Goal: Task Accomplishment & Management: Manage account settings

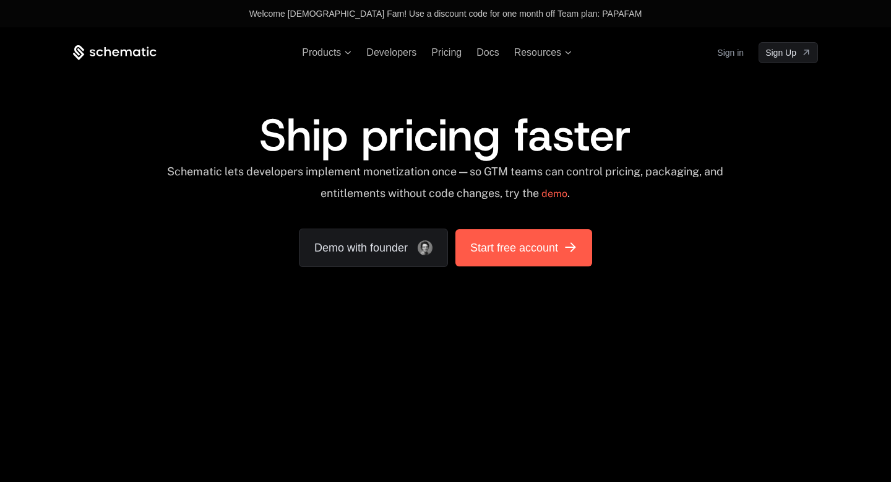
click at [485, 245] on span "Start free account" at bounding box center [514, 247] width 88 height 17
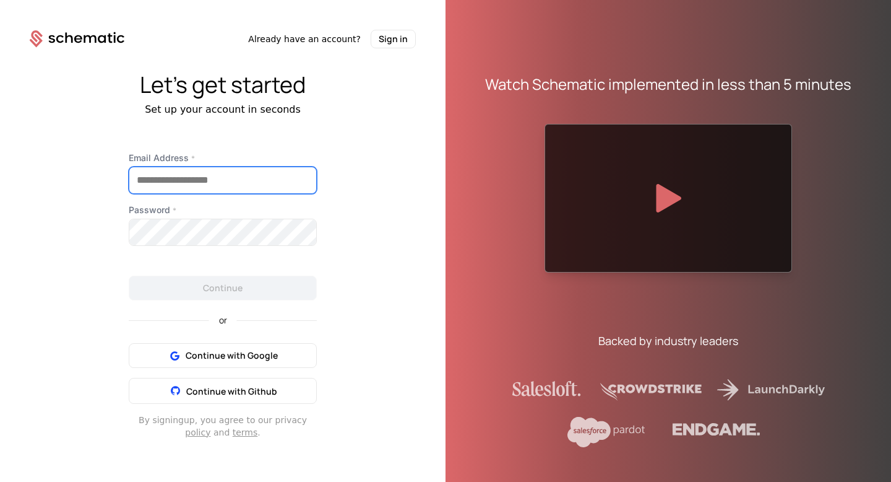
click at [251, 173] on input "Email Address *" at bounding box center [222, 180] width 187 height 26
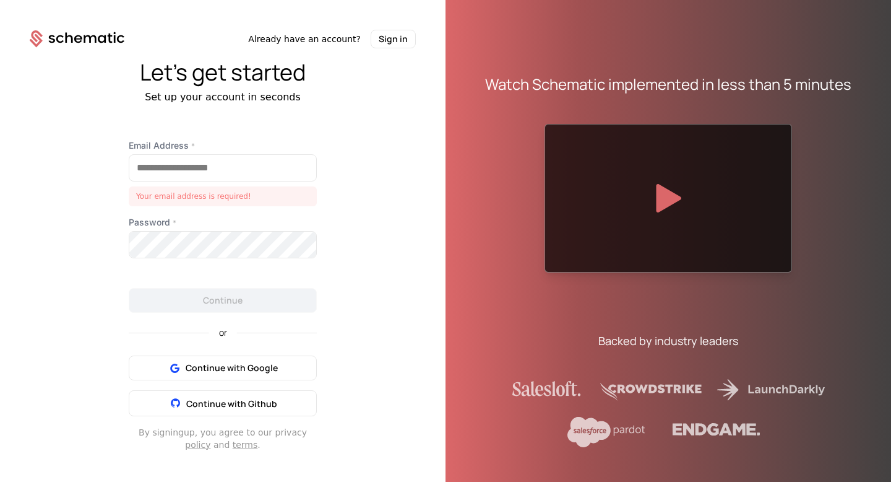
click at [375, 165] on div "Let's get started Set up your account in seconds Email Address * Your email add…" at bounding box center [223, 255] width 446 height 414
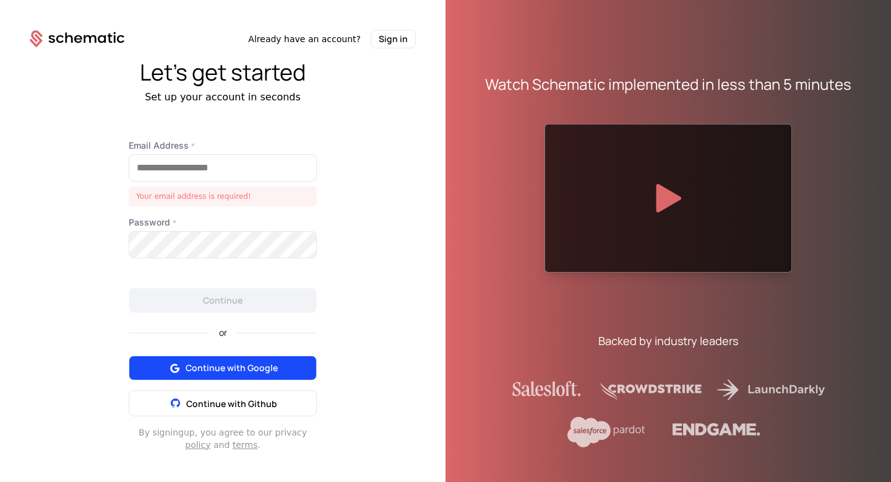
click at [245, 365] on span "Continue with Google" at bounding box center [232, 368] width 92 height 12
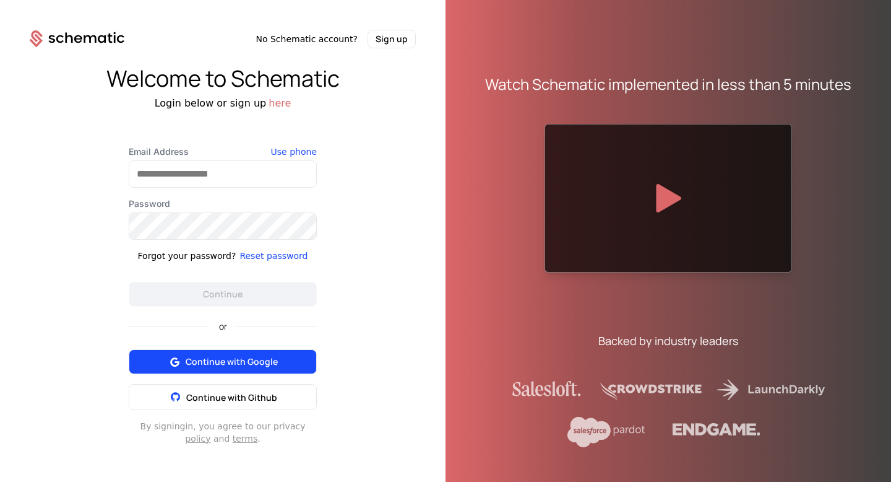
click at [254, 355] on span "Continue with Google" at bounding box center [232, 361] width 92 height 12
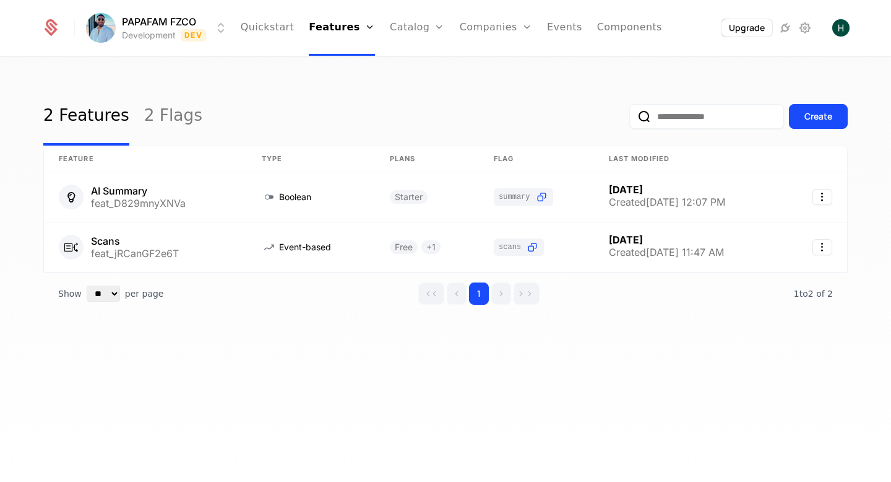
click at [107, 30] on html "PAPAFAM FZCO Development Dev Quickstart Features Features Flags Catalog Plans A…" at bounding box center [445, 241] width 891 height 482
click at [385, 67] on html "PAPAFAM FZCO Development Dev Quickstart Features Features Flags Catalog Plans A…" at bounding box center [445, 241] width 891 height 482
click at [839, 32] on img "Open user button" at bounding box center [841, 27] width 17 height 17
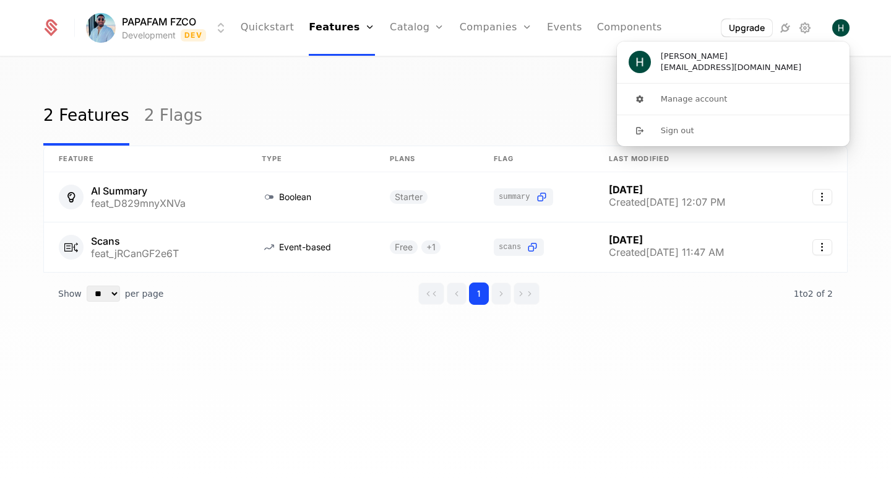
click at [377, 98] on div "2 Features 2 Flags Create" at bounding box center [445, 116] width 805 height 58
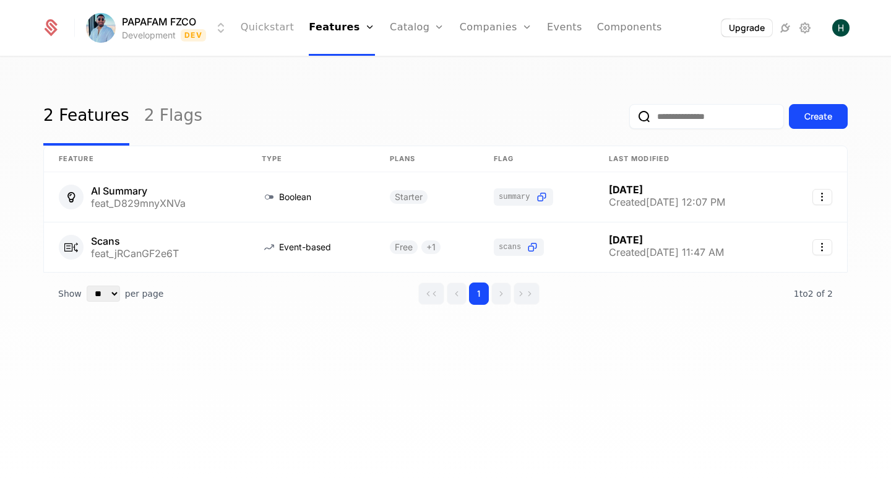
click at [287, 31] on link "Quickstart" at bounding box center [268, 28] width 54 height 56
click at [267, 39] on link "Quickstart" at bounding box center [268, 28] width 54 height 56
click at [266, 30] on link "Quickstart" at bounding box center [268, 28] width 54 height 56
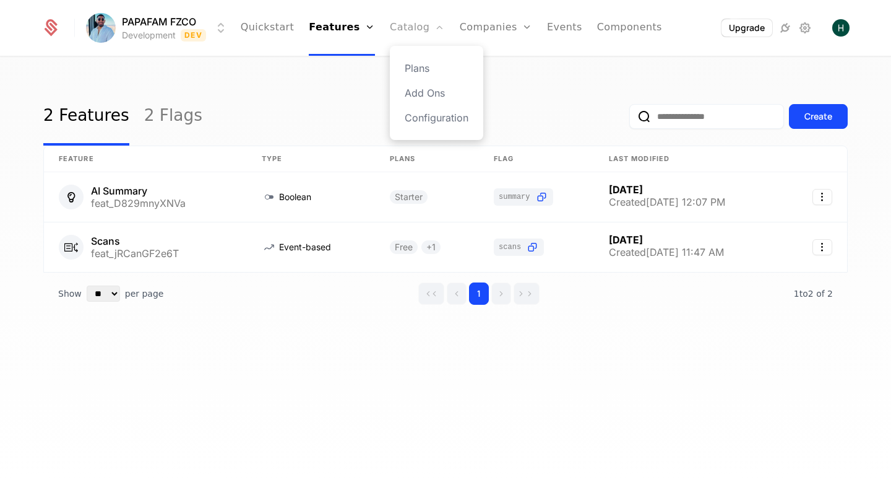
click at [409, 31] on link "Catalog" at bounding box center [417, 28] width 55 height 56
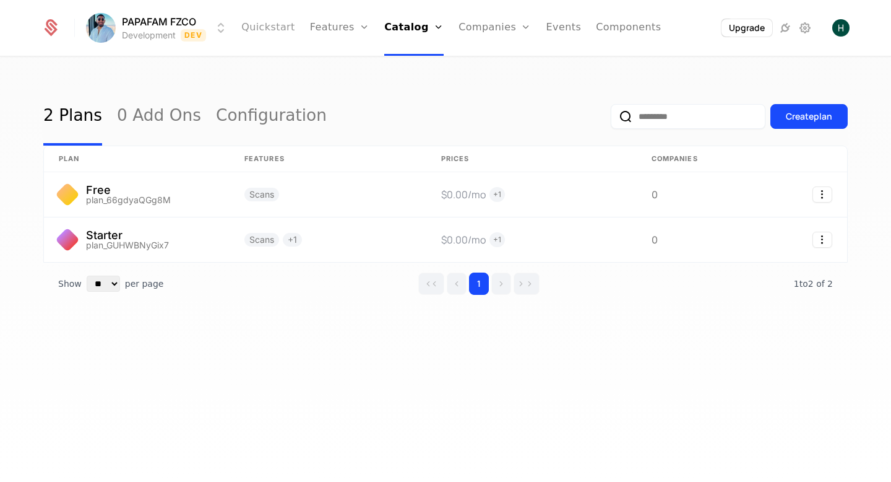
click at [272, 25] on link "Quickstart" at bounding box center [268, 28] width 54 height 56
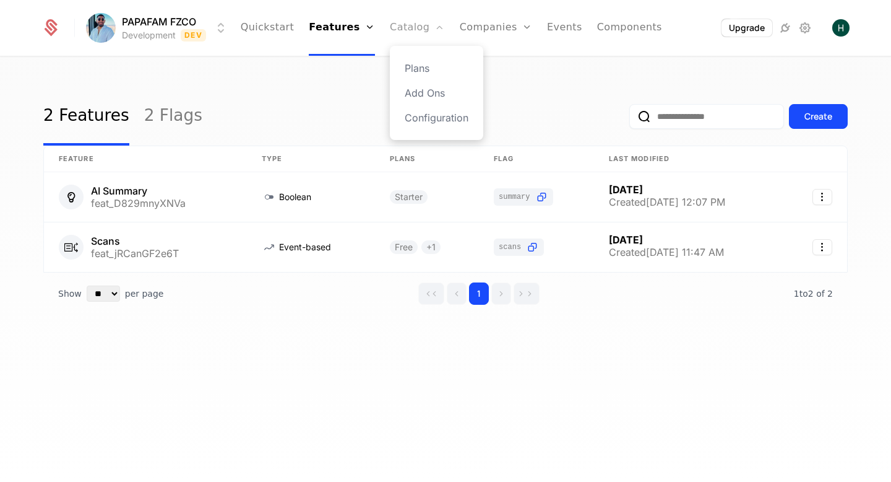
click at [414, 25] on link "Catalog" at bounding box center [417, 28] width 55 height 56
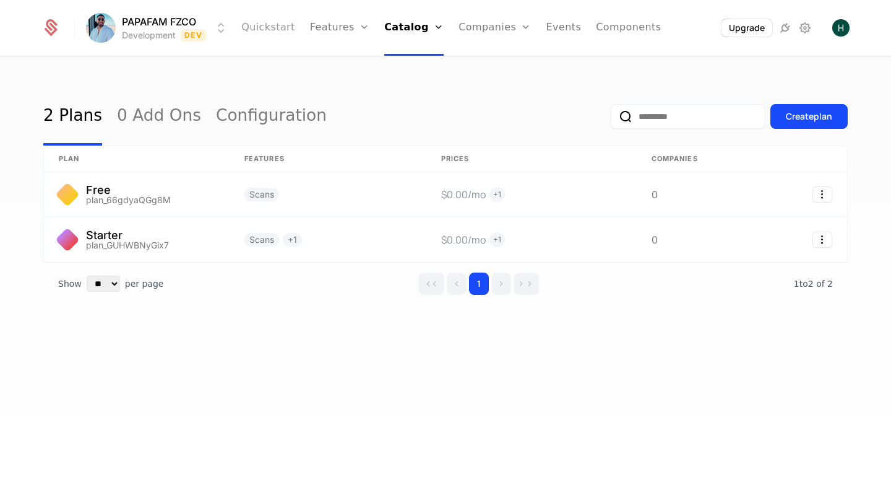
click at [274, 29] on link "Quickstart" at bounding box center [268, 28] width 54 height 56
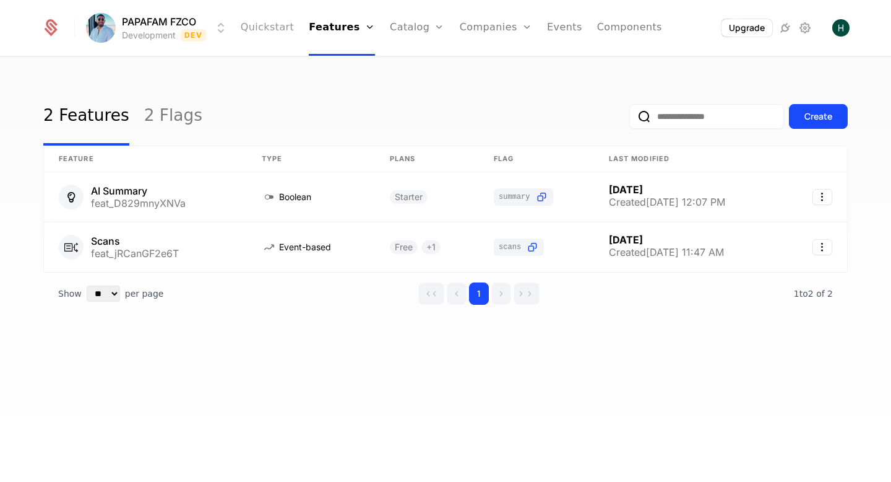
click at [274, 29] on link "Quickstart" at bounding box center [268, 28] width 54 height 56
click at [487, 39] on link "Companies" at bounding box center [496, 28] width 72 height 56
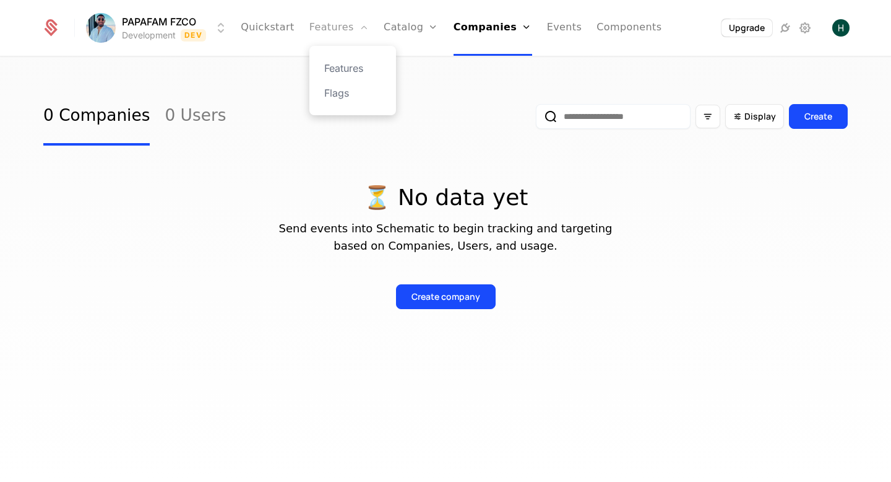
click at [351, 25] on link "Features" at bounding box center [339, 28] width 59 height 56
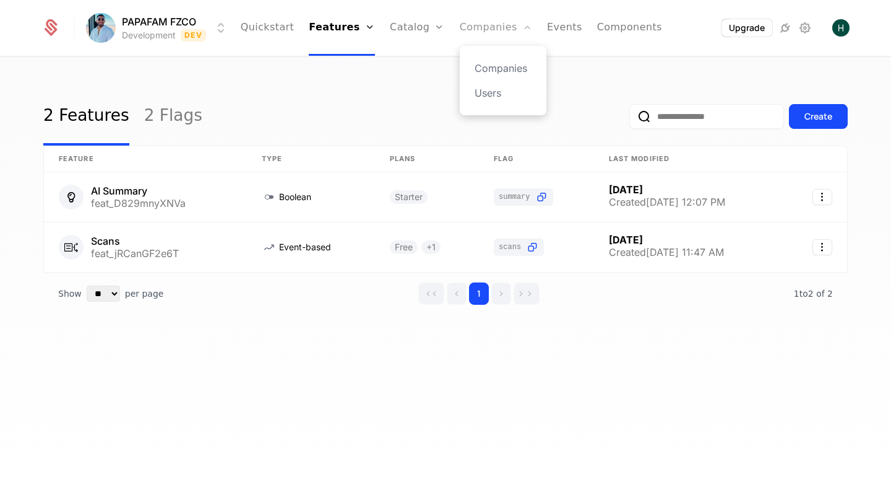
click at [466, 24] on link "Companies" at bounding box center [496, 28] width 72 height 56
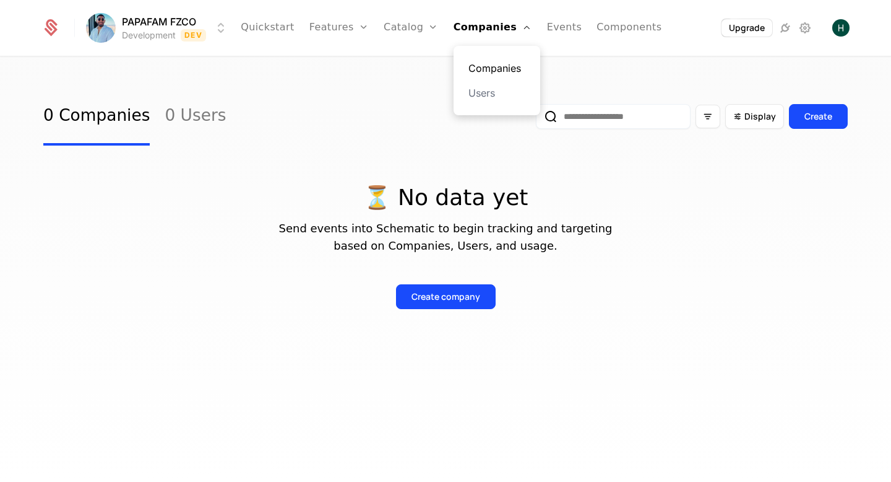
click at [471, 61] on link "Companies" at bounding box center [497, 68] width 57 height 15
click at [471, 71] on link "Companies" at bounding box center [497, 68] width 57 height 15
click at [475, 92] on link "Users" at bounding box center [497, 92] width 57 height 15
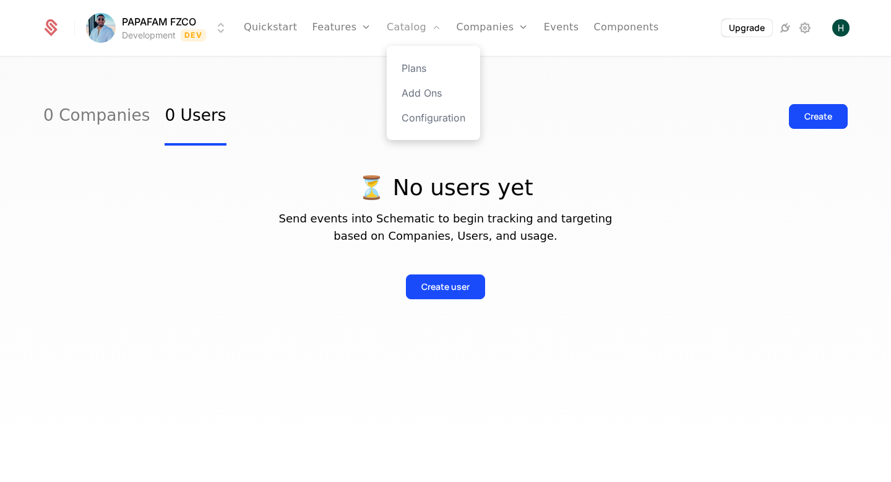
click at [403, 33] on link "Catalog" at bounding box center [414, 28] width 55 height 56
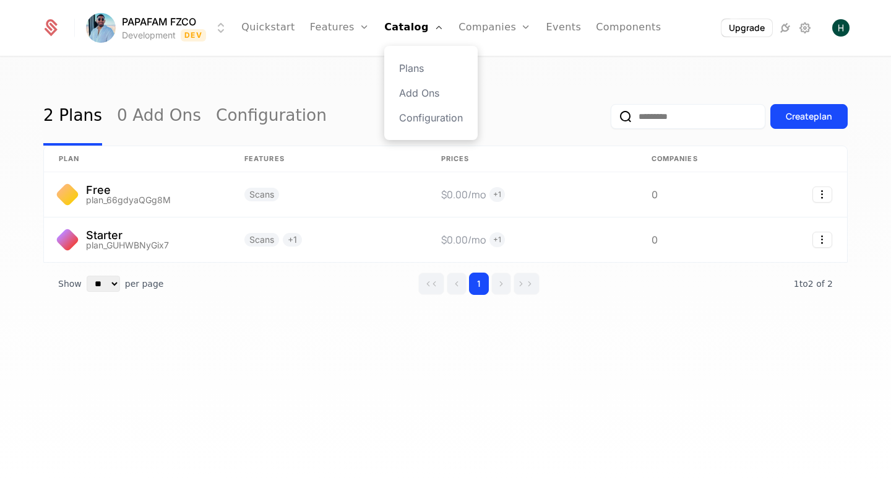
click at [403, 61] on div "Plans Add Ons Configuration" at bounding box center [430, 93] width 93 height 94
click at [406, 69] on link "Plans" at bounding box center [431, 68] width 64 height 15
click at [334, 67] on div "2 Plans 0 Add Ons Configuration Create plan plan Features Prices Companies Free…" at bounding box center [445, 273] width 891 height 431
click at [342, 67] on link "Features" at bounding box center [353, 68] width 57 height 15
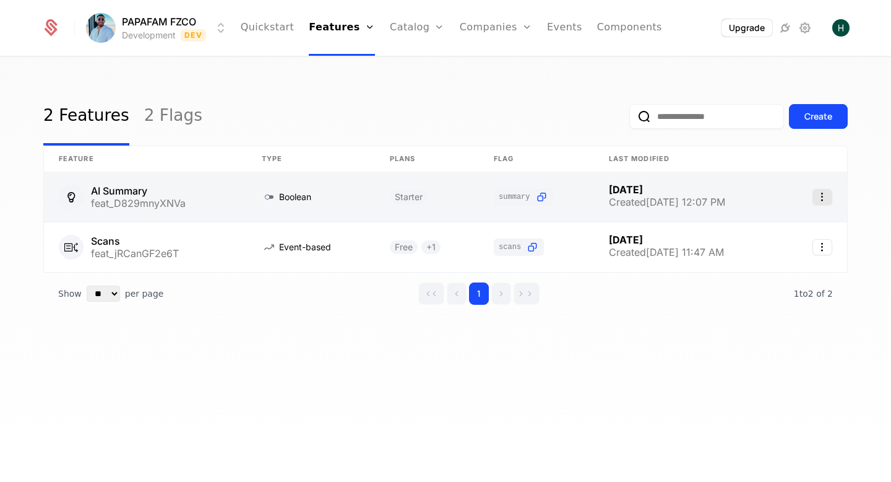
click at [817, 202] on icon "Select action" at bounding box center [823, 197] width 20 height 16
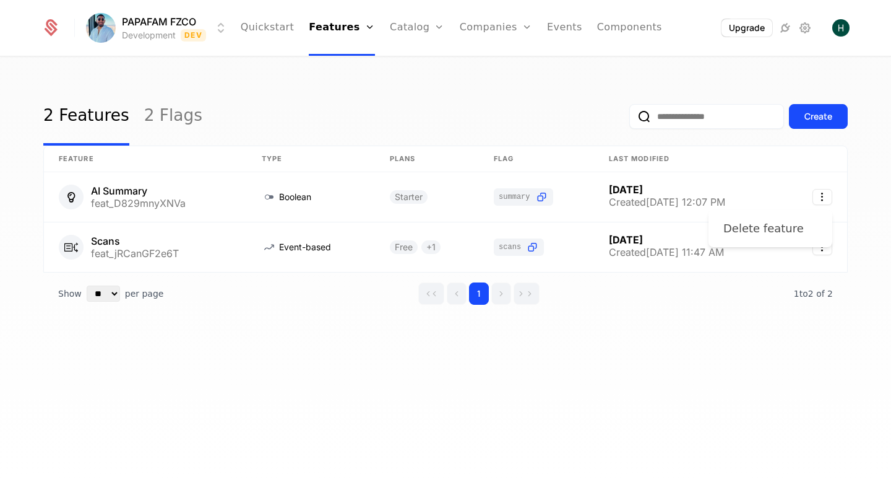
click at [757, 235] on div "Delete feature" at bounding box center [764, 228] width 80 height 17
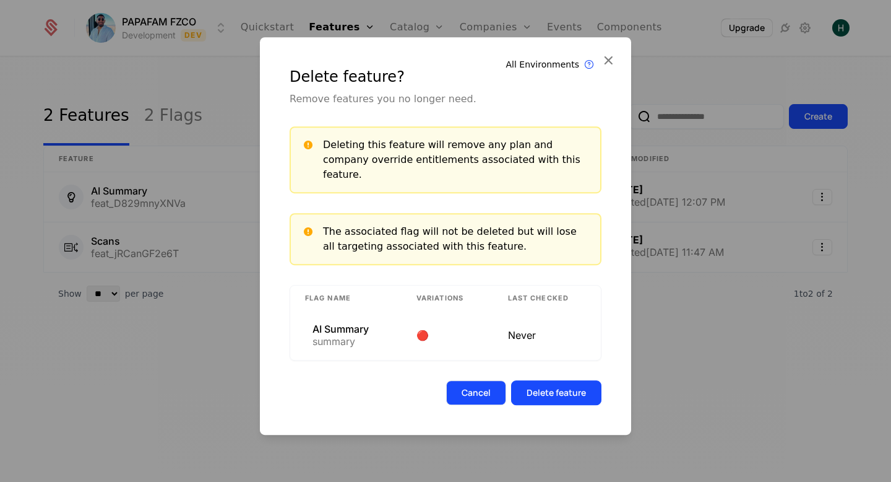
click at [459, 383] on button "Cancel" at bounding box center [476, 392] width 60 height 25
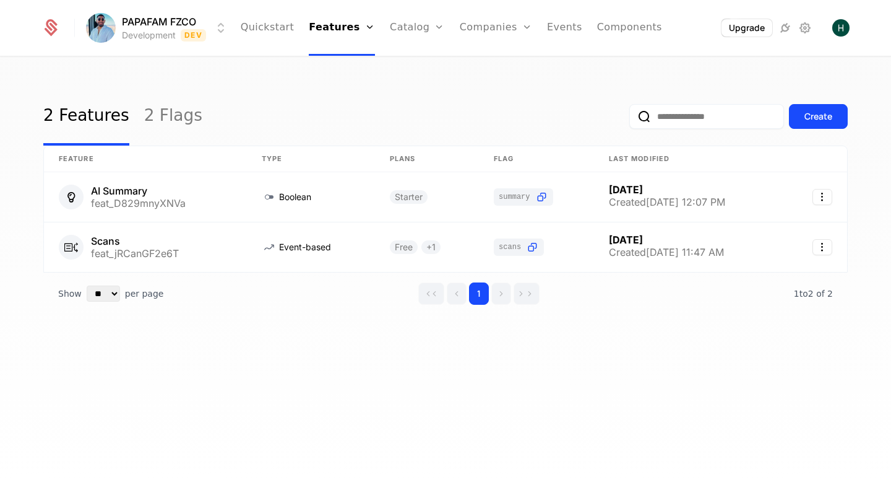
click at [401, 338] on div "2 Features 2 Flags Create Feature Type Plans Flag Last Modified AI Summary feat…" at bounding box center [445, 220] width 805 height 267
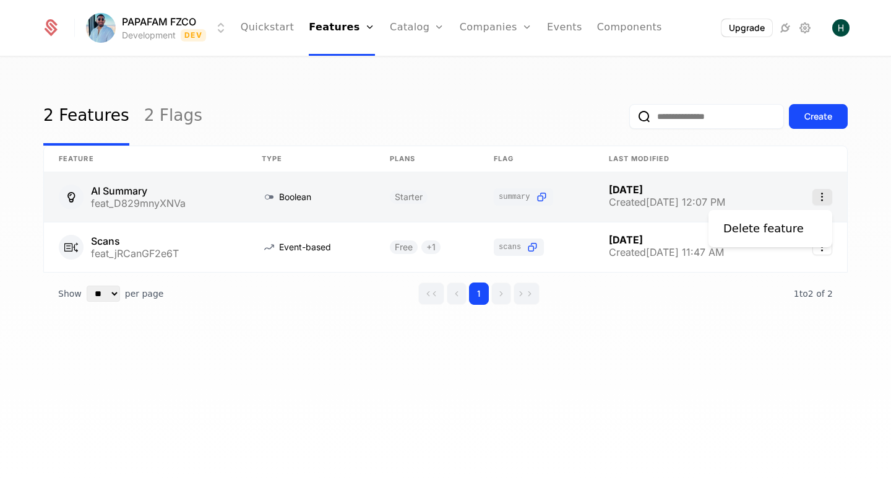
click at [820, 201] on icon "Select action" at bounding box center [823, 197] width 20 height 16
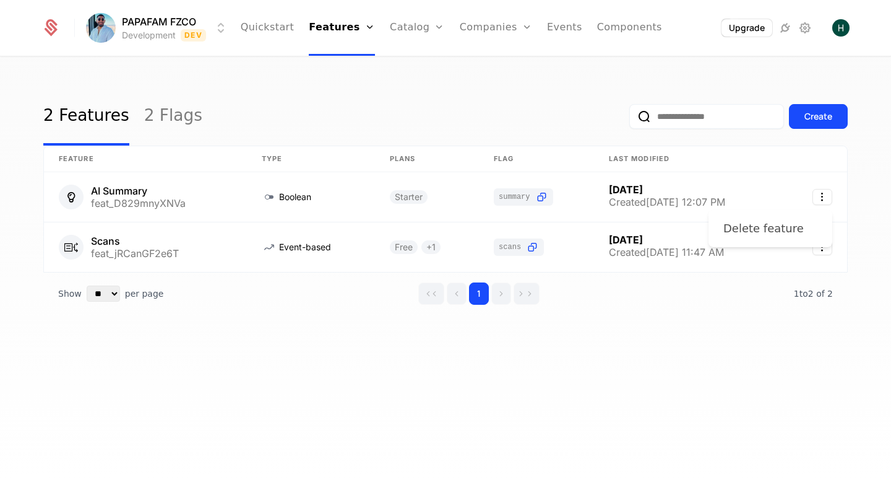
click at [768, 227] on div "Delete feature" at bounding box center [764, 228] width 80 height 17
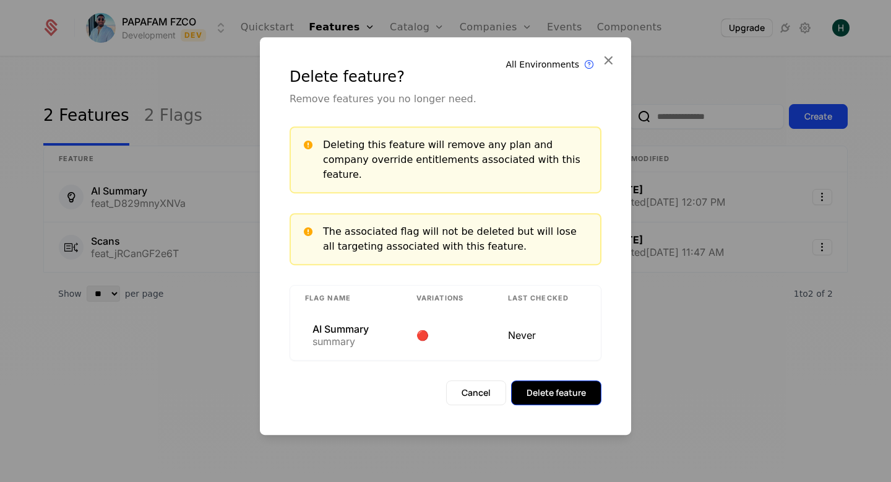
click at [551, 389] on button "Delete feature" at bounding box center [556, 392] width 90 height 25
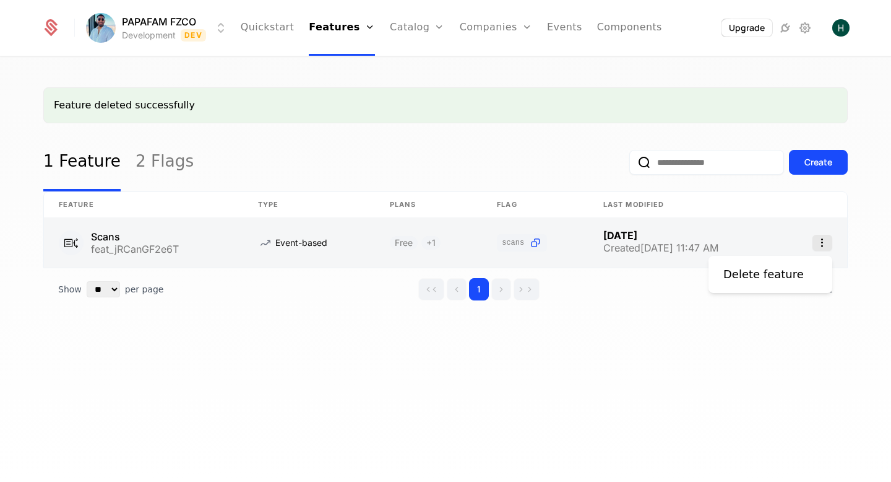
click at [821, 246] on icon "Select action" at bounding box center [823, 243] width 20 height 16
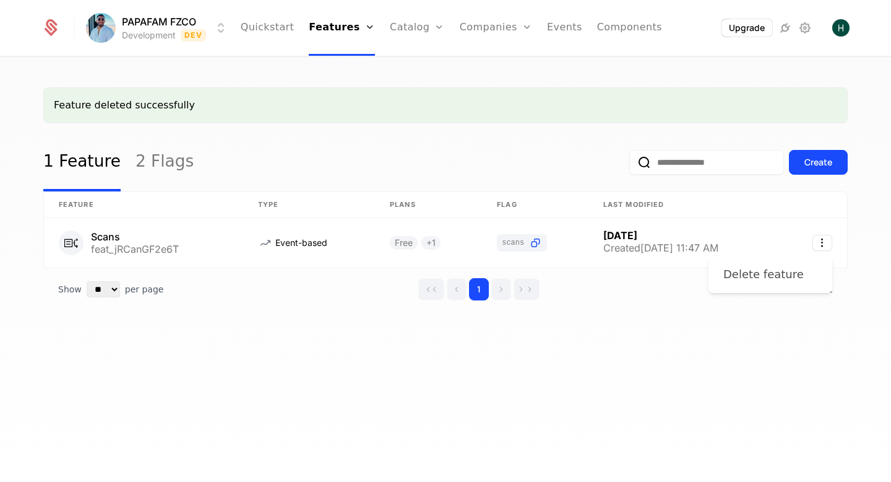
click at [763, 277] on div "Delete feature" at bounding box center [764, 274] width 80 height 17
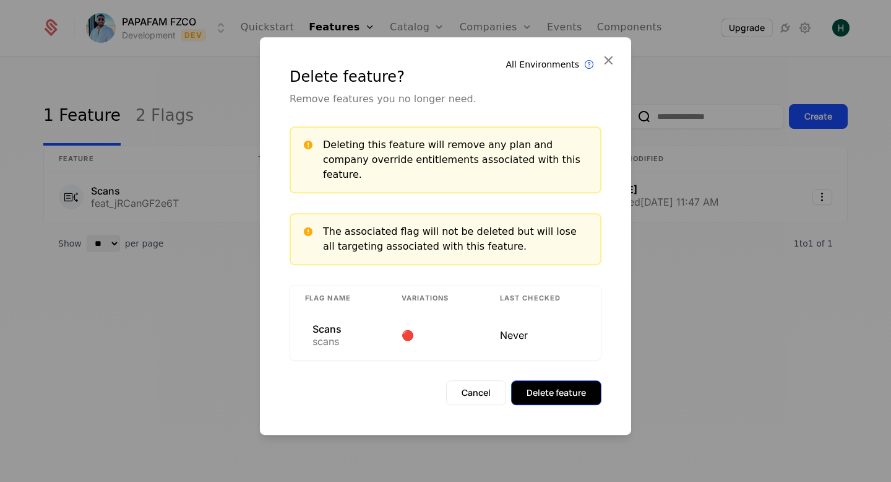
click at [555, 380] on button "Delete feature" at bounding box center [556, 392] width 90 height 25
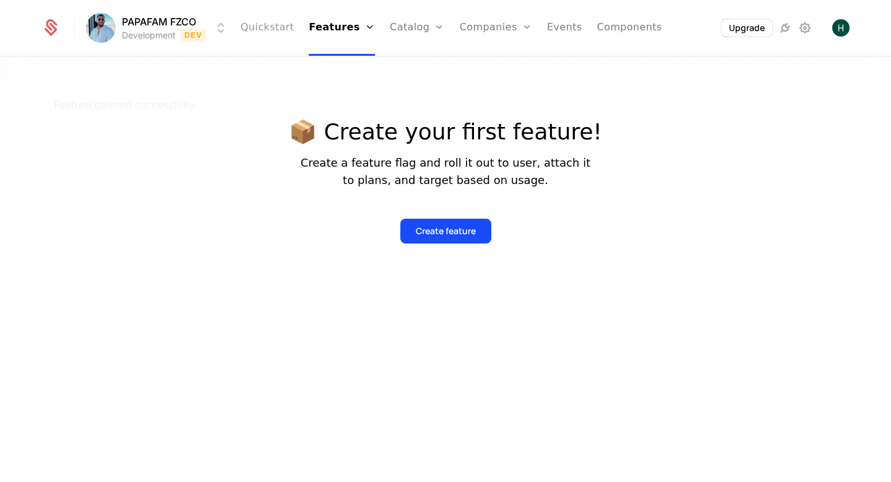
click at [275, 28] on link "Quickstart" at bounding box center [268, 28] width 54 height 56
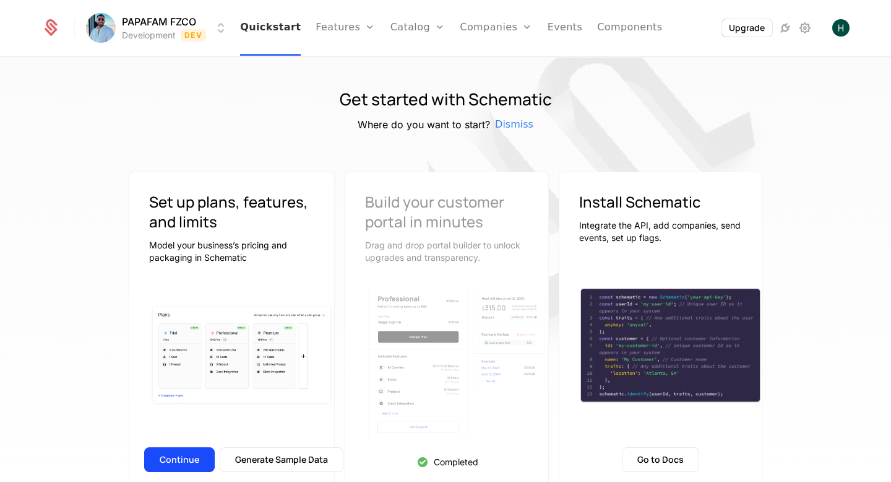
click at [275, 28] on link "Quickstart" at bounding box center [270, 28] width 61 height 56
click at [334, 24] on link "Features" at bounding box center [345, 28] width 59 height 56
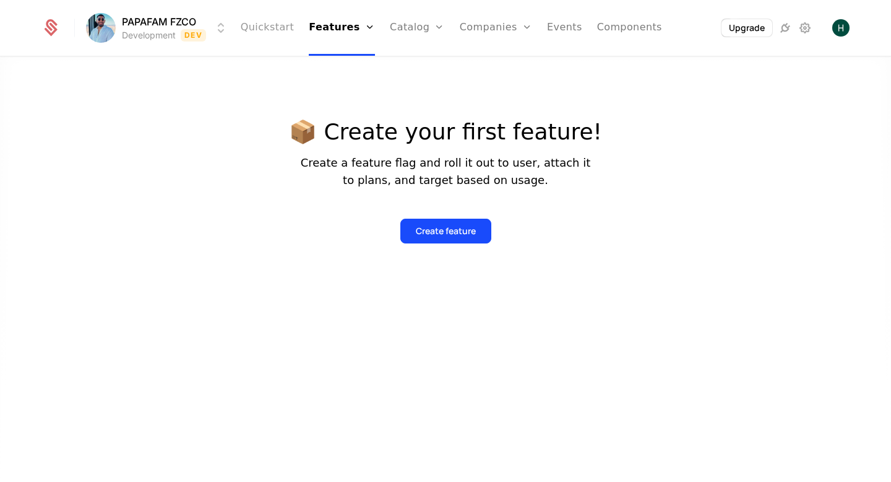
click at [274, 26] on link "Quickstart" at bounding box center [268, 28] width 54 height 56
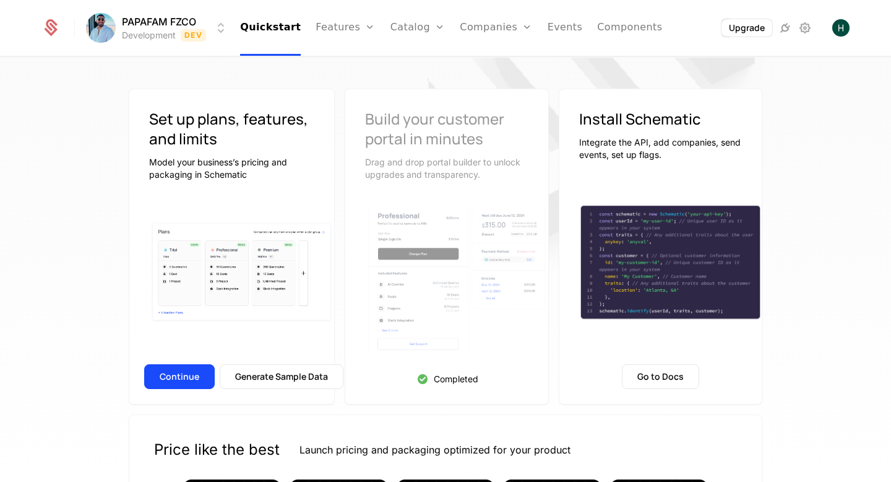
scroll to position [61, 0]
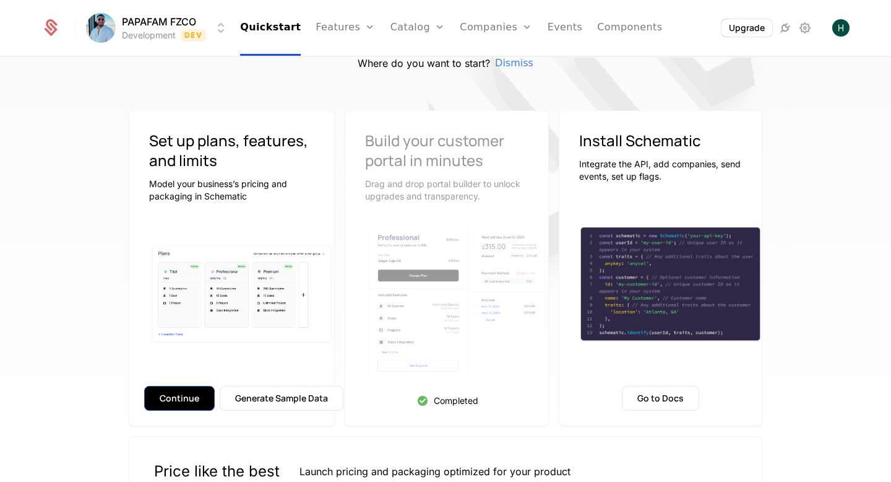
click at [157, 394] on button "Continue" at bounding box center [179, 398] width 71 height 25
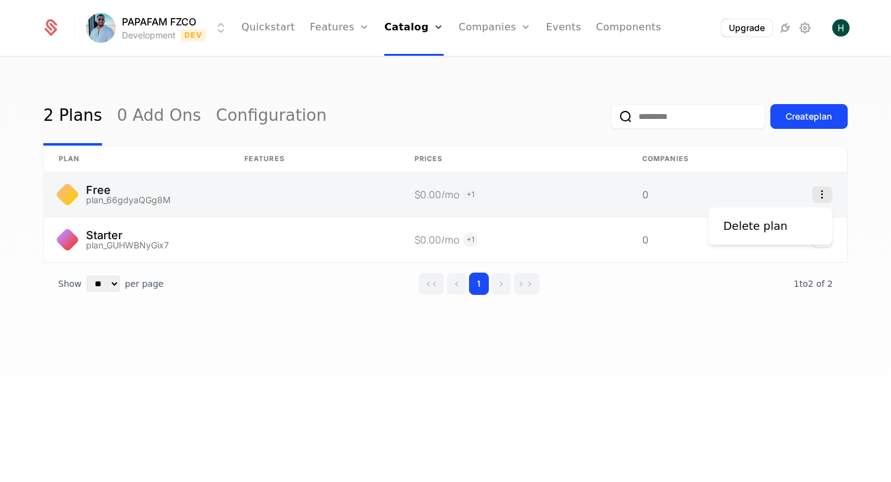
click at [827, 191] on icon "Select action" at bounding box center [823, 194] width 20 height 16
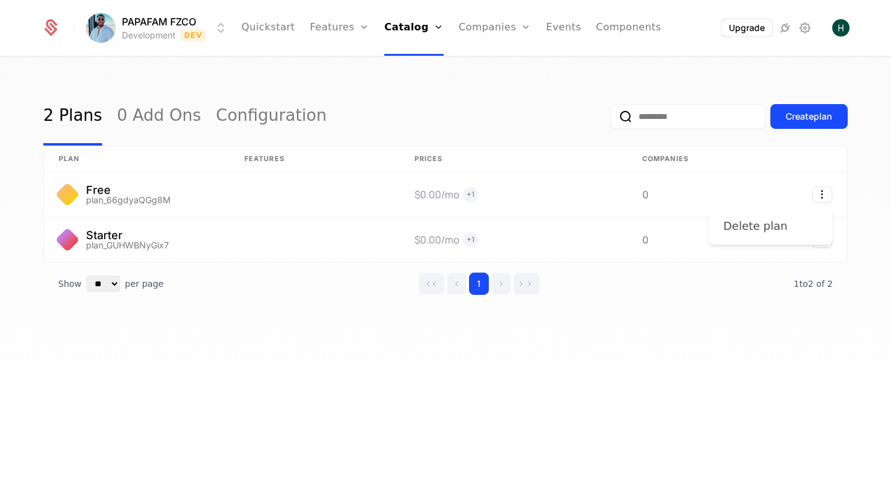
click at [776, 234] on div "Delete plan" at bounding box center [756, 225] width 64 height 17
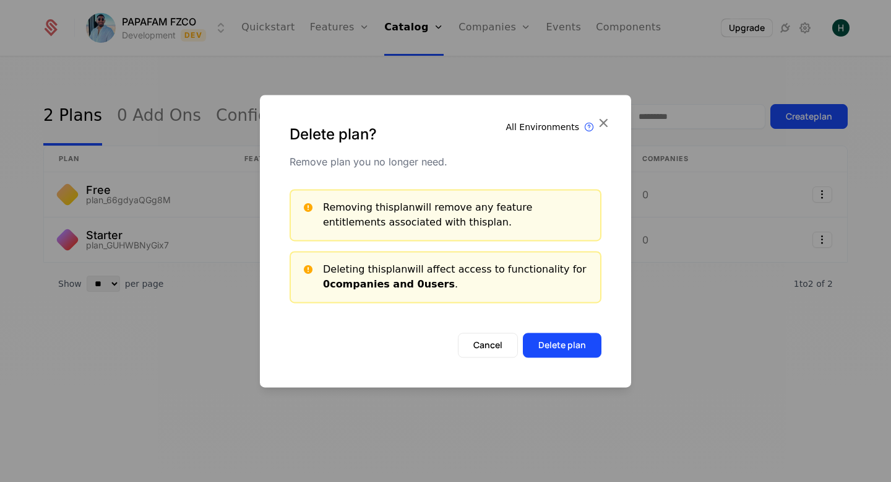
click at [555, 346] on button "Delete plan" at bounding box center [562, 344] width 79 height 25
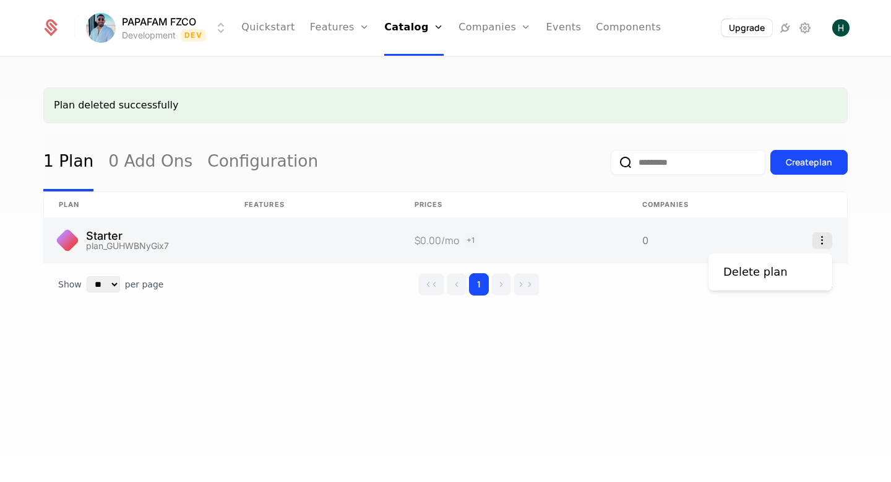
click at [820, 243] on icon "Select action" at bounding box center [823, 240] width 20 height 16
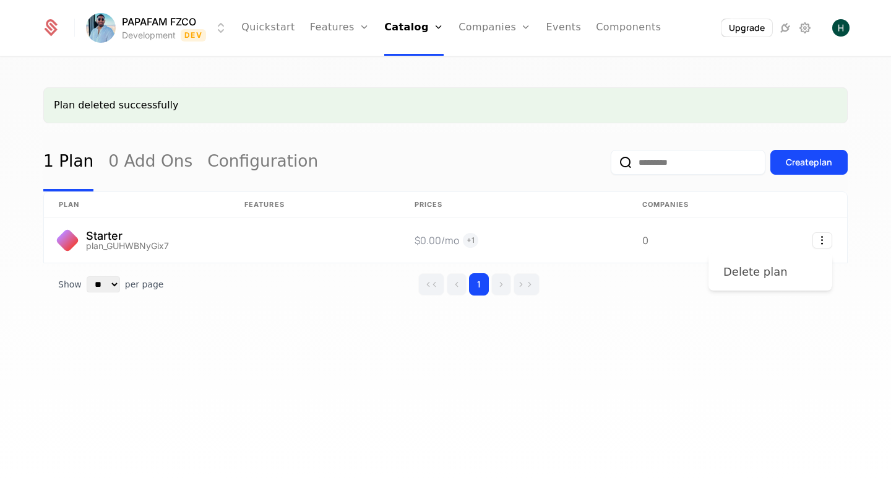
click at [745, 274] on div "Delete plan" at bounding box center [756, 271] width 64 height 17
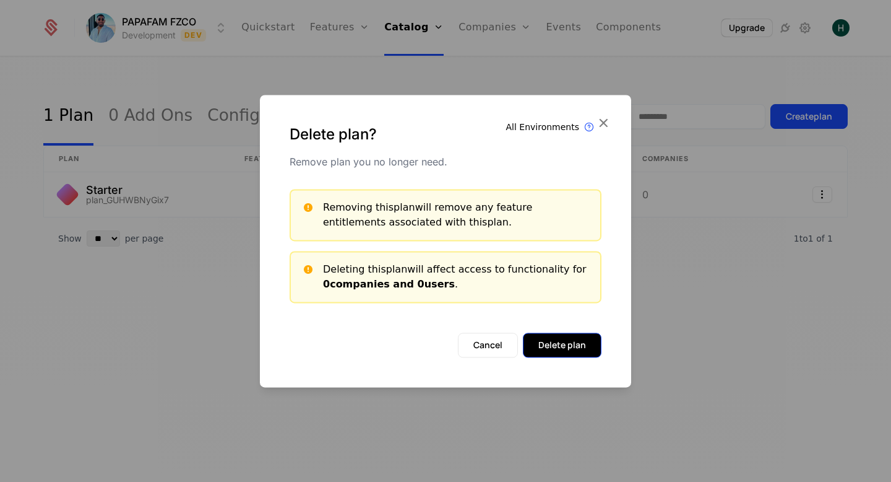
click at [565, 336] on button "Delete plan" at bounding box center [562, 344] width 79 height 25
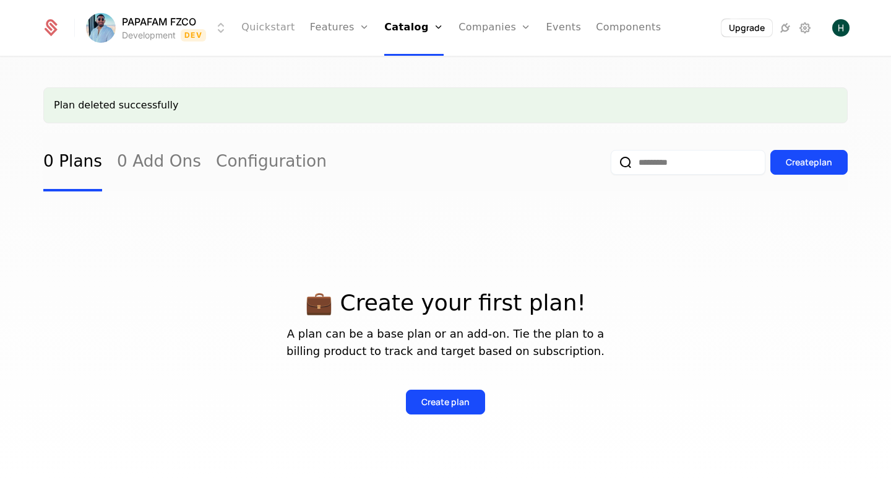
click at [267, 30] on link "Quickstart" at bounding box center [268, 28] width 54 height 56
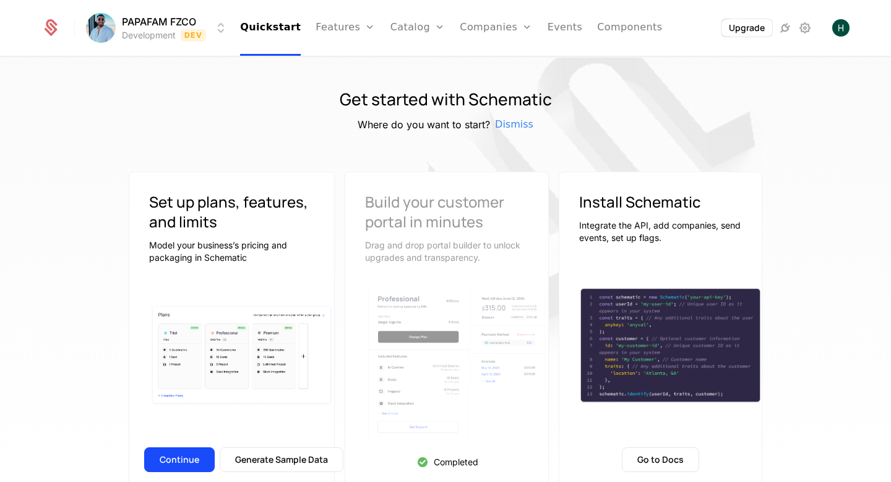
scroll to position [22, 0]
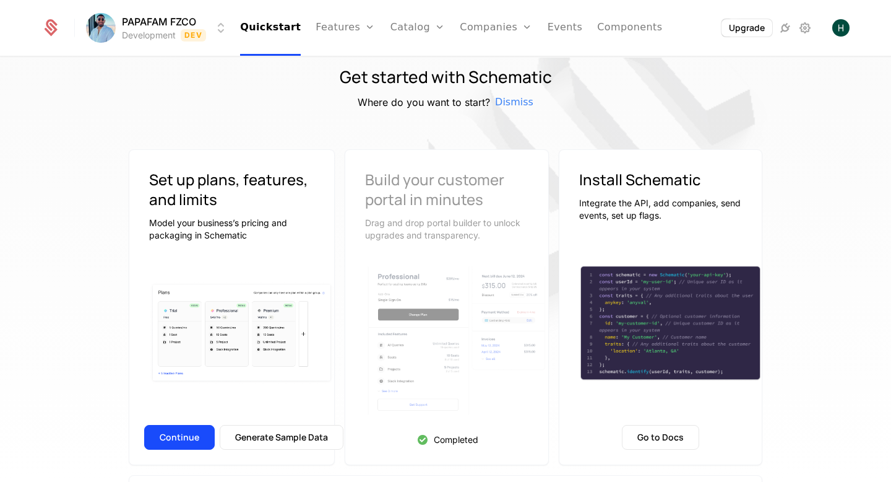
click at [407, 316] on img at bounding box center [456, 341] width 183 height 160
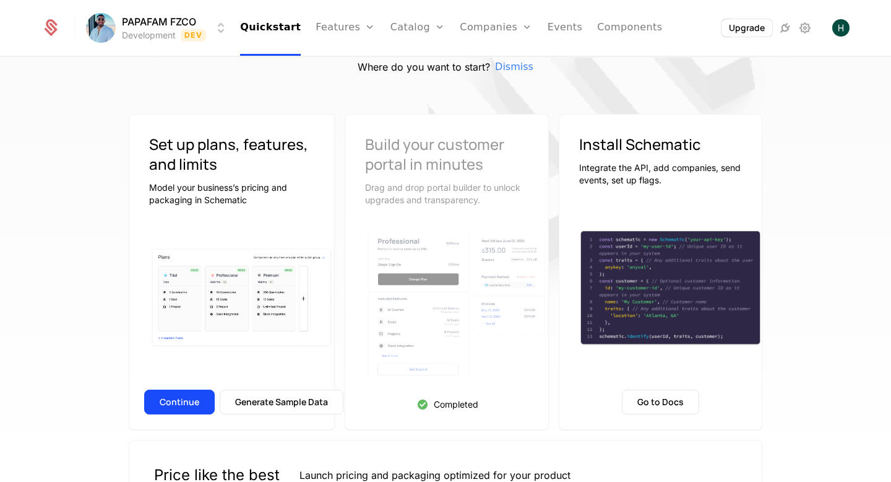
scroll to position [66, 0]
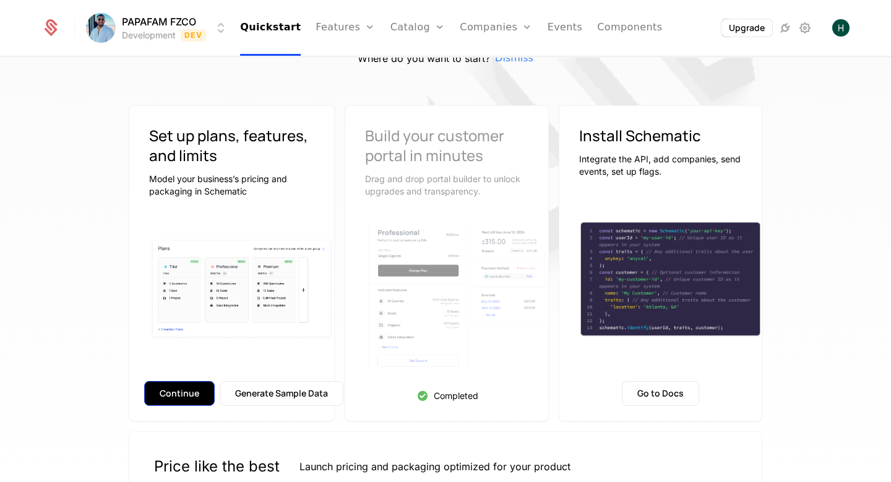
click at [189, 389] on button "Continue" at bounding box center [179, 393] width 71 height 25
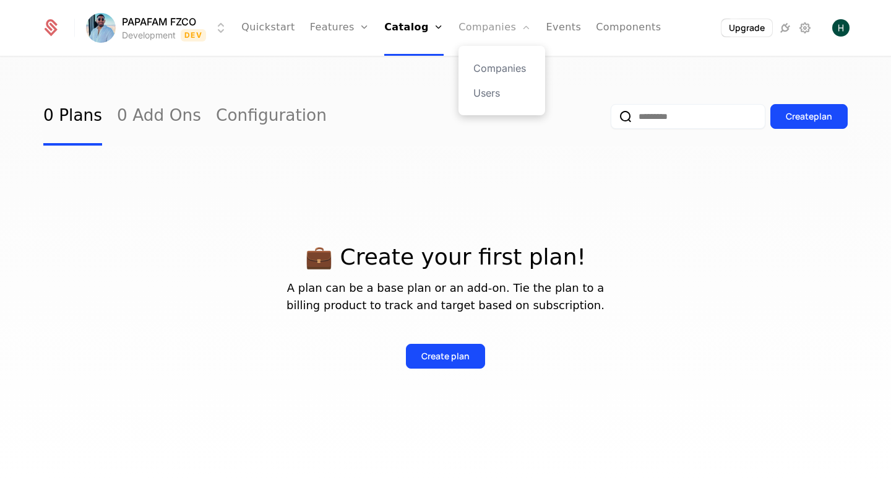
click at [501, 32] on link "Companies" at bounding box center [495, 28] width 72 height 56
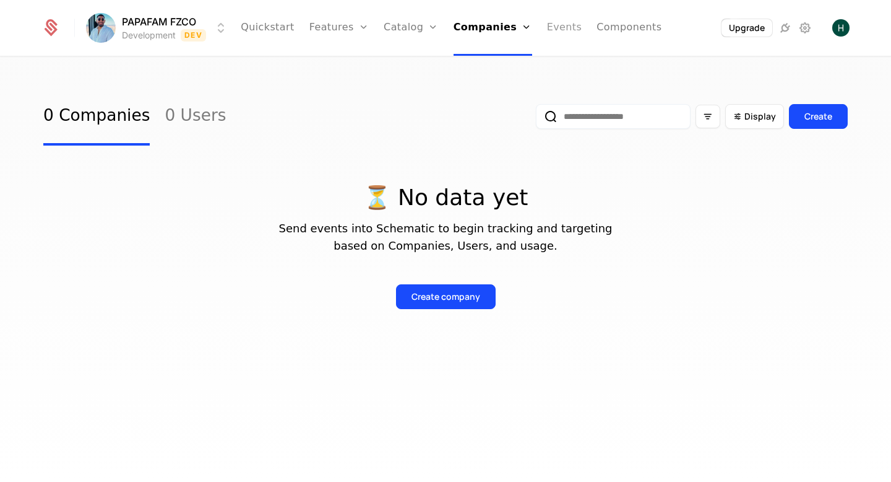
click at [556, 24] on link "Events" at bounding box center [564, 28] width 35 height 56
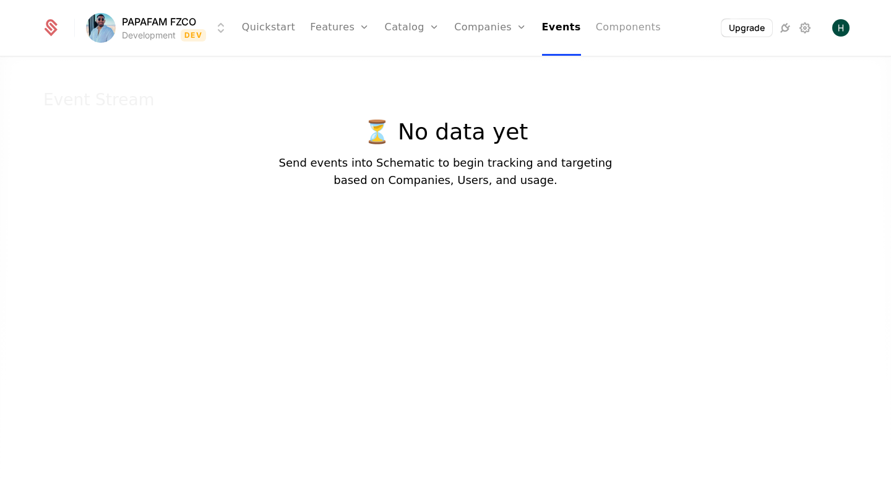
click at [621, 19] on link "Components" at bounding box center [628, 28] width 65 height 56
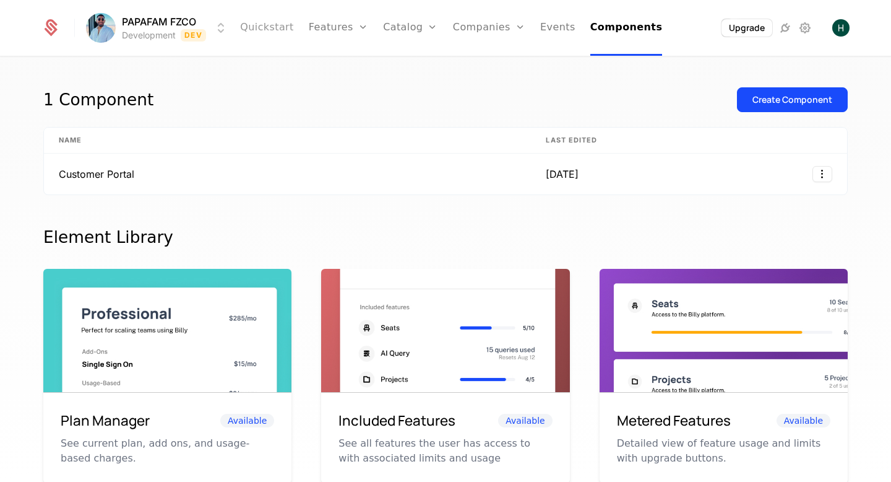
click at [273, 24] on link "Quickstart" at bounding box center [267, 28] width 54 height 56
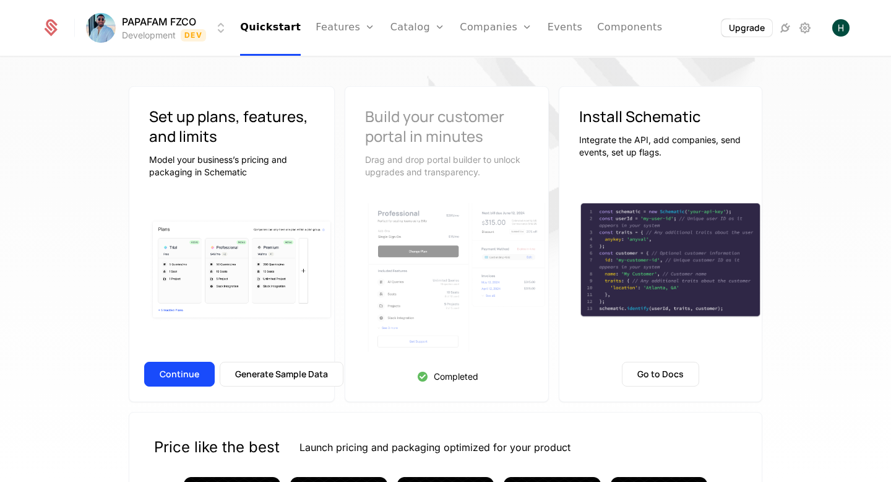
scroll to position [89, 0]
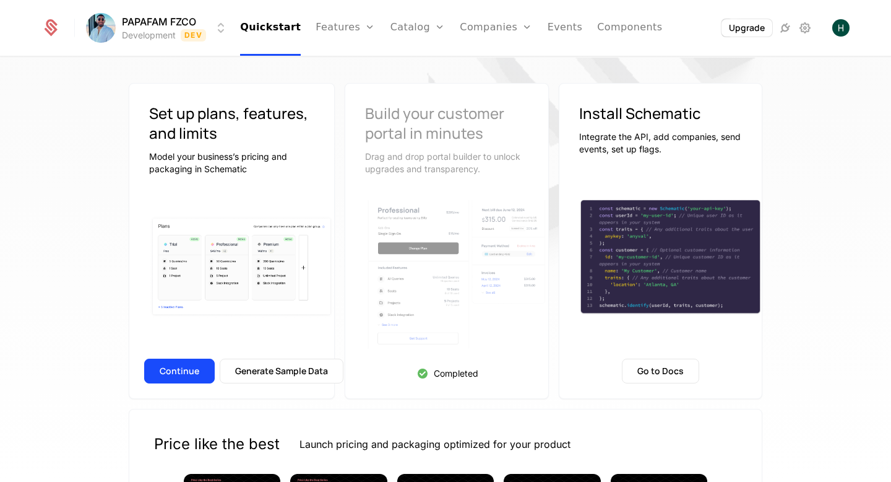
click at [403, 275] on img at bounding box center [456, 274] width 183 height 160
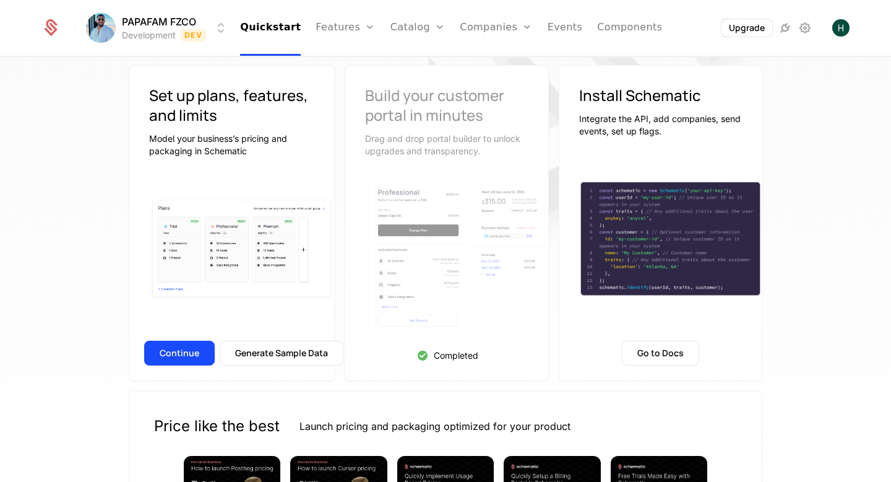
scroll to position [0, 0]
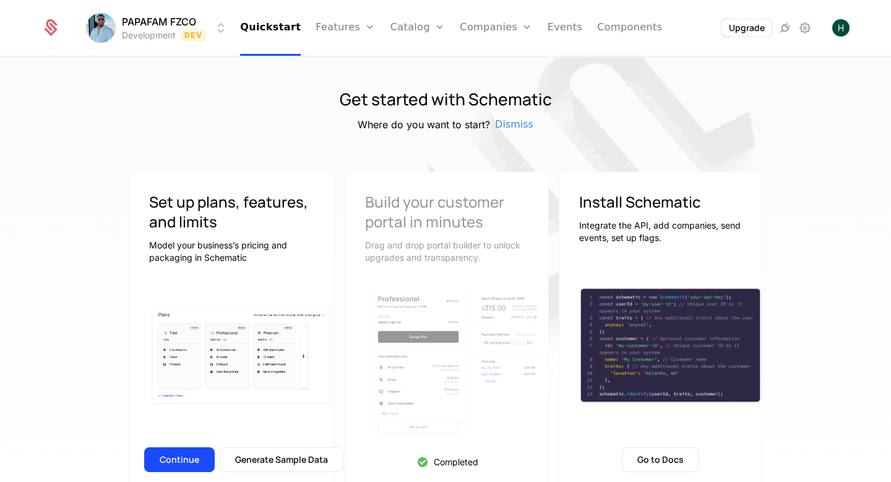
click at [577, 25] on ul "Quickstart Features Features Flags Catalog Plans Add Ons Configuration Companie…" at bounding box center [451, 28] width 422 height 56
click at [569, 27] on link "Events" at bounding box center [565, 28] width 35 height 56
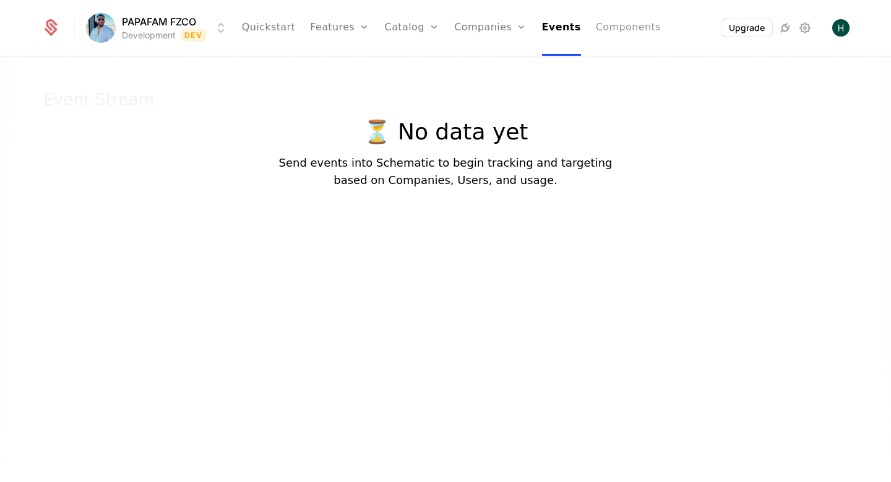
click at [605, 22] on link "Components" at bounding box center [628, 28] width 65 height 56
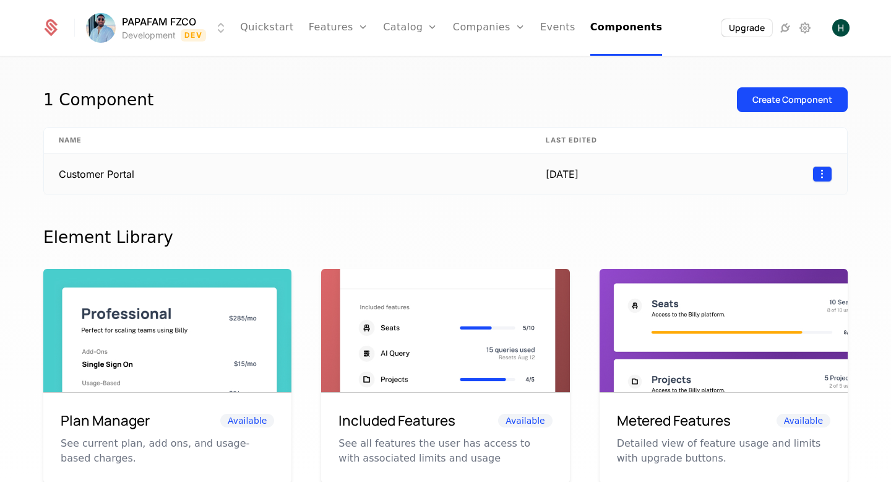
click at [821, 173] on html "PAPAFAM FZCO Development Dev Quickstart Features Features Flags Catalog Plans A…" at bounding box center [445, 241] width 891 height 482
click at [751, 212] on div "Delete" at bounding box center [742, 205] width 37 height 17
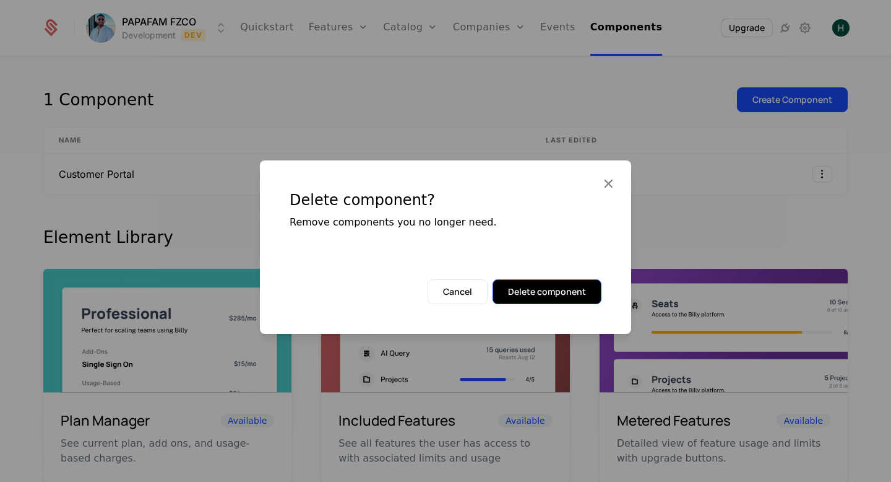
click at [558, 290] on button "Delete component" at bounding box center [547, 291] width 109 height 25
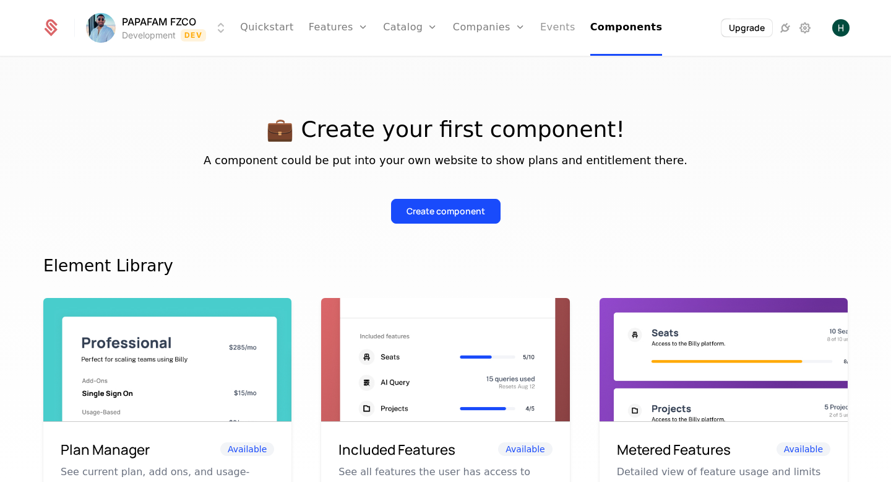
click at [553, 26] on link "Events" at bounding box center [557, 28] width 35 height 56
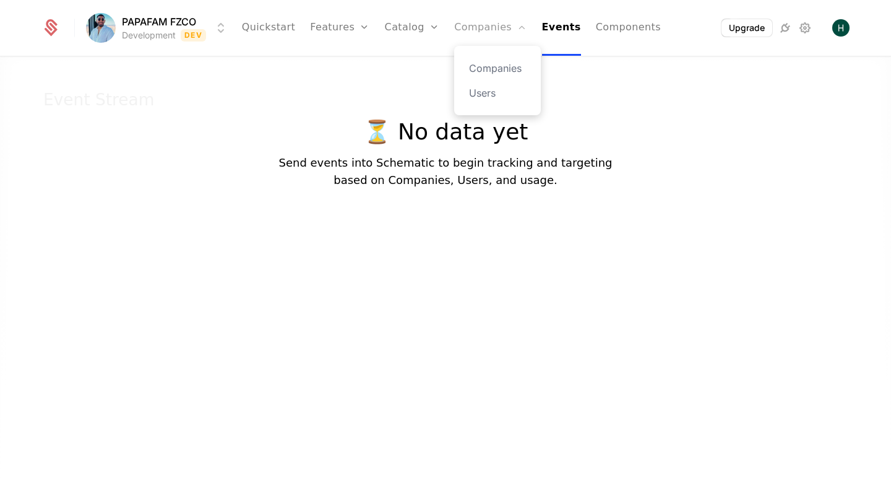
click at [491, 33] on link "Companies" at bounding box center [490, 28] width 72 height 56
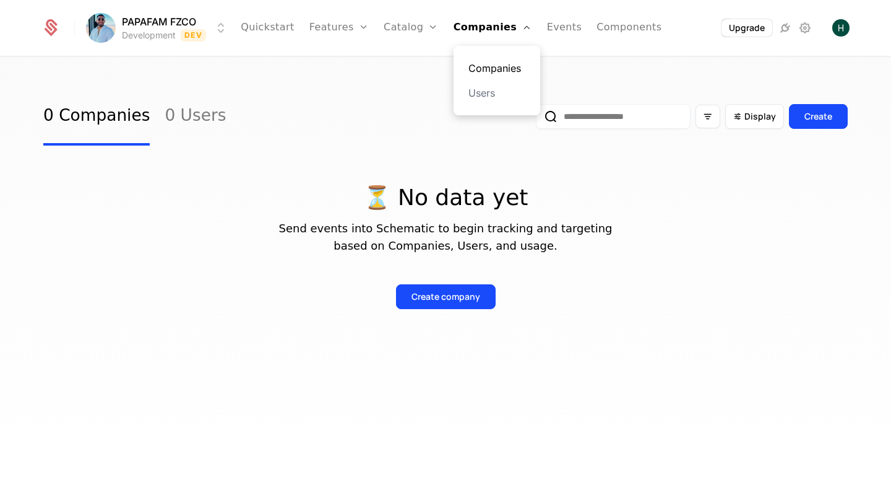
click at [479, 68] on link "Companies" at bounding box center [497, 68] width 57 height 15
click at [477, 94] on link "Users" at bounding box center [497, 92] width 57 height 15
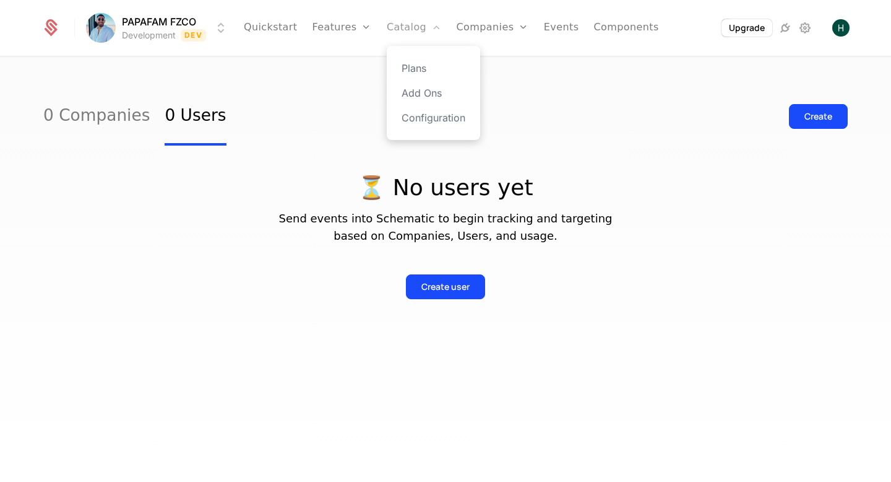
click at [416, 29] on link "Catalog" at bounding box center [414, 28] width 55 height 56
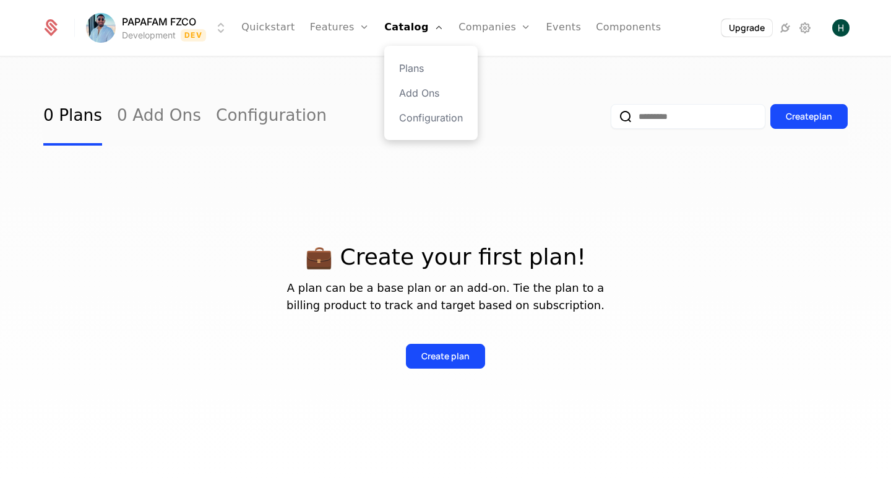
click at [416, 57] on div "Plans Add Ons Configuration" at bounding box center [430, 93] width 93 height 94
click at [415, 67] on link "Plans" at bounding box center [431, 68] width 64 height 15
click at [415, 91] on link "Add Ons" at bounding box center [431, 92] width 64 height 15
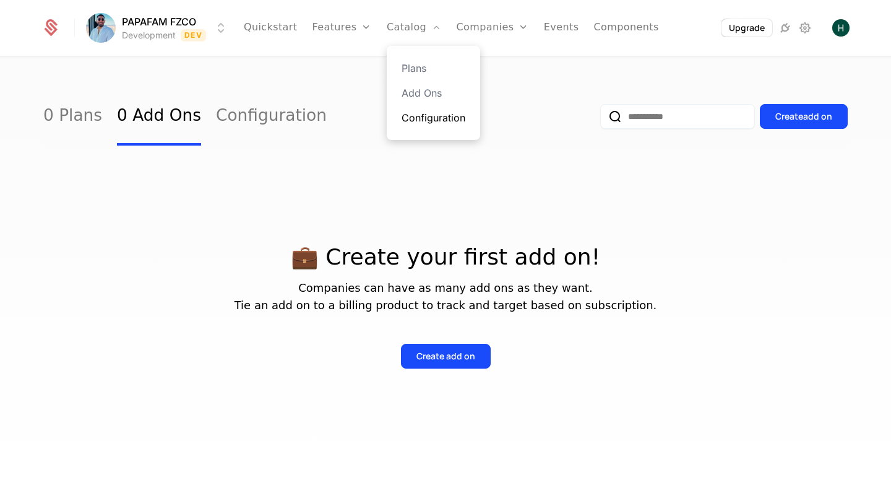
click at [415, 122] on link "Configuration" at bounding box center [434, 117] width 64 height 15
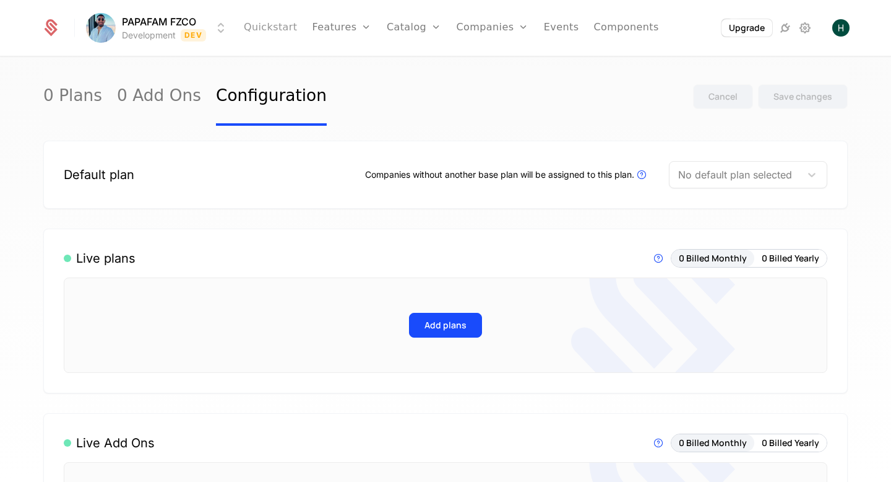
click at [287, 31] on link "Quickstart" at bounding box center [271, 28] width 54 height 56
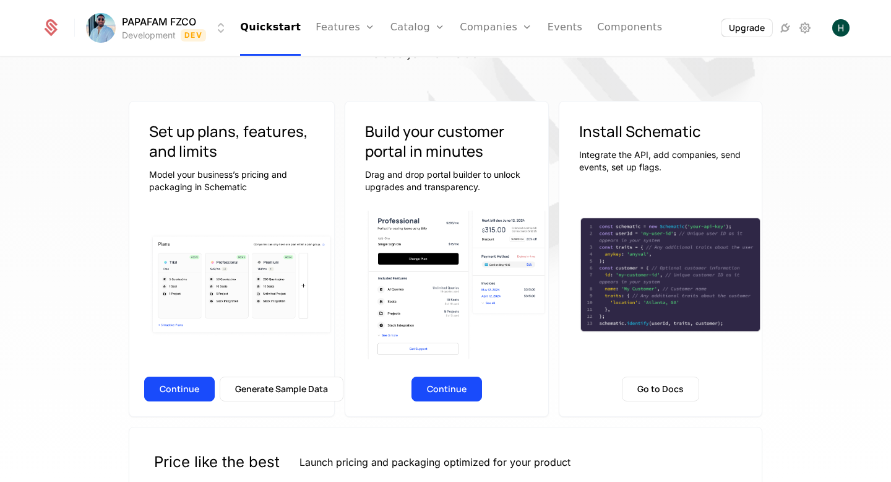
scroll to position [36, 0]
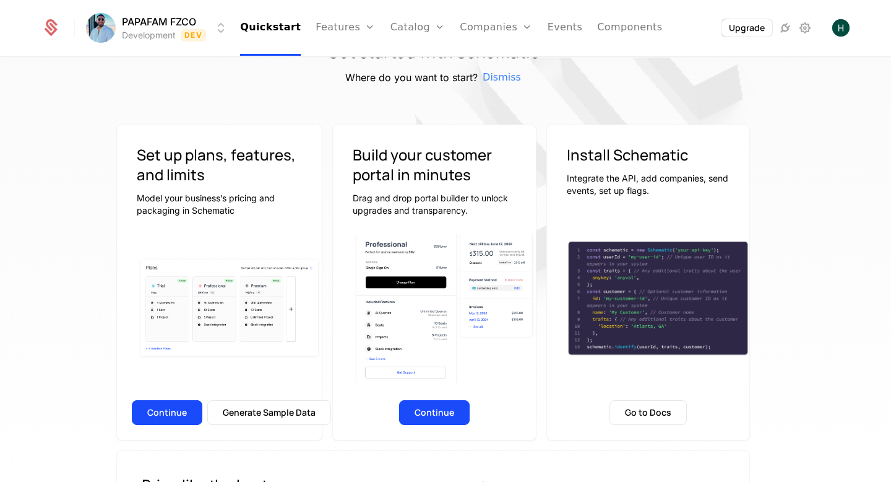
scroll to position [0, 12]
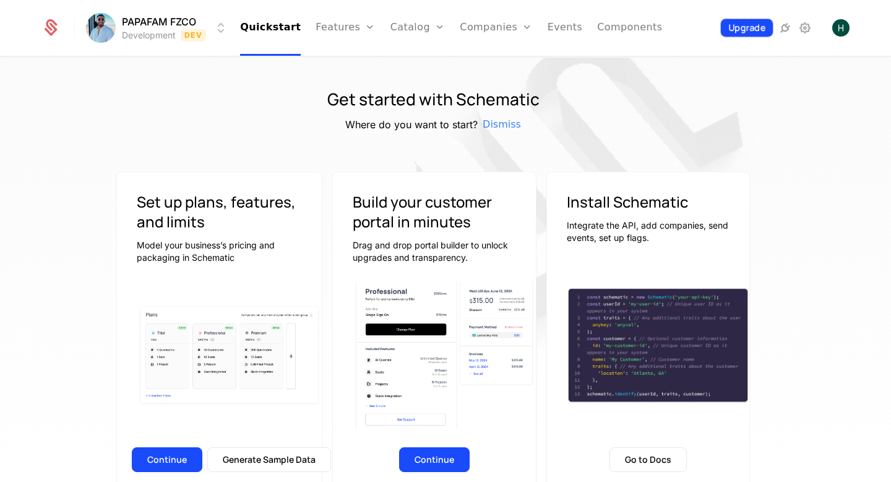
click at [735, 33] on button "Upgrade" at bounding box center [747, 28] width 52 height 18
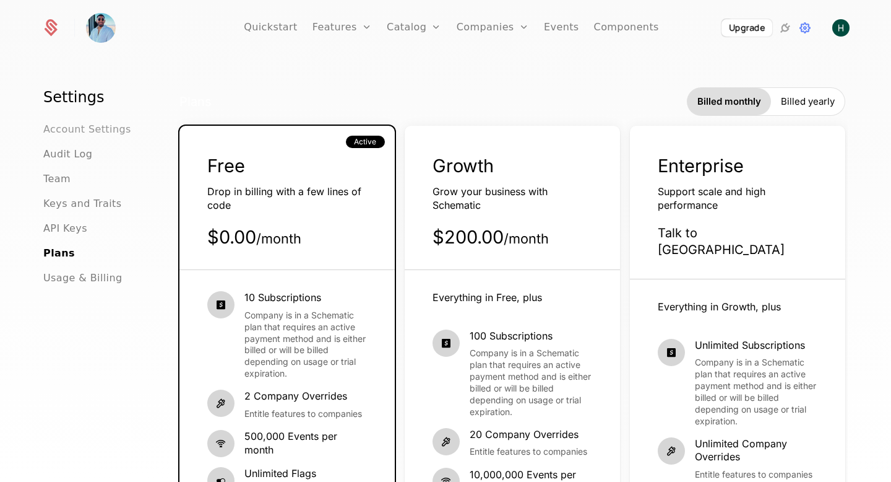
click at [103, 131] on span "Account Settings" at bounding box center [87, 129] width 88 height 15
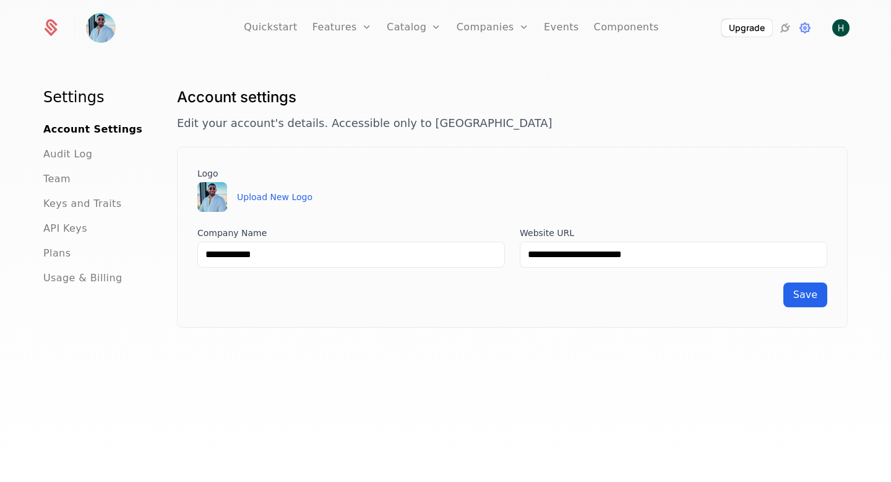
click at [100, 33] on img at bounding box center [101, 28] width 30 height 30
click at [255, 199] on button "Upload New Logo" at bounding box center [275, 197] width 76 height 12
click at [71, 150] on span "Audit Log" at bounding box center [67, 154] width 49 height 15
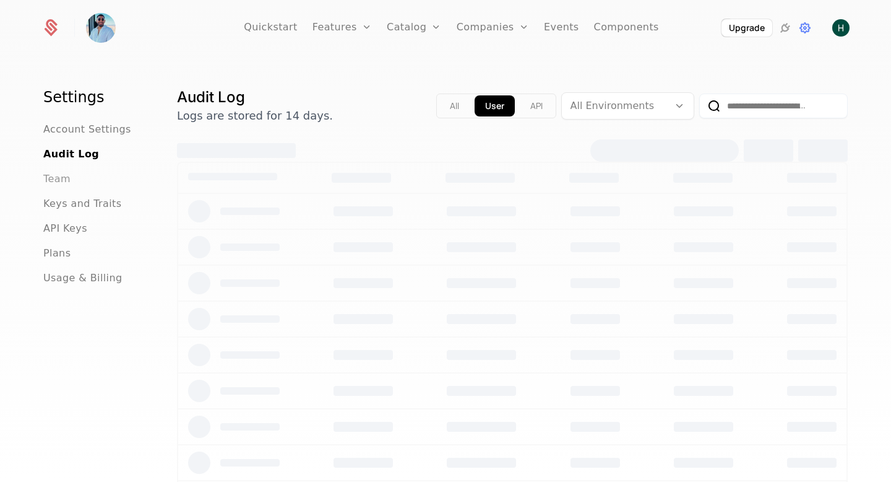
click at [57, 176] on span "Team" at bounding box center [56, 178] width 27 height 15
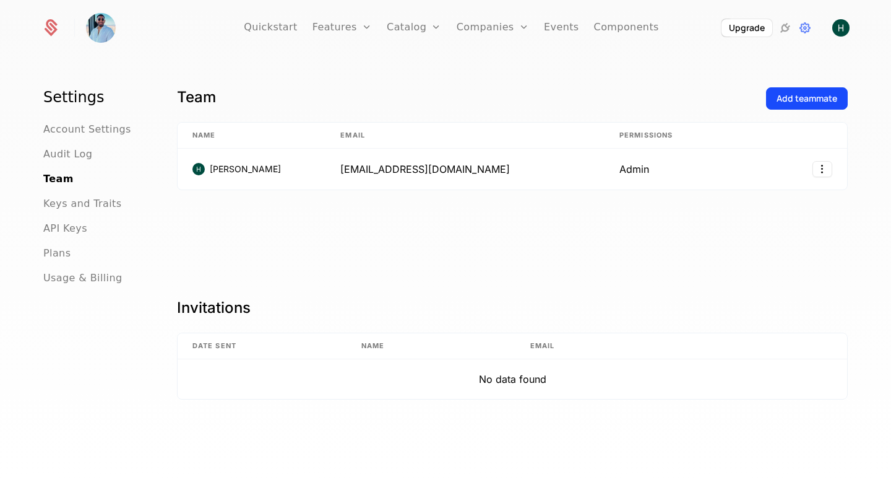
click at [57, 162] on ul "Account Settings Audit Log Team Keys and Traits API Keys Plans Usage & Billing" at bounding box center [95, 203] width 104 height 163
click at [95, 30] on img at bounding box center [101, 28] width 30 height 30
click at [50, 31] on icon at bounding box center [50, 27] width 17 height 17
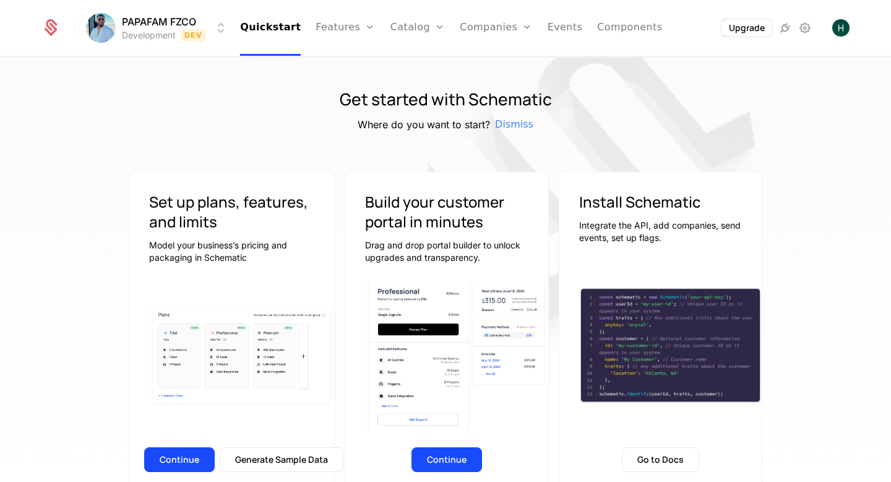
click at [135, 35] on html "PAPAFAM FZCO Development Dev Quickstart Features Features Flags Catalog Plans A…" at bounding box center [445, 241] width 891 height 482
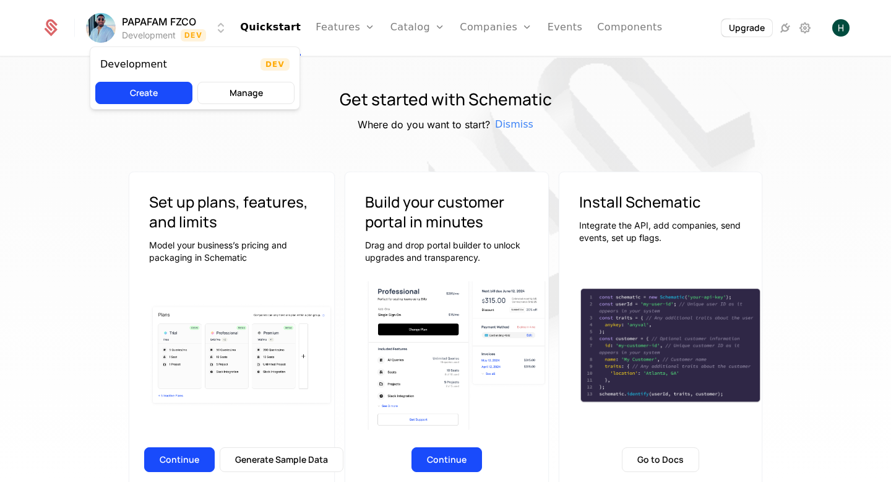
click at [71, 114] on html "PAPAFAM FZCO Development Dev Quickstart Features Features Flags Catalog Plans A…" at bounding box center [445, 241] width 891 height 482
click at [222, 32] on html "PAPAFAM FZCO Development Dev Quickstart Features Features Flags Catalog Plans A…" at bounding box center [445, 241] width 891 height 482
click at [282, 63] on span "Dev" at bounding box center [275, 64] width 29 height 12
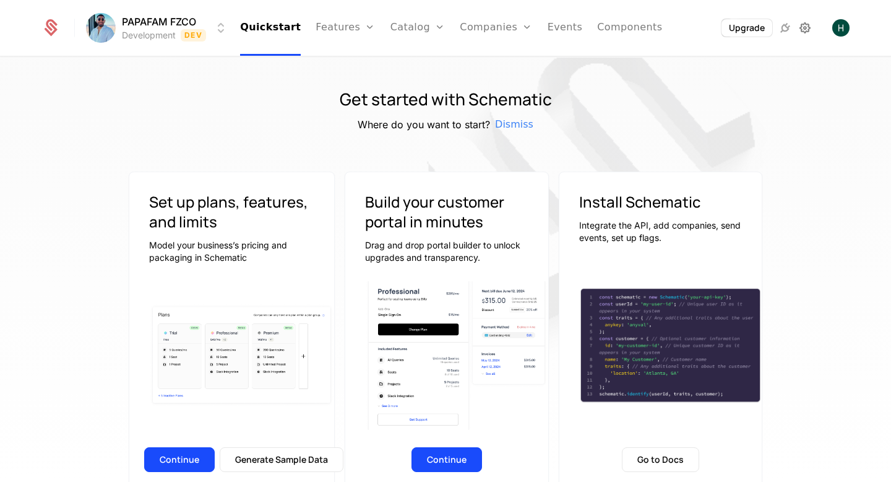
click at [808, 30] on icon at bounding box center [805, 27] width 15 height 15
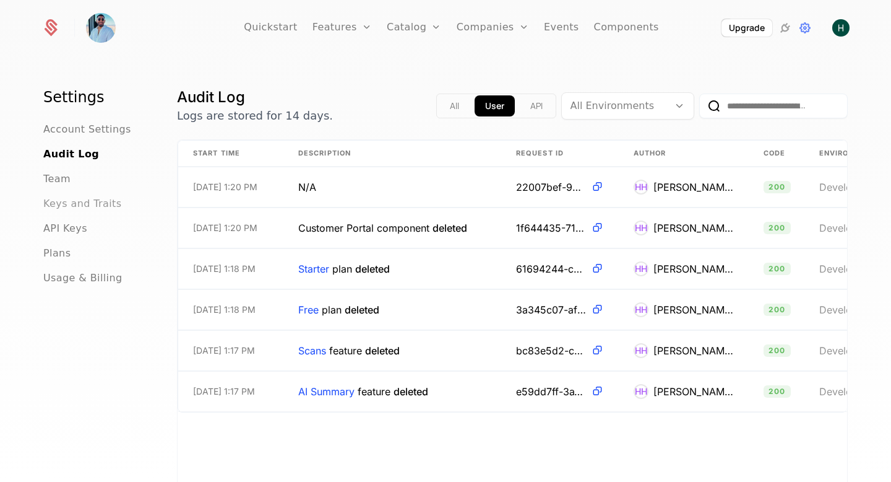
click at [65, 209] on span "Keys and Traits" at bounding box center [82, 203] width 78 height 15
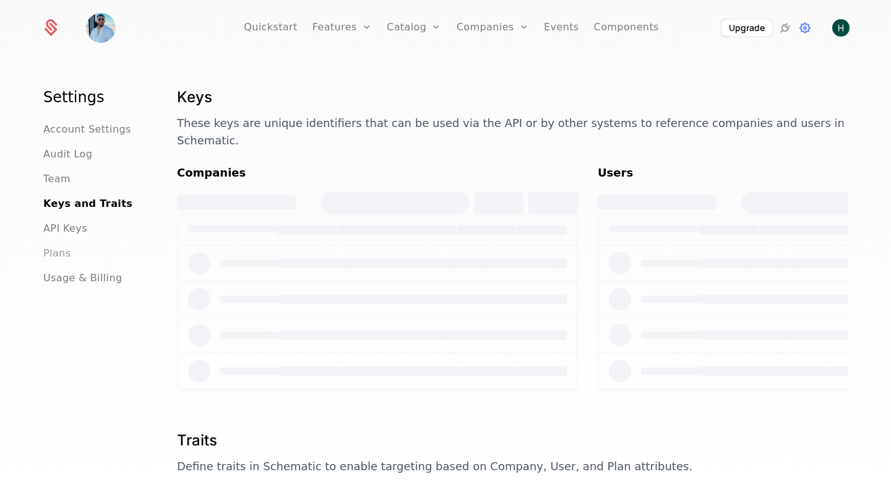
click at [59, 246] on span "Plans" at bounding box center [56, 253] width 27 height 15
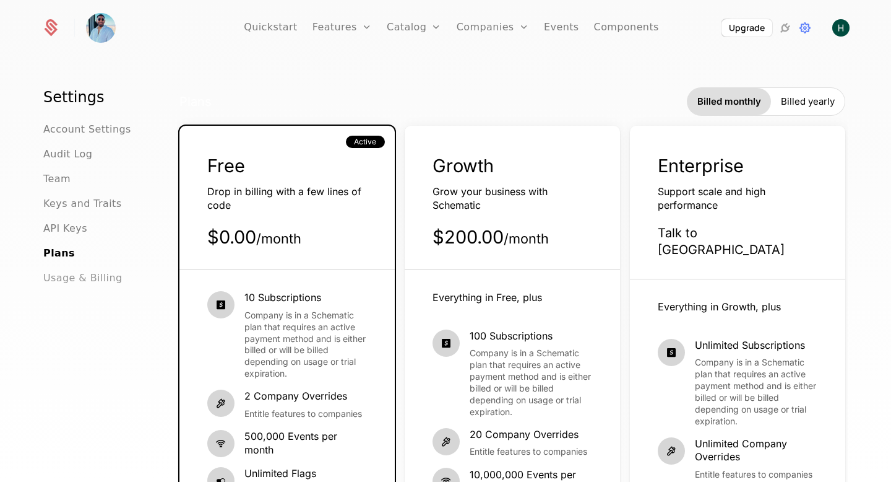
click at [58, 275] on span "Usage & Billing" at bounding box center [82, 278] width 79 height 15
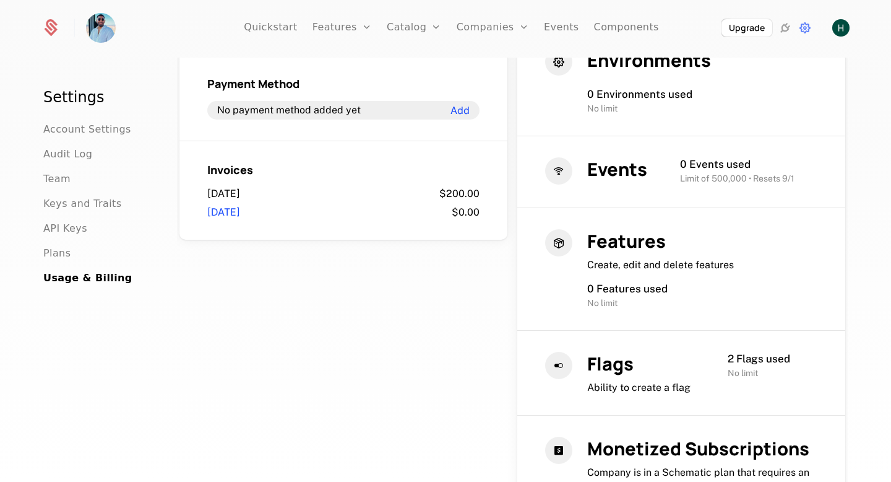
scroll to position [397, 0]
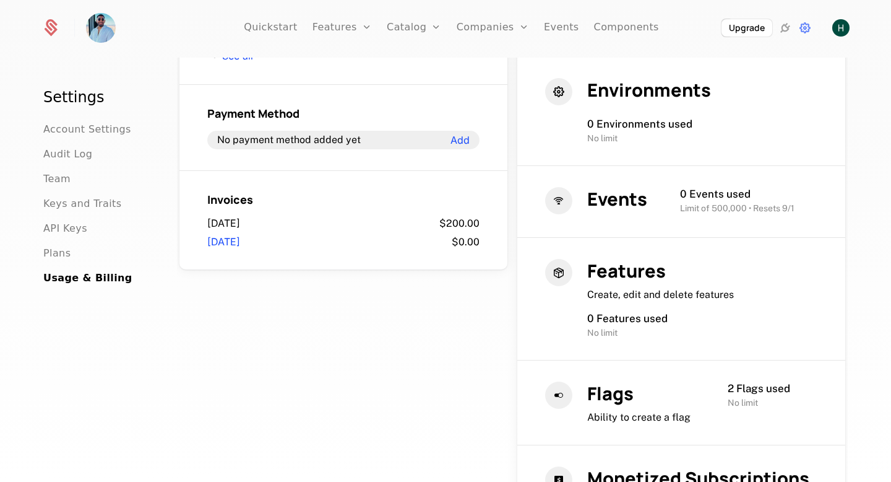
click at [233, 244] on link "June 1, 2025" at bounding box center [223, 242] width 33 height 14
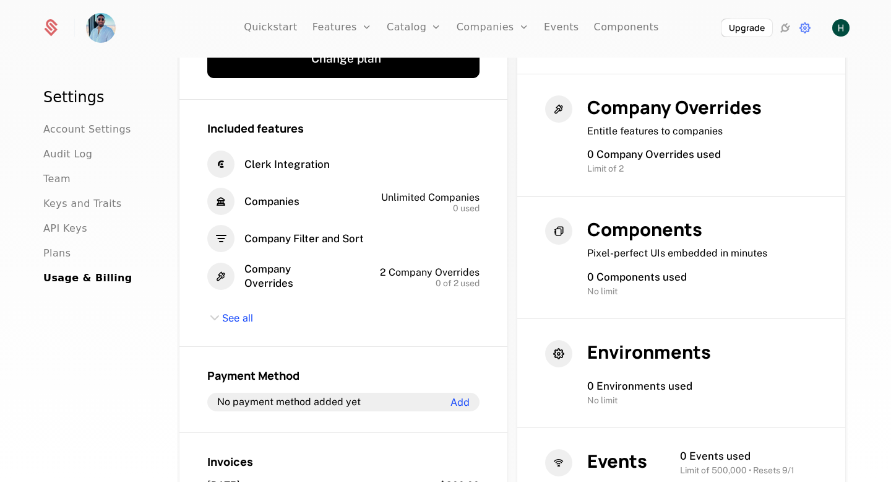
scroll to position [137, 0]
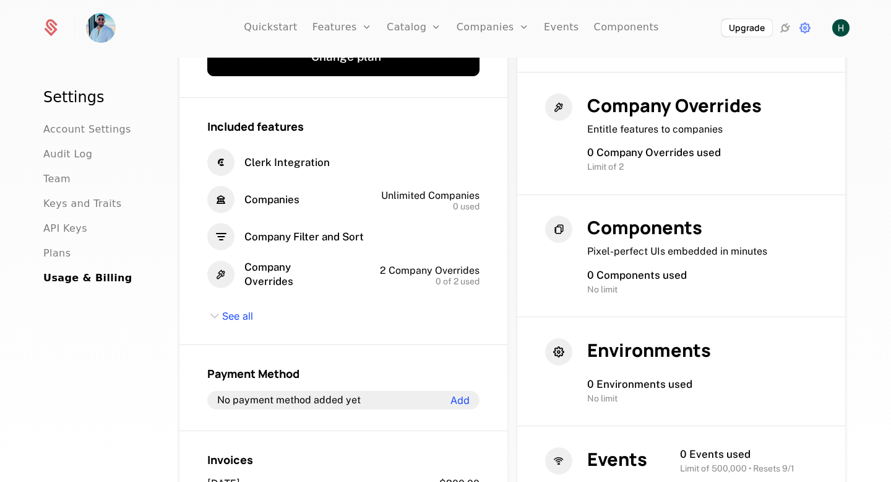
click at [246, 305] on div "Included features Clerk Integration Companies Unlimited Companies 0 used Compan…" at bounding box center [344, 221] width 328 height 247
click at [239, 319] on span "See all" at bounding box center [237, 317] width 31 height 14
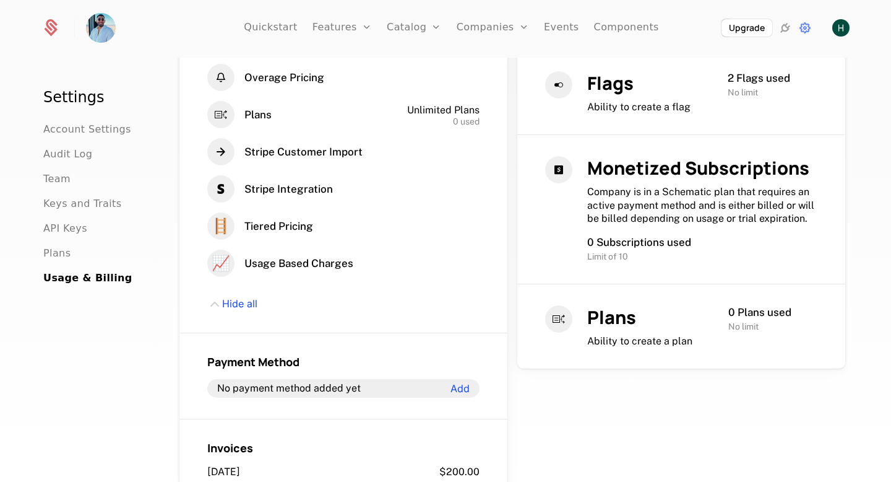
scroll to position [805, 0]
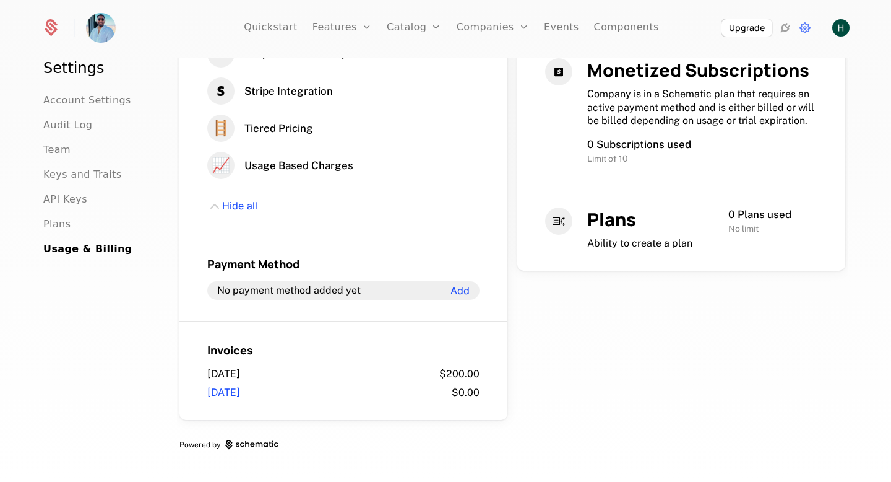
click at [240, 374] on span "June 15, 2025" at bounding box center [223, 374] width 33 height 14
click at [235, 353] on span "Invoices" at bounding box center [230, 349] width 46 height 15
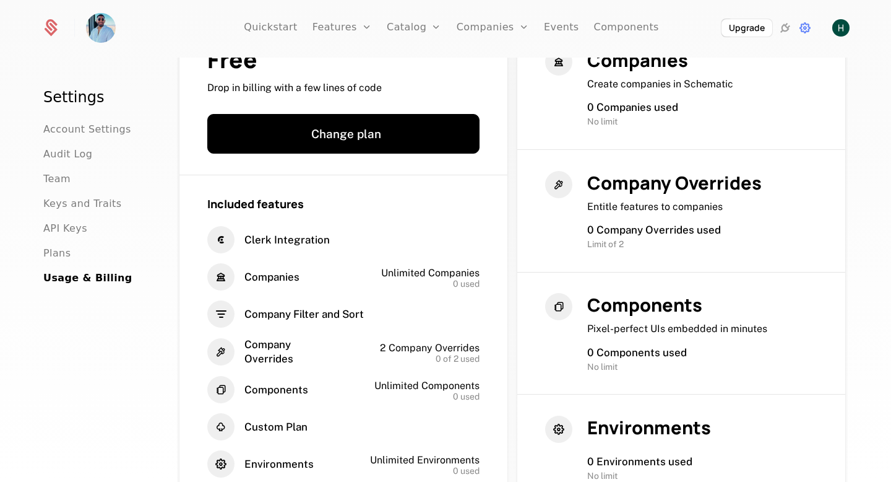
scroll to position [0, 0]
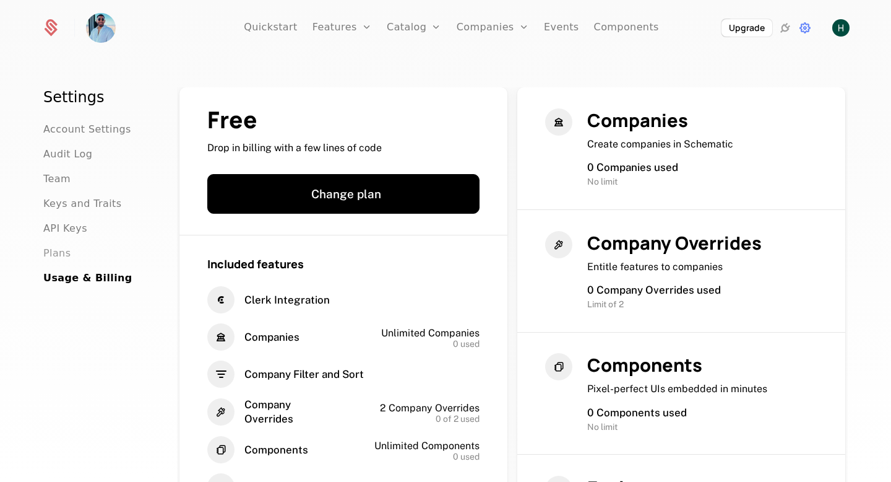
click at [50, 251] on span "Plans" at bounding box center [56, 253] width 27 height 15
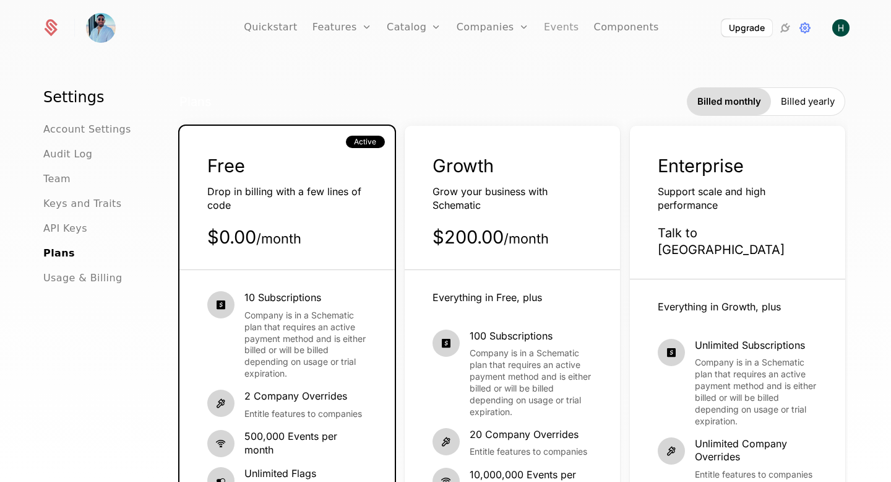
click at [552, 27] on link "Events" at bounding box center [561, 28] width 35 height 56
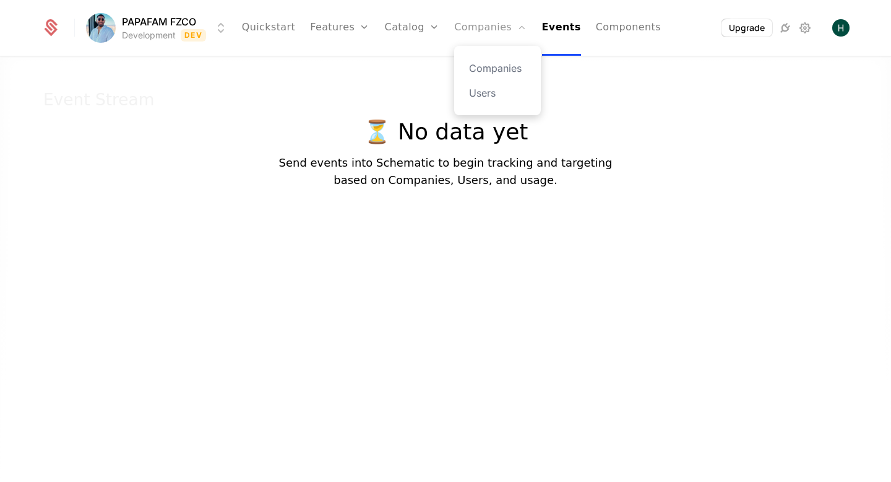
click at [501, 19] on link "Companies" at bounding box center [490, 28] width 72 height 56
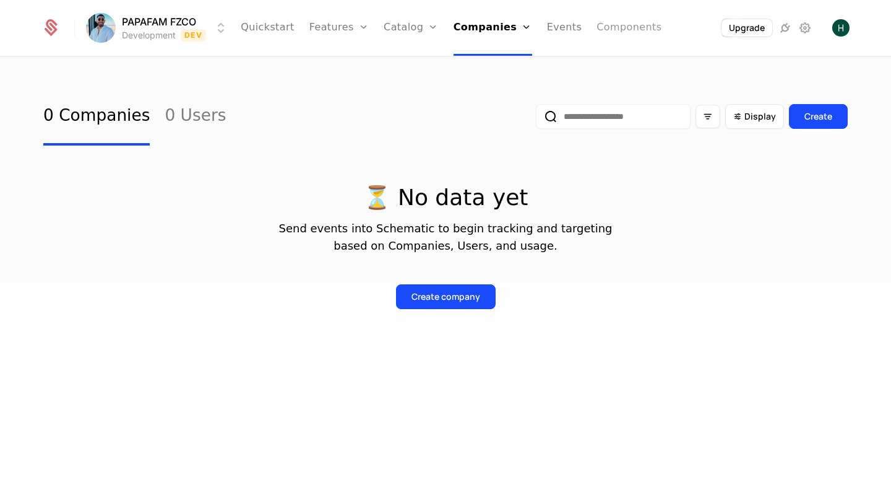
click at [626, 27] on link "Components" at bounding box center [629, 28] width 65 height 56
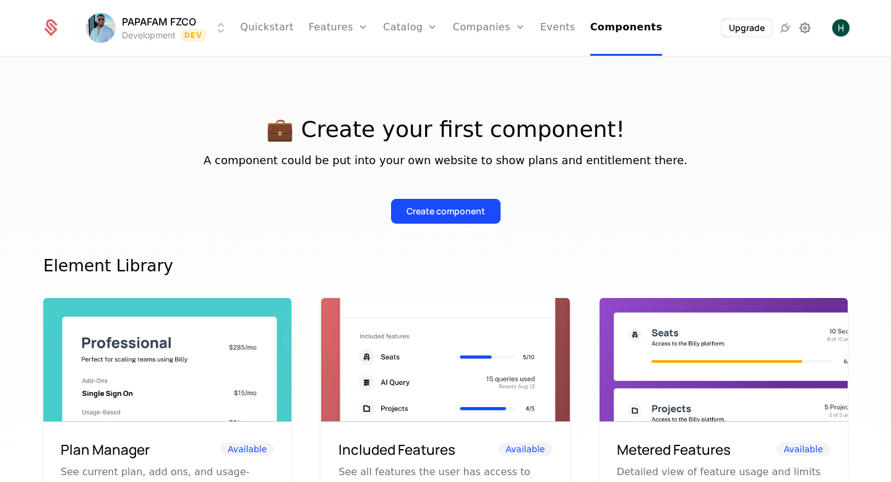
click at [808, 30] on icon at bounding box center [805, 27] width 15 height 15
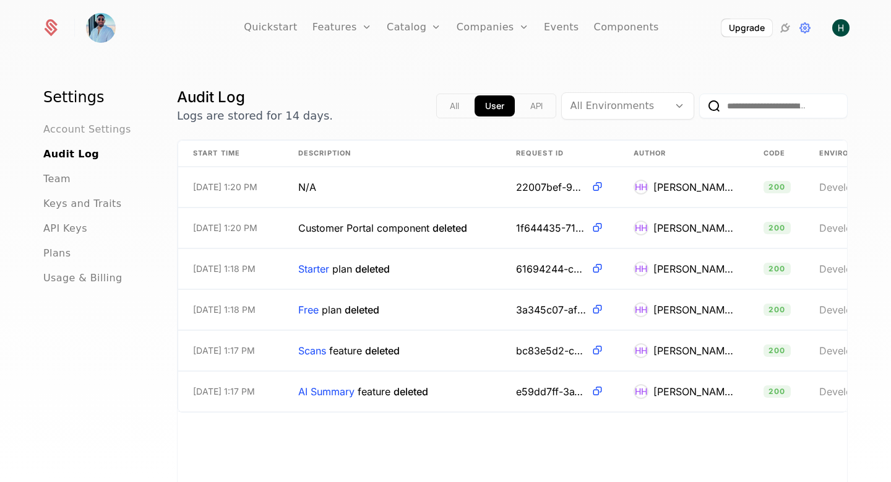
click at [93, 127] on span "Account Settings" at bounding box center [87, 129] width 88 height 15
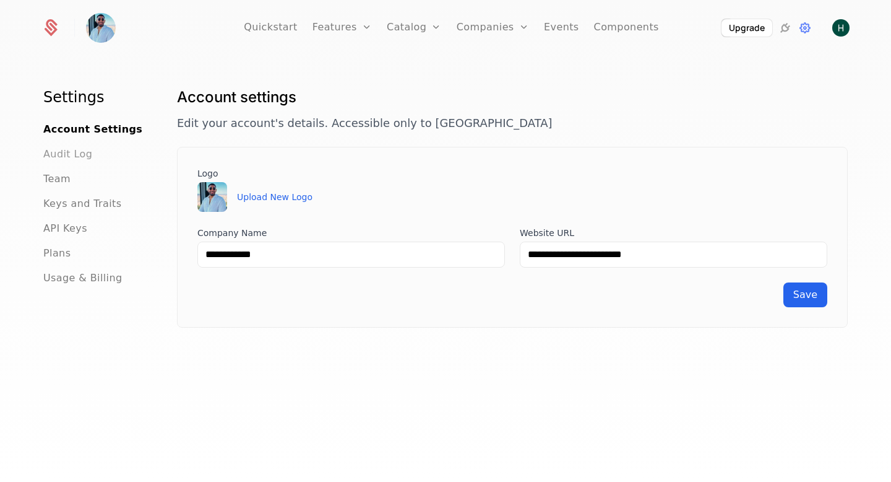
click at [80, 154] on span "Audit Log" at bounding box center [67, 154] width 49 height 15
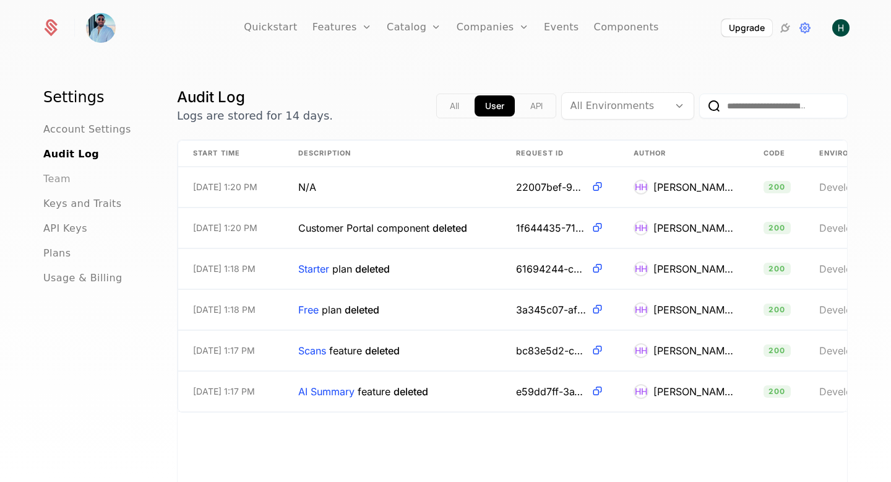
click at [58, 175] on span "Team" at bounding box center [56, 178] width 27 height 15
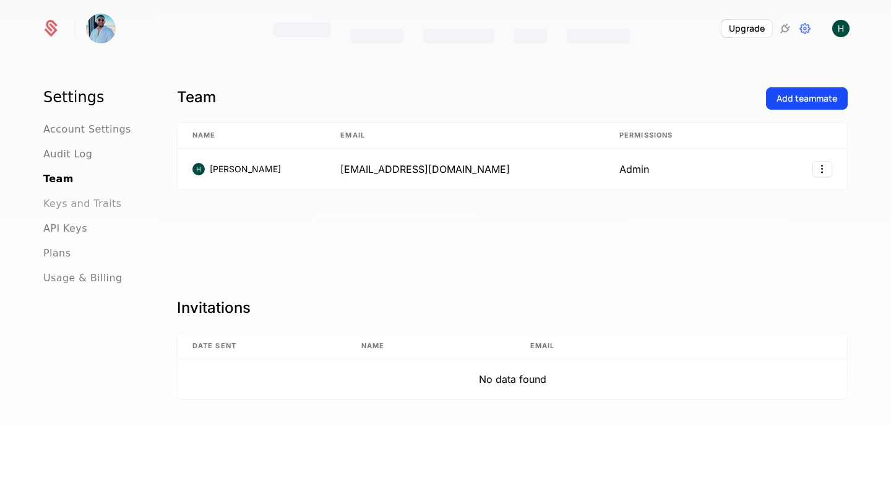
click at [54, 200] on span "Keys and Traits" at bounding box center [82, 203] width 78 height 15
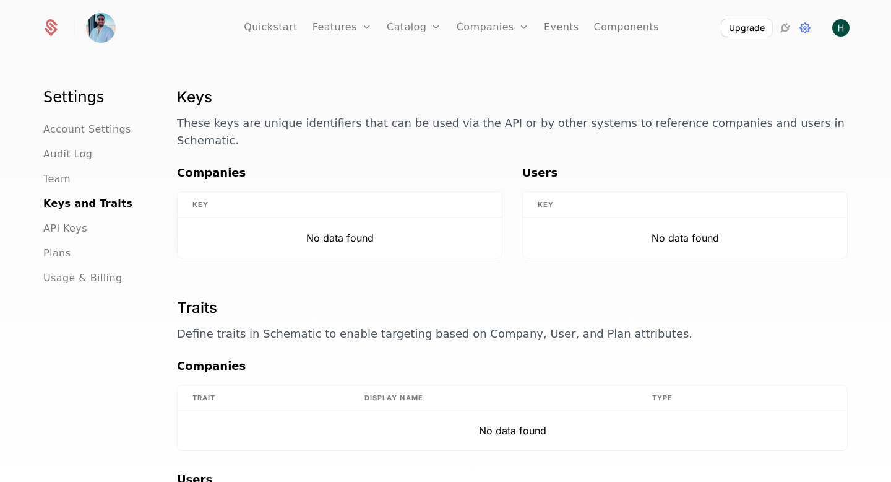
click at [54, 217] on ul "Account Settings Audit Log Team Keys and Traits API Keys Plans Usage & Billing" at bounding box center [95, 203] width 104 height 163
click at [54, 225] on span "API Keys" at bounding box center [65, 228] width 44 height 15
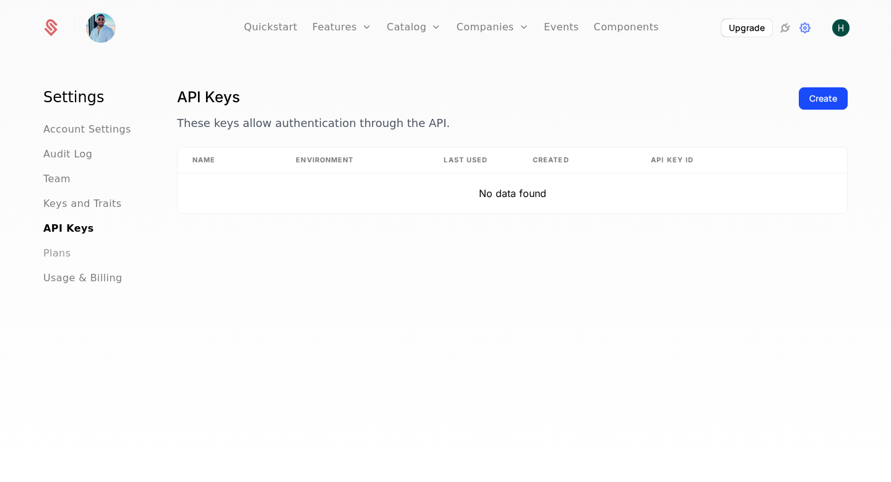
click at [49, 258] on span "Plans" at bounding box center [56, 253] width 27 height 15
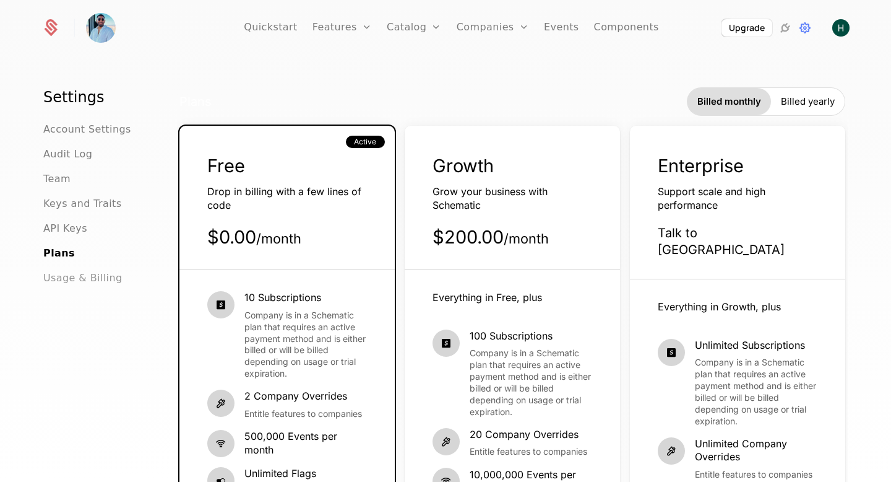
click at [48, 282] on span "Usage & Billing" at bounding box center [82, 278] width 79 height 15
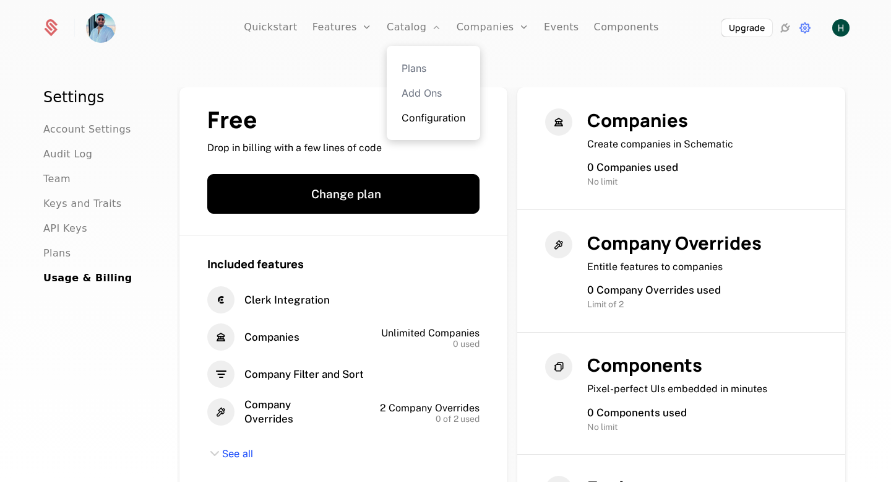
click at [435, 118] on link "Configuration" at bounding box center [434, 117] width 64 height 15
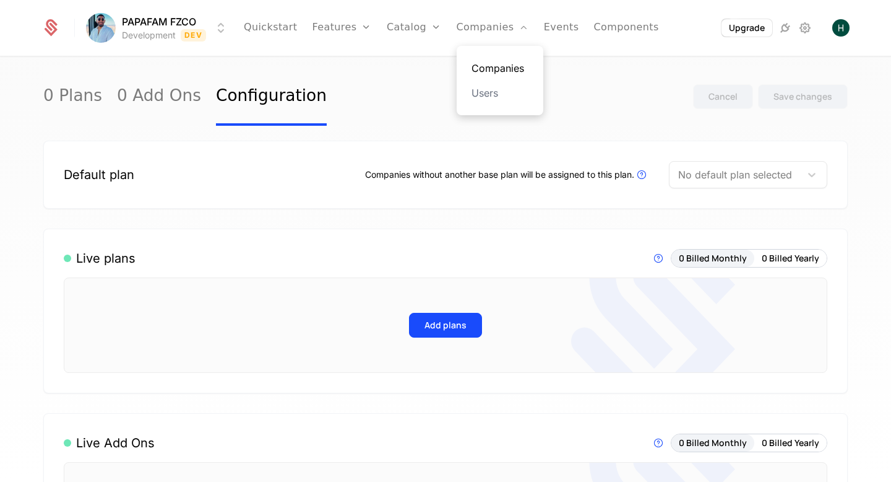
click at [484, 64] on link "Companies" at bounding box center [500, 68] width 57 height 15
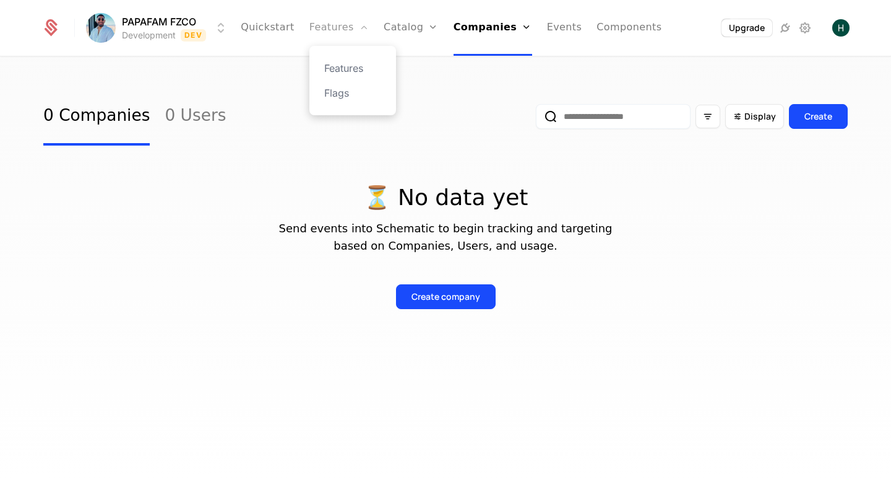
click at [344, 24] on link "Features" at bounding box center [339, 28] width 59 height 56
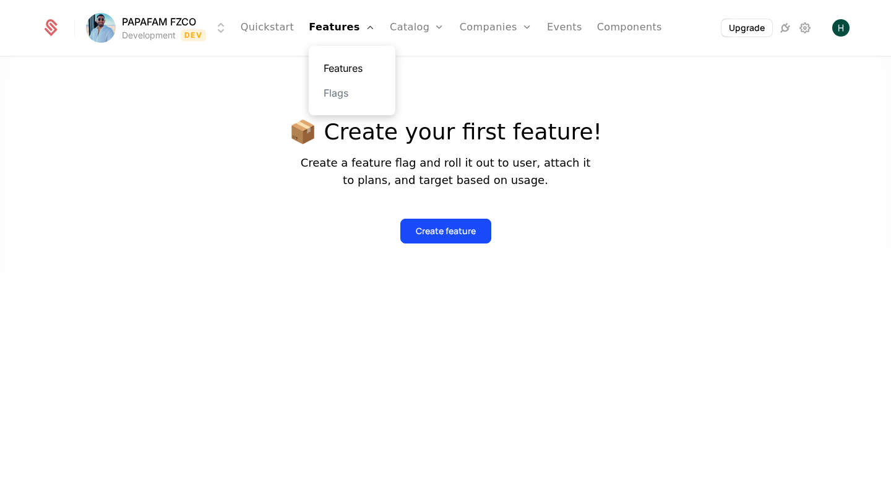
click at [342, 71] on link "Features" at bounding box center [352, 68] width 57 height 15
click at [411, 60] on div "Plans Add Ons Configuration" at bounding box center [436, 93] width 93 height 94
click at [411, 75] on link "Plans" at bounding box center [437, 68] width 64 height 15
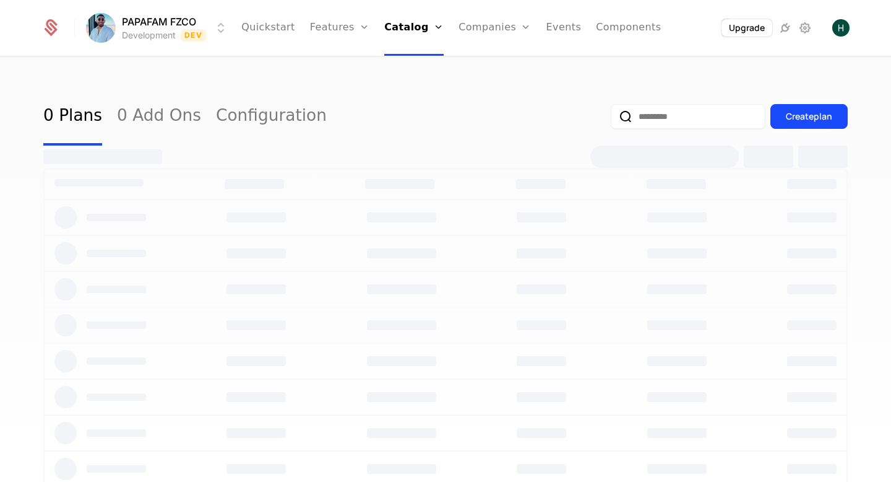
click at [294, 88] on div "0 Plans 0 Add Ons Configuration Create plan" at bounding box center [445, 116] width 805 height 58
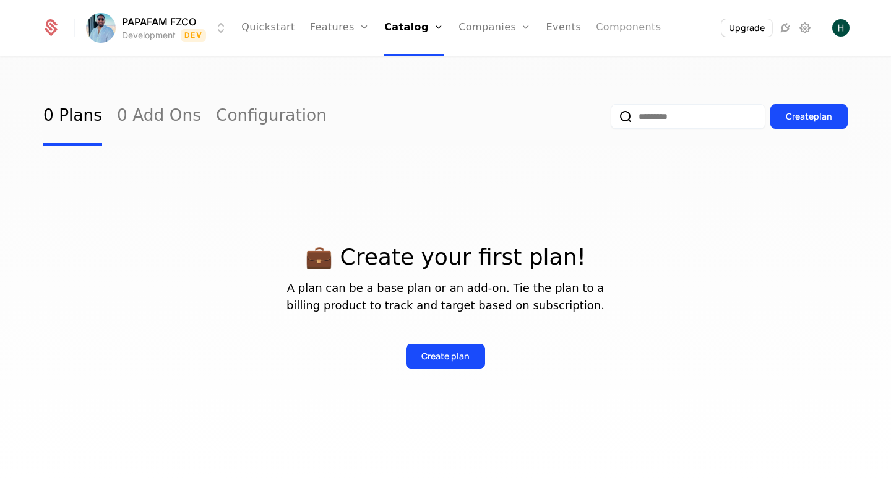
click at [612, 30] on link "Components" at bounding box center [628, 28] width 65 height 56
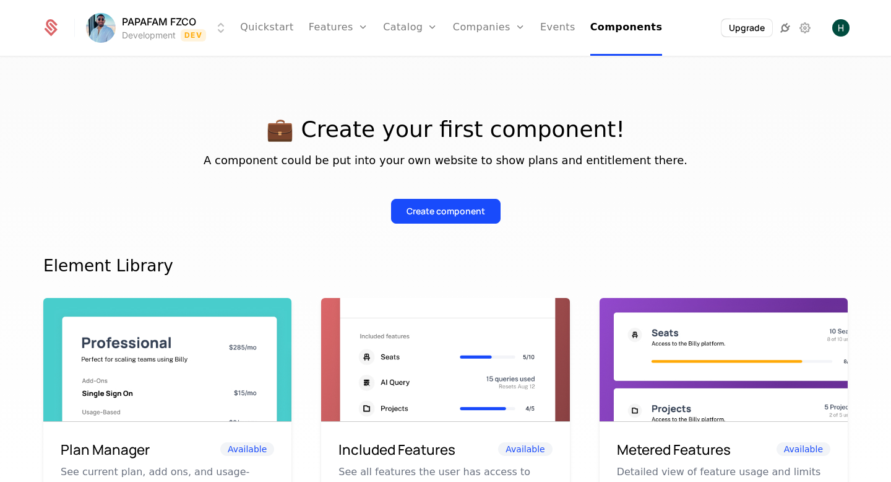
click at [789, 28] on icon at bounding box center [785, 27] width 15 height 15
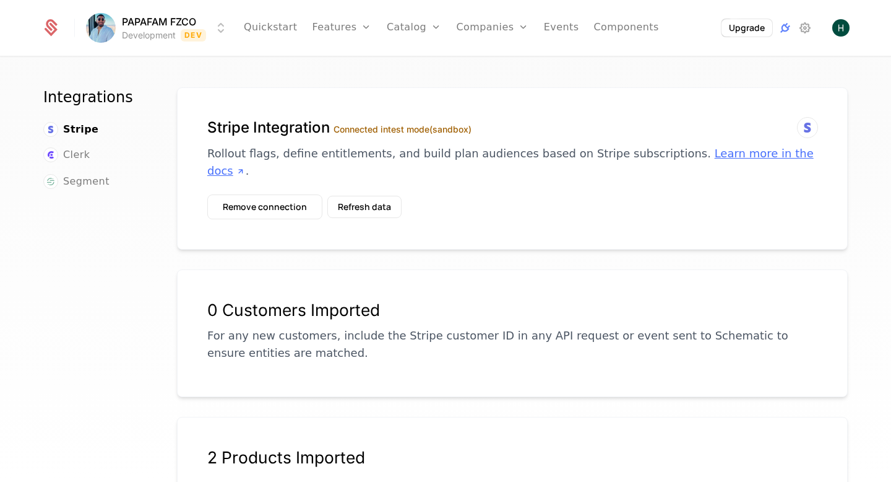
click at [685, 154] on link "Learn more in the docs" at bounding box center [510, 162] width 607 height 30
click at [357, 196] on button "Refresh data" at bounding box center [364, 207] width 74 height 22
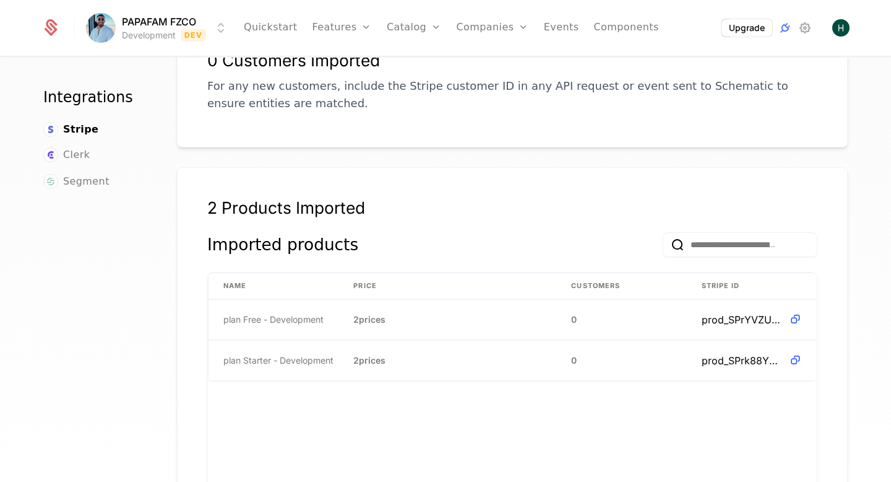
scroll to position [255, 0]
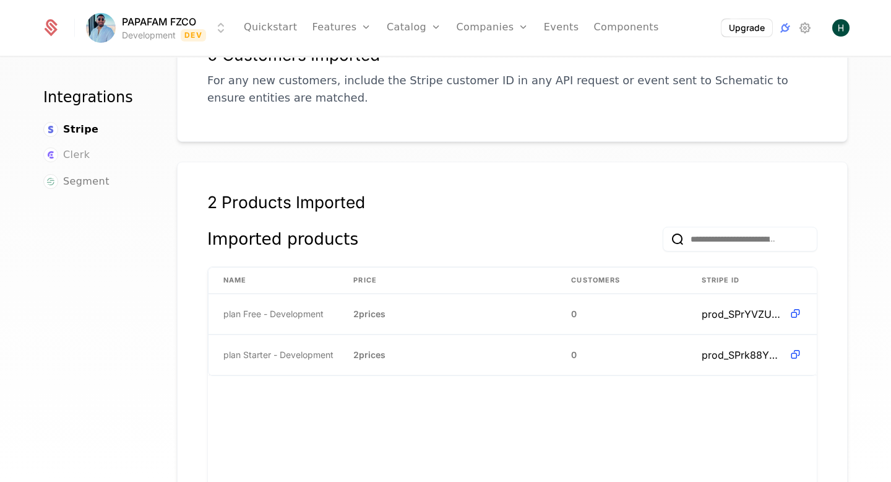
click at [80, 157] on span "Clerk" at bounding box center [76, 154] width 27 height 15
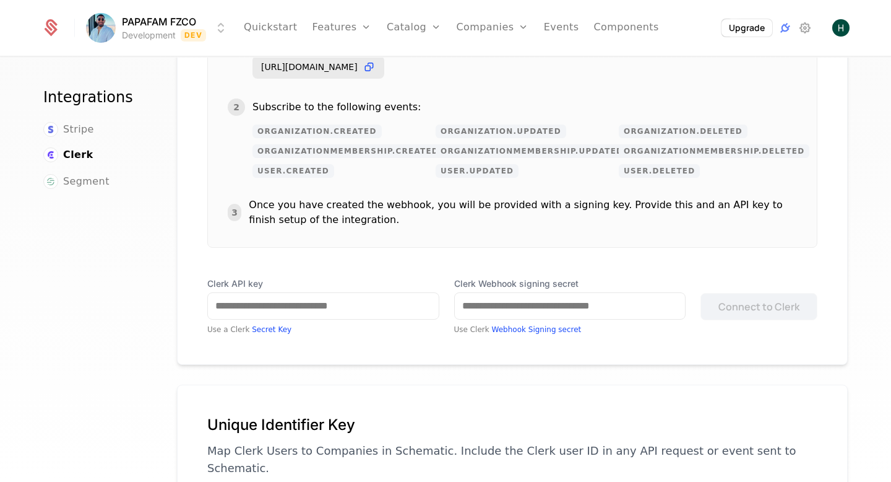
scroll to position [338, 0]
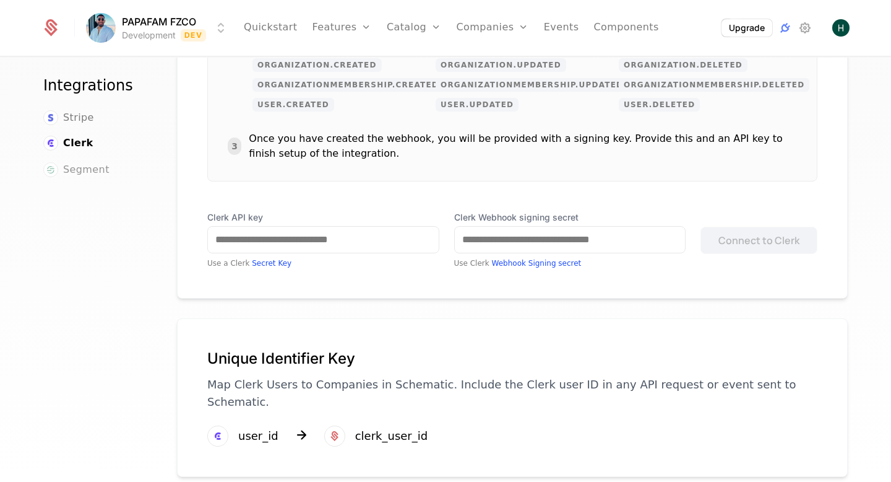
click at [87, 162] on span "Segment" at bounding box center [86, 169] width 46 height 15
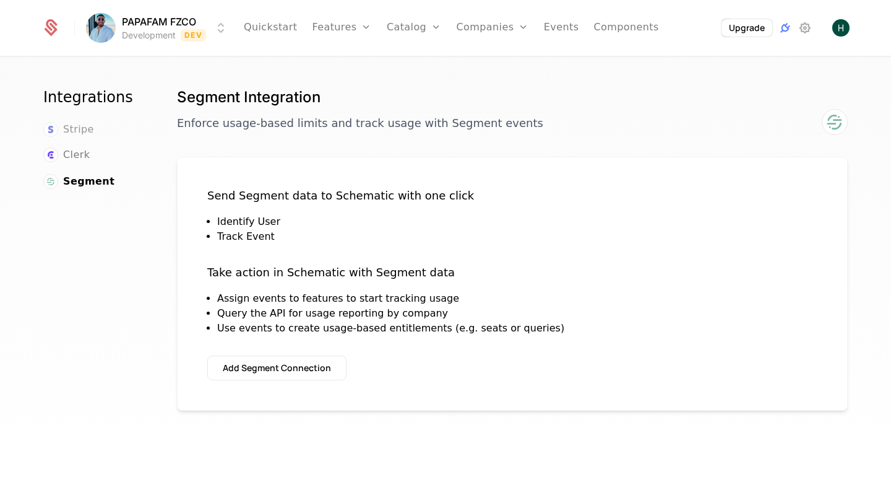
click at [70, 131] on span "Stripe" at bounding box center [78, 129] width 31 height 15
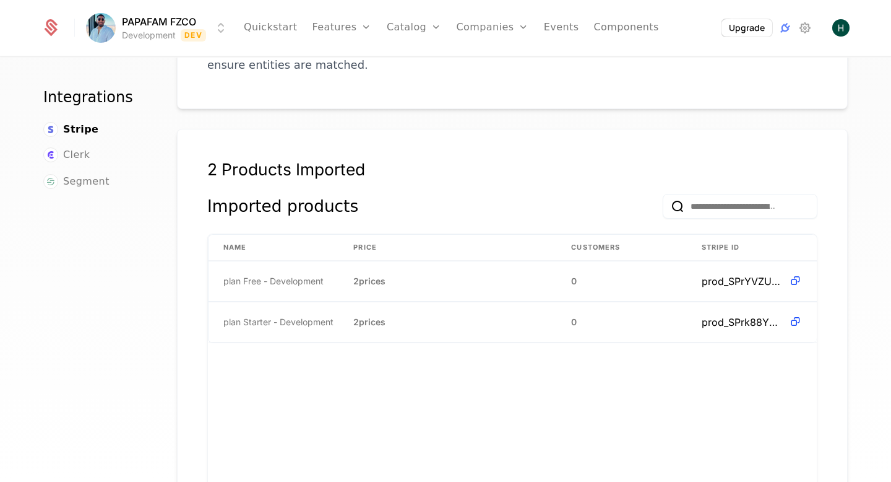
scroll to position [312, 0]
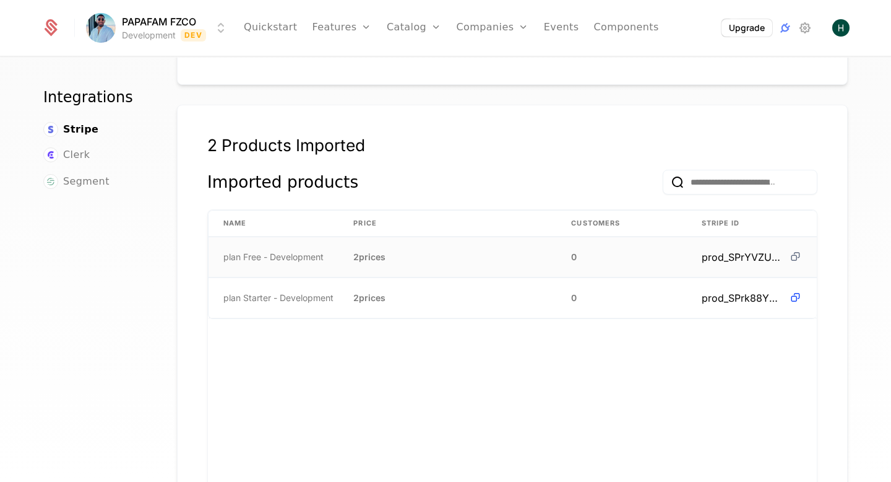
click at [796, 250] on icon at bounding box center [795, 256] width 13 height 13
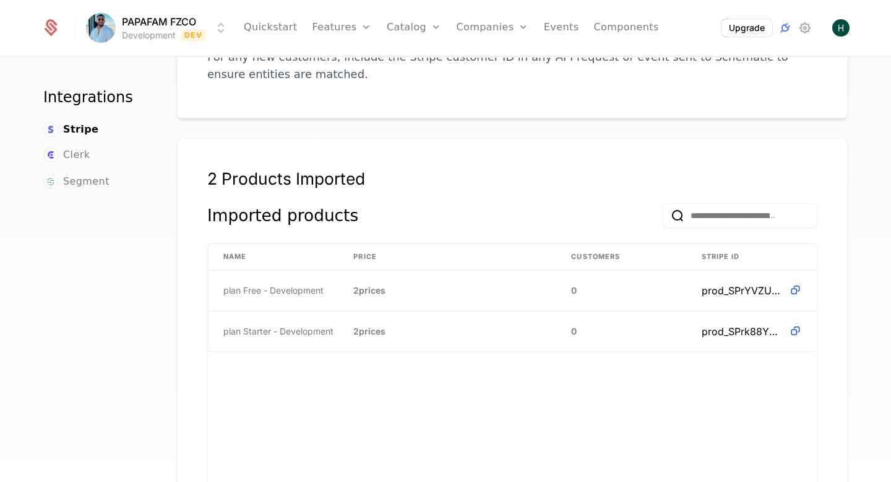
scroll to position [254, 0]
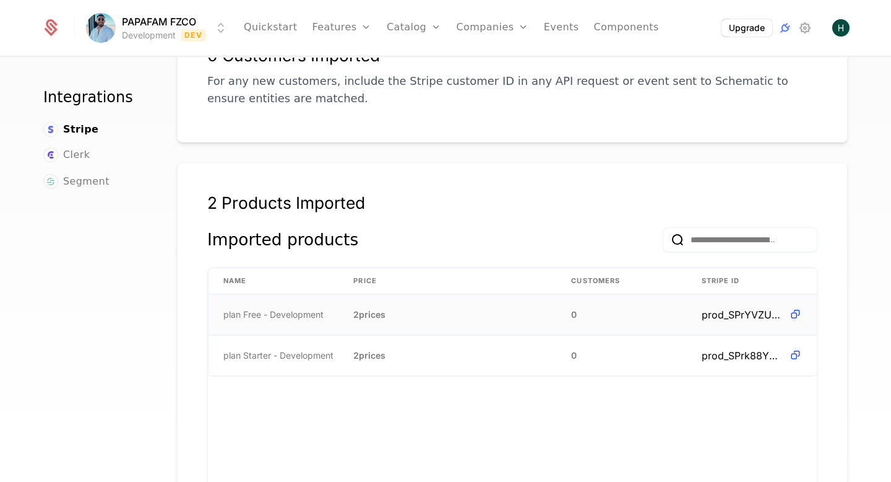
click at [378, 306] on td "2 prices" at bounding box center [448, 315] width 218 height 40
click at [795, 308] on icon at bounding box center [795, 314] width 13 height 13
click at [794, 349] on icon at bounding box center [795, 355] width 13 height 13
click at [750, 307] on span "prod_SPrYVZULhOOH5o" at bounding box center [743, 314] width 82 height 15
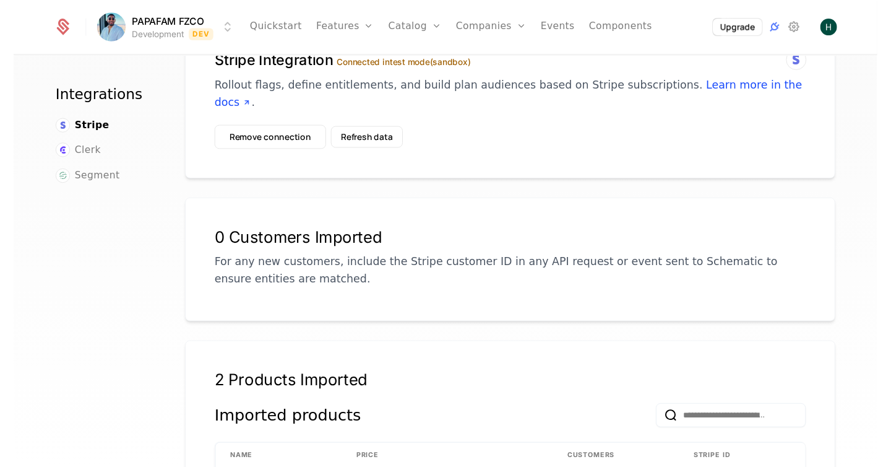
scroll to position [0, 0]
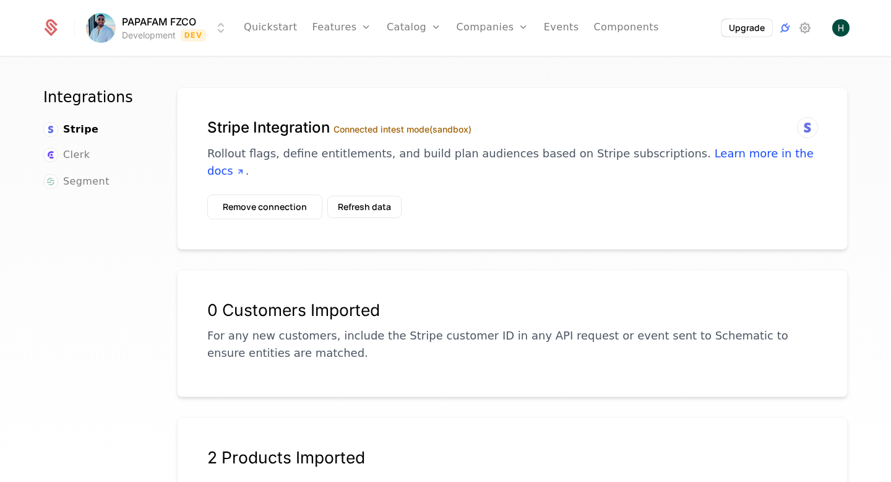
click at [801, 131] on icon at bounding box center [807, 127] width 15 height 15
click at [275, 194] on button "Remove connection" at bounding box center [264, 206] width 115 height 25
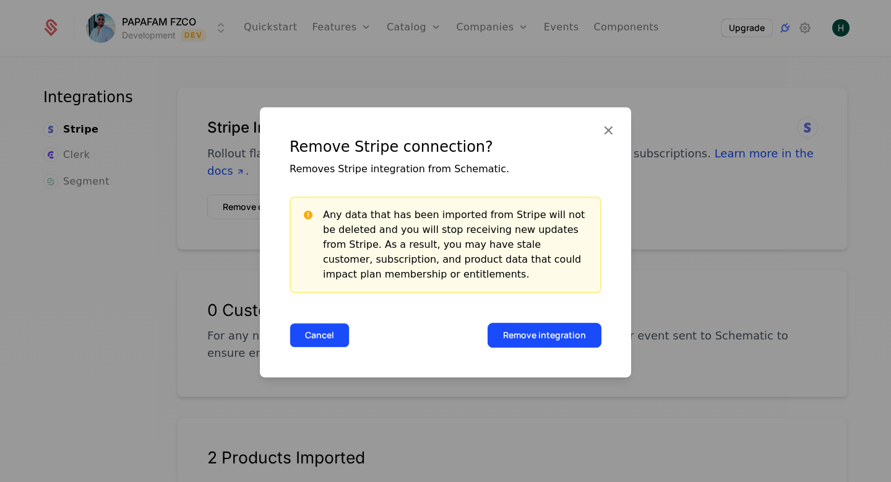
click at [303, 333] on button "Cancel" at bounding box center [320, 335] width 60 height 25
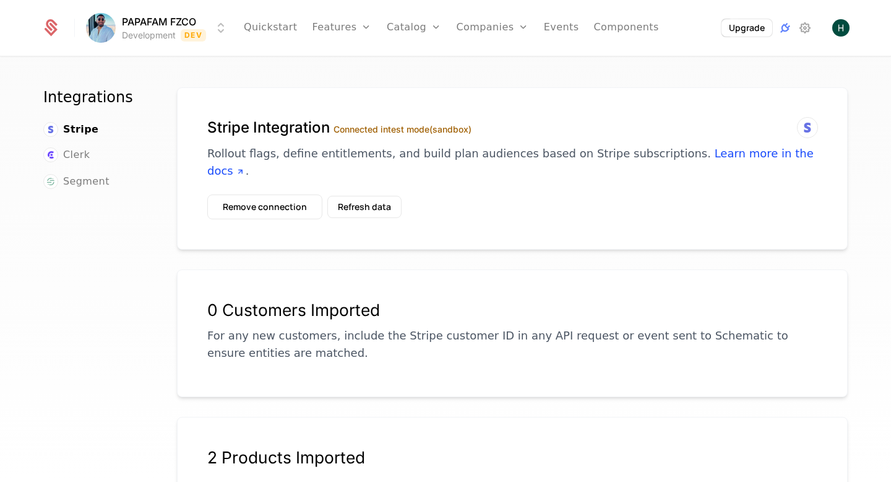
click at [449, 269] on div "0 Customers Imported For any new customers, include the Stripe customer ID in a…" at bounding box center [512, 333] width 671 height 128
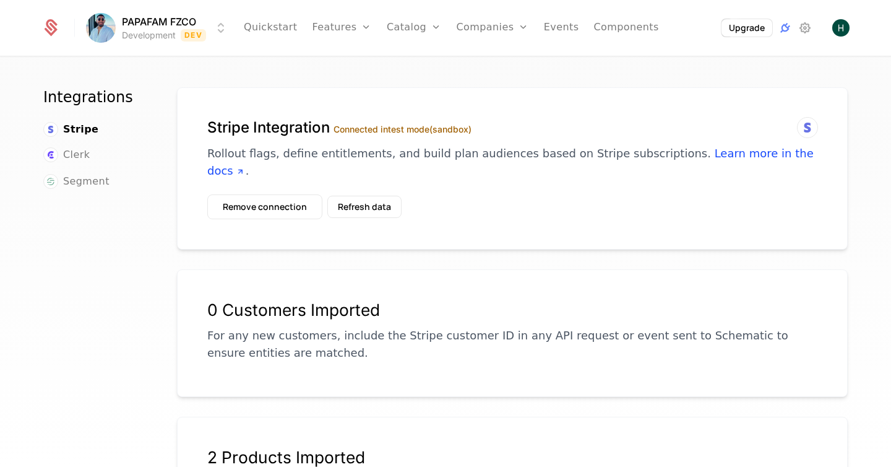
click at [126, 324] on div "Integrations Stripe Clerk Segment" at bounding box center [95, 280] width 104 height 386
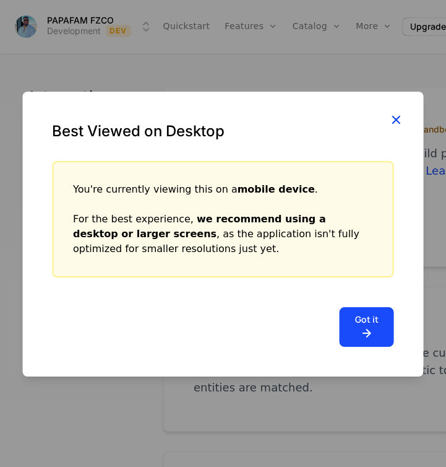
click at [397, 121] on icon "button" at bounding box center [396, 119] width 16 height 16
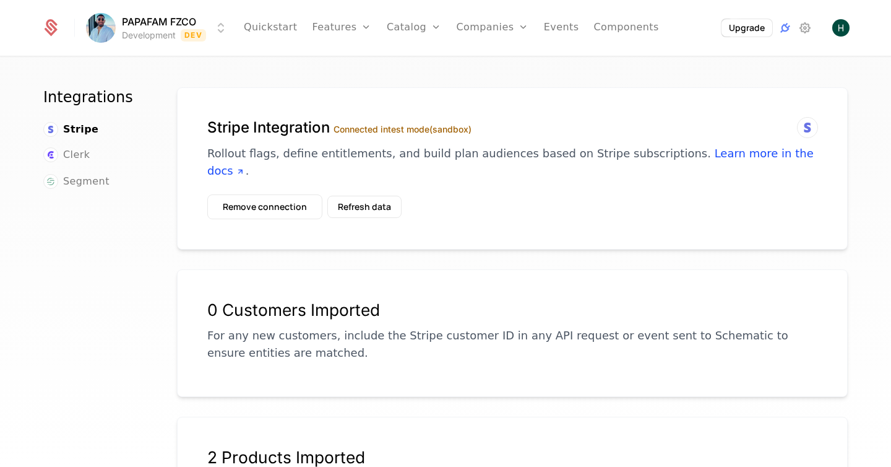
click at [356, 130] on label "Connected in test mode (sandbox)" at bounding box center [403, 129] width 138 height 11
click at [423, 128] on label "Connected in test mode (sandbox)" at bounding box center [403, 129] width 138 height 11
click at [457, 126] on label "Connected in test mode (sandbox)" at bounding box center [403, 129] width 138 height 11
click at [77, 134] on span "Stripe" at bounding box center [80, 129] width 35 height 15
click at [807, 128] on icon at bounding box center [807, 127] width 15 height 15
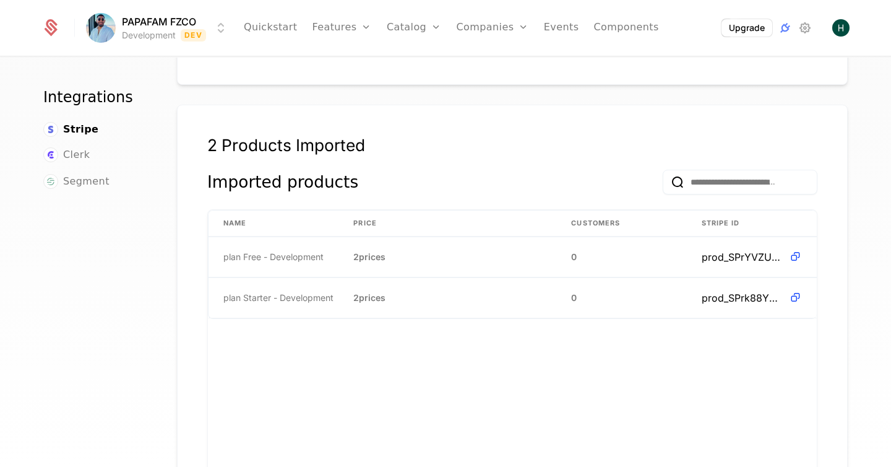
scroll to position [299, 0]
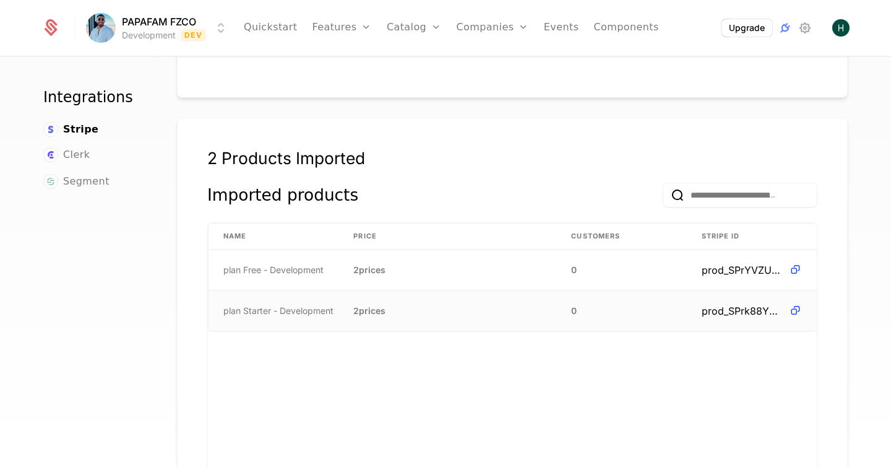
click at [249, 305] on span "plan Starter - Development" at bounding box center [278, 311] width 110 height 12
click at [386, 264] on span "2 prices" at bounding box center [369, 270] width 32 height 12
click at [703, 183] on input "email" at bounding box center [740, 195] width 155 height 25
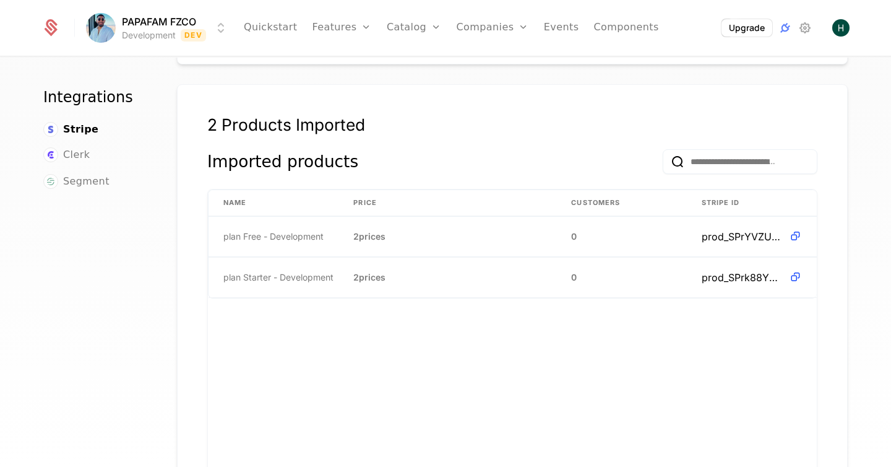
scroll to position [333, 0]
click at [278, 228] on td "plan Free - Development" at bounding box center [274, 236] width 130 height 40
click at [262, 271] on span "plan Starter - Development" at bounding box center [278, 277] width 110 height 12
click at [254, 228] on td "plan Free - Development" at bounding box center [274, 236] width 130 height 40
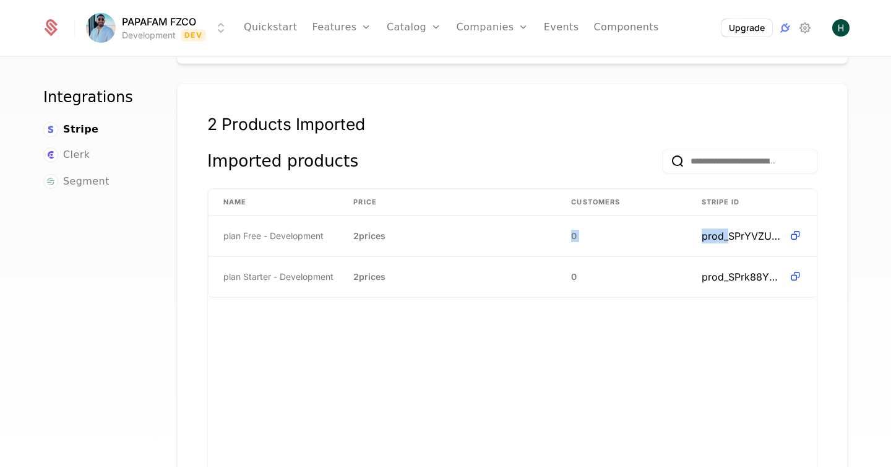
drag, startPoint x: 729, startPoint y: 216, endPoint x: 541, endPoint y: 189, distance: 190.1
click at [568, 190] on table "Name Price Customers Stripe ID plan Free - Development 2 prices 0 prod_SPrYVZUL…" at bounding box center [512, 243] width 609 height 109
click at [247, 230] on span "plan Free - Development" at bounding box center [273, 236] width 100 height 12
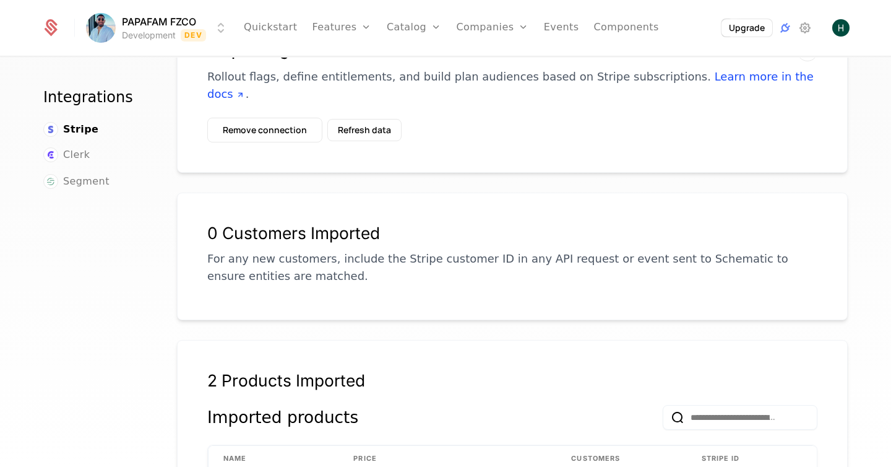
scroll to position [0, 0]
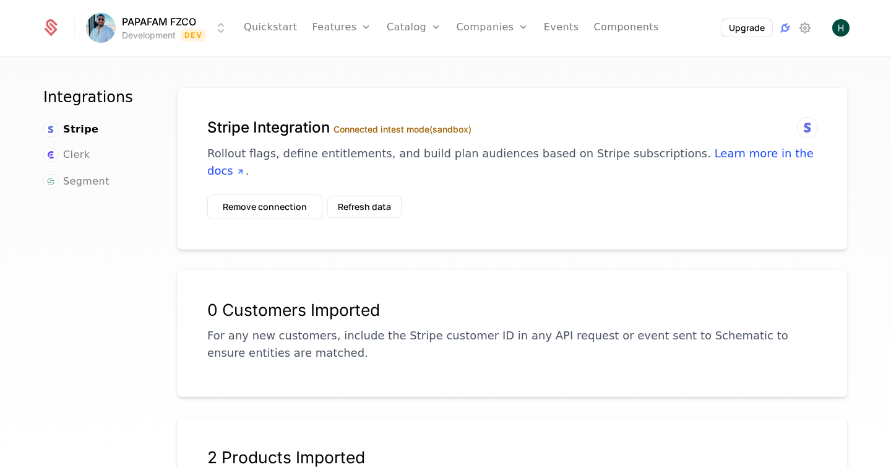
click at [805, 131] on icon at bounding box center [807, 127] width 15 height 15
click at [82, 158] on span "Clerk" at bounding box center [76, 154] width 27 height 15
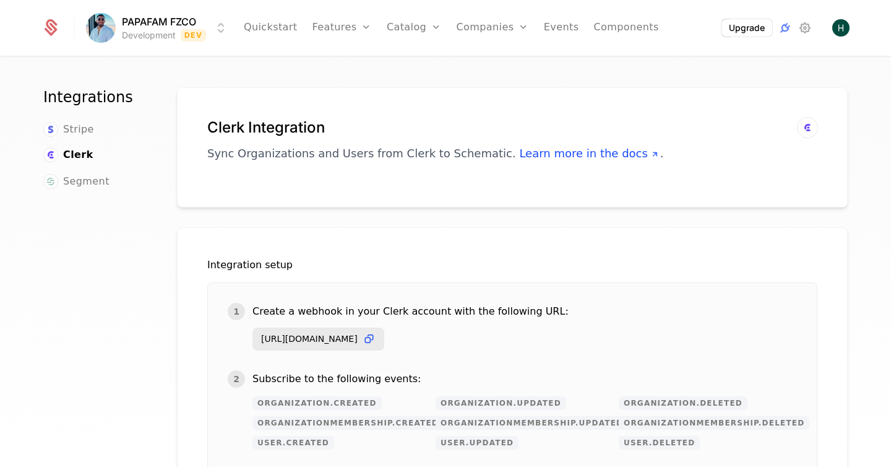
click at [92, 127] on div "Stripe" at bounding box center [95, 129] width 104 height 15
click at [85, 127] on span "Stripe" at bounding box center [78, 129] width 31 height 15
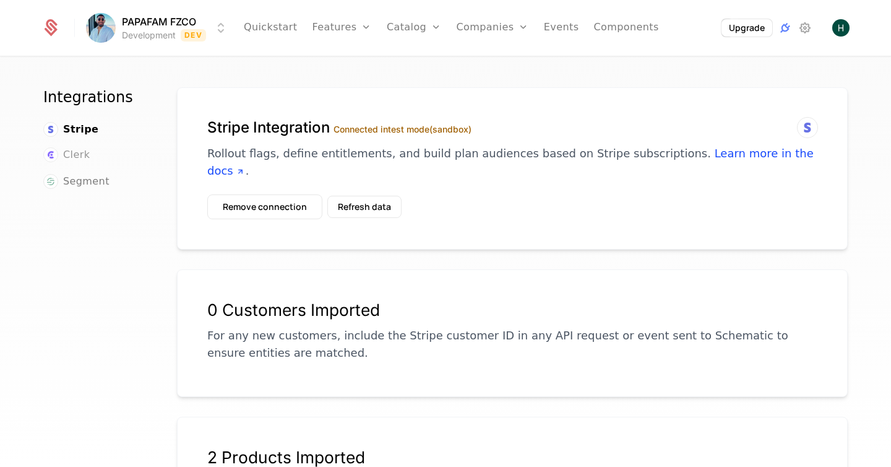
click at [66, 154] on span "Clerk" at bounding box center [76, 154] width 27 height 15
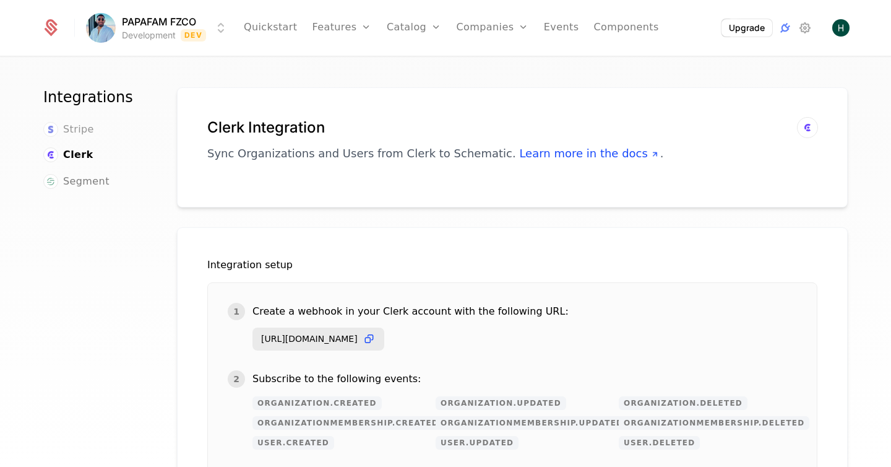
click at [77, 130] on span "Stripe" at bounding box center [78, 129] width 31 height 15
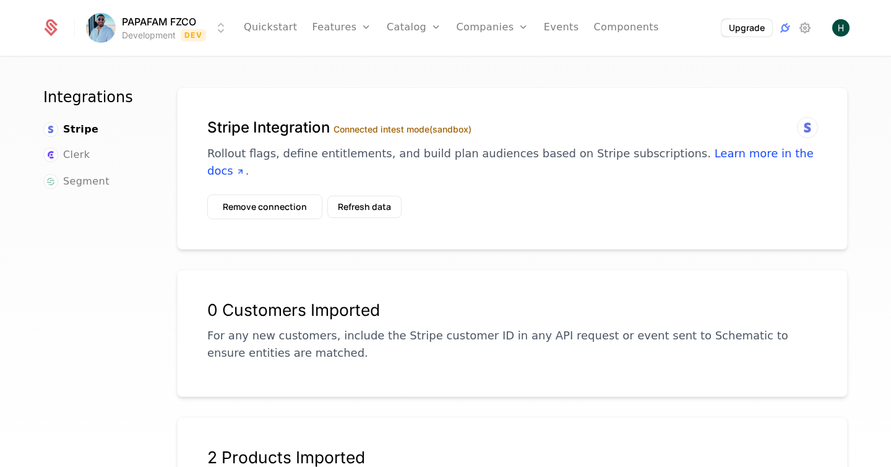
click at [345, 129] on label "Connected in test mode (sandbox)" at bounding box center [403, 129] width 138 height 11
click at [350, 197] on button "Refresh data" at bounding box center [364, 207] width 74 height 22
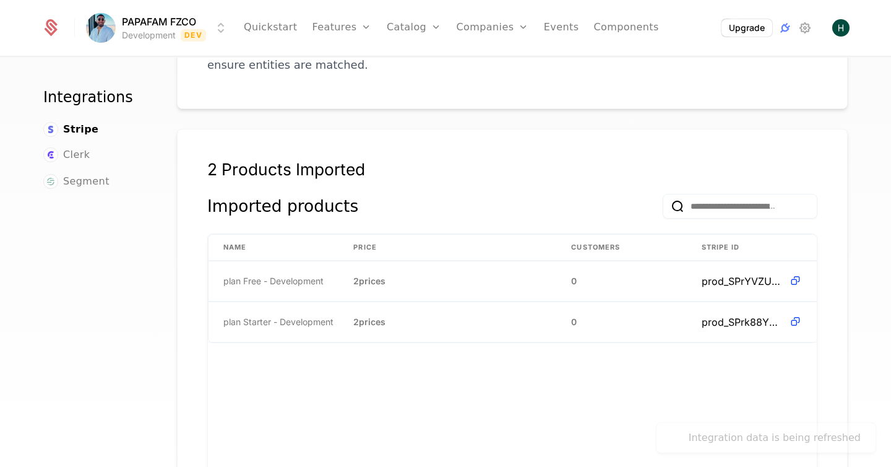
scroll to position [311, 0]
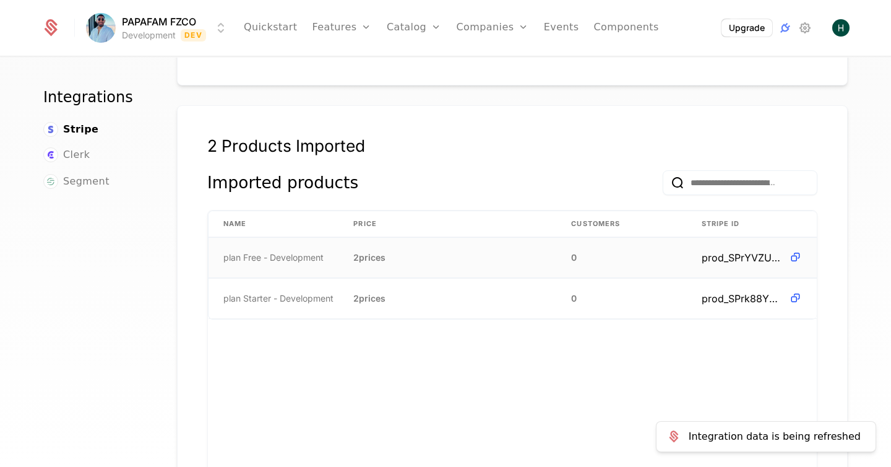
click at [267, 248] on td "plan Free - Development" at bounding box center [274, 258] width 130 height 40
click at [259, 292] on span "plan Starter - Development" at bounding box center [278, 298] width 110 height 12
click at [250, 254] on td "plan Free - Development" at bounding box center [274, 258] width 130 height 40
click at [243, 292] on span "plan Starter - Development" at bounding box center [278, 298] width 110 height 12
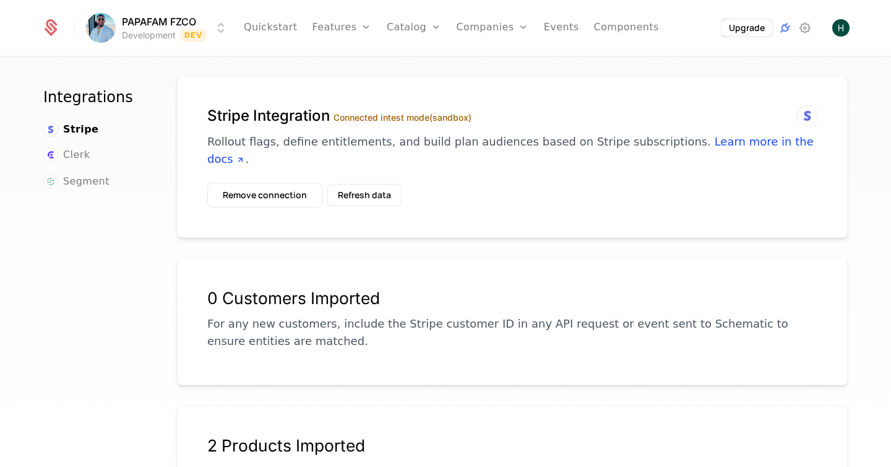
scroll to position [0, 0]
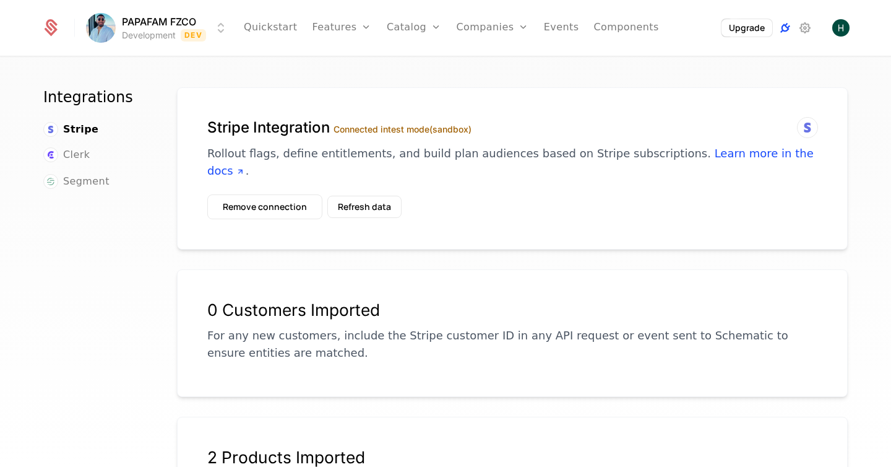
click at [782, 30] on icon at bounding box center [785, 27] width 15 height 15
click at [284, 196] on button "Remove connection" at bounding box center [264, 206] width 115 height 25
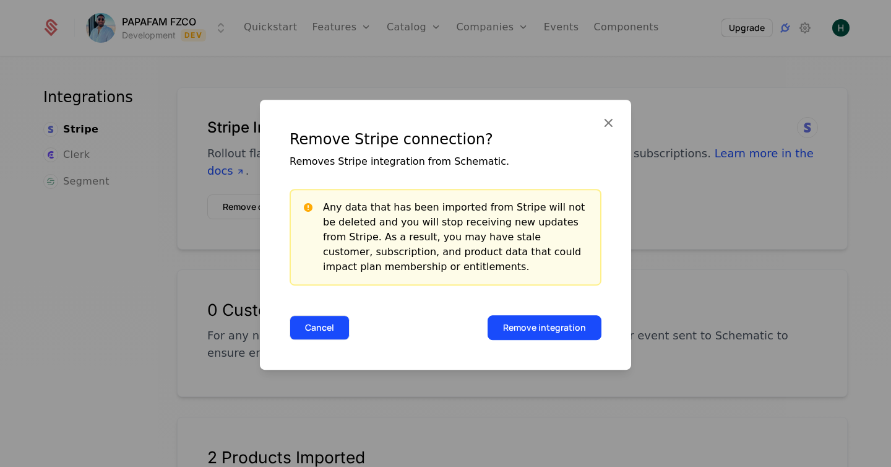
click at [305, 330] on button "Cancel" at bounding box center [320, 327] width 60 height 25
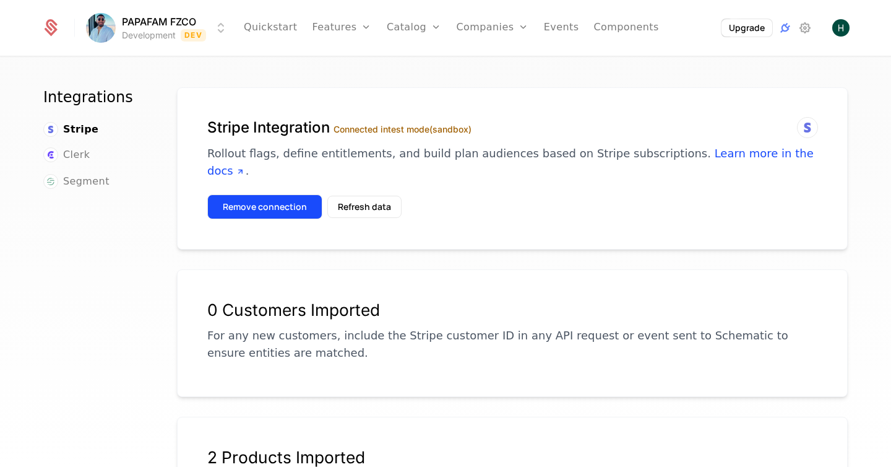
click at [248, 194] on button "Remove connection" at bounding box center [264, 206] width 115 height 25
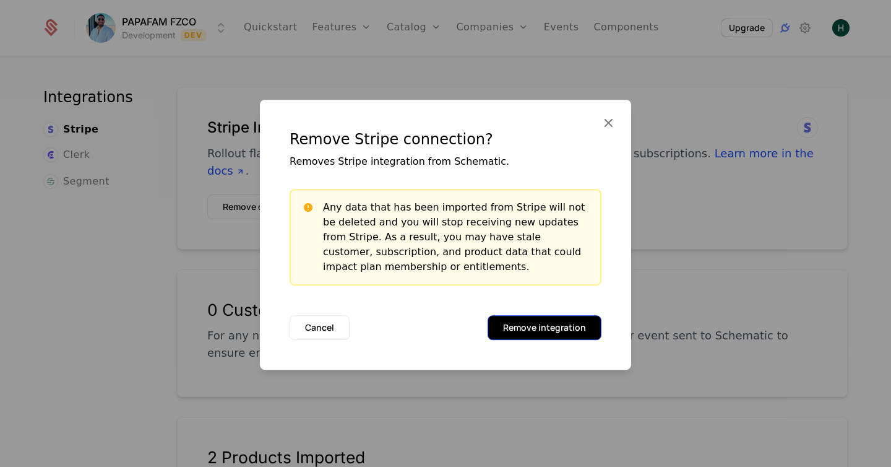
click at [515, 322] on button "Remove integration" at bounding box center [545, 327] width 114 height 25
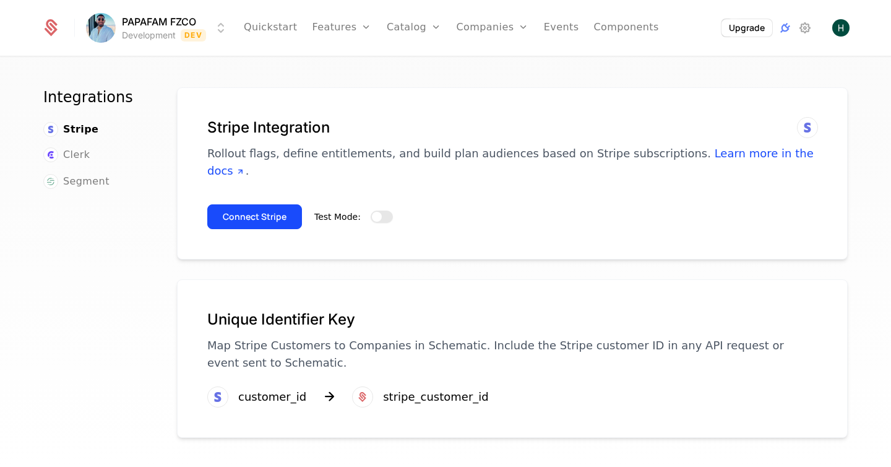
click at [379, 212] on span "button" at bounding box center [377, 217] width 10 height 10
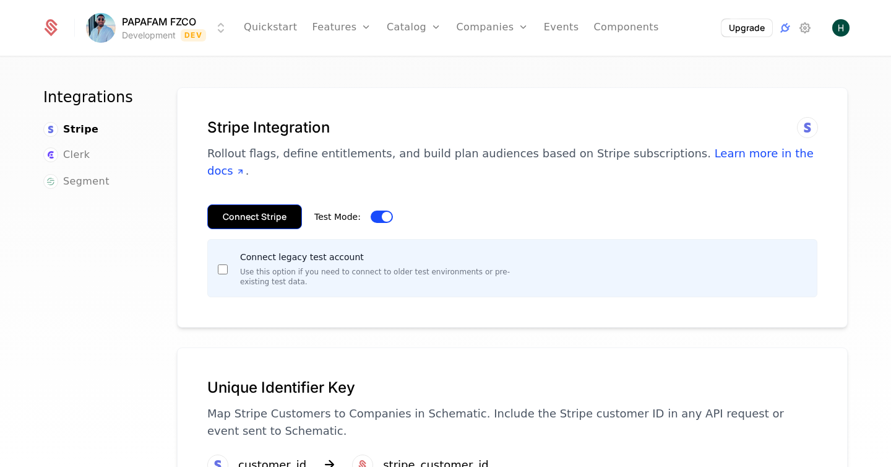
click at [241, 204] on button "Connect Stripe" at bounding box center [254, 216] width 95 height 25
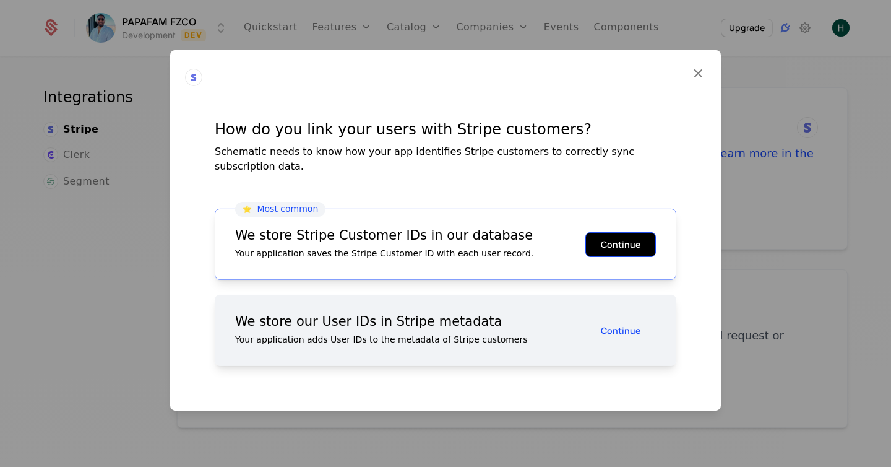
click at [592, 232] on button "Continue" at bounding box center [621, 244] width 71 height 25
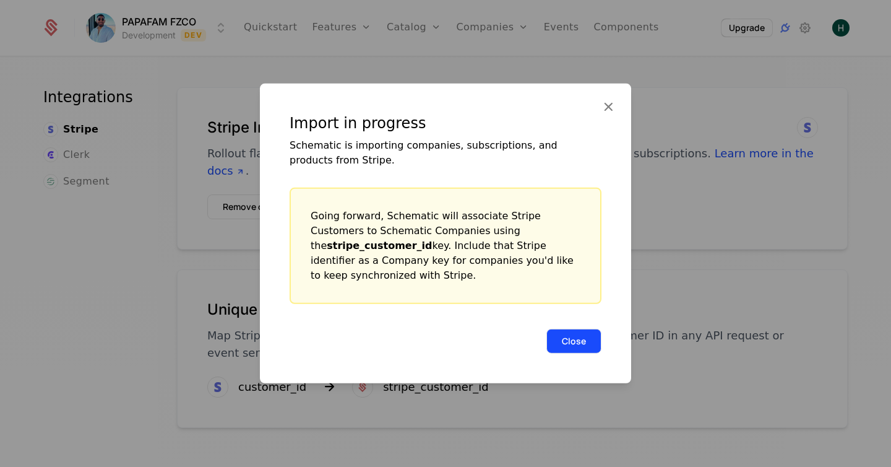
click at [566, 337] on button "Close" at bounding box center [574, 341] width 55 height 25
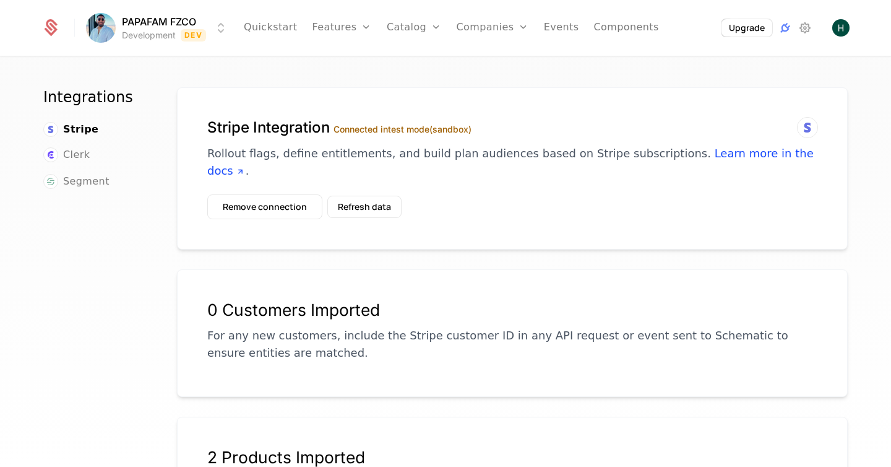
click at [298, 154] on p "Rollout flags, define entitlements, and build plan audiences based on Stripe su…" at bounding box center [512, 162] width 610 height 35
click at [347, 196] on button "Refresh data" at bounding box center [364, 207] width 74 height 22
click at [262, 194] on button "Remove connection" at bounding box center [264, 206] width 115 height 25
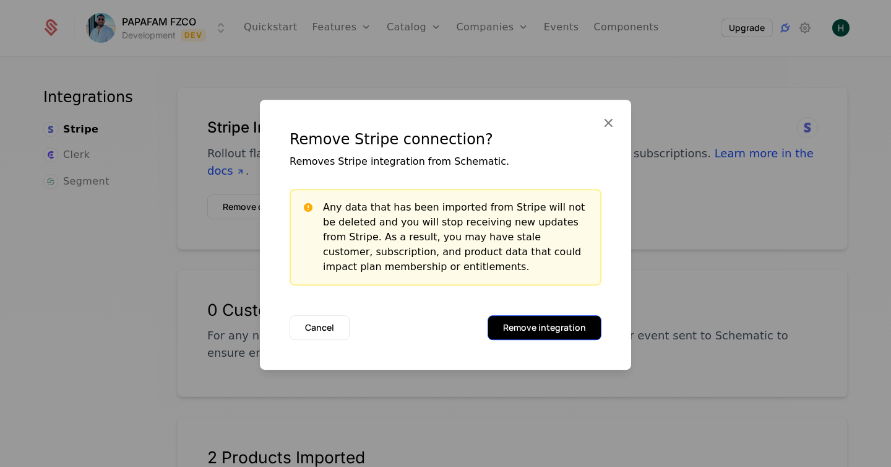
click at [519, 334] on button "Remove integration" at bounding box center [545, 327] width 114 height 25
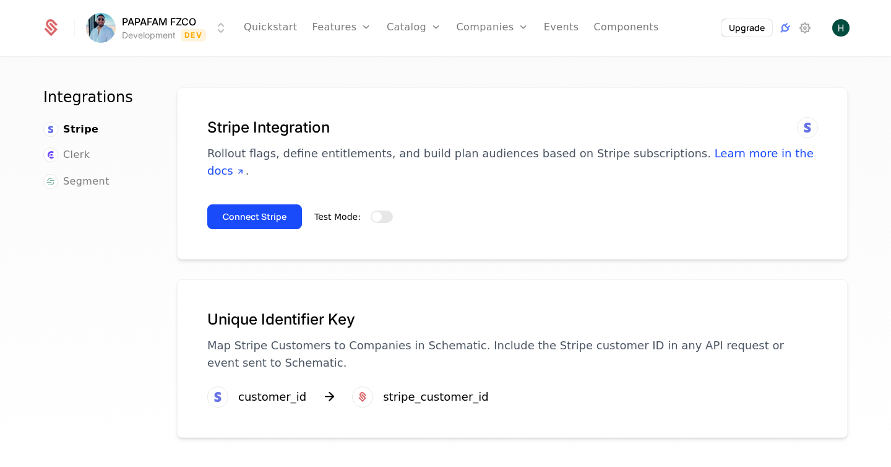
scroll to position [29, 0]
click at [259, 204] on button "Connect Stripe" at bounding box center [254, 216] width 95 height 25
click at [373, 212] on span "button" at bounding box center [377, 217] width 10 height 10
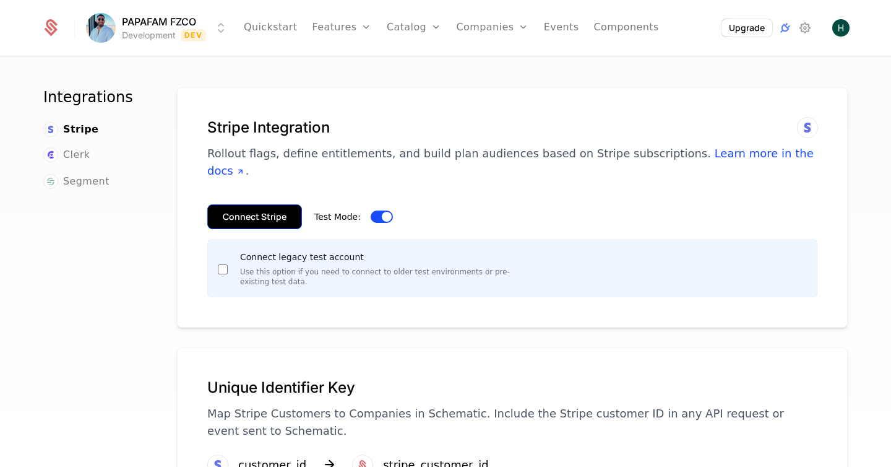
click at [270, 204] on button "Connect Stripe" at bounding box center [254, 216] width 95 height 25
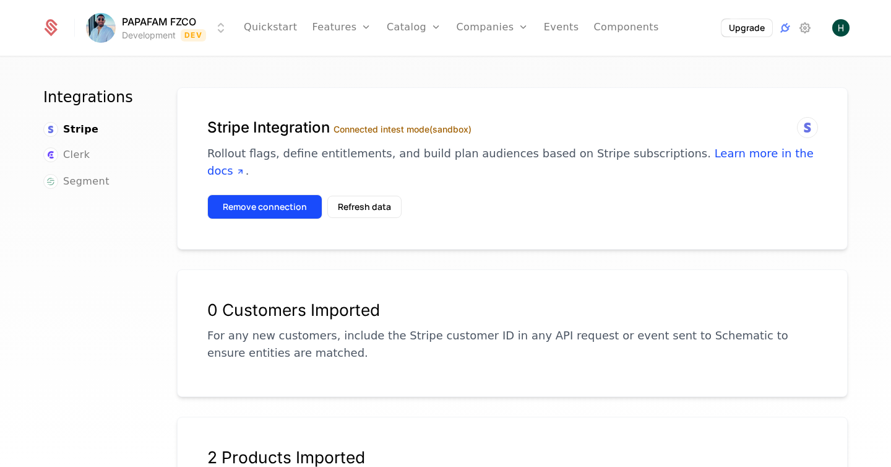
click at [232, 195] on button "Remove connection" at bounding box center [264, 206] width 115 height 25
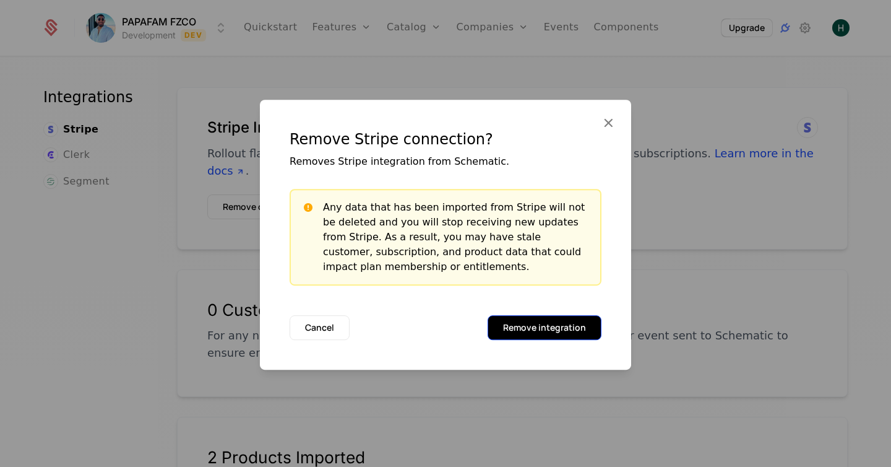
click at [526, 324] on button "Remove integration" at bounding box center [545, 327] width 114 height 25
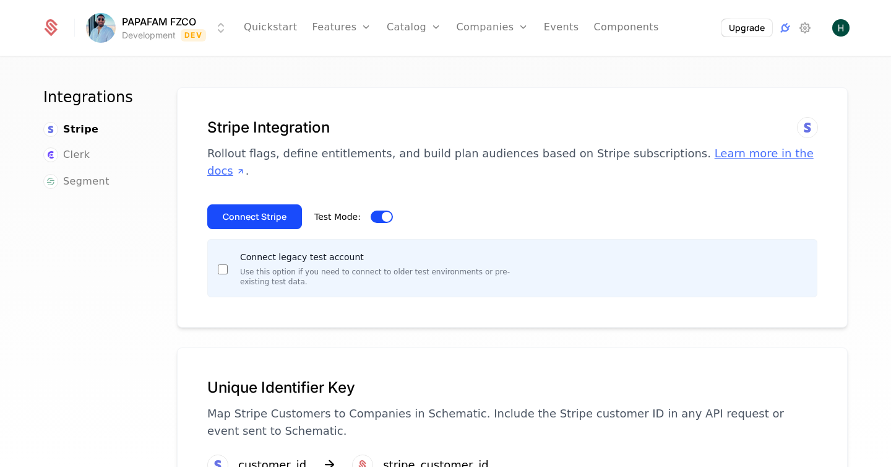
click at [693, 157] on link "Learn more in the docs" at bounding box center [510, 162] width 607 height 30
click at [223, 204] on button "Connect Stripe" at bounding box center [254, 216] width 95 height 25
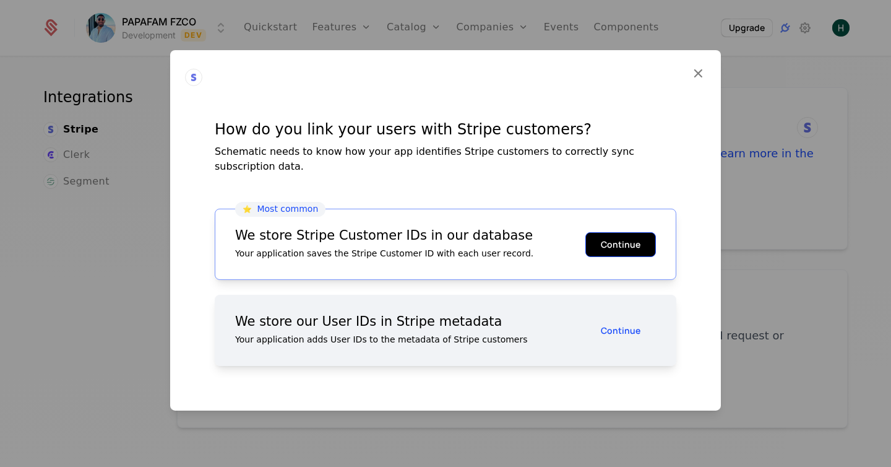
click at [628, 242] on button "Continue" at bounding box center [621, 244] width 71 height 25
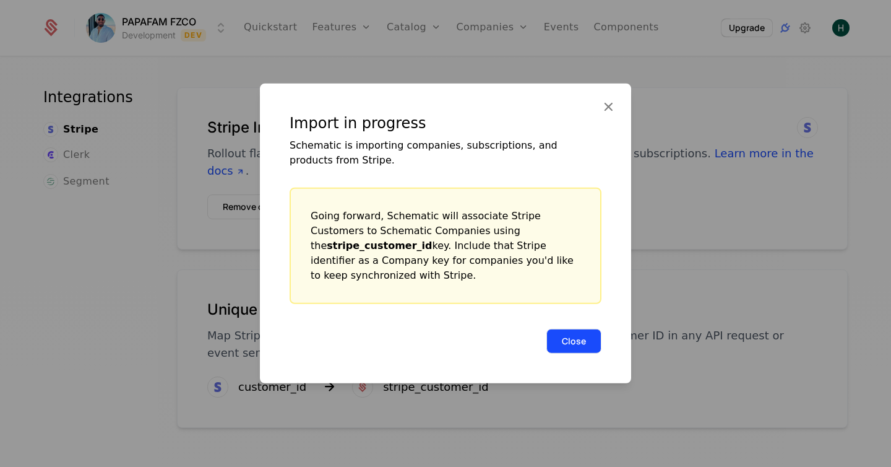
click at [567, 337] on button "Close" at bounding box center [574, 341] width 55 height 25
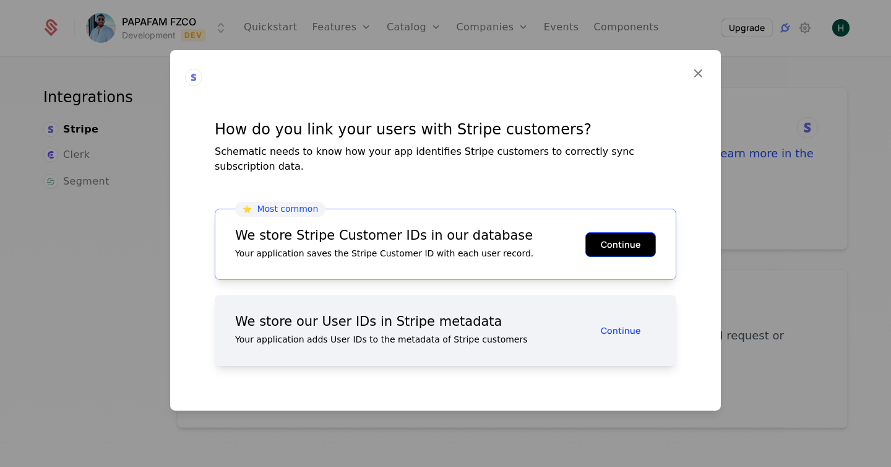
click at [613, 244] on button "Continue" at bounding box center [621, 244] width 71 height 25
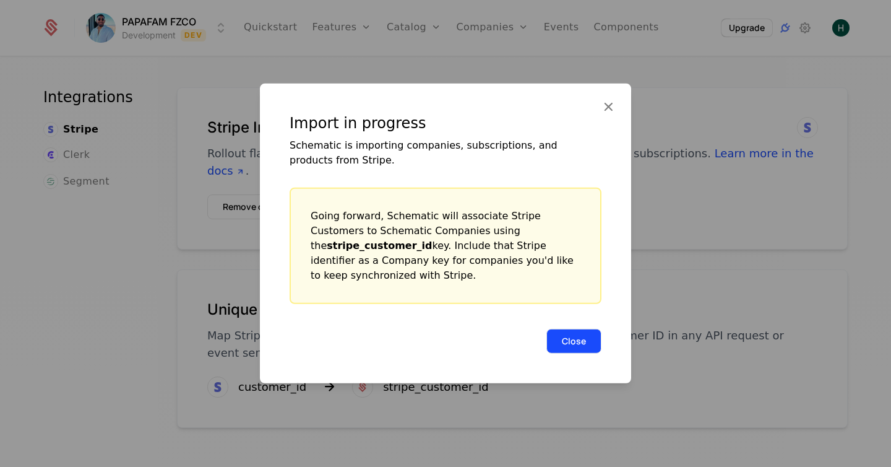
click at [561, 335] on button "Close" at bounding box center [574, 341] width 55 height 25
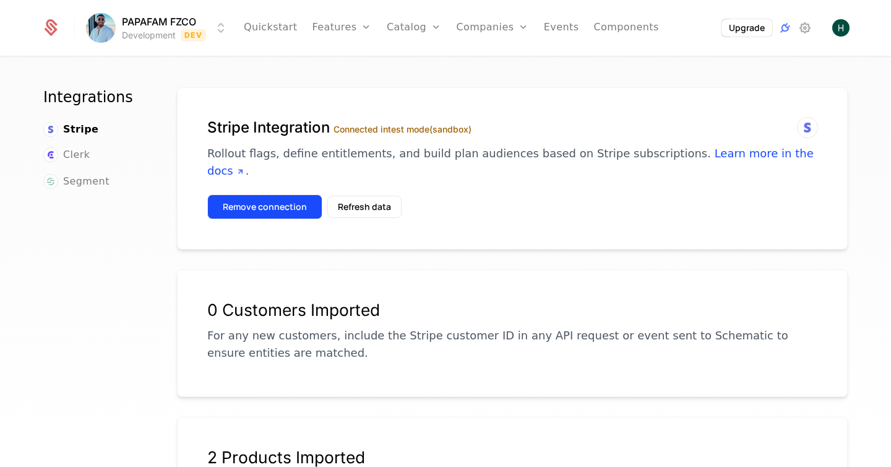
click at [234, 195] on button "Remove connection" at bounding box center [264, 206] width 115 height 25
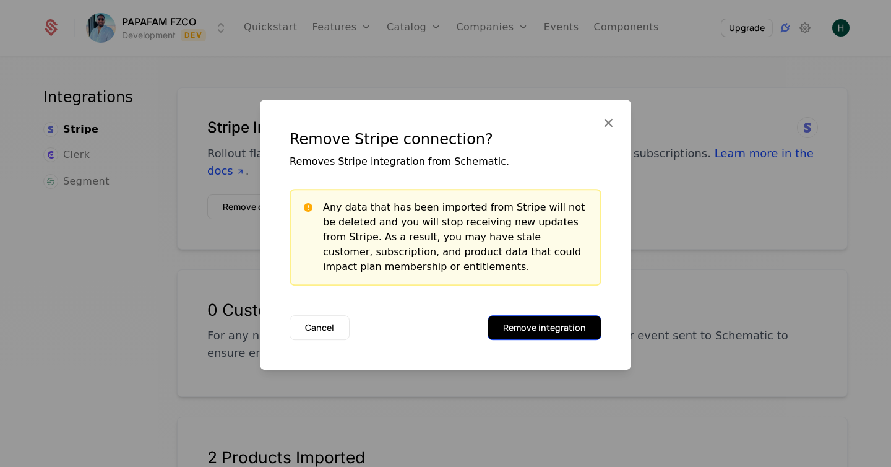
click at [521, 332] on button "Remove integration" at bounding box center [545, 327] width 114 height 25
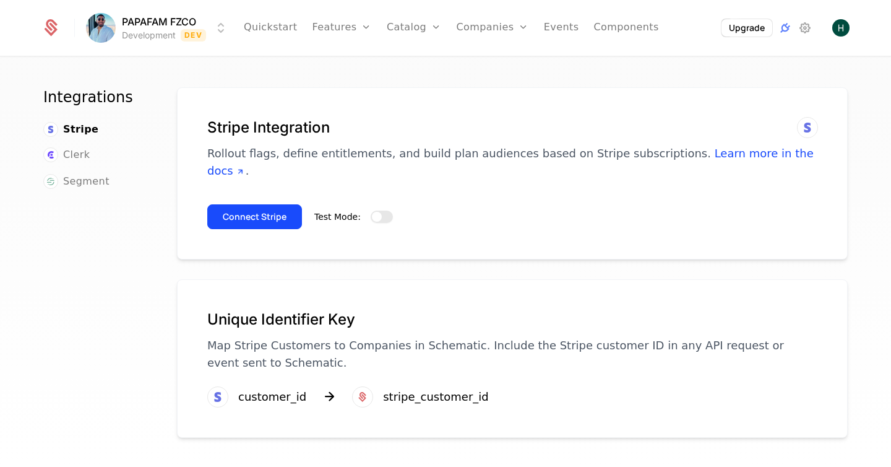
click at [376, 212] on span "button" at bounding box center [377, 217] width 10 height 10
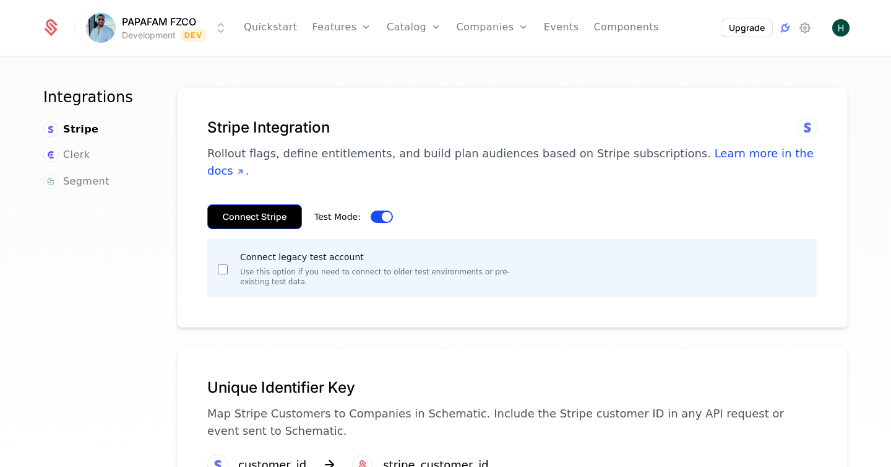
click at [266, 204] on button "Connect Stripe" at bounding box center [254, 216] width 95 height 25
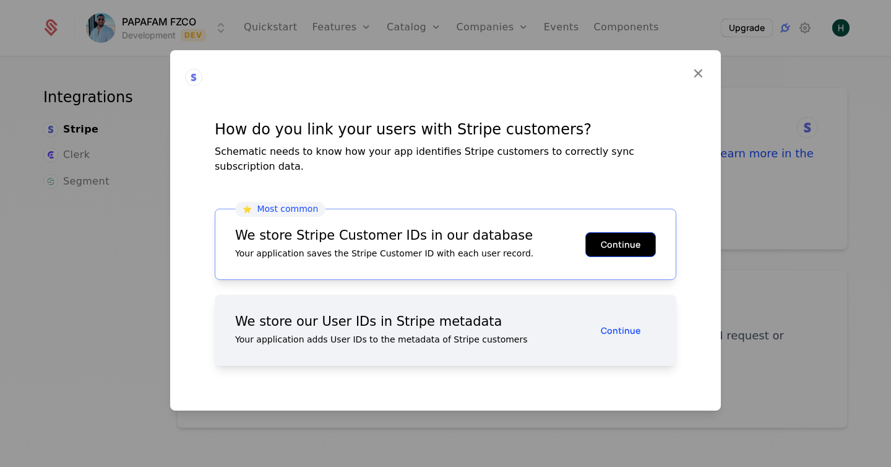
click at [612, 244] on button "Continue" at bounding box center [621, 244] width 71 height 25
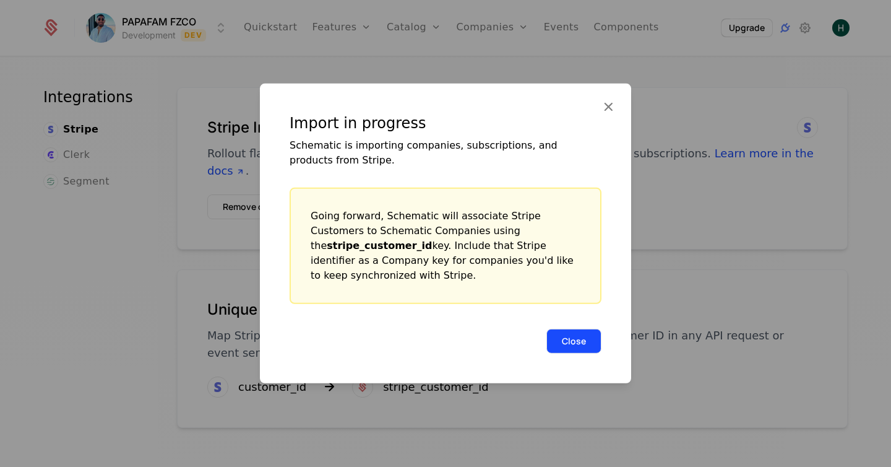
click at [566, 332] on button "Close" at bounding box center [574, 341] width 55 height 25
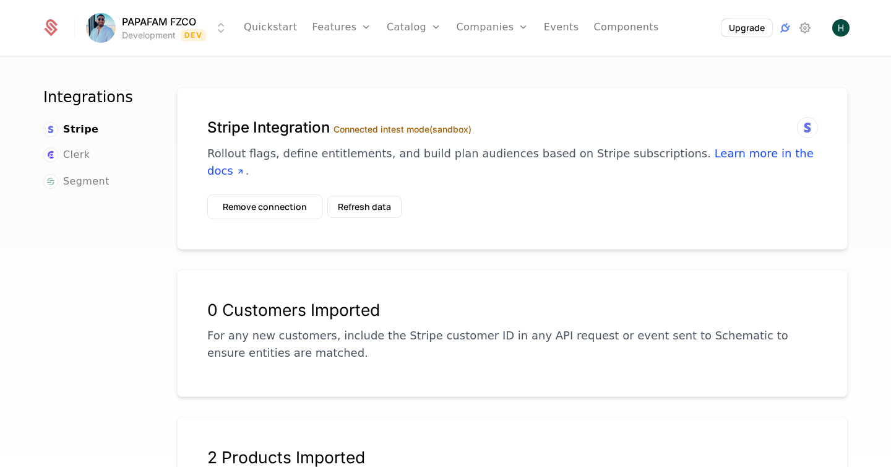
click at [238, 97] on div "Stripe Integration Connected in test mode (sandbox) Rollout flags, define entit…" at bounding box center [512, 168] width 671 height 162
click at [358, 196] on button "Refresh data" at bounding box center [364, 207] width 74 height 22
click at [348, 196] on button "Refresh data" at bounding box center [364, 207] width 74 height 22
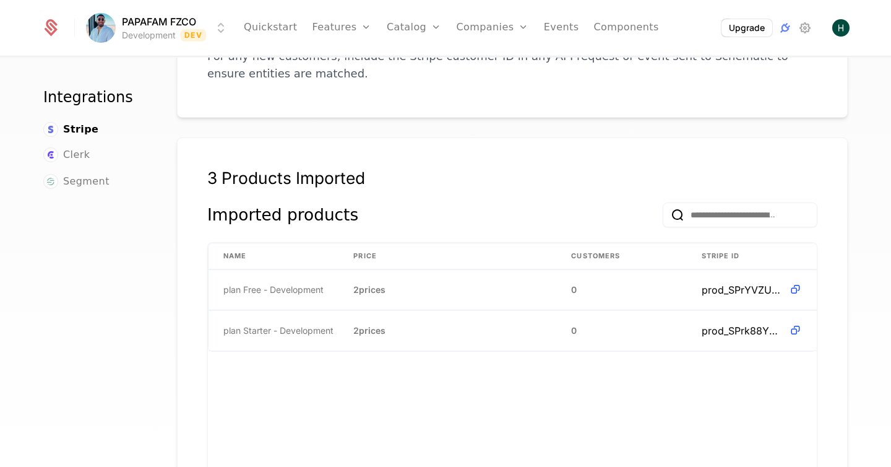
scroll to position [314, 0]
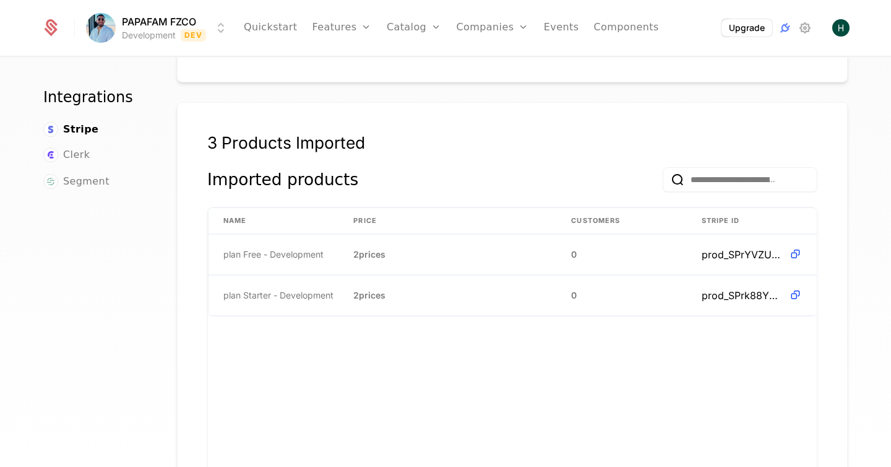
click at [315, 167] on div "Imported products" at bounding box center [282, 179] width 151 height 25
click at [277, 132] on div "3 Products Imported" at bounding box center [512, 142] width 610 height 20
click at [244, 248] on span "plan Free - Development" at bounding box center [273, 254] width 100 height 12
click at [241, 253] on td "plan Free - Development" at bounding box center [274, 255] width 130 height 40
click at [246, 289] on span "plan Starter - Development" at bounding box center [278, 295] width 110 height 12
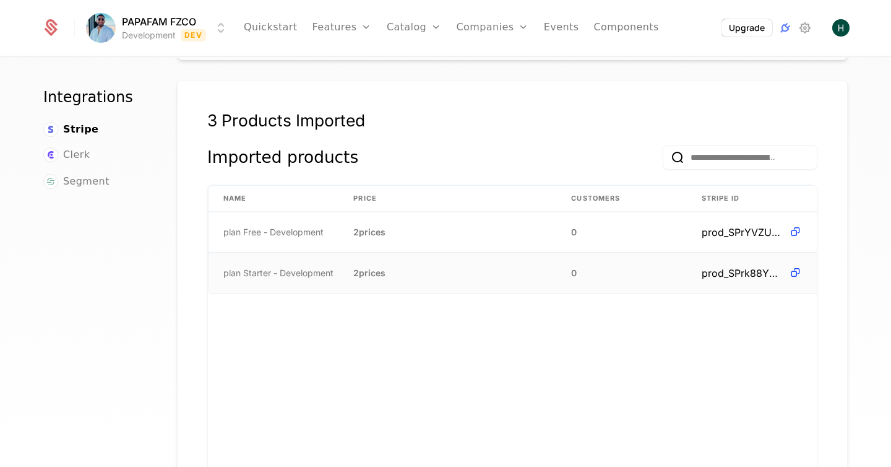
scroll to position [0, 0]
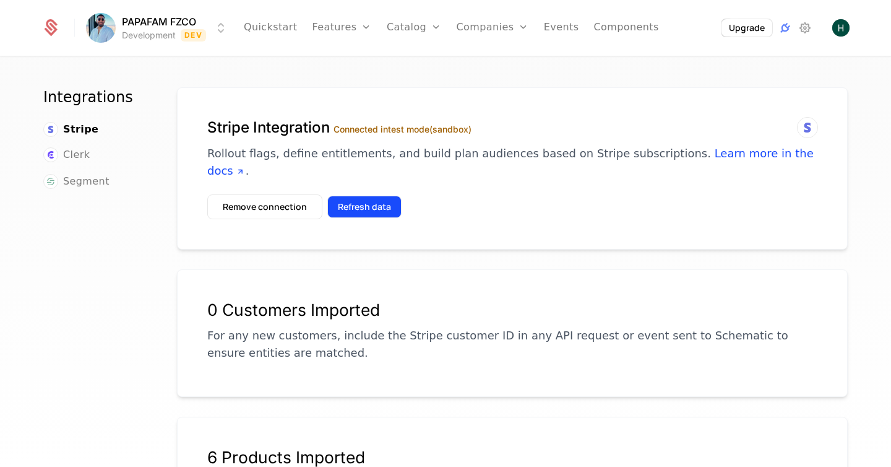
click at [376, 196] on button "Refresh data" at bounding box center [364, 207] width 74 height 22
click at [362, 196] on button "Refresh data" at bounding box center [364, 207] width 74 height 22
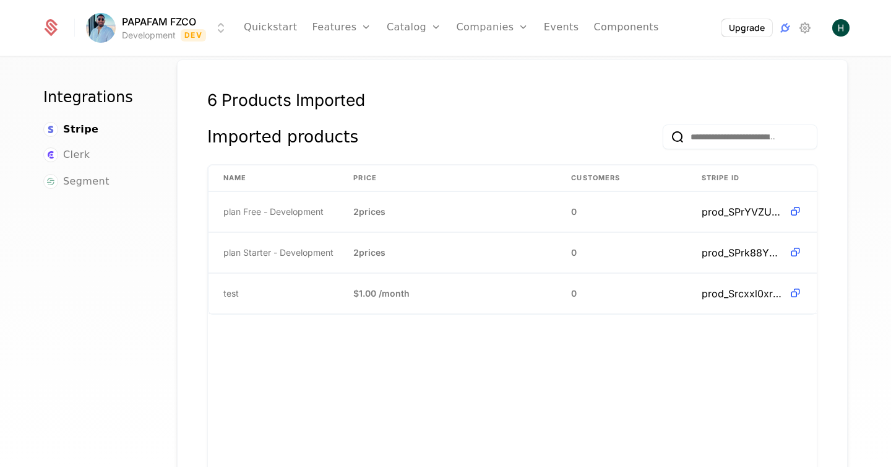
scroll to position [306, 0]
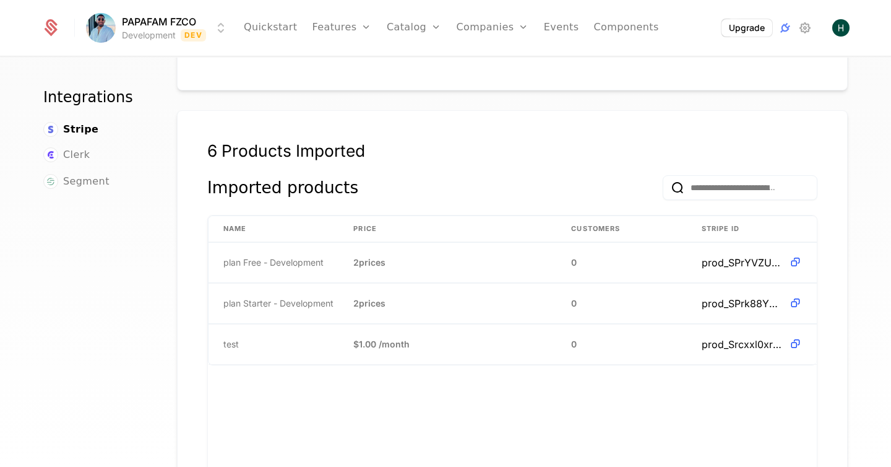
click at [446, 147] on div "6 Products Imported" at bounding box center [512, 158] width 610 height 35
click at [741, 175] on input "email" at bounding box center [740, 187] width 155 height 25
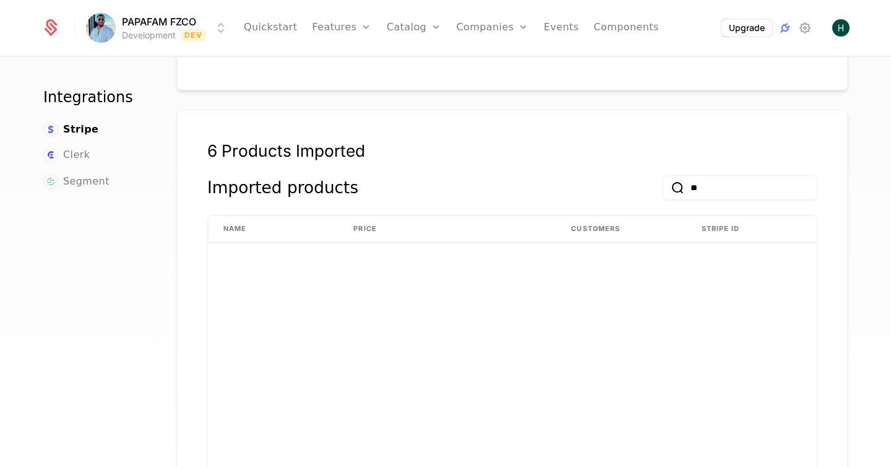
type input "*"
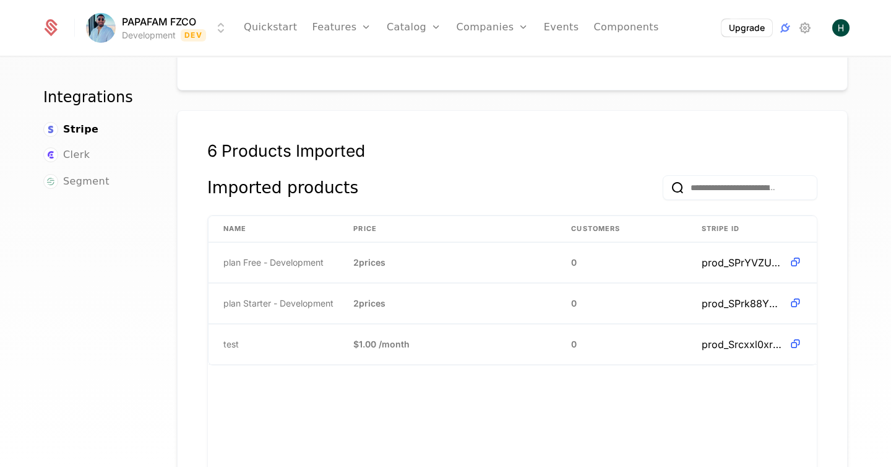
click at [663, 190] on button "submit" at bounding box center [663, 190] width 0 height 0
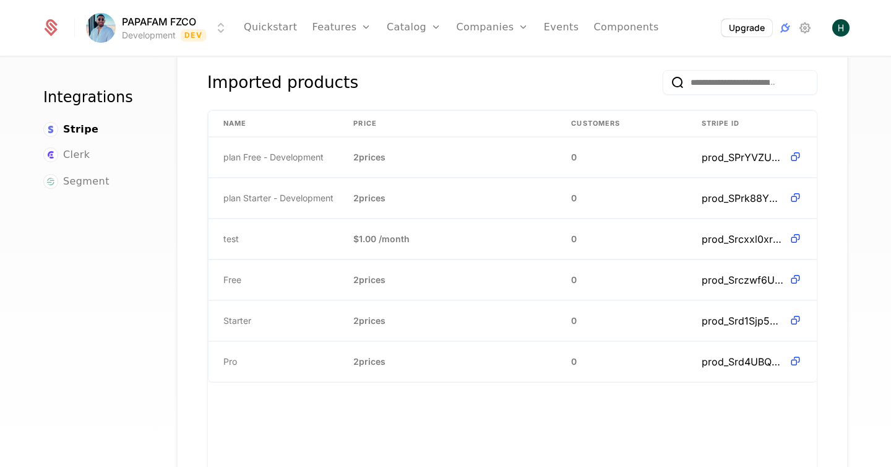
scroll to position [414, 0]
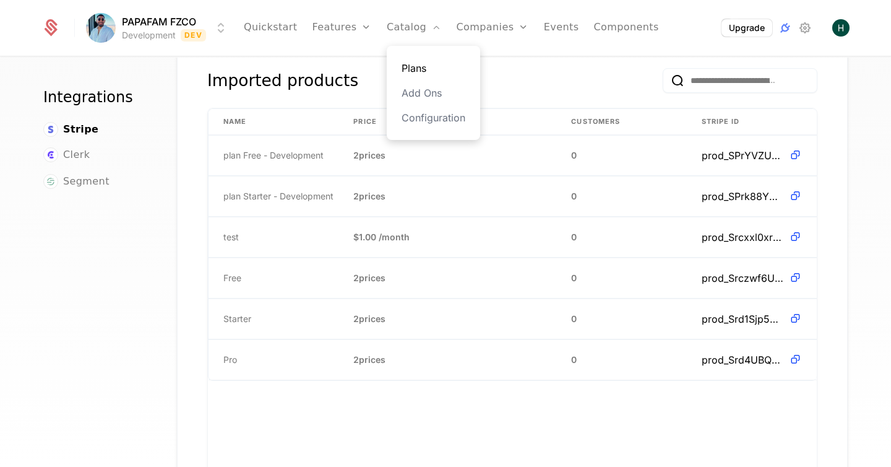
click at [415, 68] on link "Plans" at bounding box center [434, 68] width 64 height 15
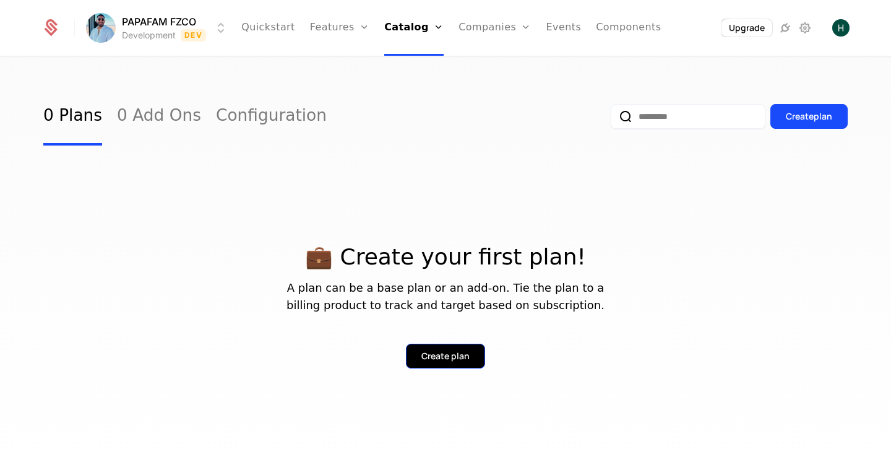
click at [432, 352] on div "Create plan" at bounding box center [446, 356] width 48 height 12
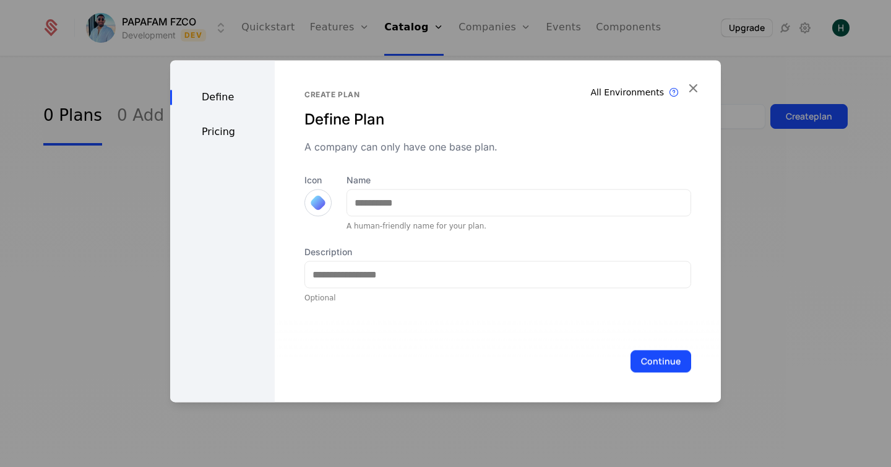
click at [316, 204] on div at bounding box center [318, 202] width 17 height 17
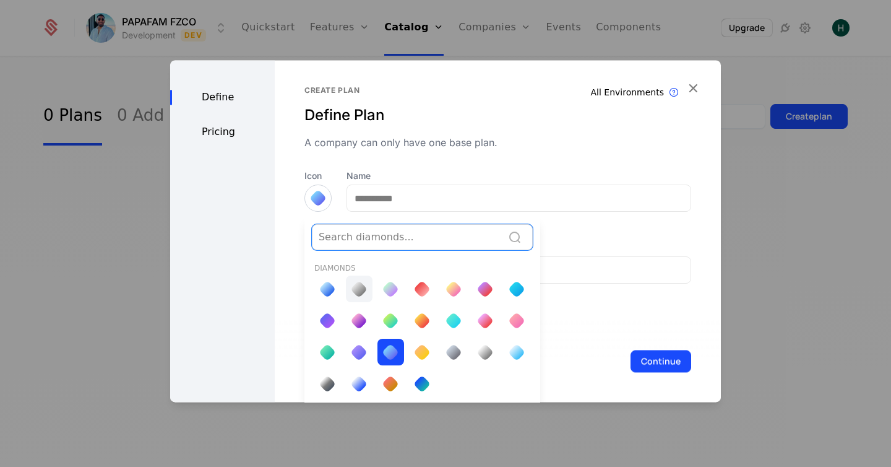
click at [360, 290] on div at bounding box center [358, 288] width 17 height 17
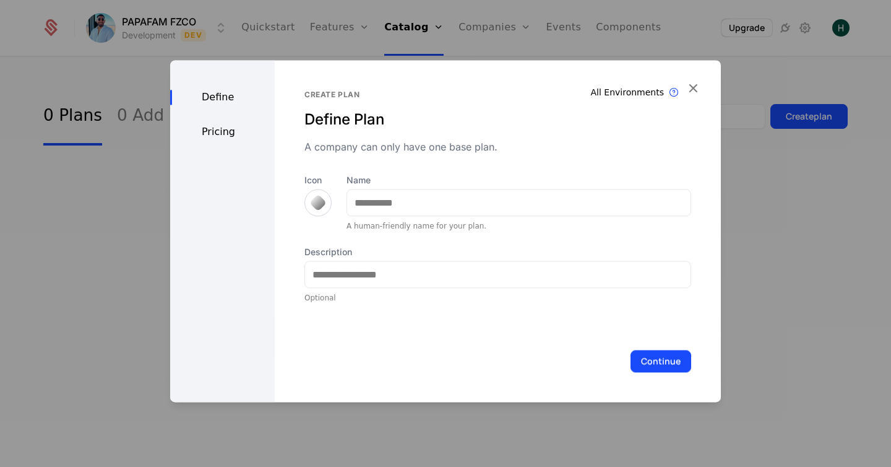
scroll to position [0, 0]
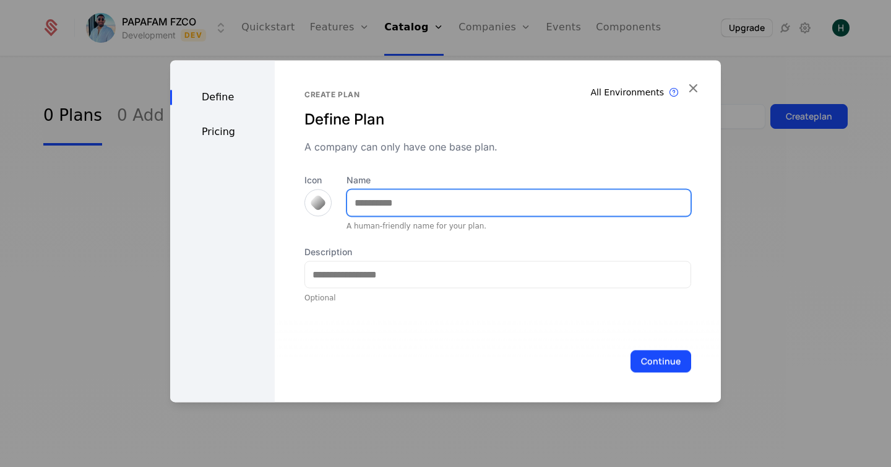
click at [387, 206] on input "Name" at bounding box center [519, 202] width 344 height 26
type input "****"
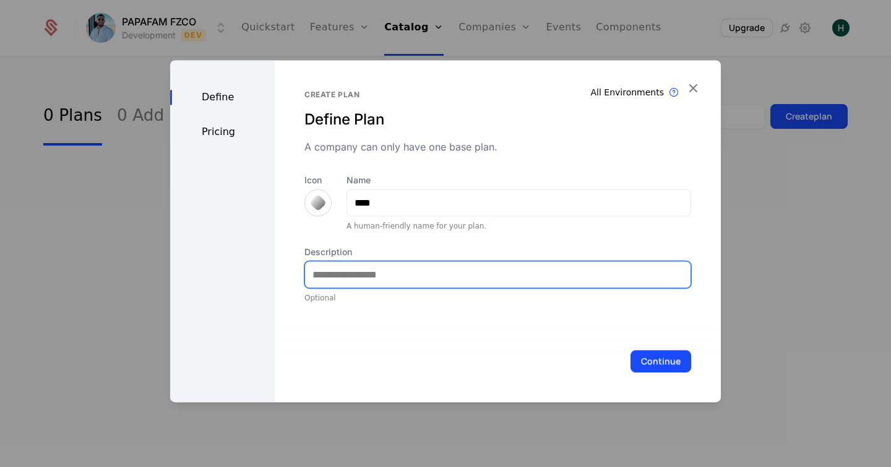
click at [345, 270] on input "Description" at bounding box center [498, 274] width 386 height 26
type input "**********"
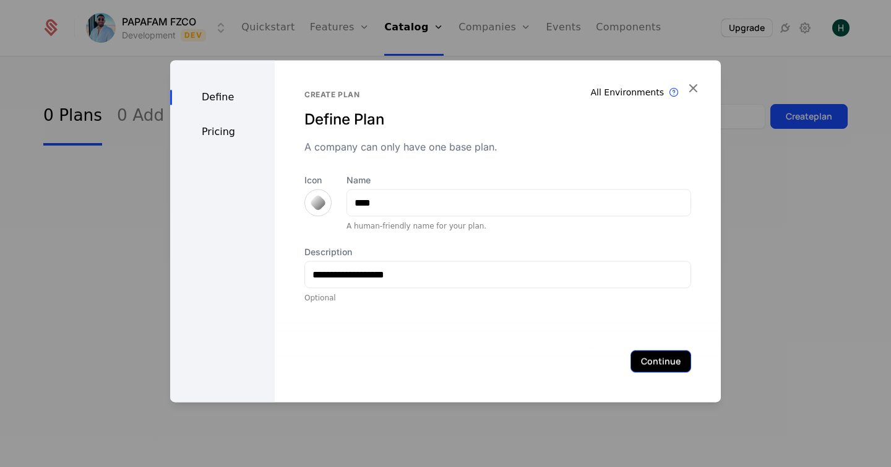
click at [664, 362] on button "Continue" at bounding box center [661, 361] width 61 height 22
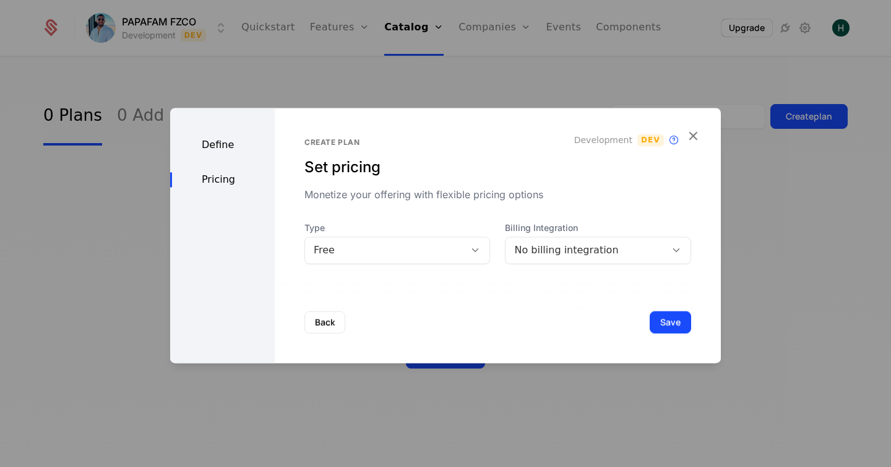
click at [393, 246] on div "Free" at bounding box center [385, 250] width 143 height 15
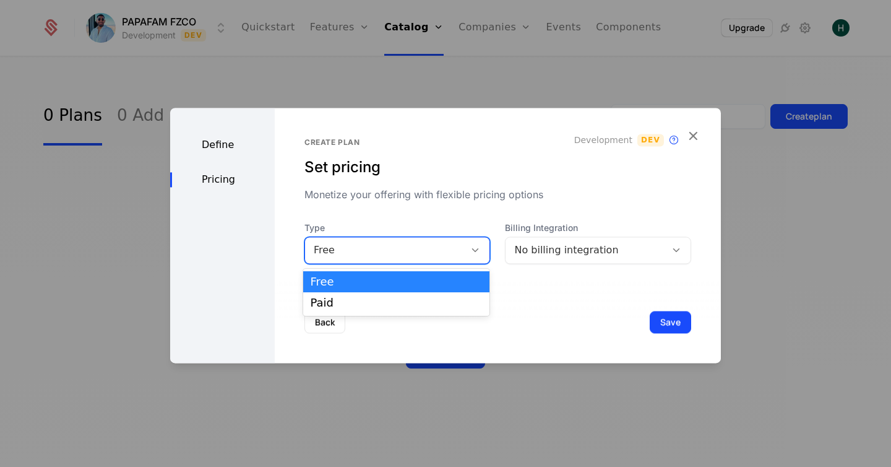
click at [211, 269] on div "Define Pricing" at bounding box center [222, 235] width 105 height 255
click at [384, 245] on div "Free" at bounding box center [385, 250] width 143 height 15
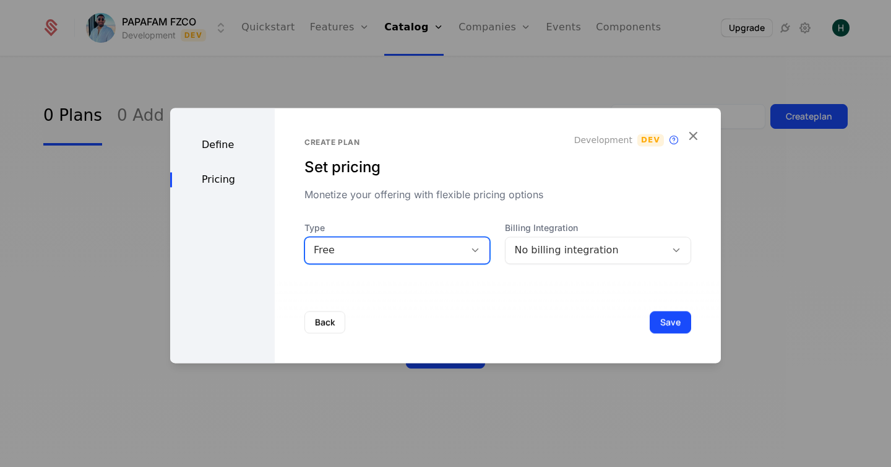
click at [384, 245] on div "Free" at bounding box center [385, 250] width 143 height 15
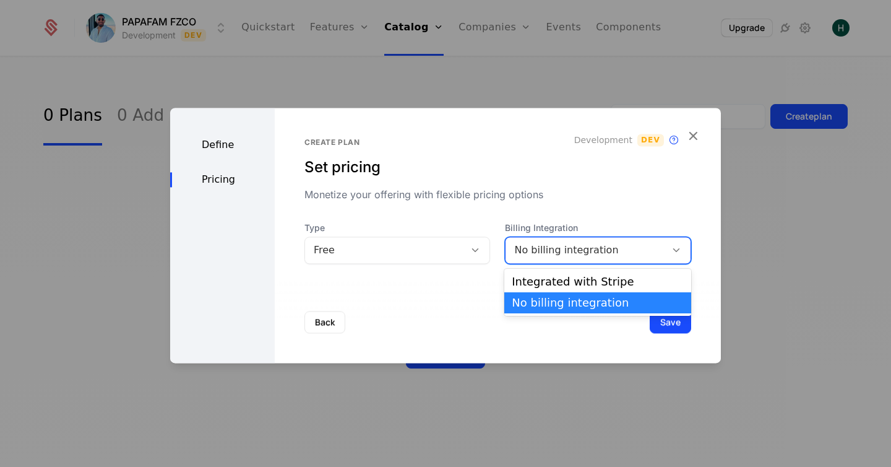
click at [514, 245] on div "No billing integration" at bounding box center [585, 250] width 143 height 15
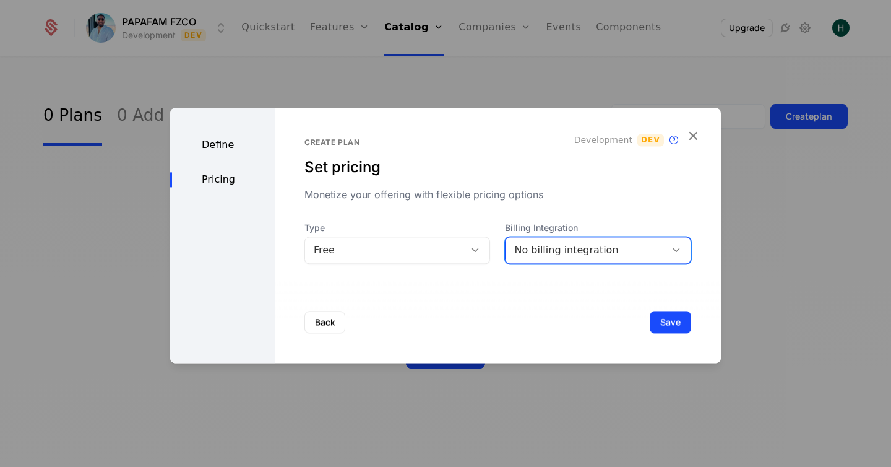
click at [514, 245] on div "No billing integration" at bounding box center [585, 250] width 143 height 15
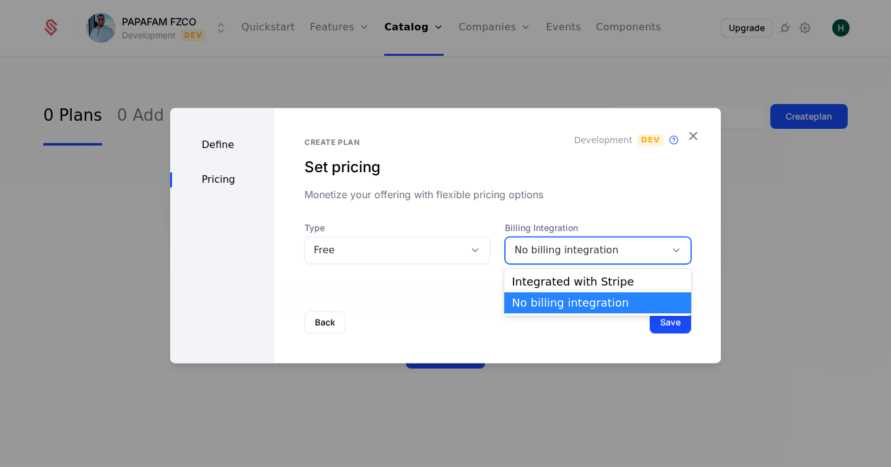
click at [547, 258] on div "No billing integration" at bounding box center [585, 250] width 143 height 15
click at [536, 287] on div "Integrated with Stripe" at bounding box center [598, 281] width 172 height 11
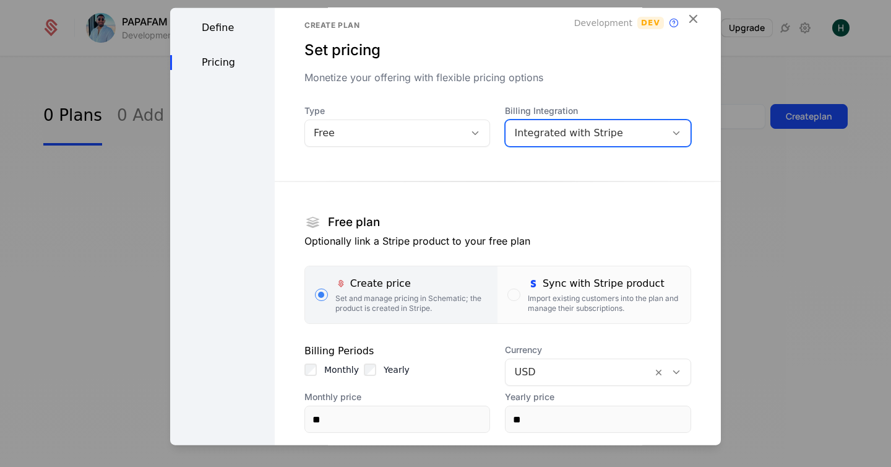
scroll to position [16, 0]
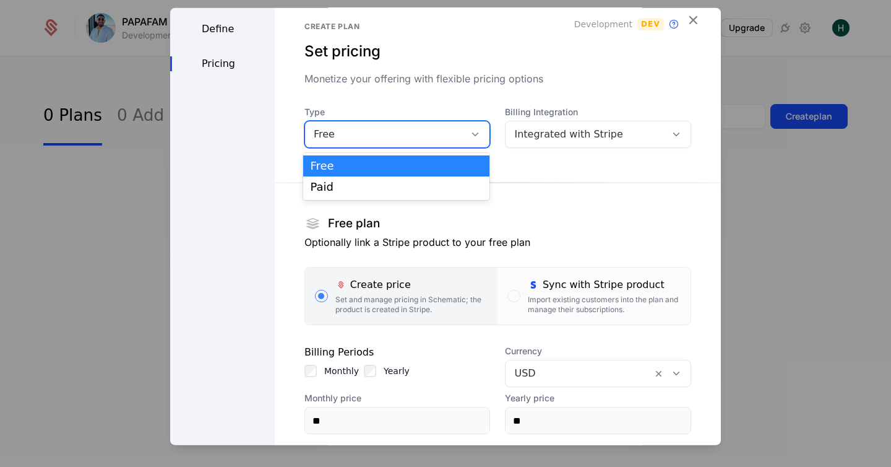
click at [423, 128] on div "Free" at bounding box center [385, 134] width 143 height 15
click at [388, 181] on div "Paid" at bounding box center [397, 186] width 172 height 11
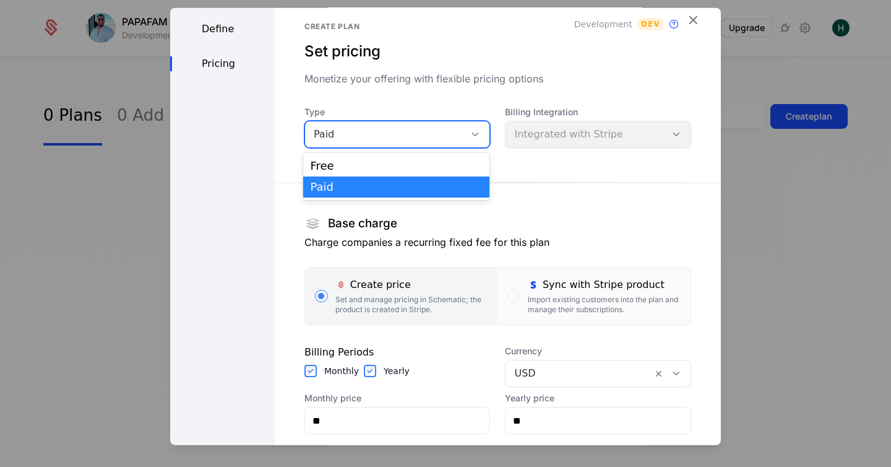
click at [372, 137] on div "Paid" at bounding box center [385, 134] width 143 height 15
click at [345, 168] on div "Free" at bounding box center [397, 165] width 172 height 11
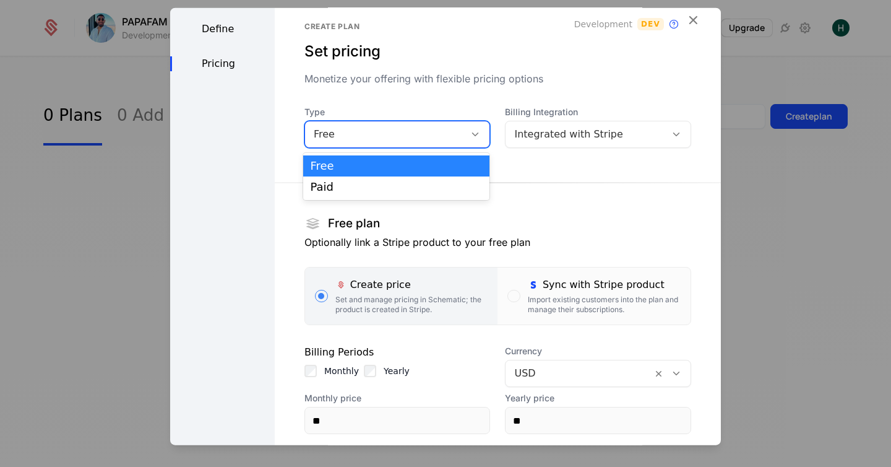
click at [369, 136] on div "Free" at bounding box center [385, 134] width 143 height 15
click at [537, 152] on div "Type option Free, selected. Free selected, 1 of 2. 2 results available. Use Up …" at bounding box center [498, 298] width 387 height 385
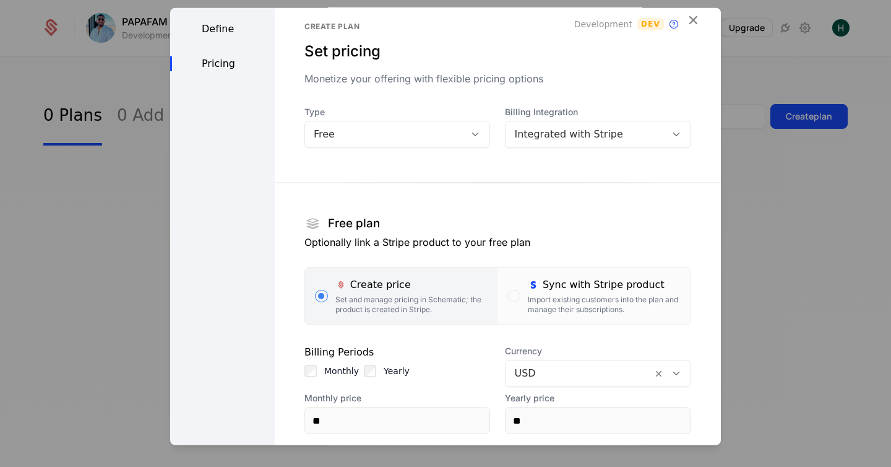
click at [531, 131] on div "Integrated with Stripe" at bounding box center [585, 134] width 143 height 15
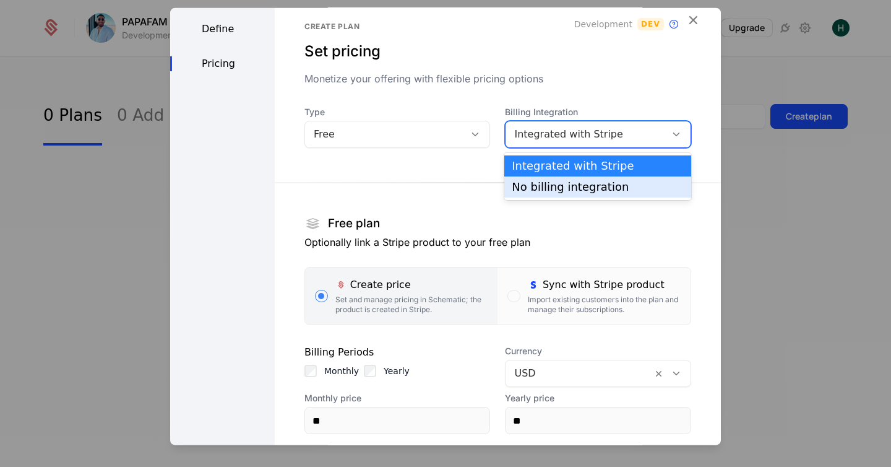
click at [524, 184] on div "No billing integration" at bounding box center [598, 186] width 172 height 11
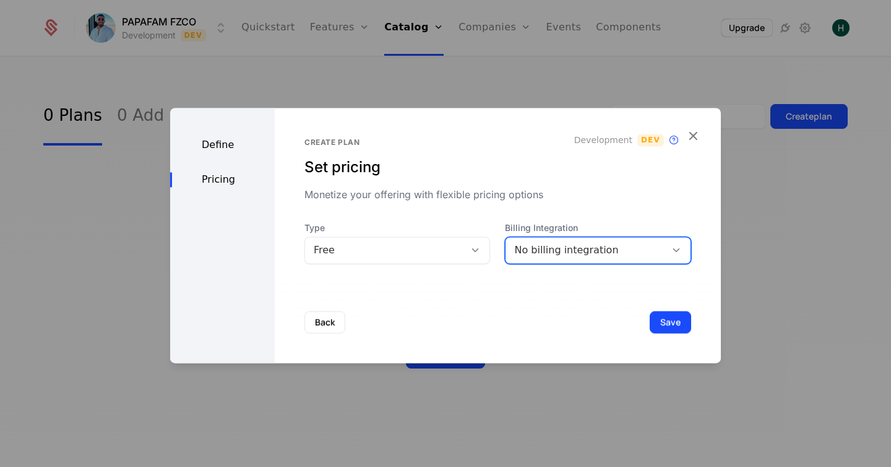
scroll to position [0, 0]
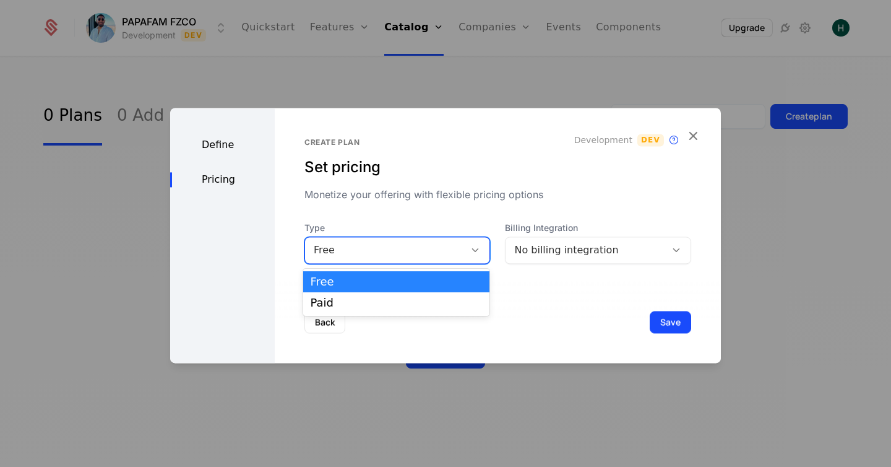
click at [398, 253] on div "Free" at bounding box center [385, 250] width 143 height 15
click at [371, 300] on div "Paid" at bounding box center [397, 302] width 172 height 11
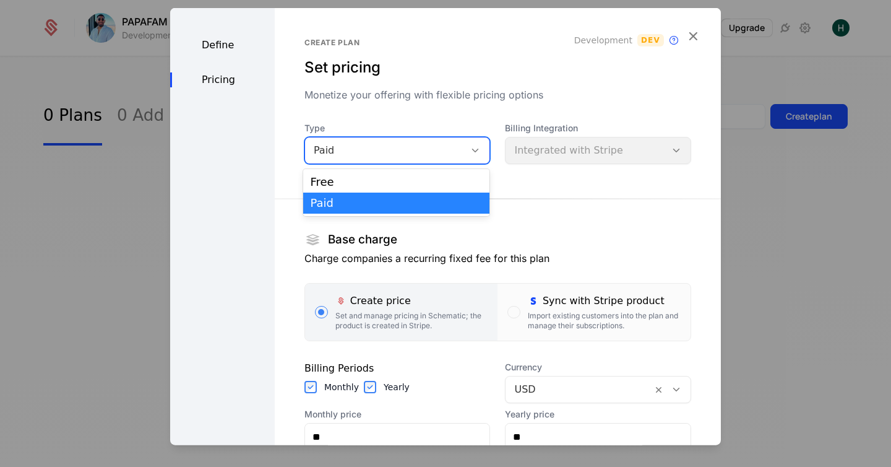
click at [425, 160] on div "Paid" at bounding box center [398, 150] width 186 height 27
click at [405, 183] on div "Free" at bounding box center [397, 181] width 172 height 11
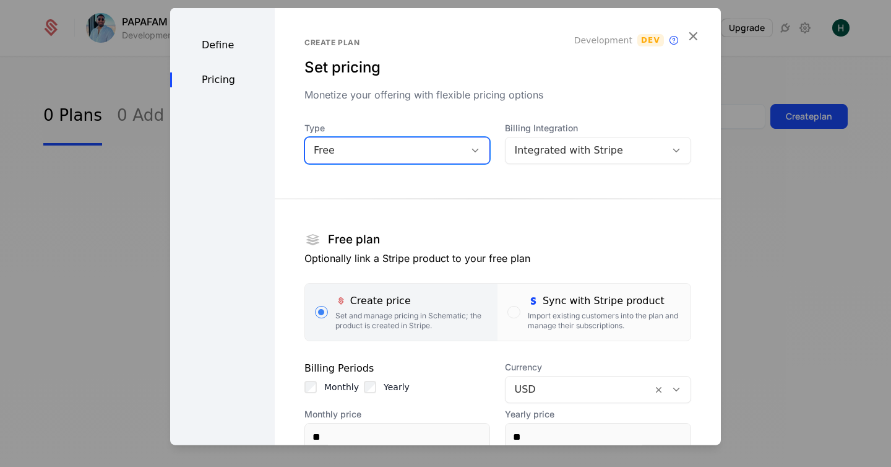
click at [537, 152] on div "Integrated with Stripe" at bounding box center [585, 150] width 143 height 15
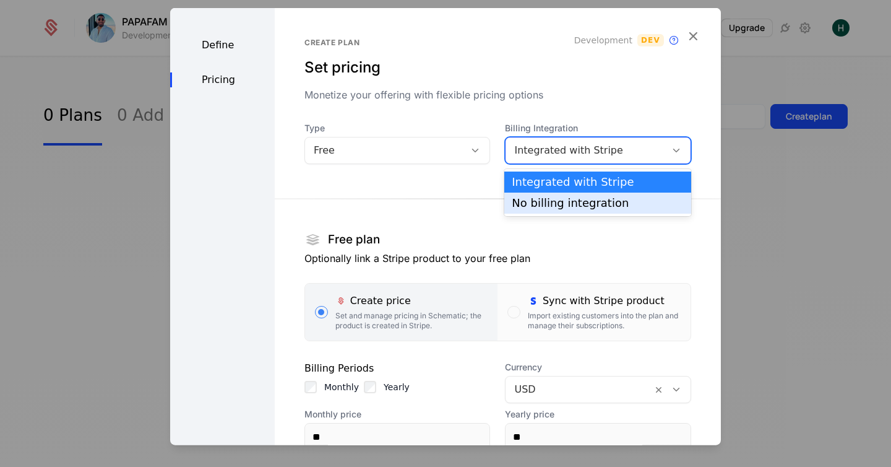
click at [534, 203] on div "No billing integration" at bounding box center [598, 202] width 172 height 11
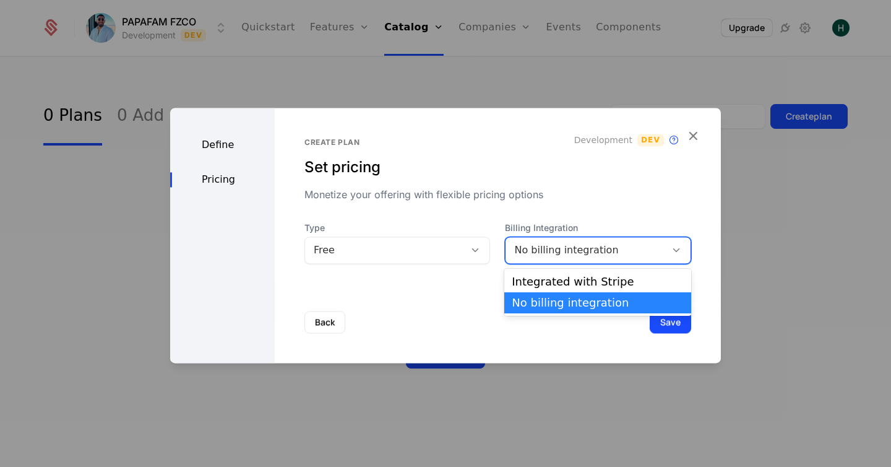
click at [540, 253] on div "No billing integration" at bounding box center [585, 250] width 143 height 15
click at [540, 284] on div "Integrated with Stripe" at bounding box center [598, 281] width 172 height 11
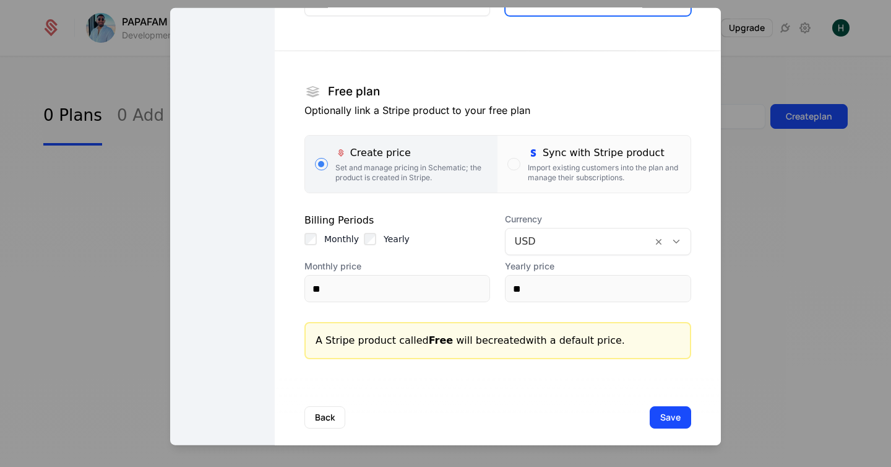
scroll to position [161, 0]
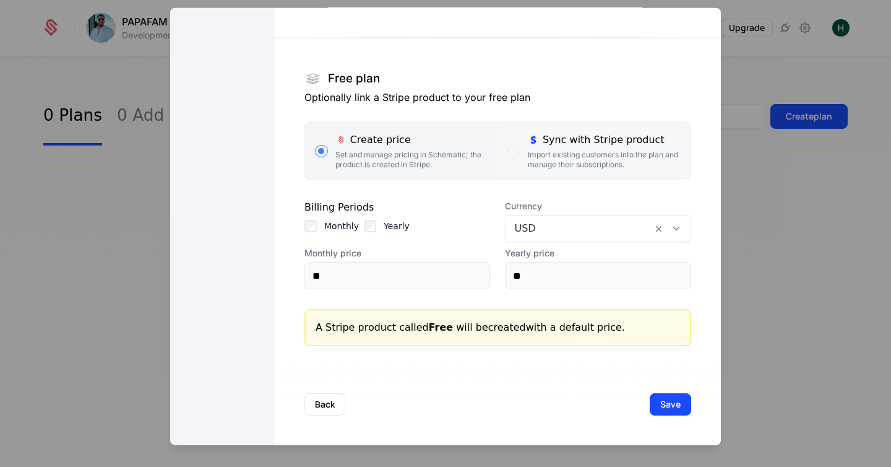
click at [529, 156] on div "Import existing customers into the plan and manage their subscriptions." at bounding box center [604, 160] width 153 height 20
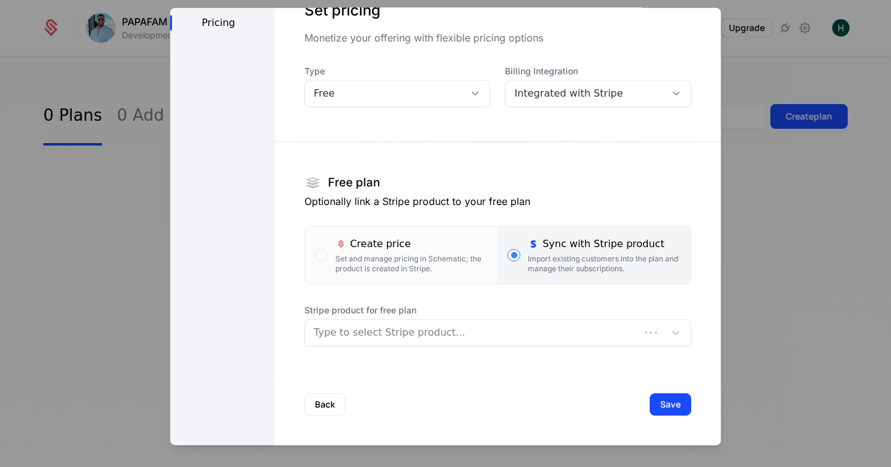
scroll to position [57, 0]
click at [334, 334] on div at bounding box center [485, 332] width 342 height 17
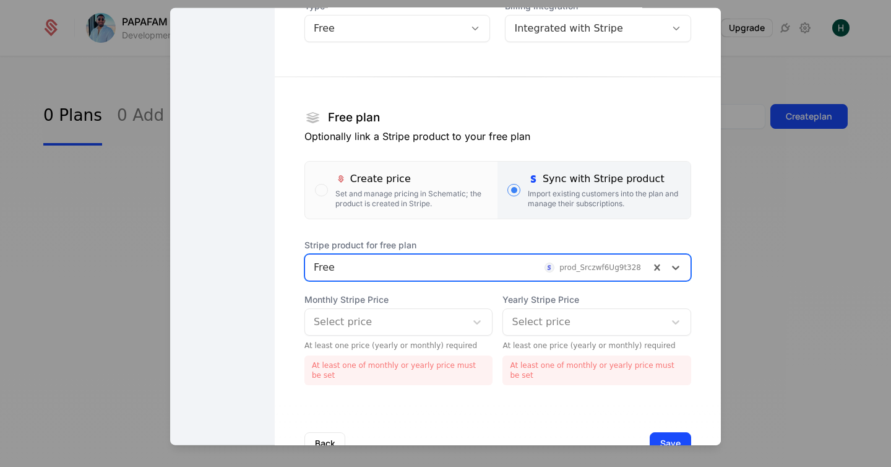
scroll to position [161, 0]
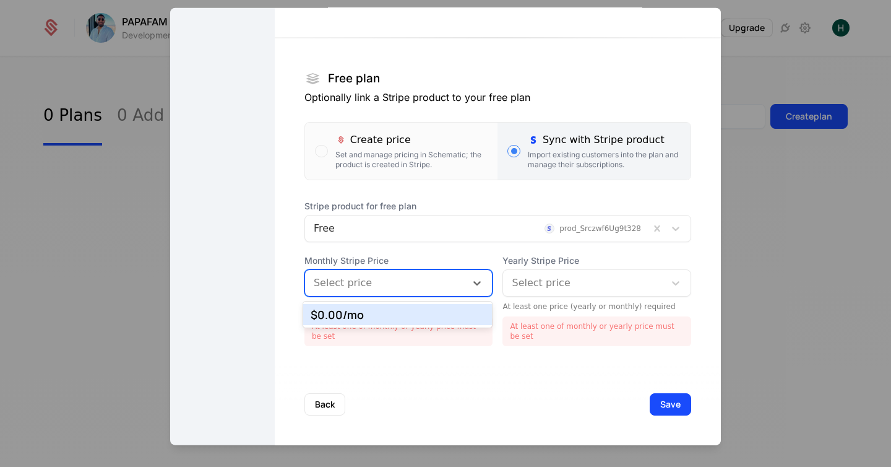
click at [355, 272] on div "Select price" at bounding box center [386, 283] width 162 height 22
click at [340, 316] on div "$0.00 /mo" at bounding box center [398, 314] width 175 height 11
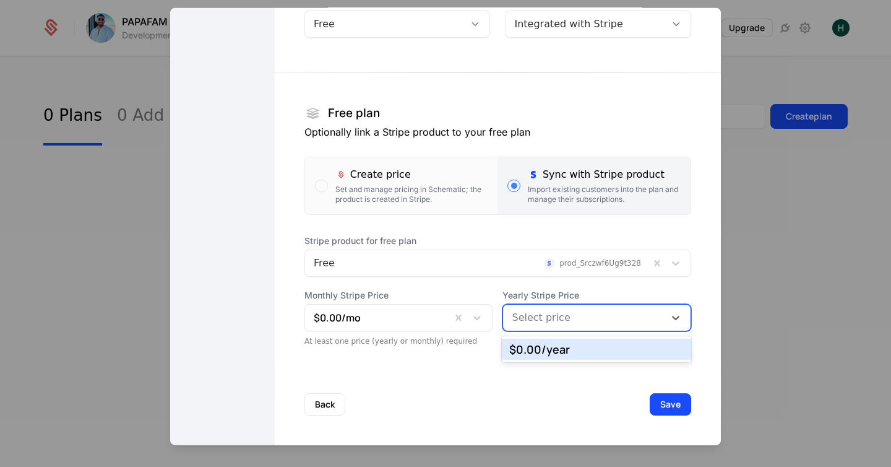
click at [544, 318] on div at bounding box center [584, 317] width 144 height 17
click at [536, 346] on div "$0.00 /year" at bounding box center [596, 349] width 175 height 11
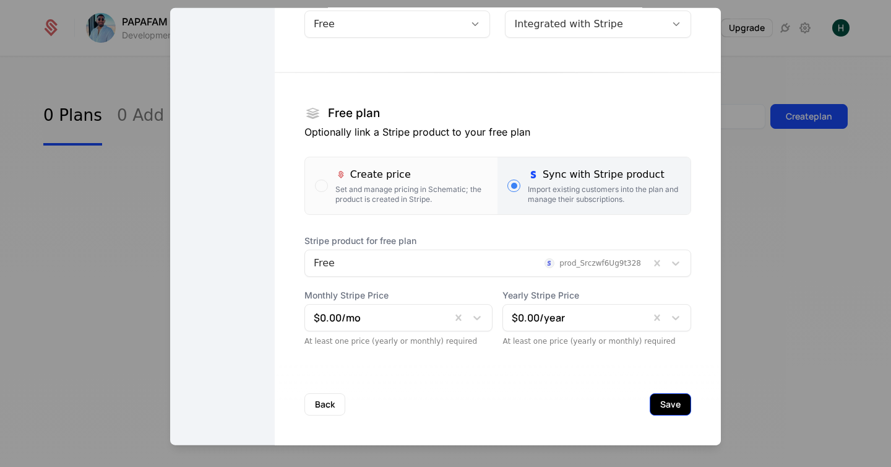
click at [667, 400] on button "Save" at bounding box center [670, 404] width 41 height 22
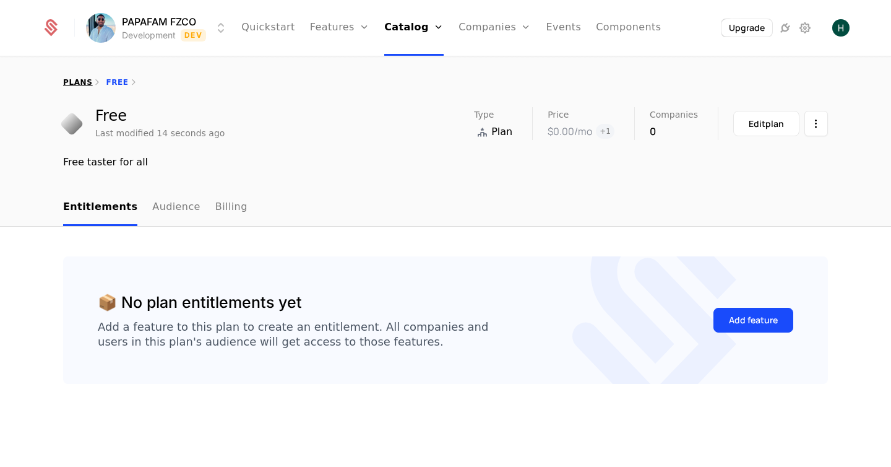
click at [80, 81] on link "plans" at bounding box center [77, 82] width 29 height 9
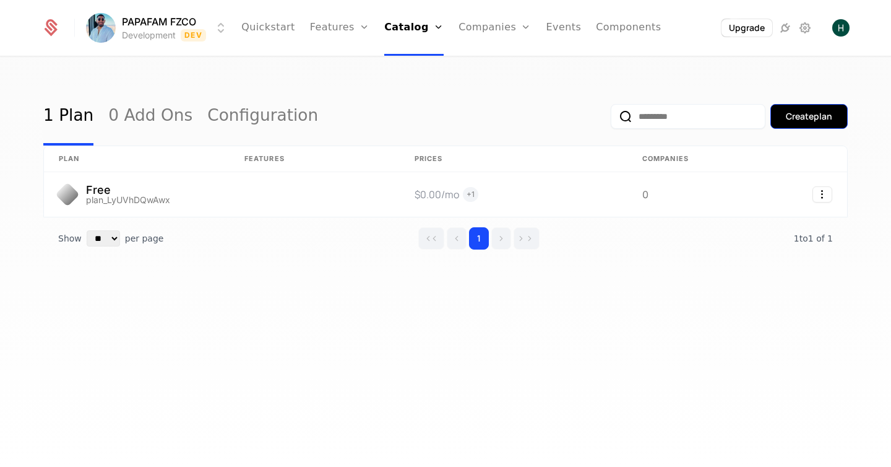
click at [792, 119] on div "Create plan" at bounding box center [809, 116] width 46 height 12
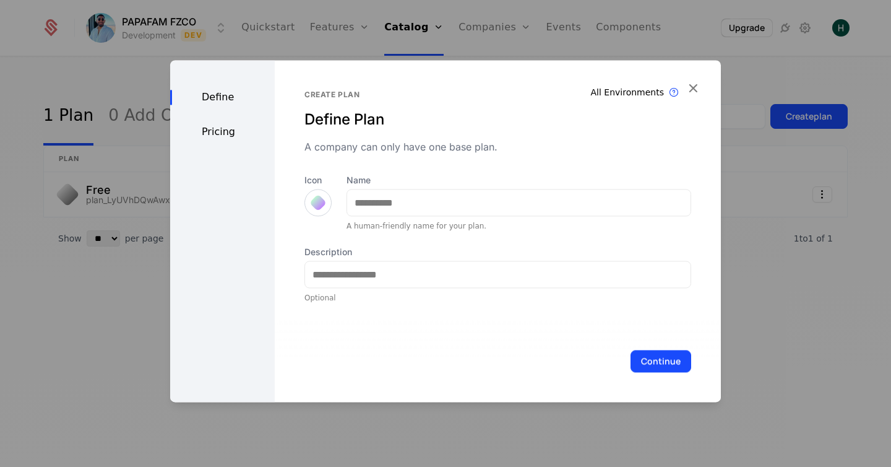
click at [318, 206] on div at bounding box center [318, 202] width 17 height 17
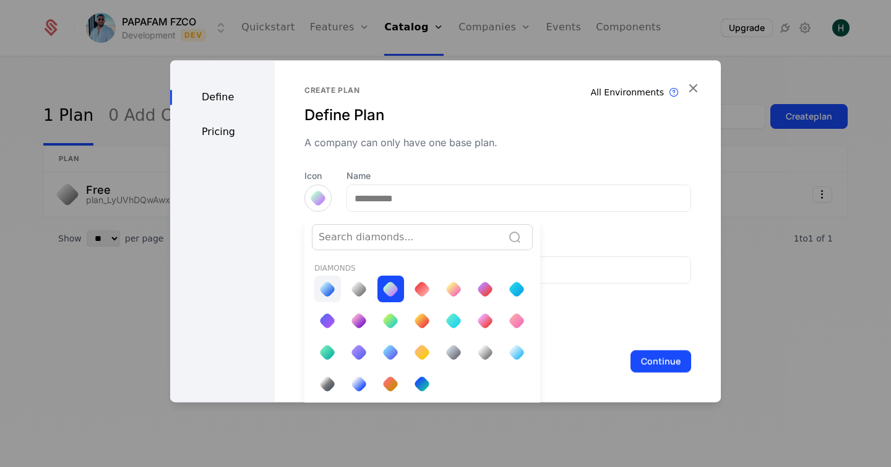
click at [329, 291] on div at bounding box center [327, 288] width 17 height 17
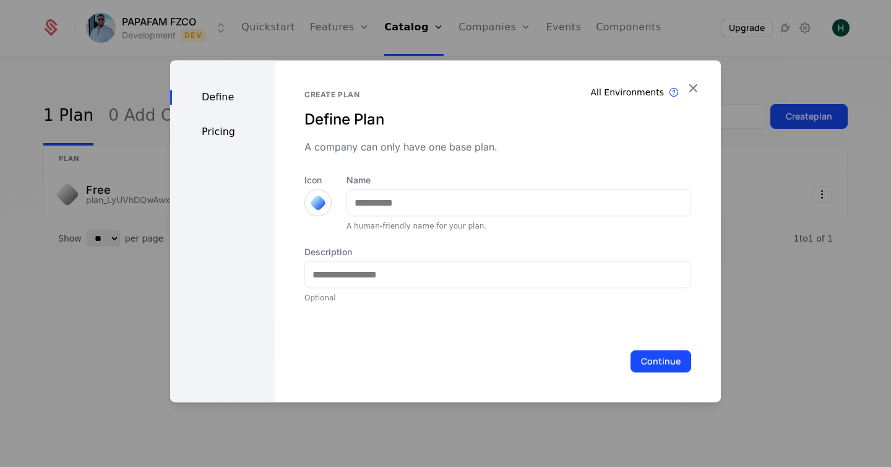
scroll to position [0, 0]
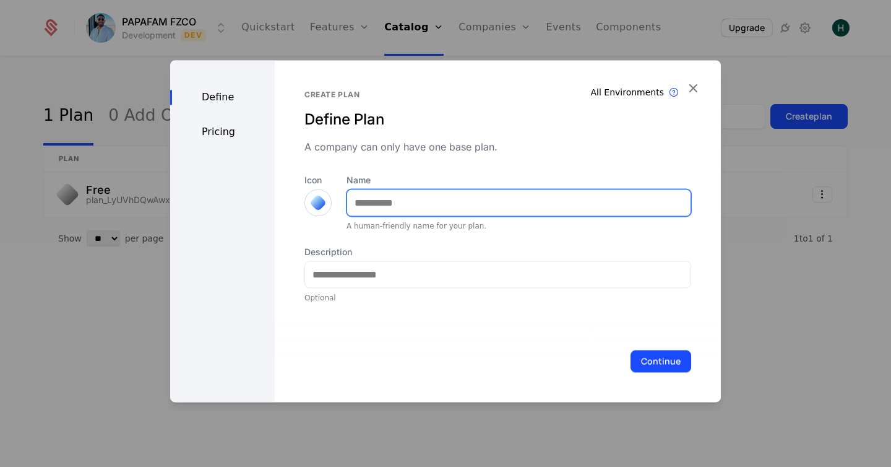
click at [410, 194] on input "Name" at bounding box center [519, 202] width 344 height 26
type input "*******"
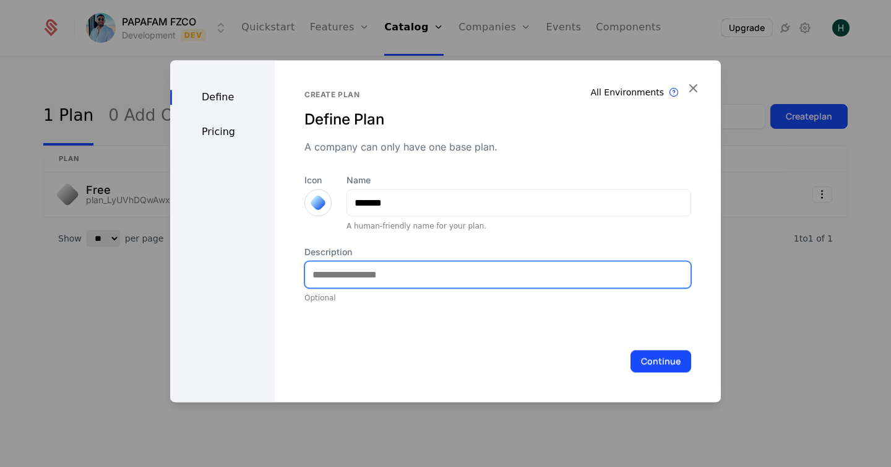
click at [334, 269] on input "Description" at bounding box center [498, 274] width 386 height 26
type input "**********"
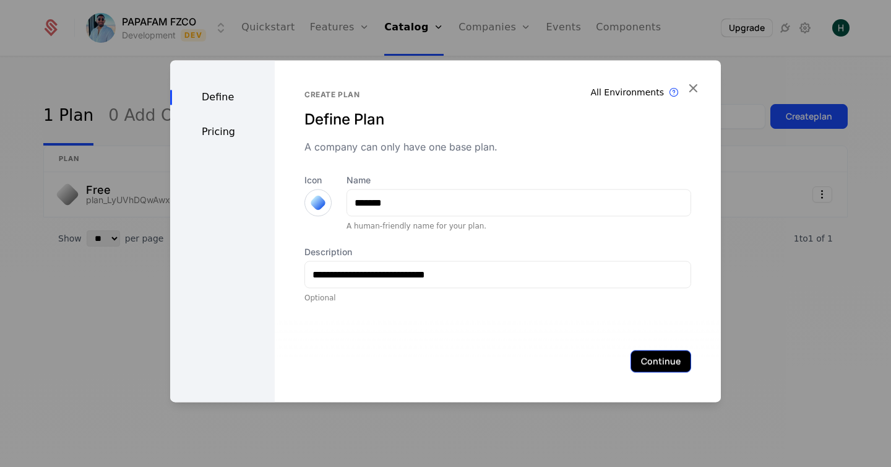
click at [643, 358] on button "Continue" at bounding box center [661, 361] width 61 height 22
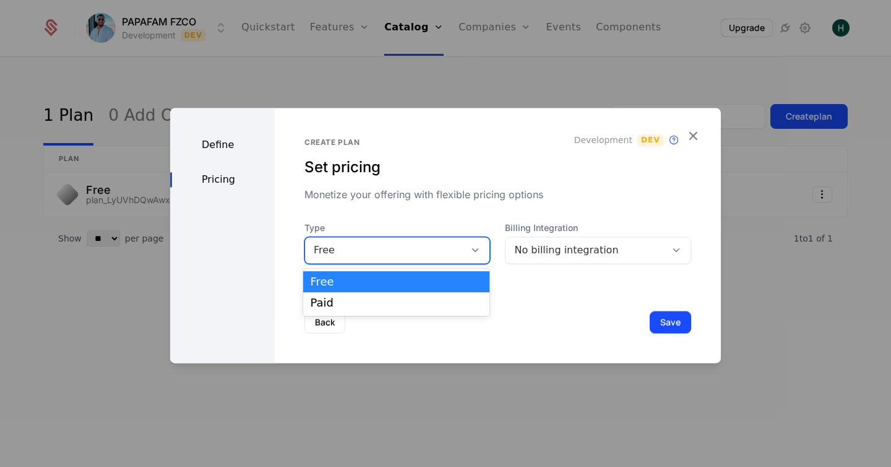
click at [473, 250] on icon at bounding box center [475, 250] width 11 height 11
click at [430, 299] on div "Paid" at bounding box center [397, 302] width 172 height 11
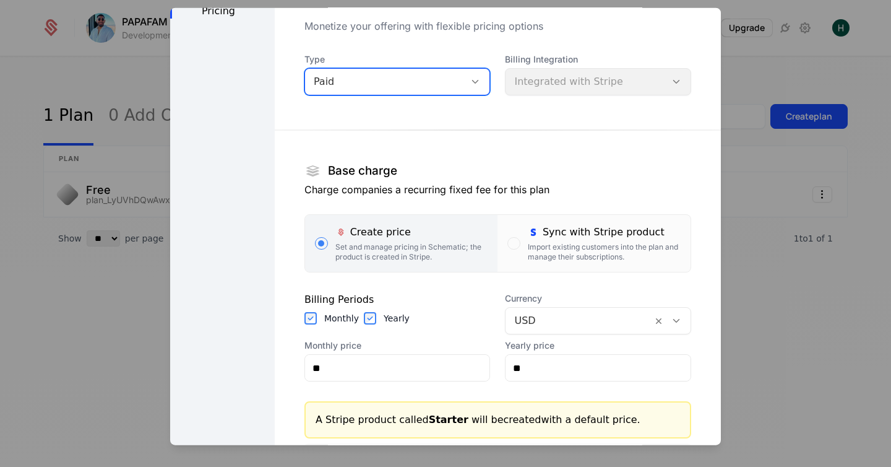
scroll to position [90, 0]
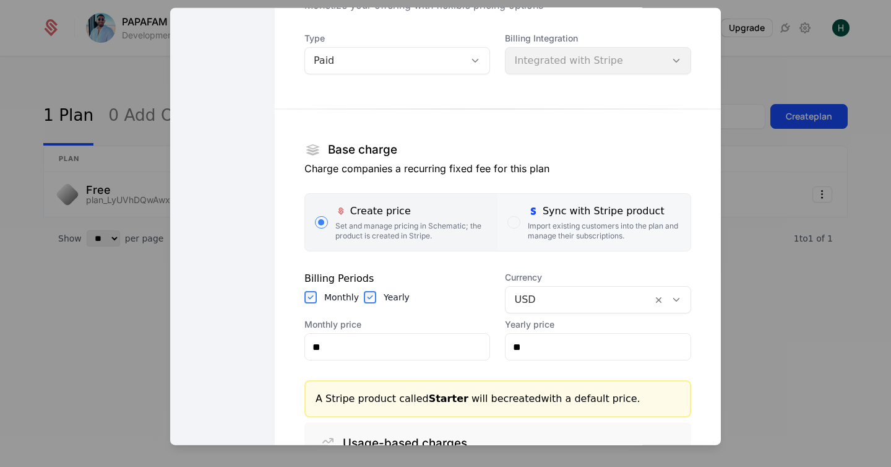
click at [576, 225] on div "Import existing customers into the plan and manage their subscriptions." at bounding box center [604, 231] width 153 height 20
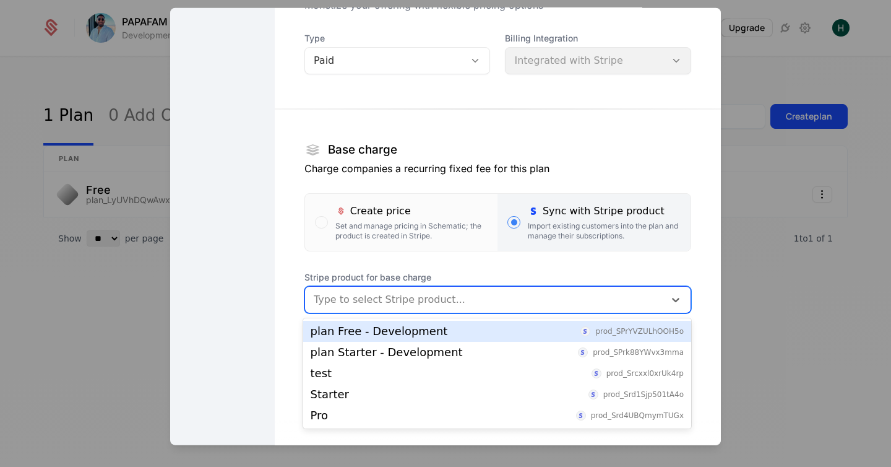
click at [459, 292] on div at bounding box center [485, 299] width 342 height 17
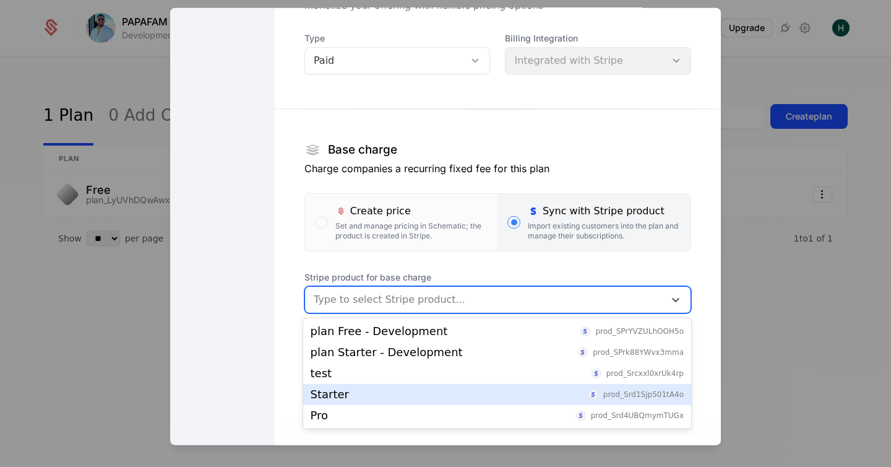
click at [344, 390] on div "Starter" at bounding box center [330, 394] width 38 height 11
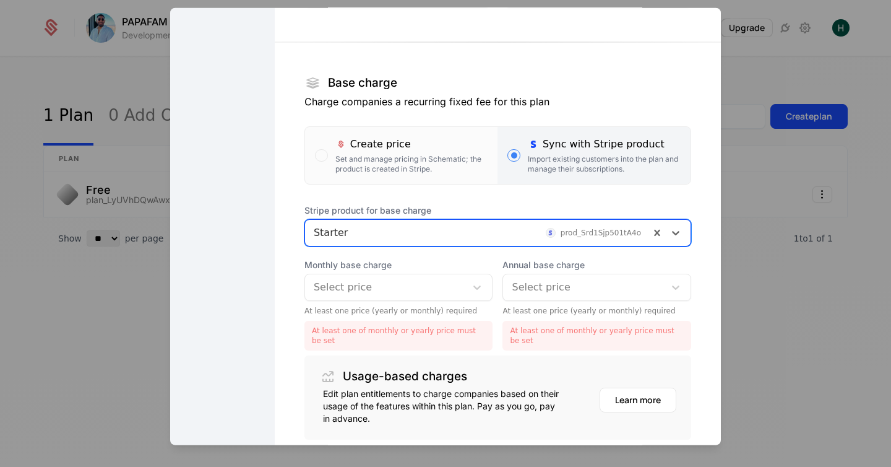
scroll to position [216, 0]
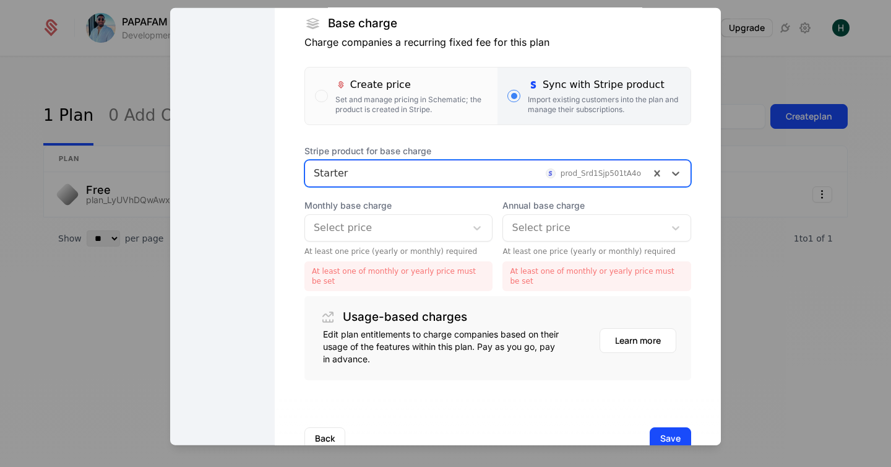
click at [340, 229] on div at bounding box center [386, 227] width 144 height 17
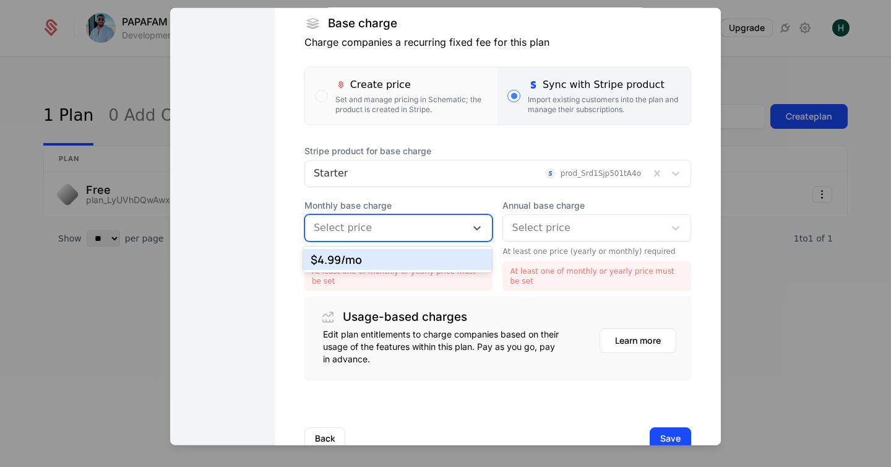
click at [342, 259] on div "$4.99 /mo" at bounding box center [398, 259] width 175 height 11
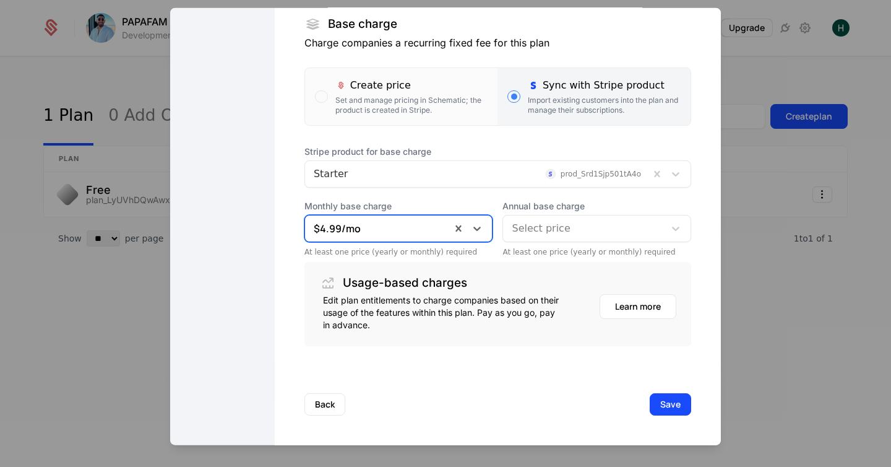
click at [522, 227] on div at bounding box center [584, 228] width 144 height 17
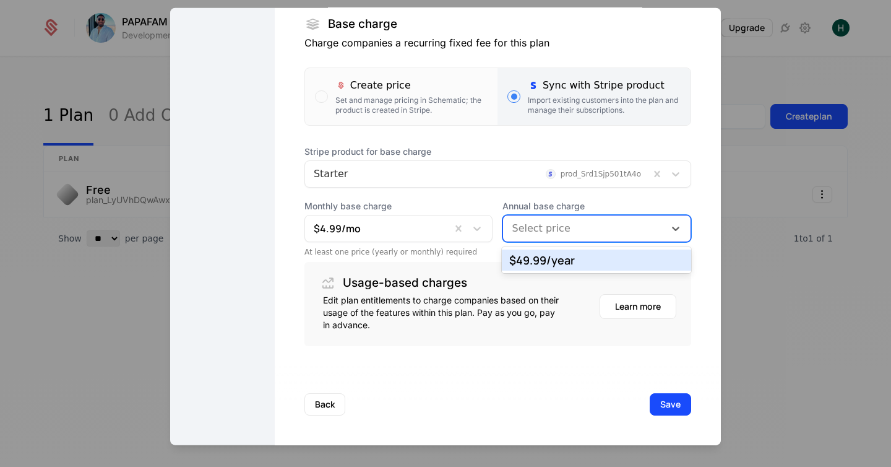
click at [525, 258] on div "$49.99 /year" at bounding box center [596, 259] width 175 height 11
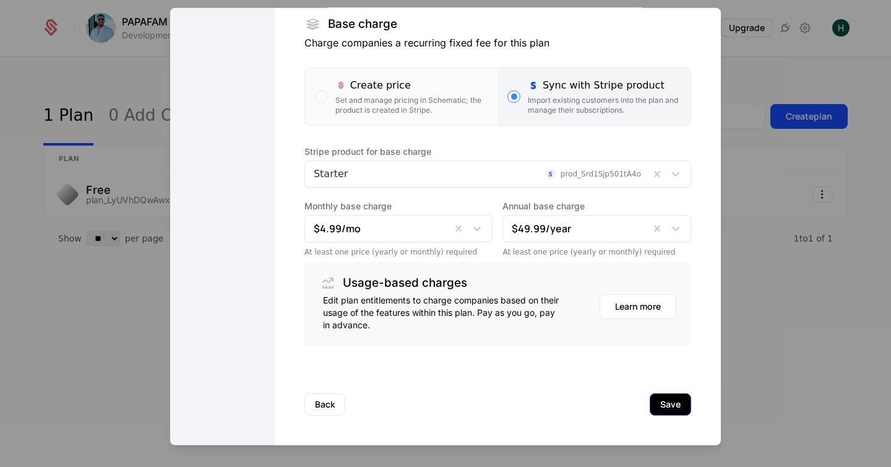
click at [661, 399] on button "Save" at bounding box center [670, 404] width 41 height 22
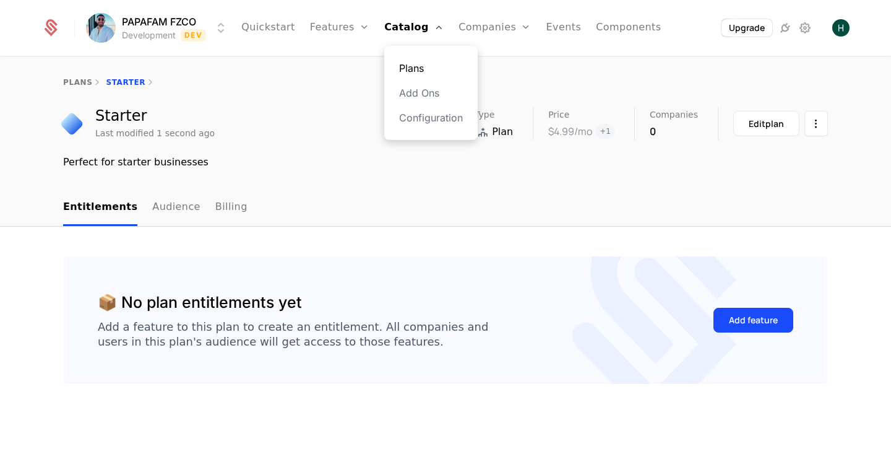
click at [417, 70] on link "Plans" at bounding box center [431, 68] width 64 height 15
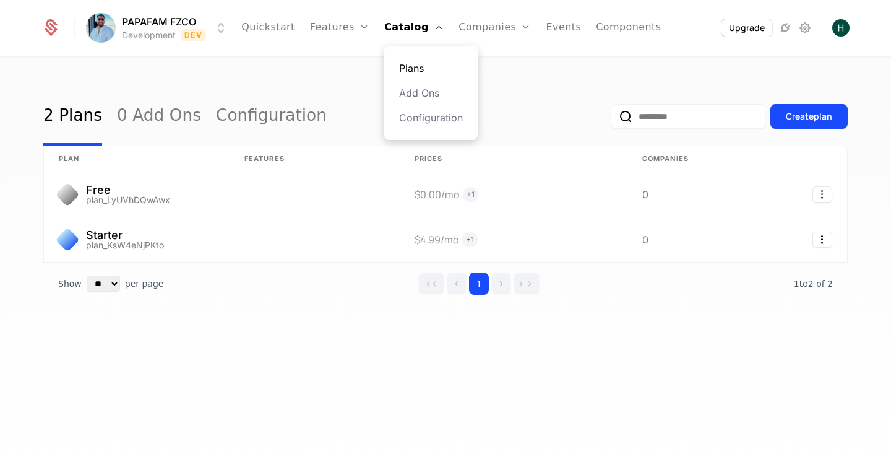
click at [417, 69] on link "Plans" at bounding box center [431, 68] width 64 height 15
click at [829, 132] on div "Create plan" at bounding box center [729, 116] width 237 height 58
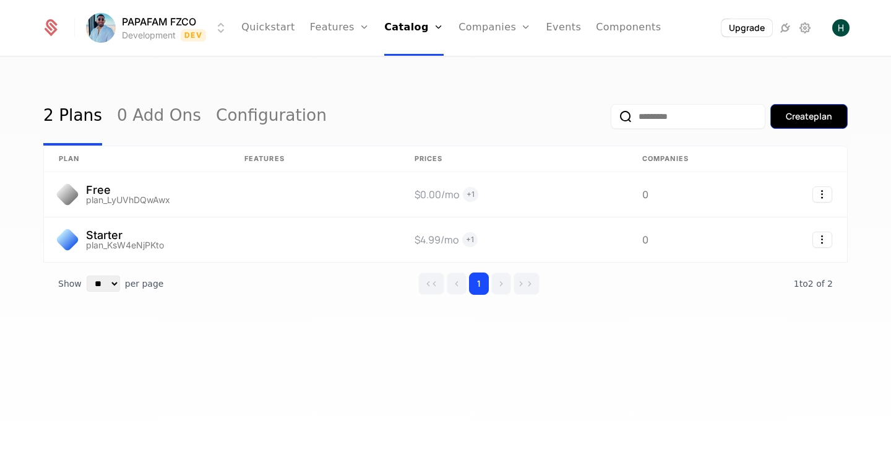
click at [804, 118] on div "Create plan" at bounding box center [809, 116] width 46 height 12
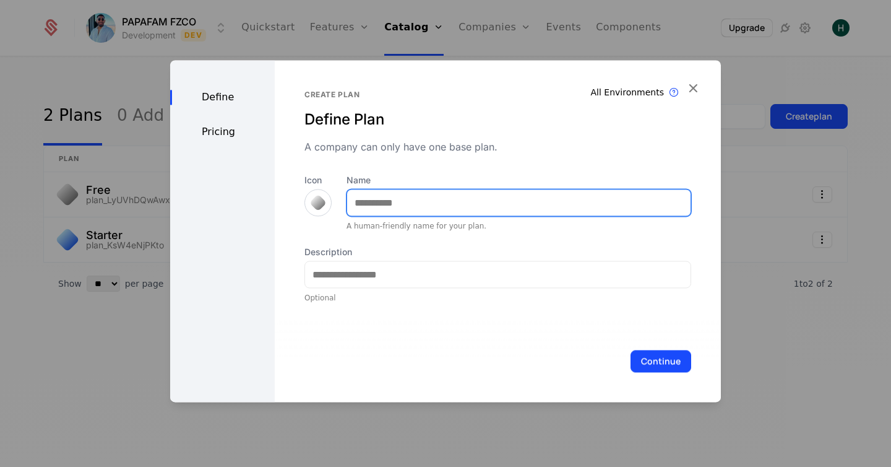
click at [458, 192] on input "Name" at bounding box center [519, 202] width 344 height 26
type input "***"
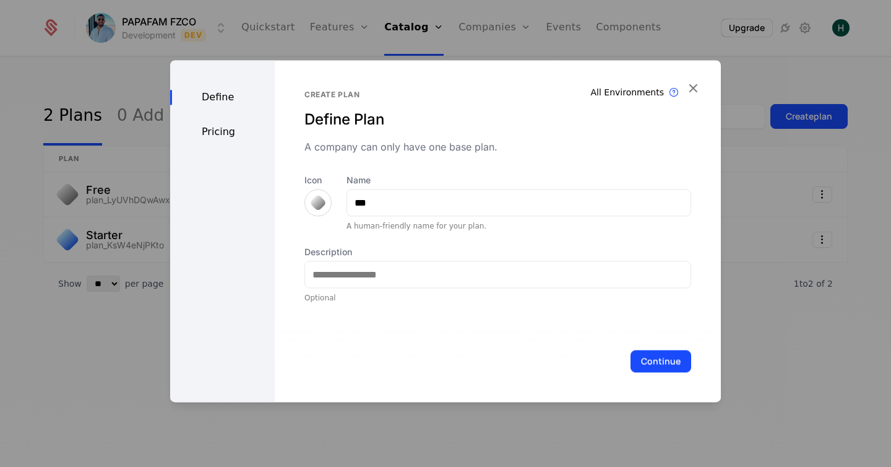
click at [311, 201] on div at bounding box center [318, 202] width 17 height 17
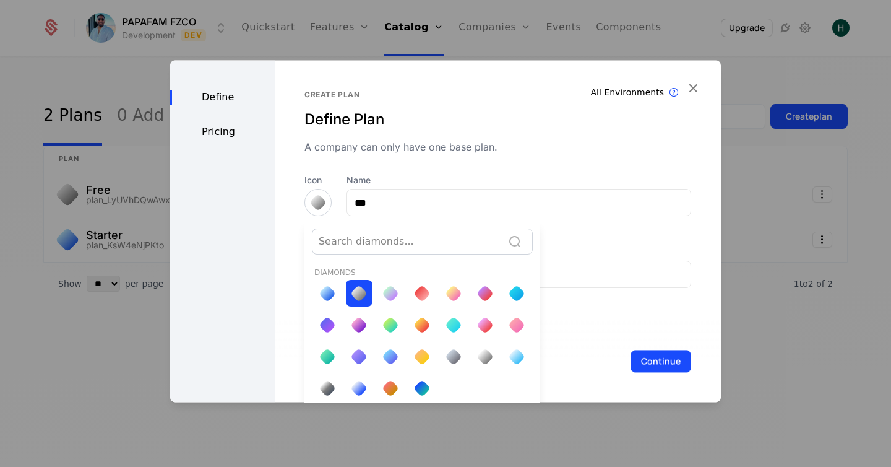
scroll to position [4, 0]
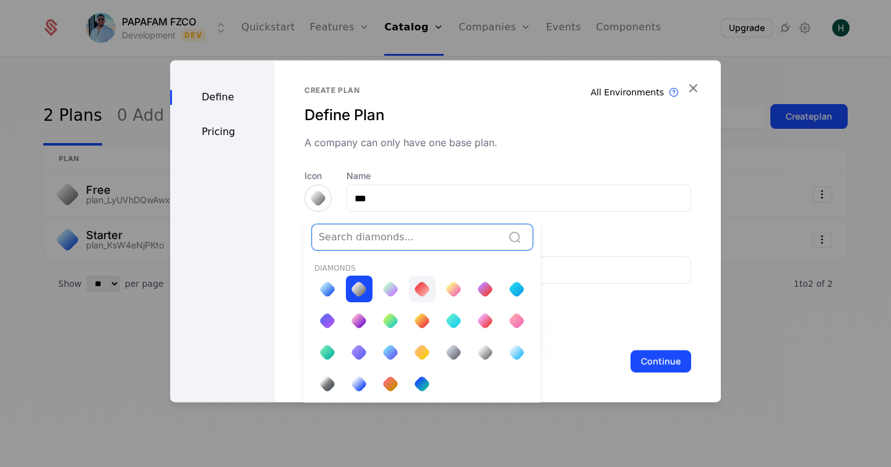
click at [421, 285] on div at bounding box center [422, 288] width 17 height 17
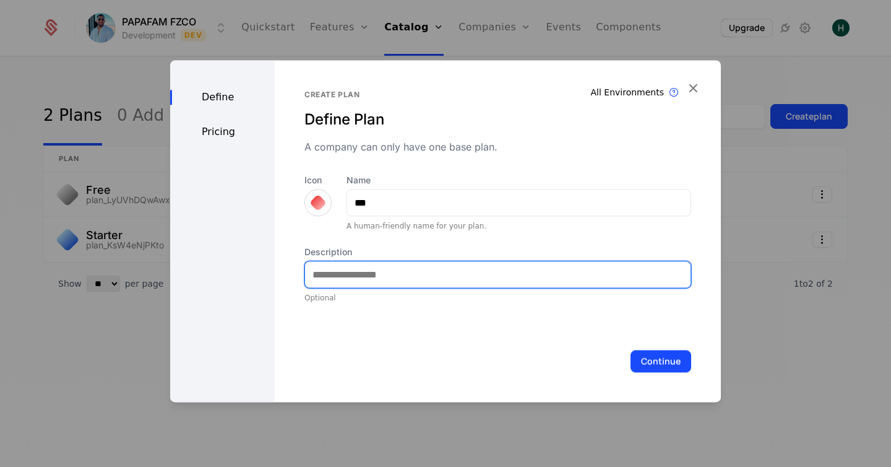
click at [378, 265] on input "Description" at bounding box center [498, 274] width 386 height 26
type input "**********"
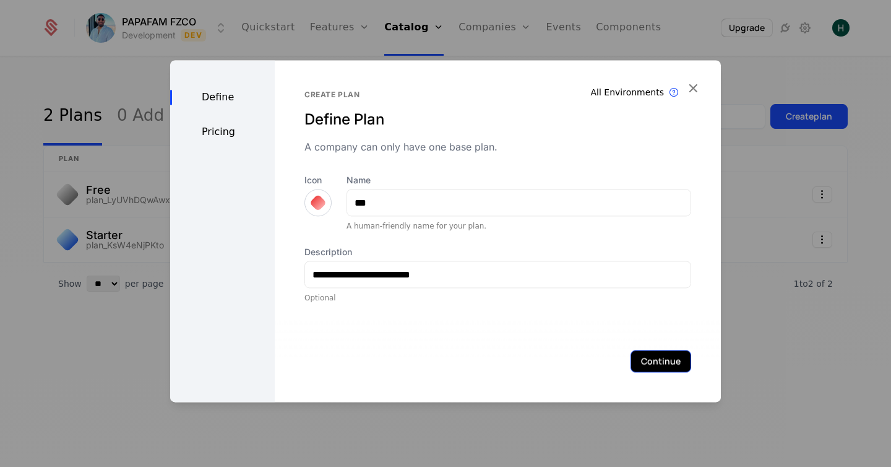
click at [665, 360] on button "Continue" at bounding box center [661, 361] width 61 height 22
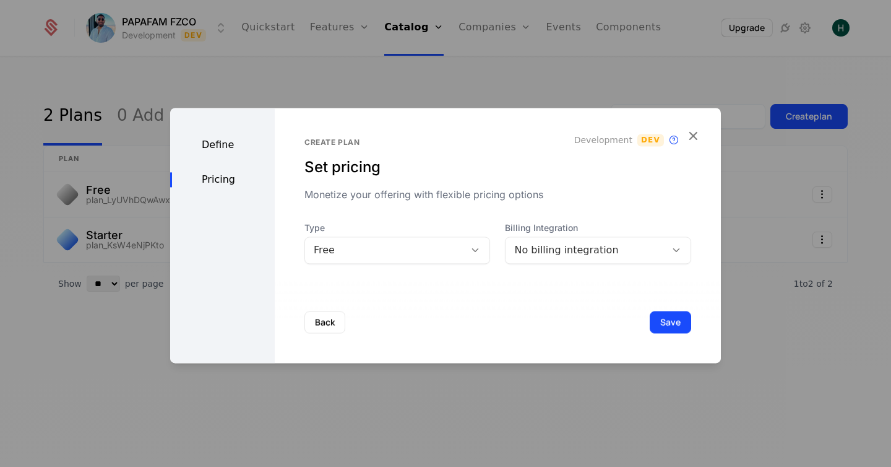
click at [425, 246] on div "Free" at bounding box center [385, 250] width 143 height 15
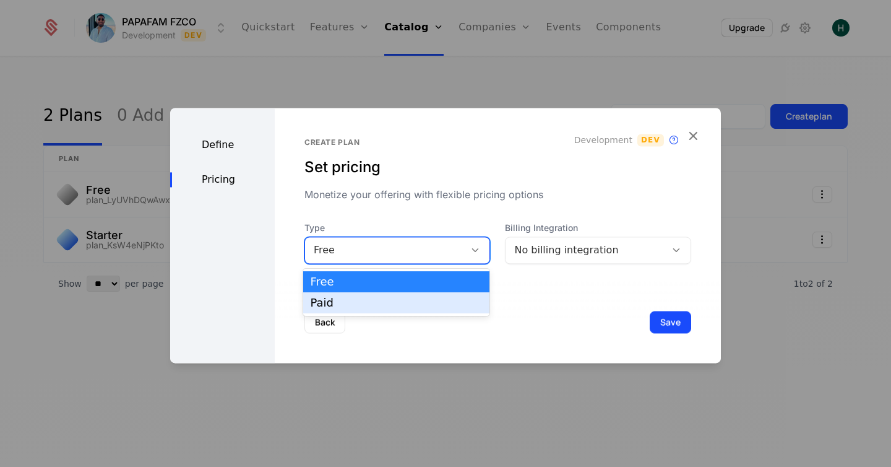
click at [375, 301] on div "Paid" at bounding box center [397, 302] width 172 height 11
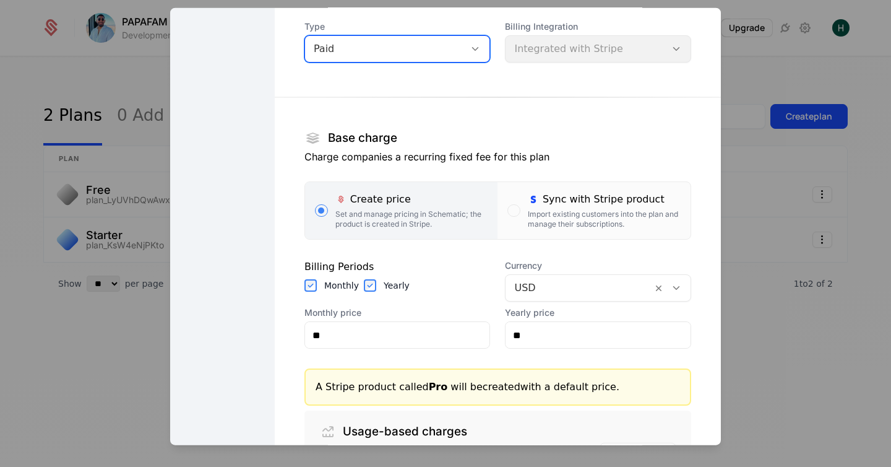
scroll to position [145, 0]
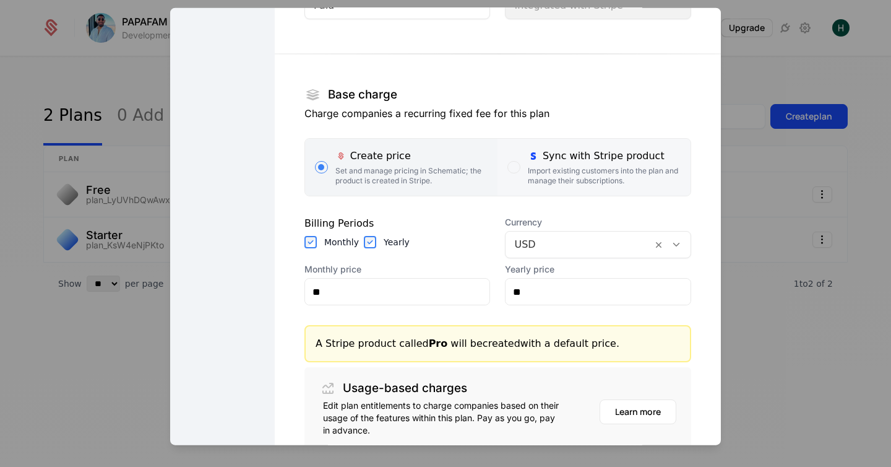
click at [556, 163] on div "Sync with Stripe product" at bounding box center [604, 156] width 153 height 15
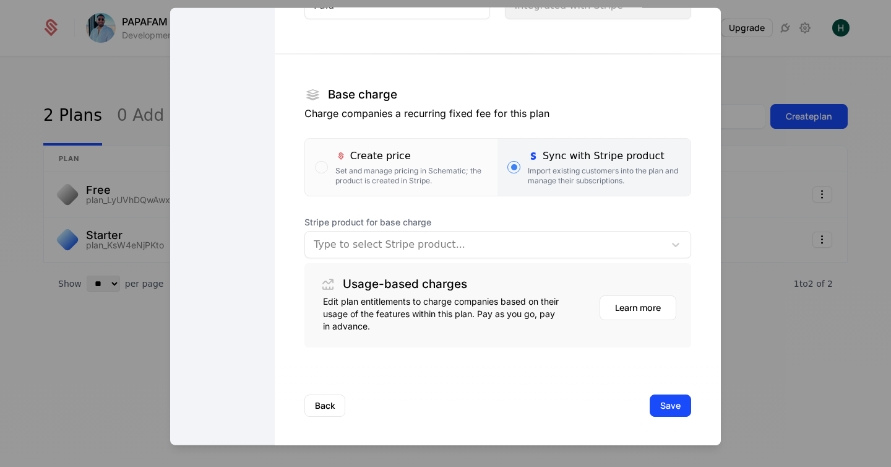
click at [378, 245] on div at bounding box center [485, 244] width 342 height 17
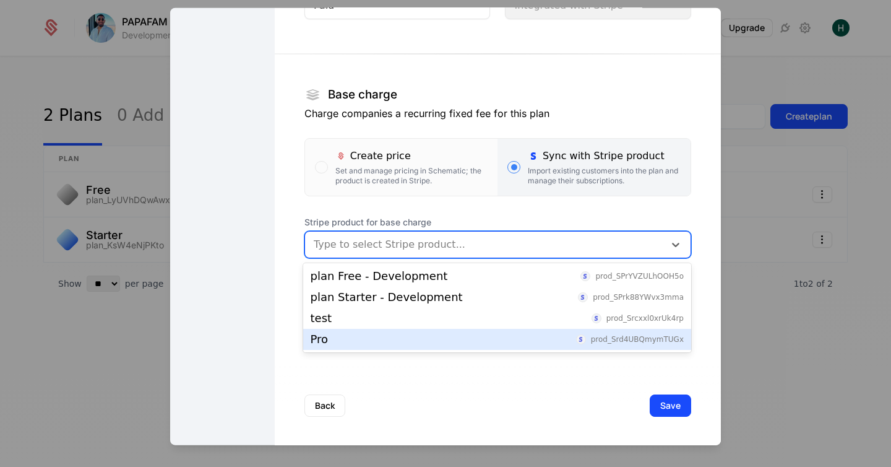
click at [337, 337] on div "Pro prod_Srd4UBQmymTUGx" at bounding box center [497, 339] width 373 height 11
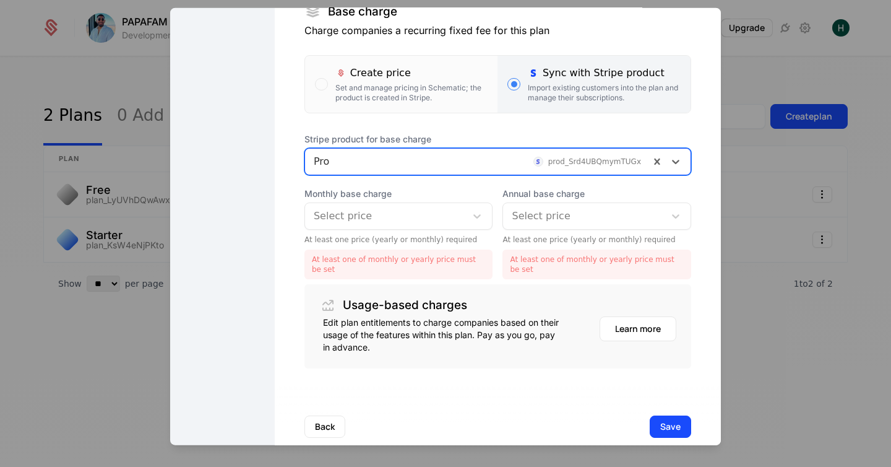
scroll to position [250, 0]
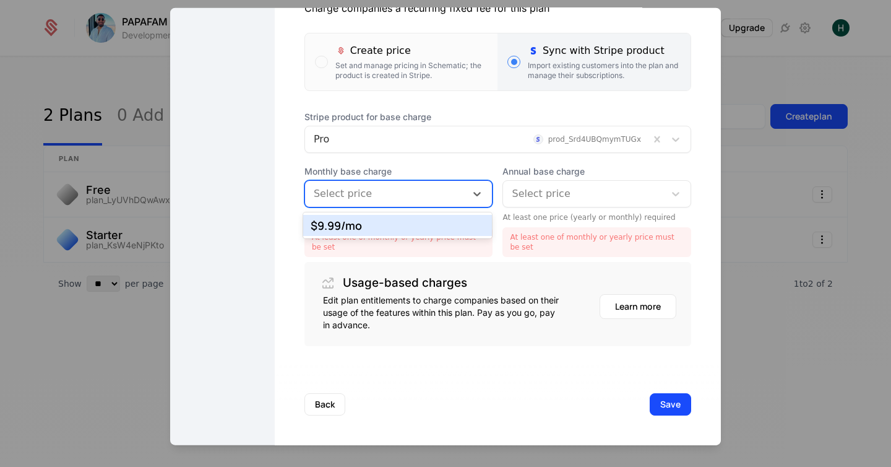
click at [382, 194] on div at bounding box center [386, 193] width 144 height 17
click at [371, 223] on div "$9.99 /mo" at bounding box center [398, 225] width 175 height 11
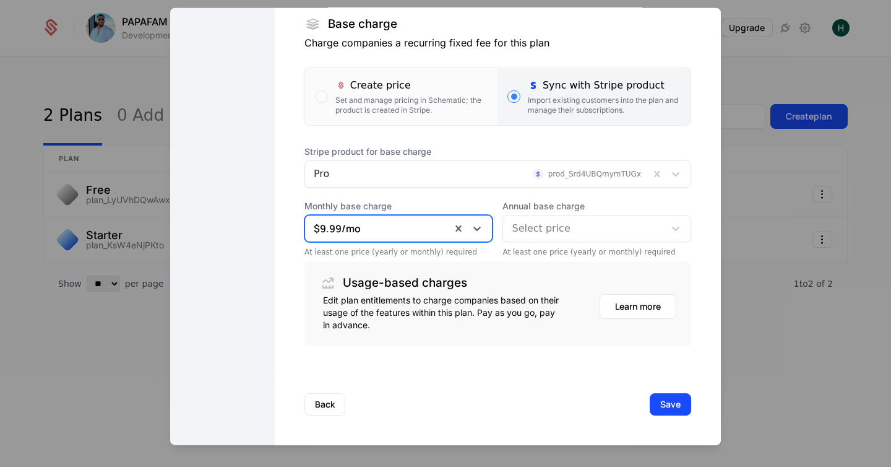
scroll to position [215, 0]
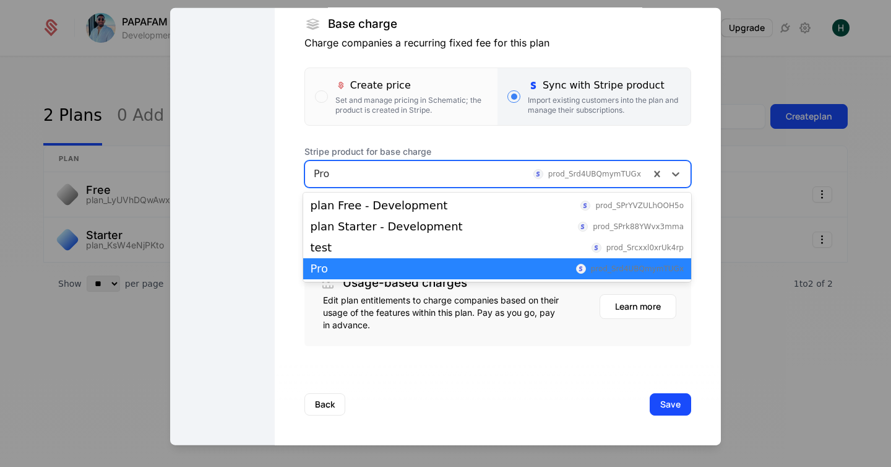
click at [417, 173] on div at bounding box center [477, 173] width 327 height 17
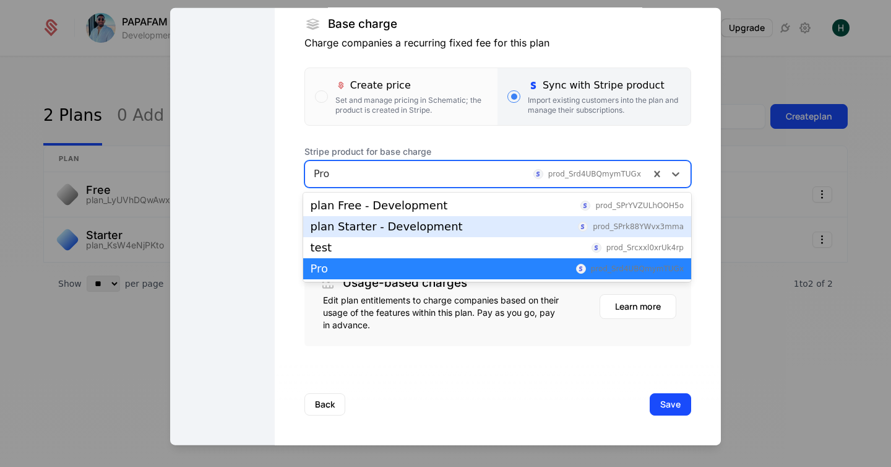
click at [386, 227] on div "plan Starter - Development" at bounding box center [387, 226] width 152 height 11
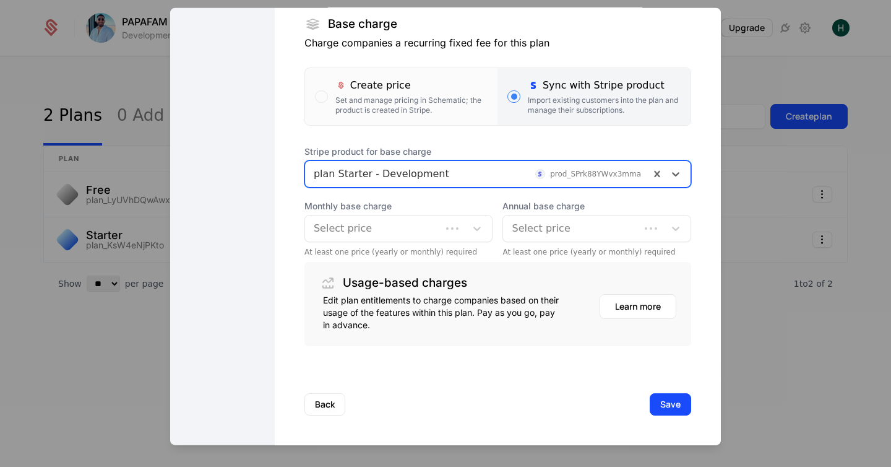
click at [363, 228] on div at bounding box center [373, 228] width 119 height 17
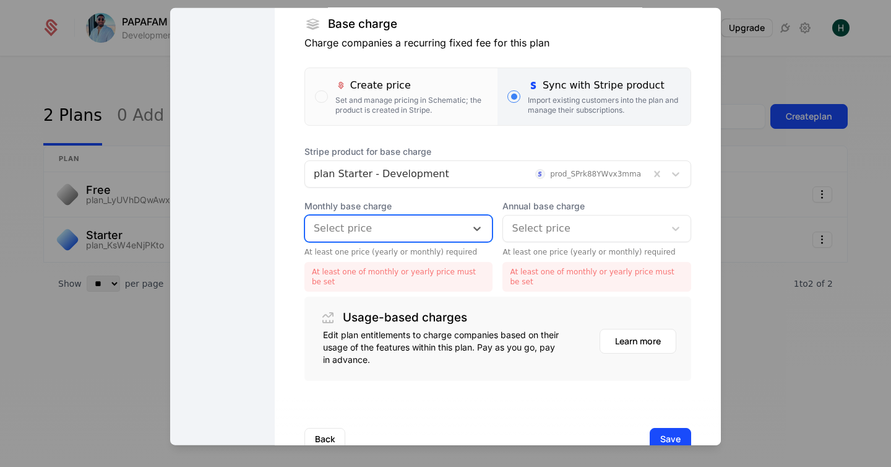
click at [363, 228] on div at bounding box center [386, 228] width 144 height 17
click at [389, 172] on div at bounding box center [477, 173] width 327 height 17
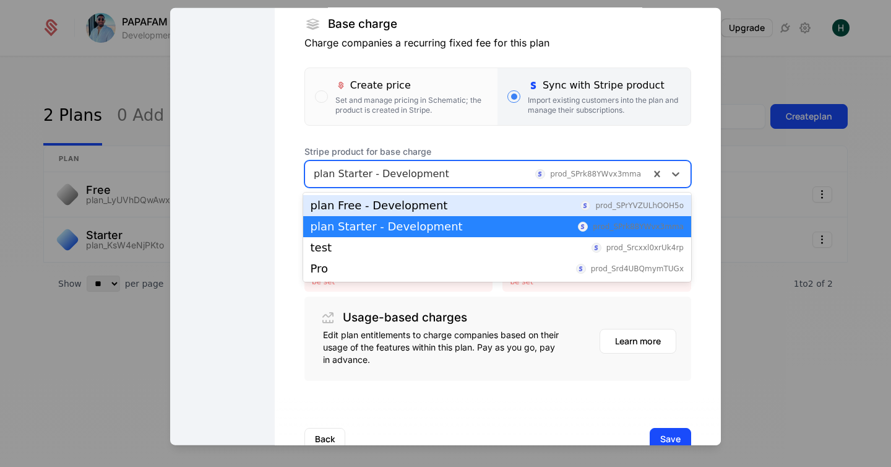
click at [368, 206] on div "plan Free - Development" at bounding box center [379, 205] width 137 height 11
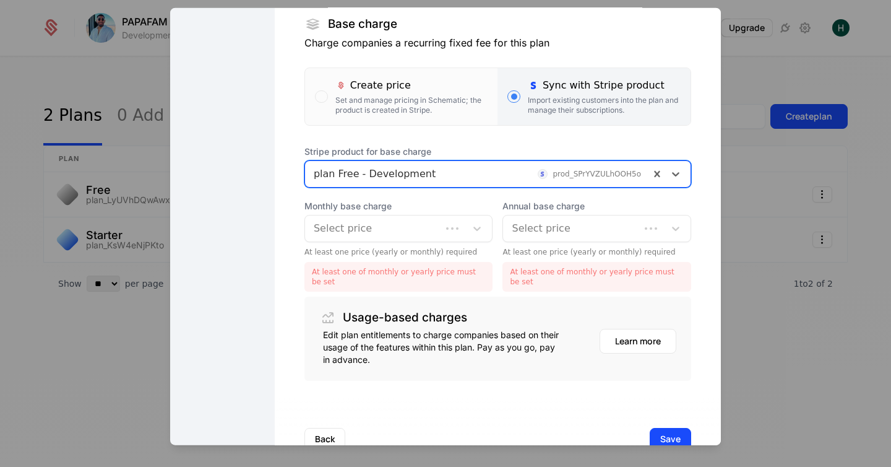
click at [360, 233] on div at bounding box center [373, 228] width 119 height 17
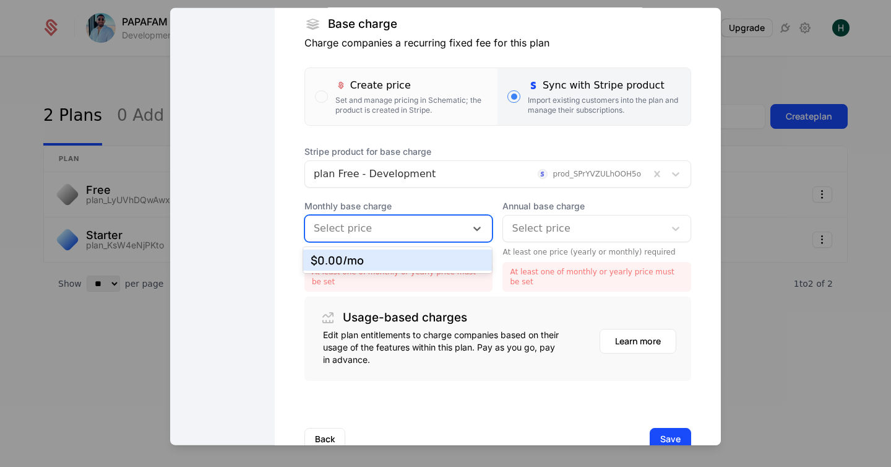
click at [360, 233] on div at bounding box center [386, 228] width 144 height 17
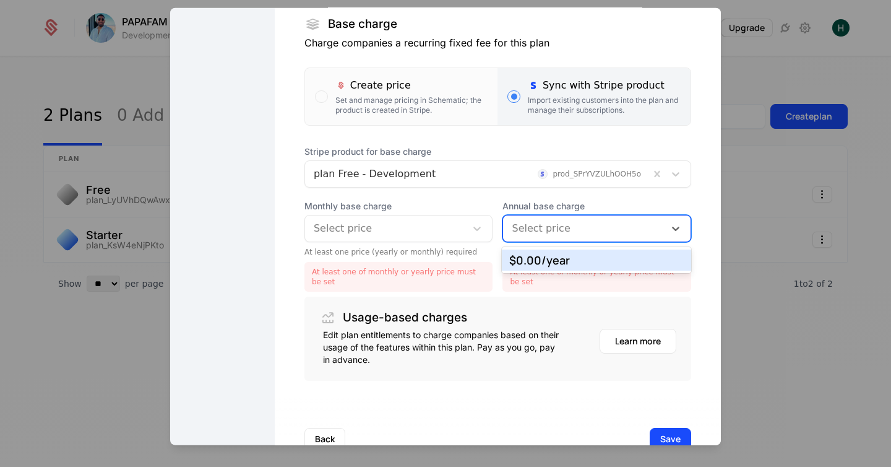
click at [525, 223] on div at bounding box center [584, 228] width 144 height 17
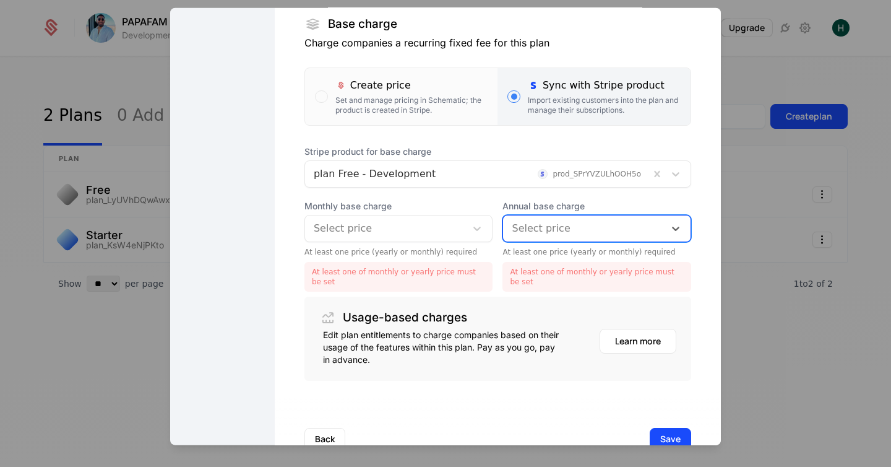
click at [525, 223] on div at bounding box center [584, 228] width 144 height 17
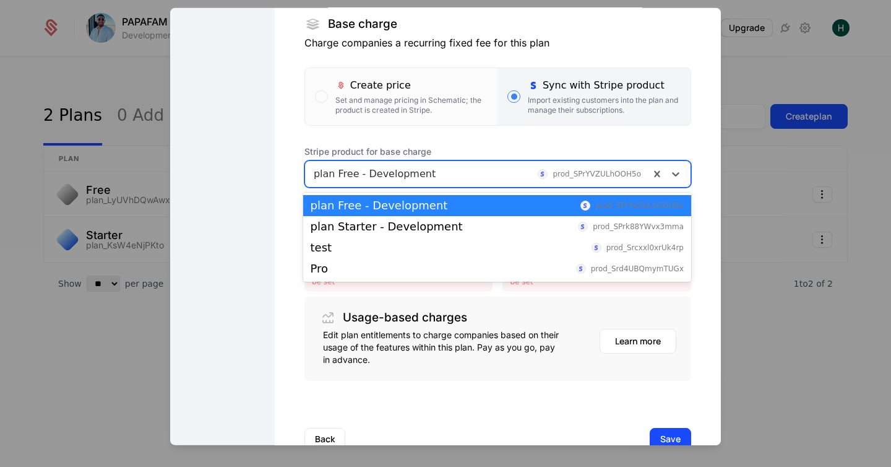
click at [408, 180] on div at bounding box center [477, 173] width 327 height 17
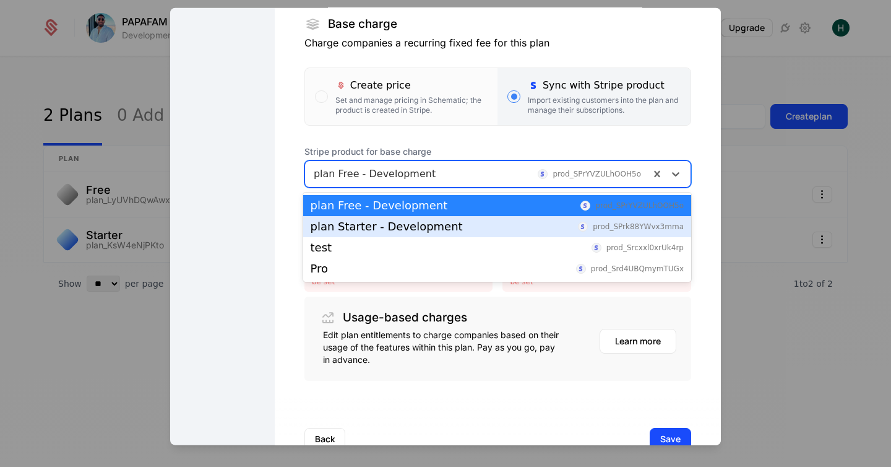
click at [375, 228] on div "plan Starter - Development" at bounding box center [387, 226] width 152 height 11
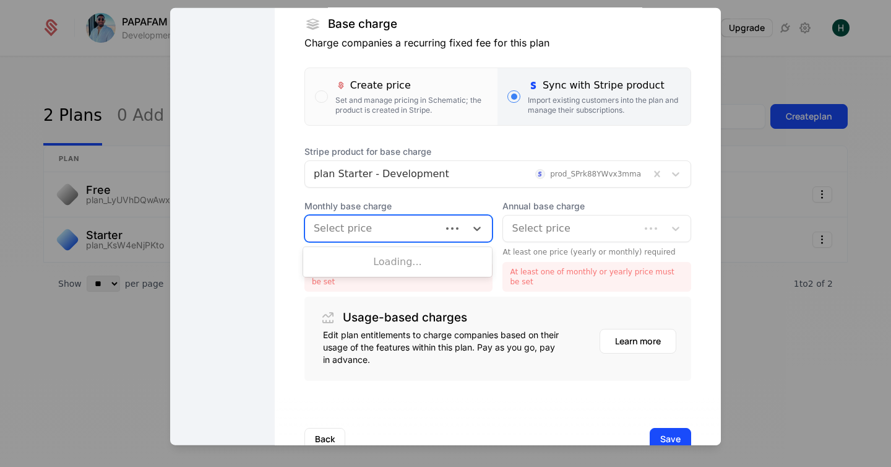
click at [389, 232] on div at bounding box center [373, 228] width 119 height 17
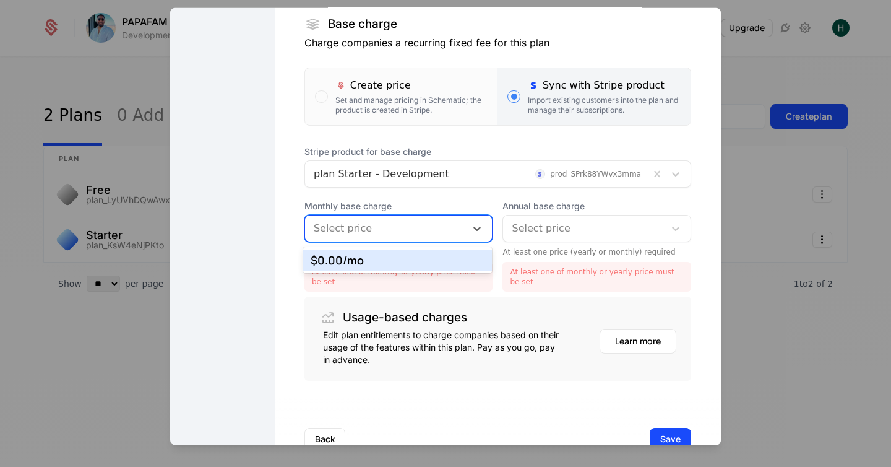
click at [389, 232] on div at bounding box center [386, 228] width 144 height 17
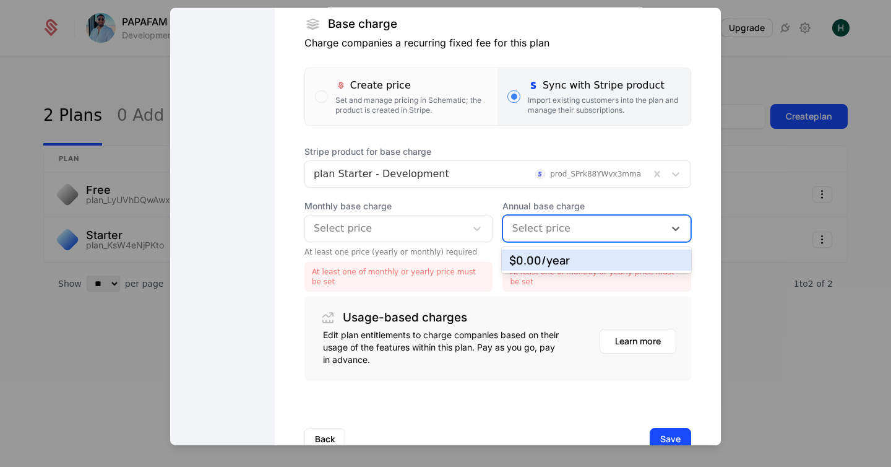
click at [547, 229] on div at bounding box center [584, 228] width 144 height 17
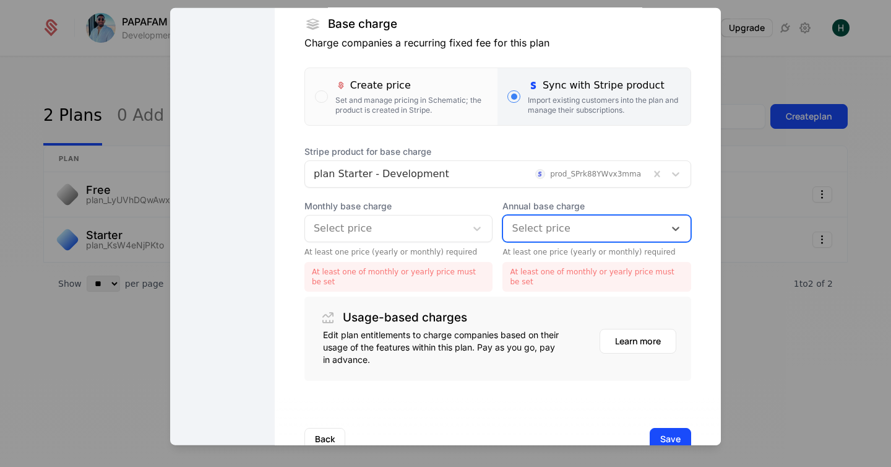
click at [547, 229] on div at bounding box center [584, 228] width 144 height 17
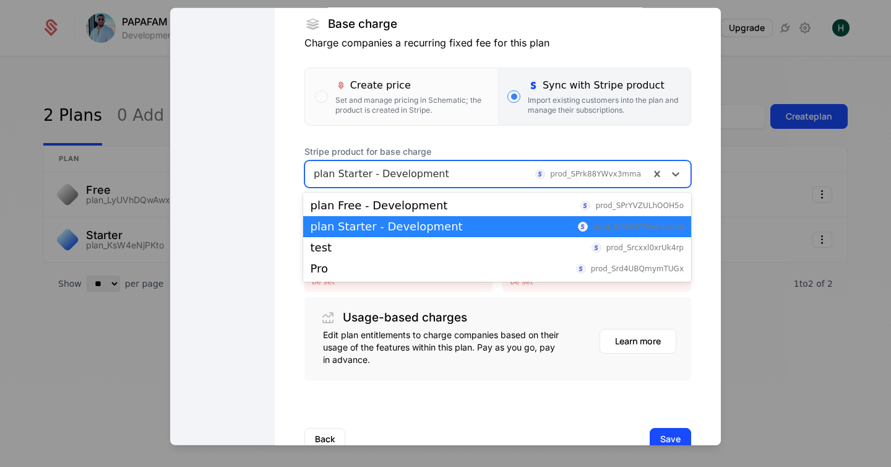
click at [362, 179] on div at bounding box center [477, 173] width 327 height 17
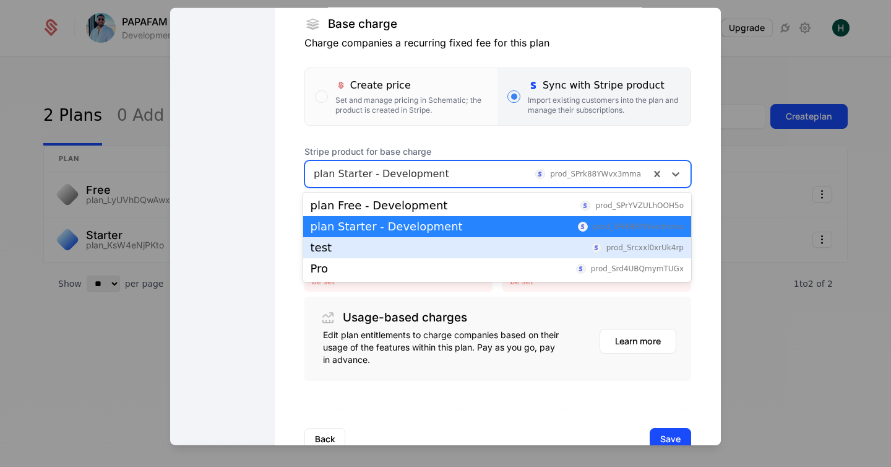
click at [341, 249] on div "test prod_Srcxxl0xrUk4rp" at bounding box center [497, 247] width 373 height 11
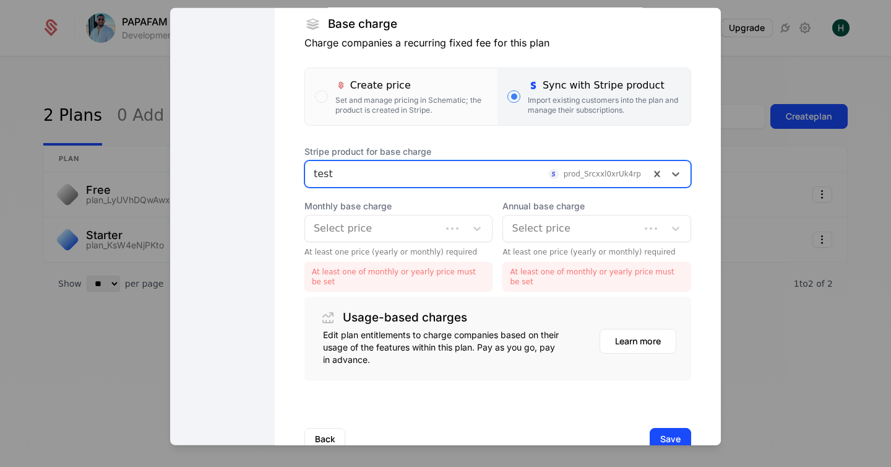
click at [341, 231] on div at bounding box center [373, 228] width 119 height 17
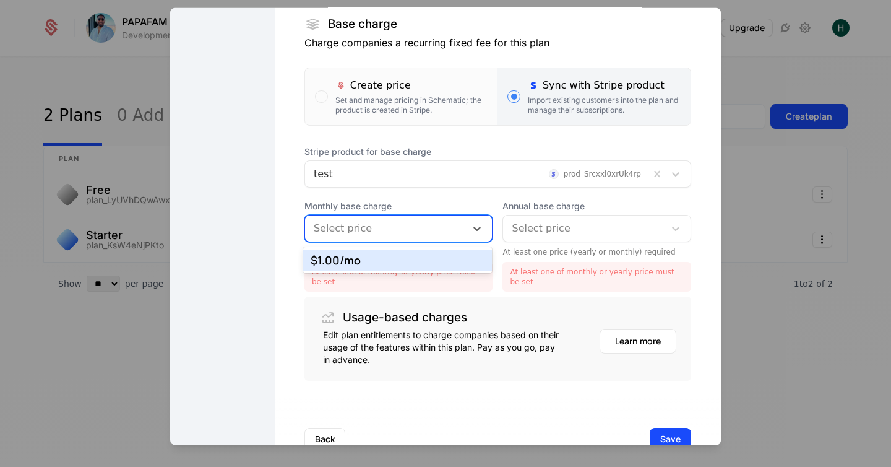
click at [341, 231] on div at bounding box center [386, 228] width 144 height 17
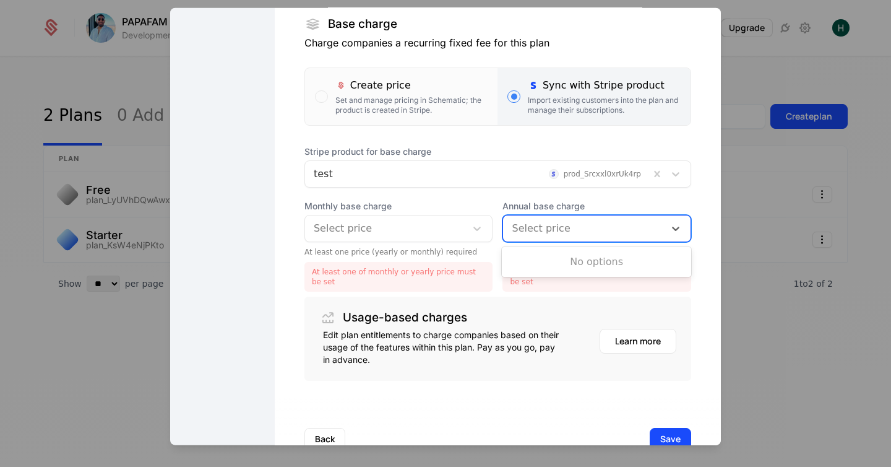
click at [536, 223] on div at bounding box center [584, 228] width 144 height 17
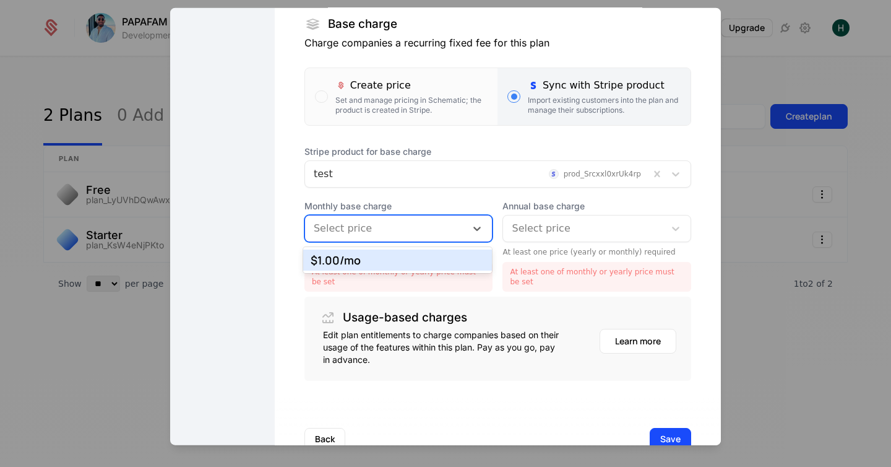
click at [388, 225] on div at bounding box center [386, 228] width 144 height 17
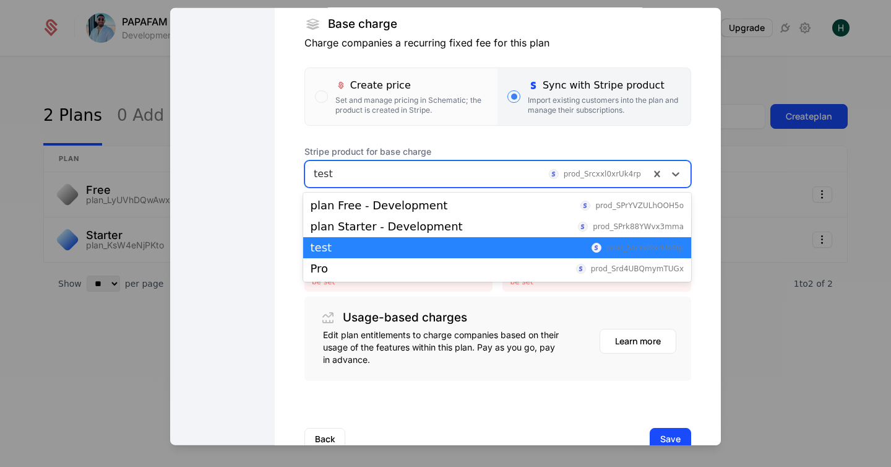
click at [339, 173] on div at bounding box center [477, 173] width 327 height 17
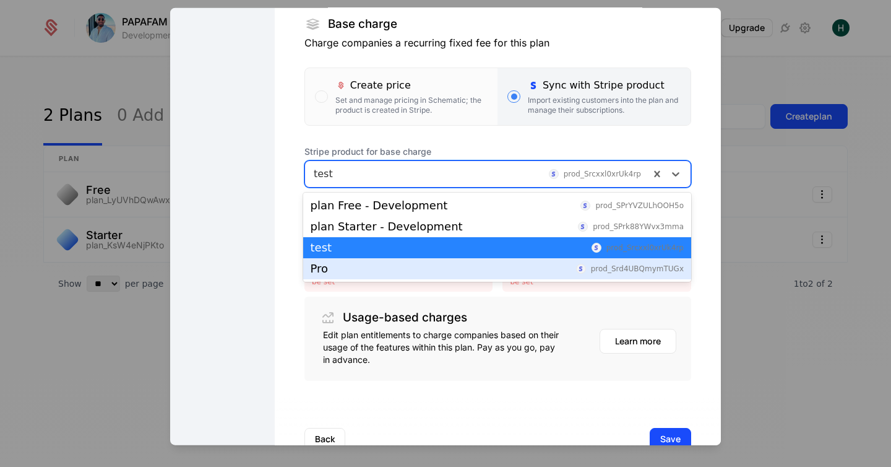
click at [340, 267] on div "Pro prod_Srd4UBQmymTUGx" at bounding box center [497, 268] width 373 height 11
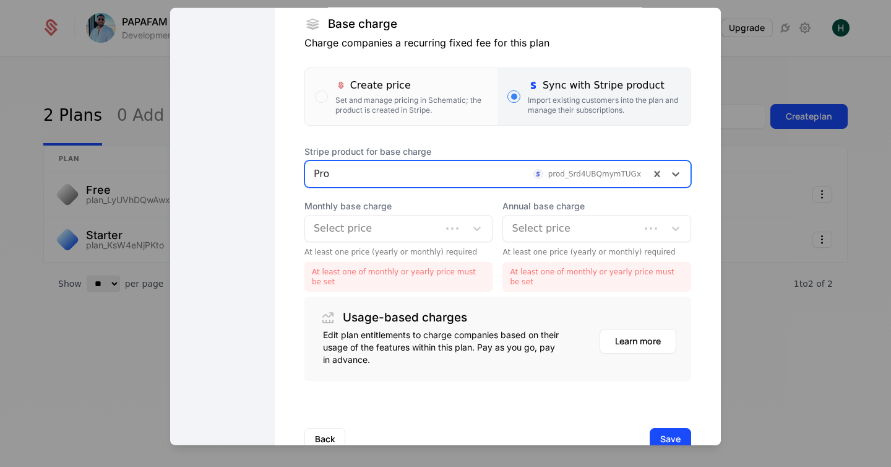
click at [357, 226] on div at bounding box center [373, 228] width 119 height 17
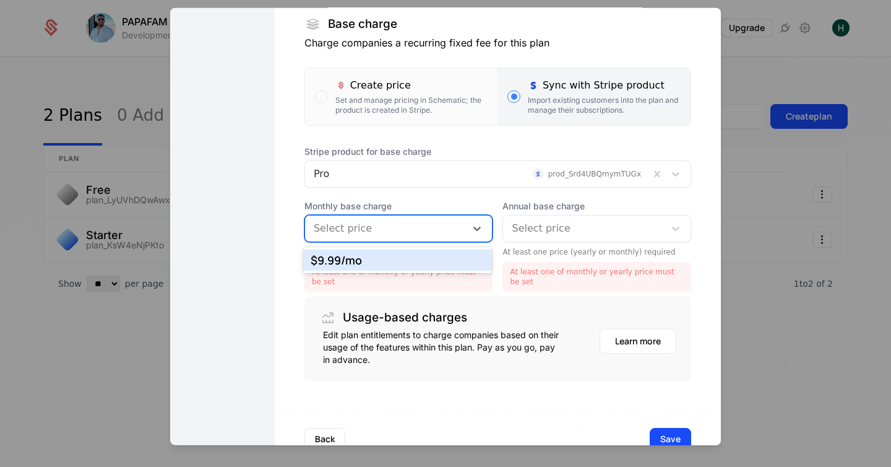
click at [360, 257] on div "$9.99 /mo" at bounding box center [398, 259] width 175 height 11
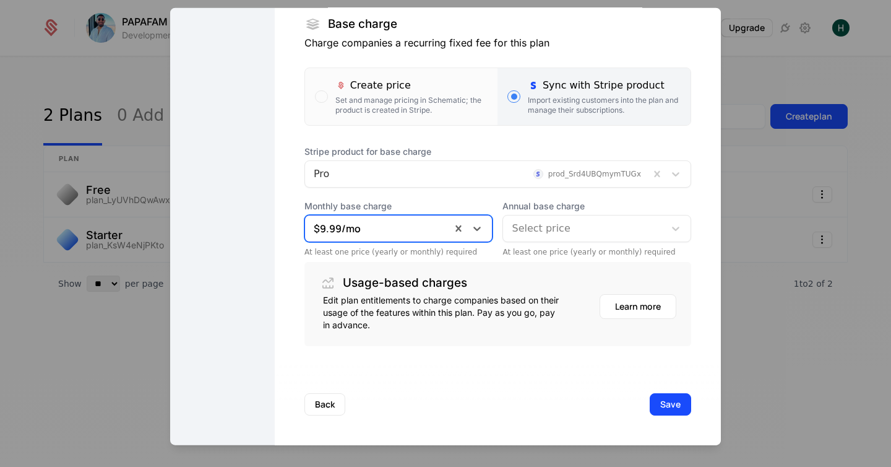
click at [532, 223] on div at bounding box center [584, 228] width 144 height 17
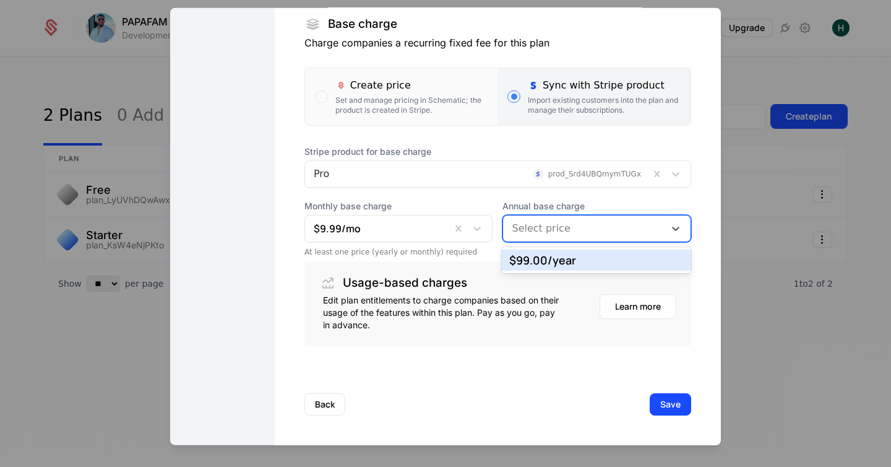
click at [539, 267] on div "$99.00 /year" at bounding box center [596, 259] width 189 height 21
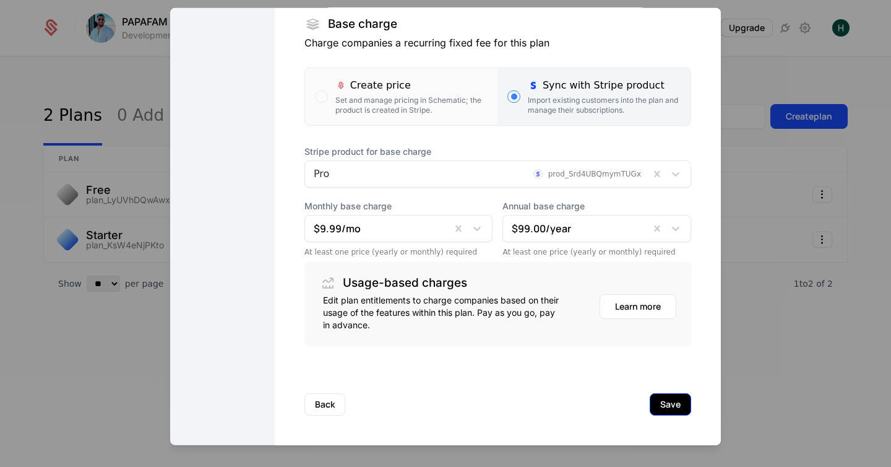
click at [664, 399] on button "Save" at bounding box center [670, 404] width 41 height 22
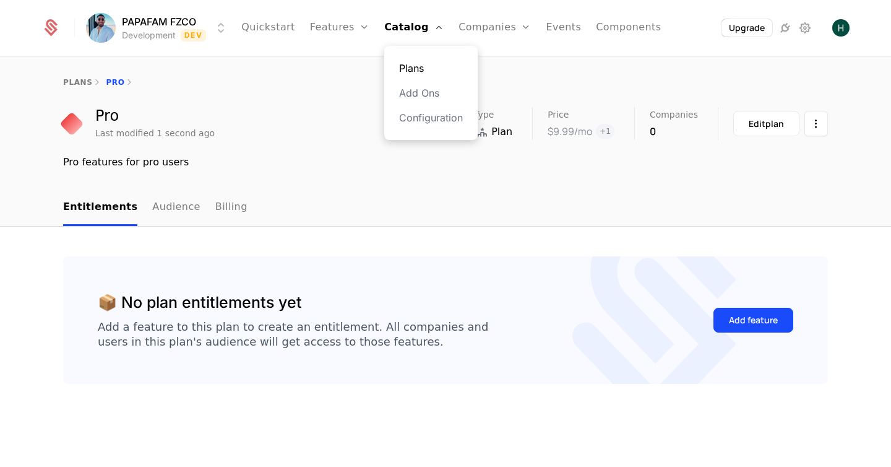
click at [420, 75] on link "Plans" at bounding box center [431, 68] width 64 height 15
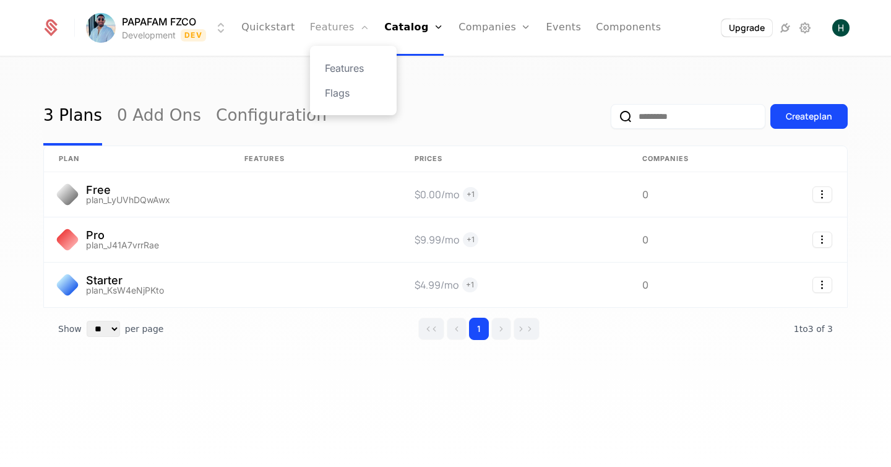
click at [336, 33] on link "Features" at bounding box center [339, 28] width 59 height 56
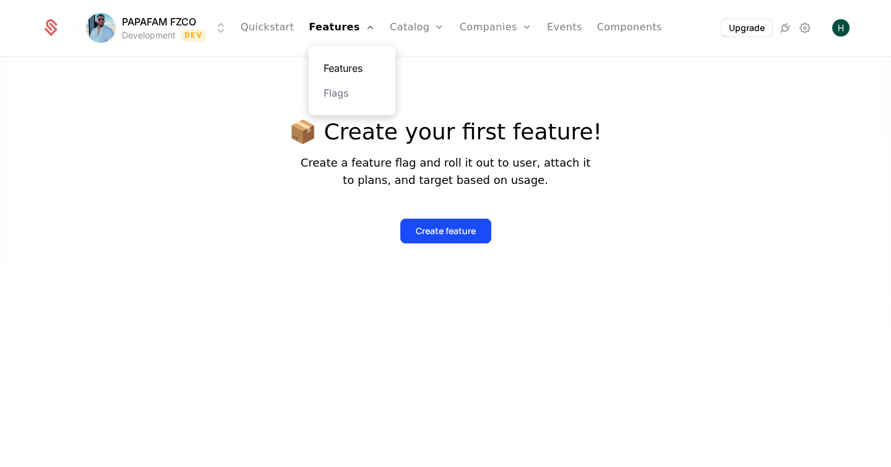
click at [340, 67] on link "Features" at bounding box center [352, 68] width 57 height 15
click at [331, 254] on div at bounding box center [445, 283] width 891 height 467
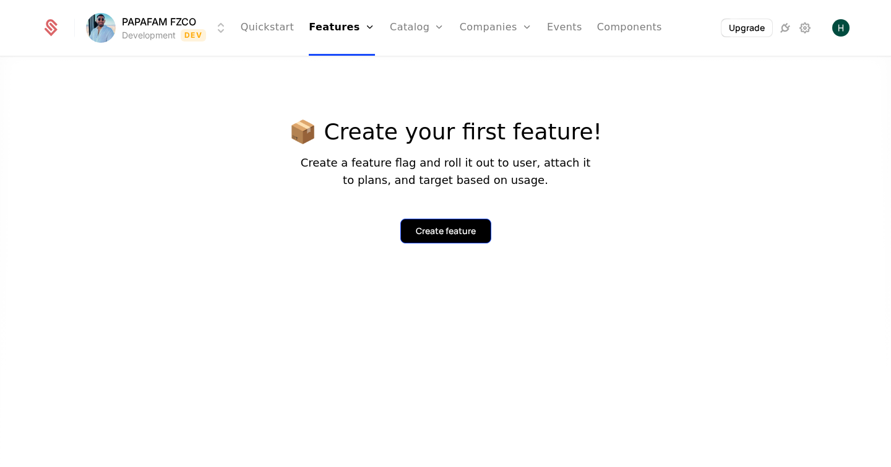
click at [423, 234] on div "Create feature" at bounding box center [446, 231] width 60 height 12
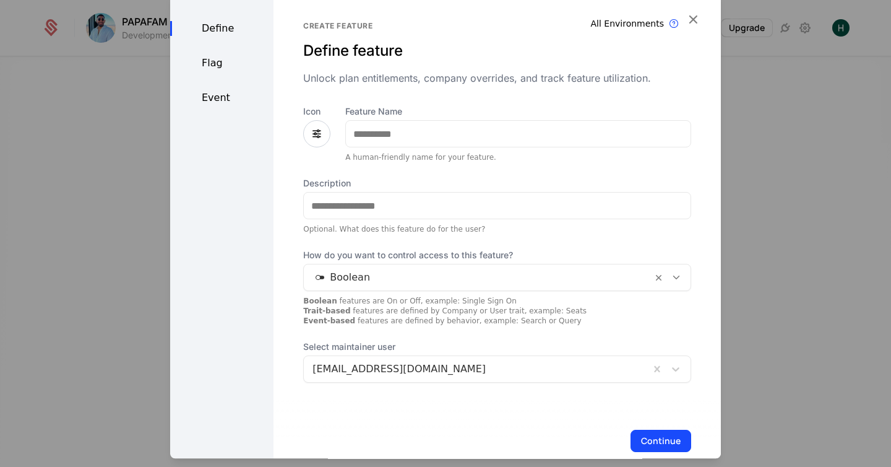
click at [316, 132] on icon at bounding box center [317, 133] width 15 height 15
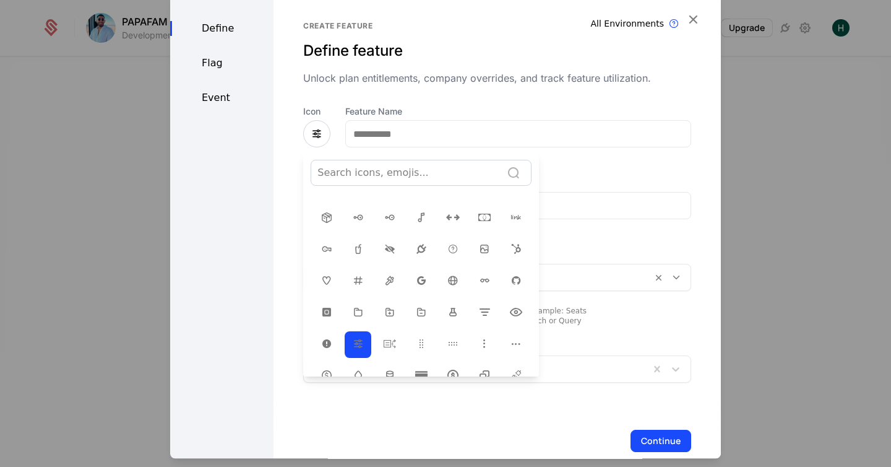
scroll to position [202, 0]
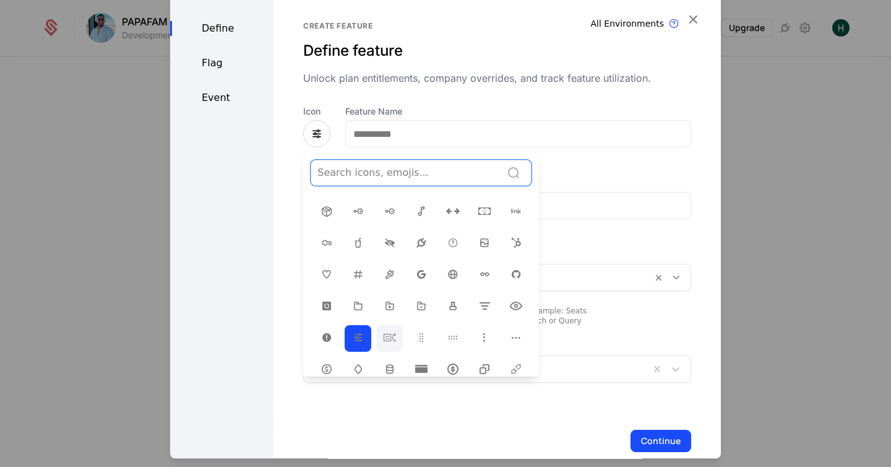
click at [386, 337] on icon at bounding box center [390, 337] width 15 height 15
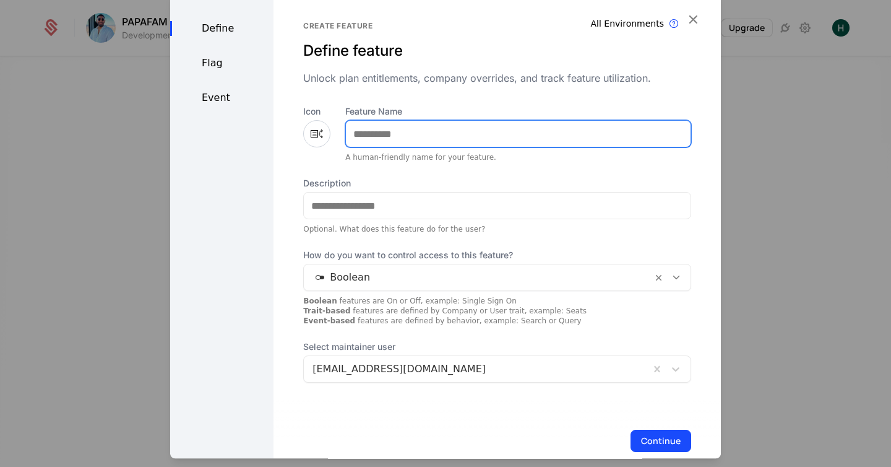
click at [379, 140] on input "Feature Name" at bounding box center [518, 134] width 345 height 26
type input "*****"
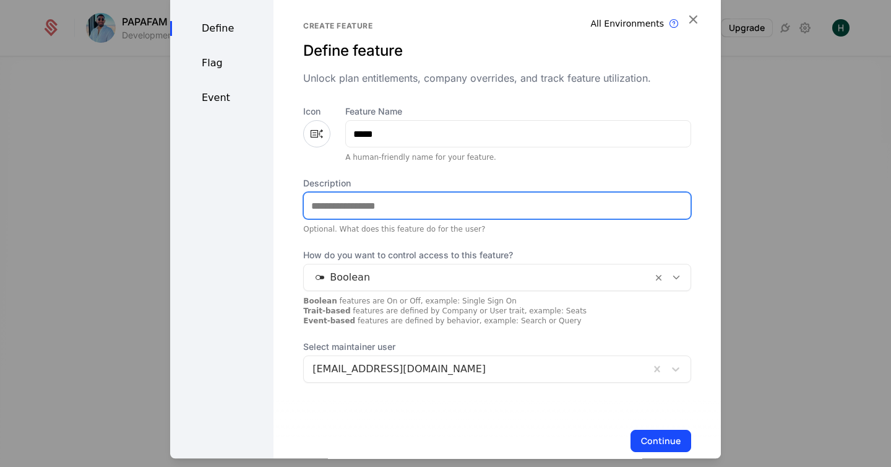
click at [350, 207] on input "Description" at bounding box center [497, 206] width 387 height 26
type input "**********"
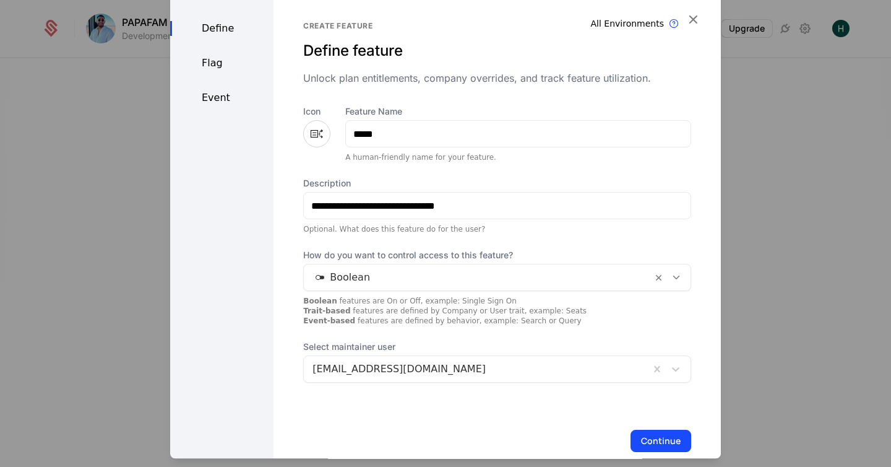
click at [358, 282] on div at bounding box center [478, 277] width 331 height 17
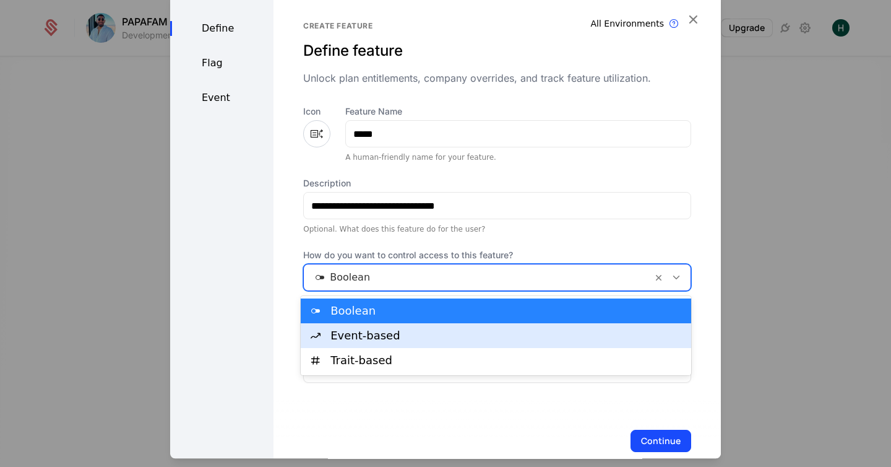
click at [351, 330] on div "Event-based" at bounding box center [507, 335] width 353 height 11
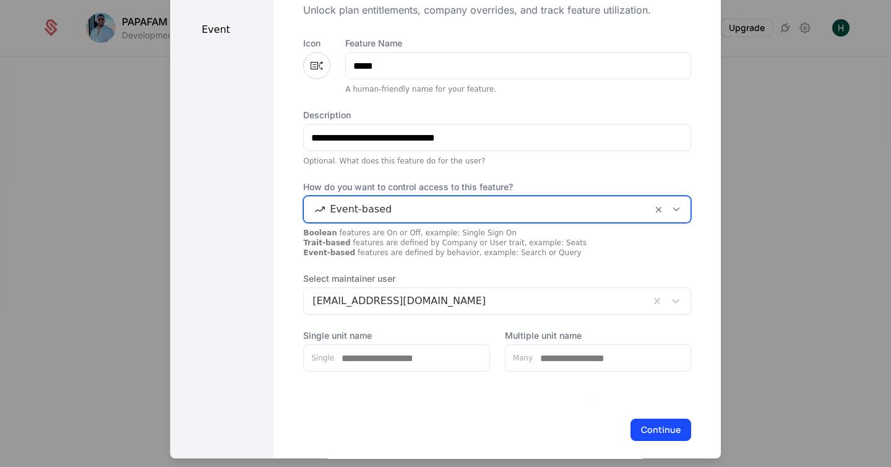
scroll to position [80, 0]
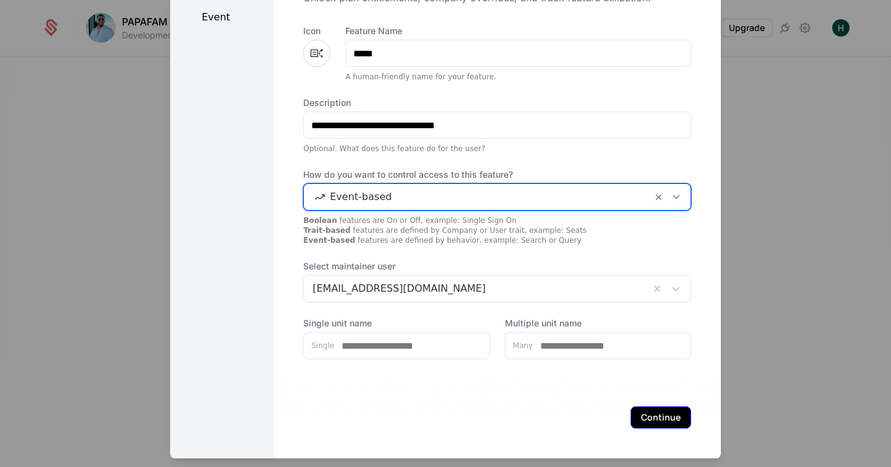
click at [646, 414] on button "Continue" at bounding box center [661, 417] width 61 height 22
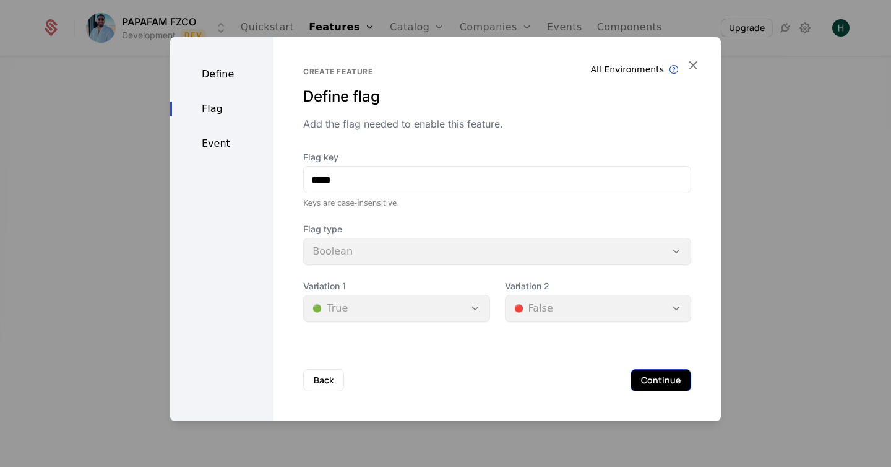
scroll to position [0, 0]
click at [646, 375] on button "Continue" at bounding box center [661, 380] width 61 height 22
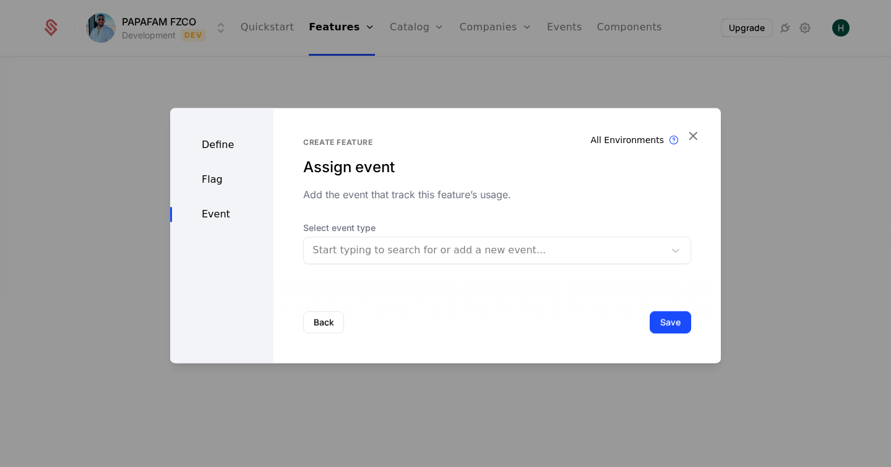
click at [356, 248] on div at bounding box center [485, 249] width 344 height 17
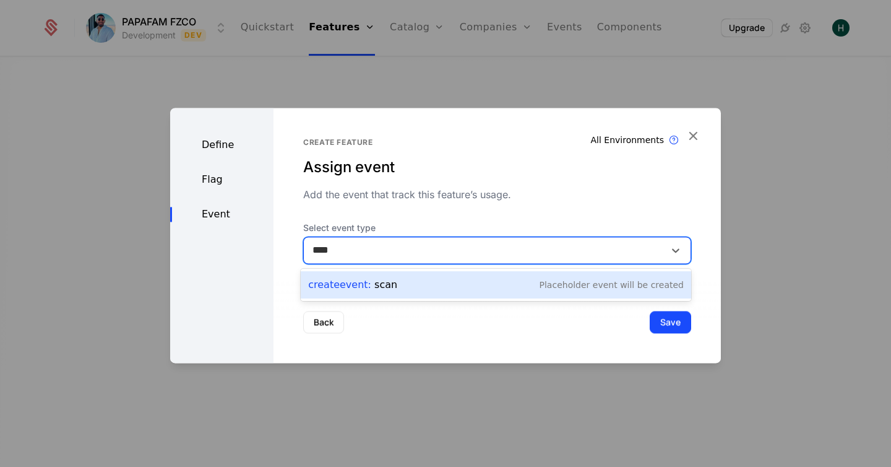
type input "****"
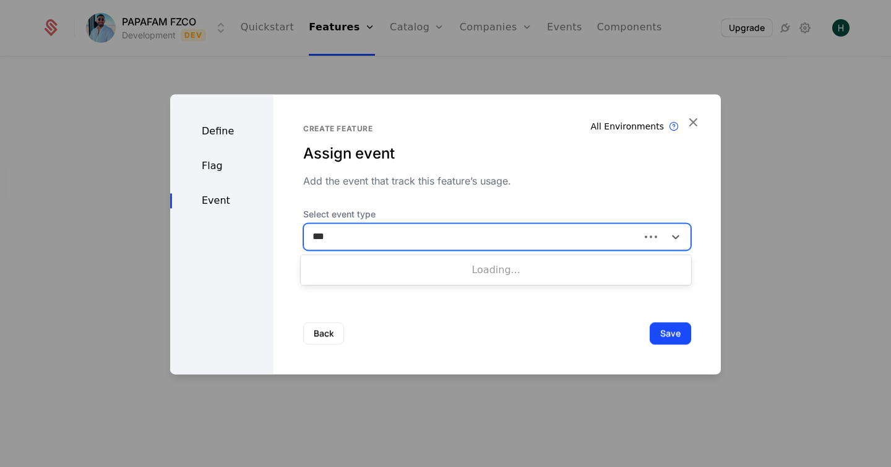
type input "****"
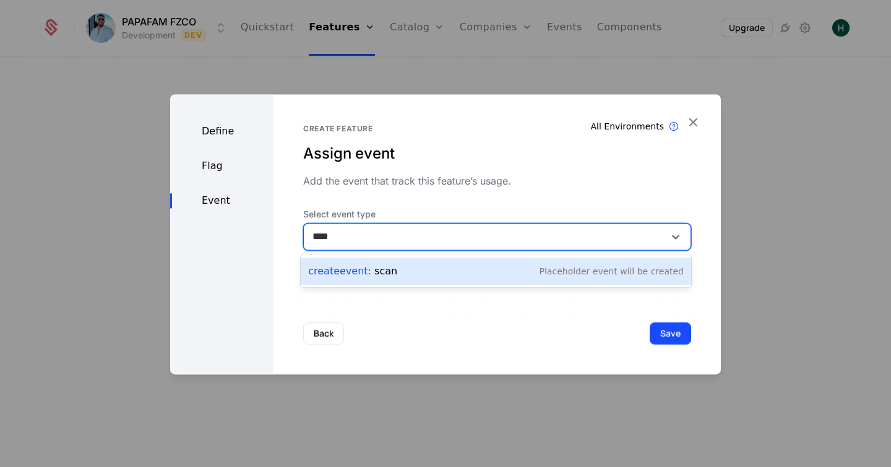
click at [337, 273] on span "Create Event :" at bounding box center [341, 271] width 66 height 12
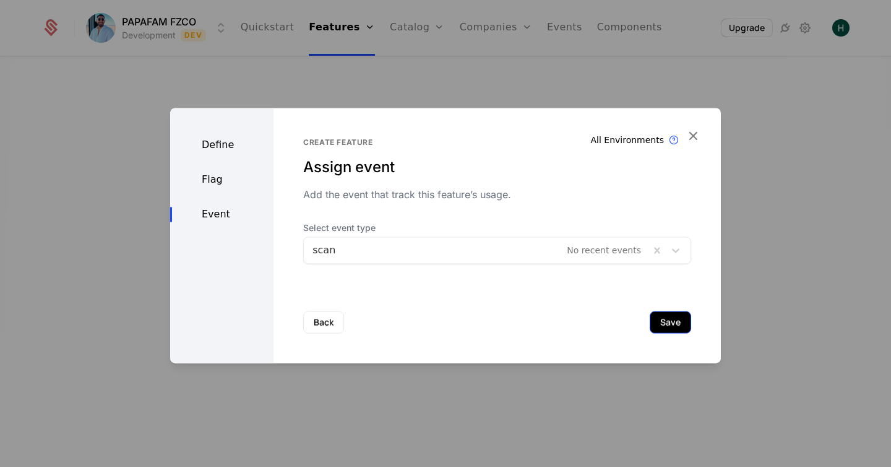
click at [665, 325] on button "Save" at bounding box center [670, 322] width 41 height 22
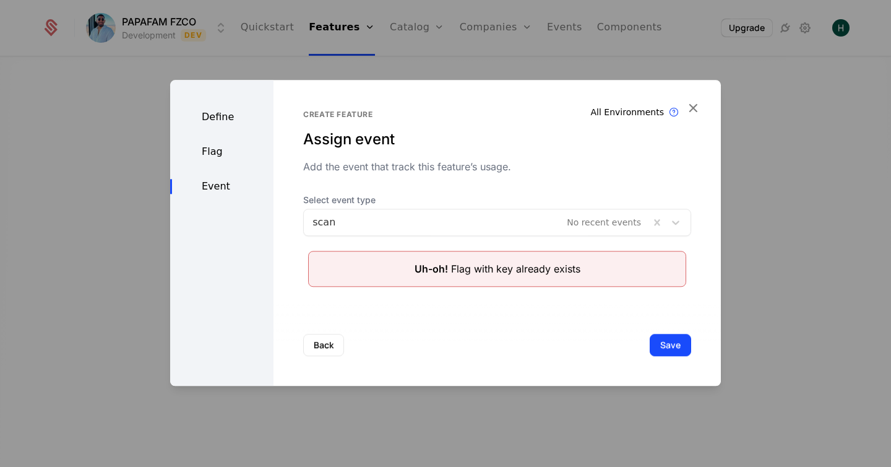
click at [209, 147] on div "Flag" at bounding box center [221, 151] width 103 height 15
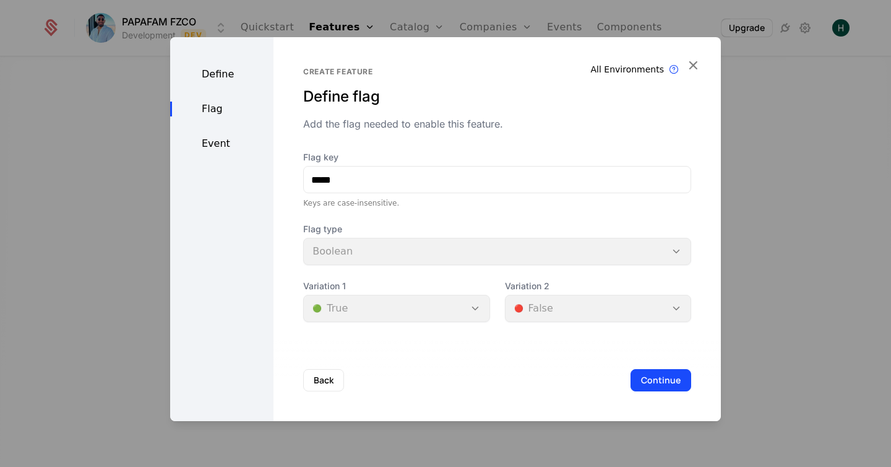
click at [214, 139] on div "Event" at bounding box center [221, 143] width 103 height 15
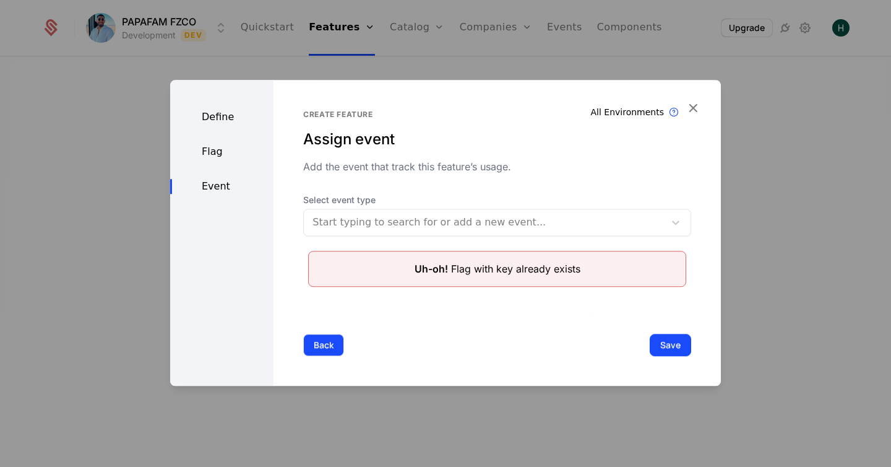
click at [322, 337] on button "Back" at bounding box center [323, 345] width 41 height 22
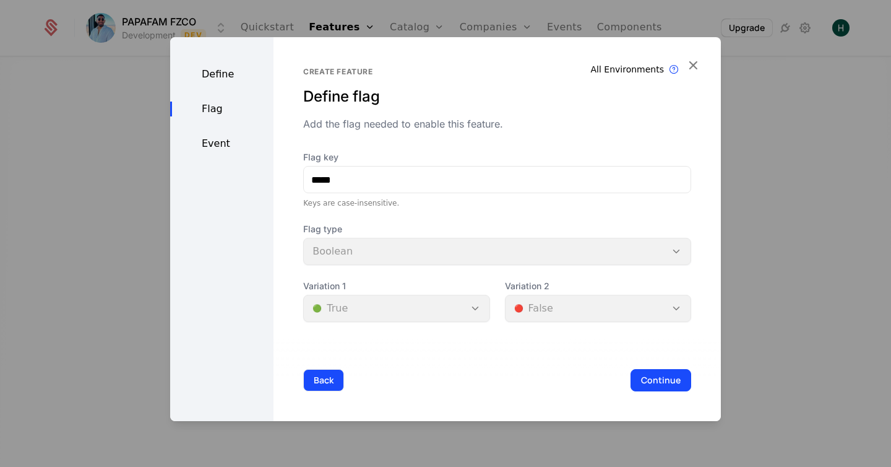
click at [320, 385] on button "Back" at bounding box center [323, 380] width 41 height 22
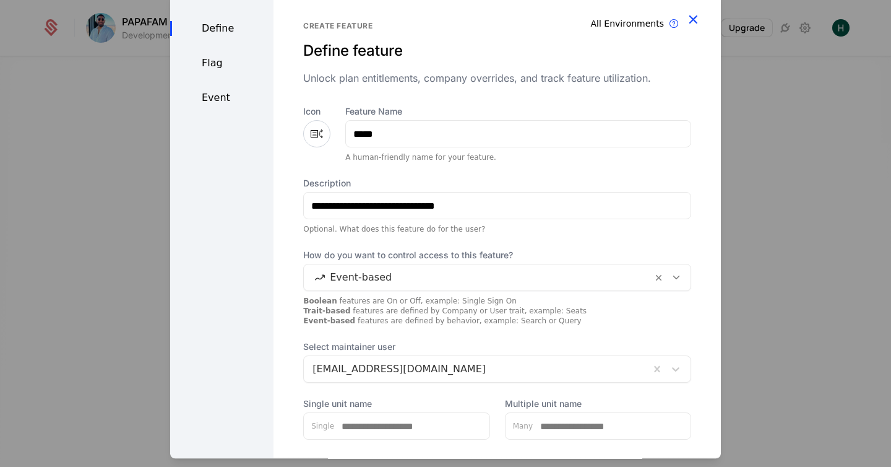
click at [690, 20] on icon "button" at bounding box center [693, 19] width 16 height 16
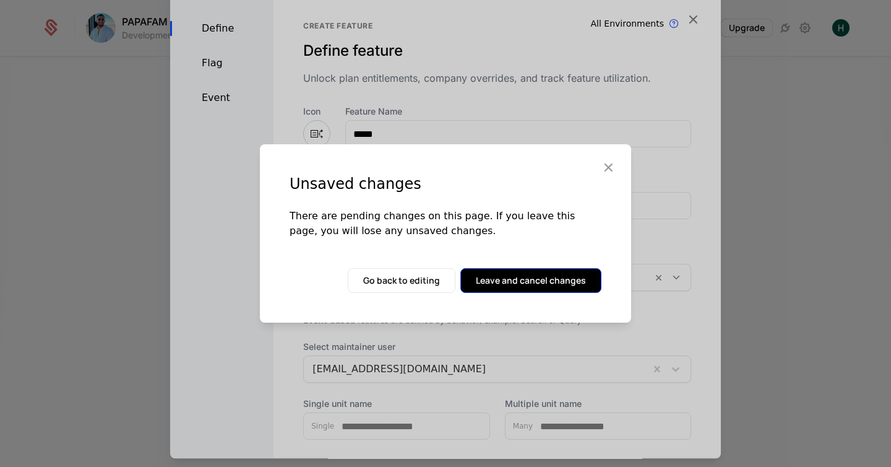
click at [500, 283] on button "Leave and cancel changes" at bounding box center [531, 280] width 141 height 25
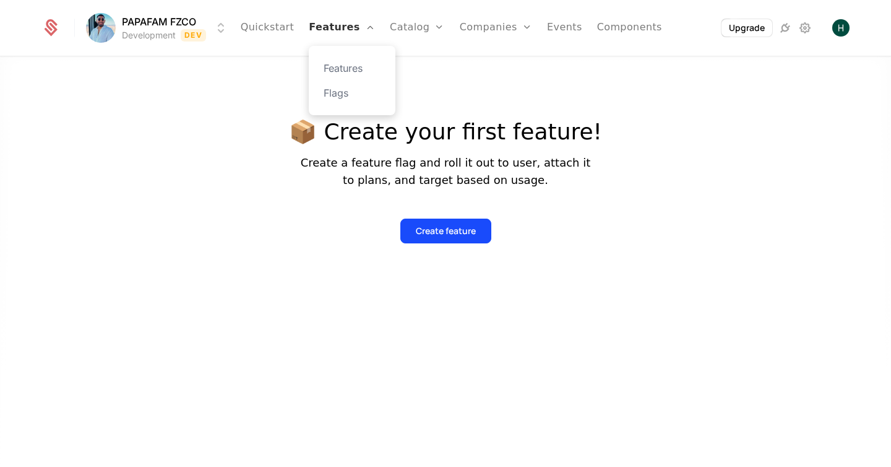
click at [339, 27] on link "Features" at bounding box center [342, 28] width 66 height 56
click at [339, 87] on link "Flags" at bounding box center [352, 92] width 57 height 15
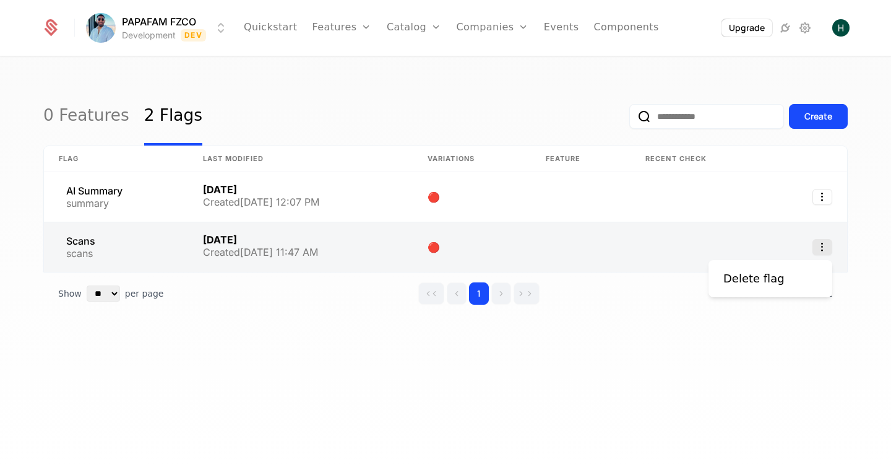
click at [823, 252] on icon "Select action" at bounding box center [823, 247] width 20 height 16
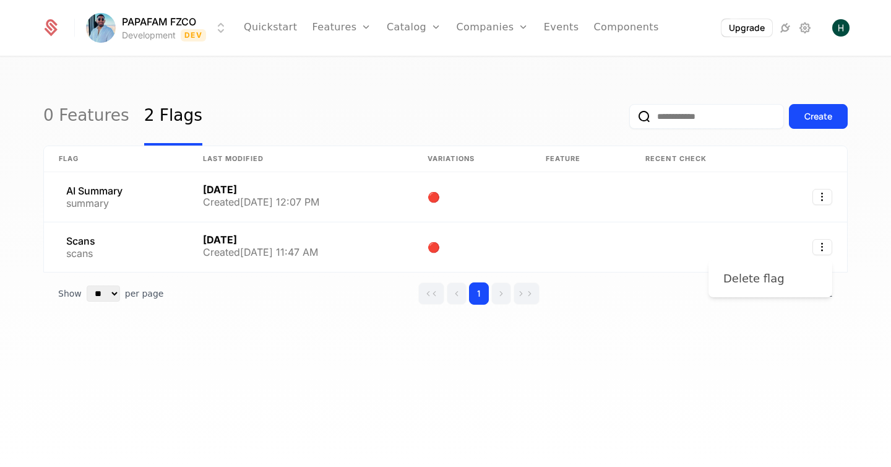
click at [769, 275] on div "Delete flag" at bounding box center [754, 278] width 61 height 17
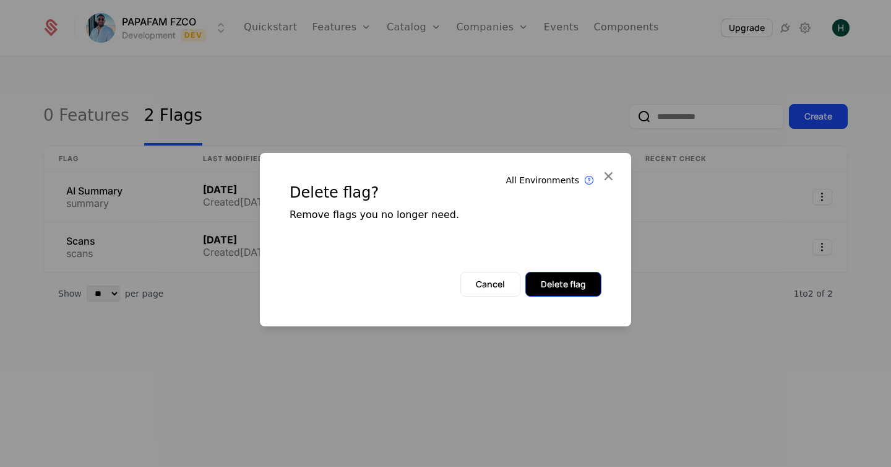
click at [587, 284] on button "Delete flag" at bounding box center [564, 284] width 76 height 25
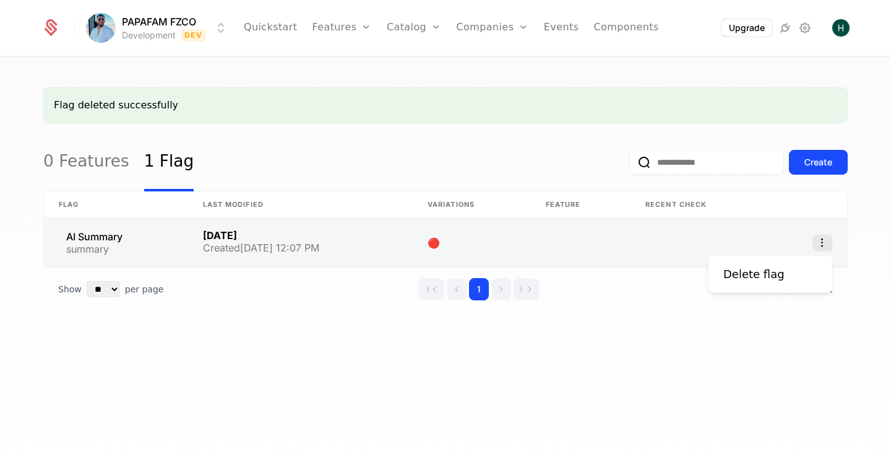
click at [819, 241] on icon "Select action" at bounding box center [823, 243] width 20 height 16
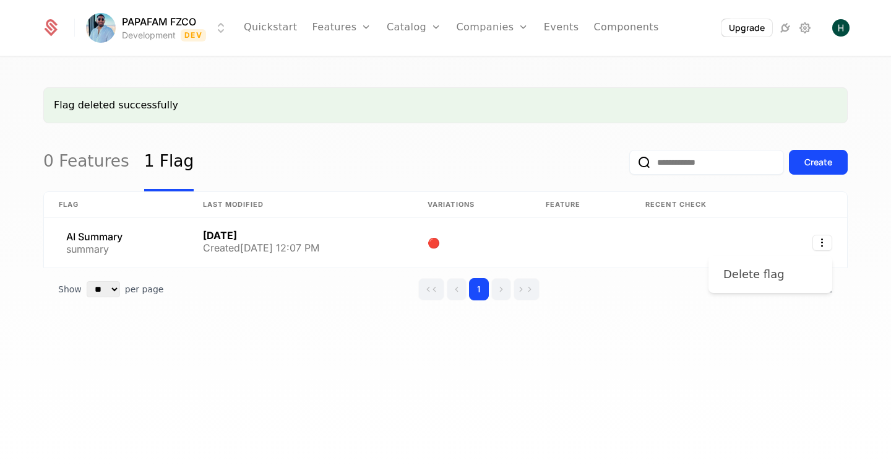
click at [759, 272] on div "Delete flag" at bounding box center [754, 274] width 61 height 17
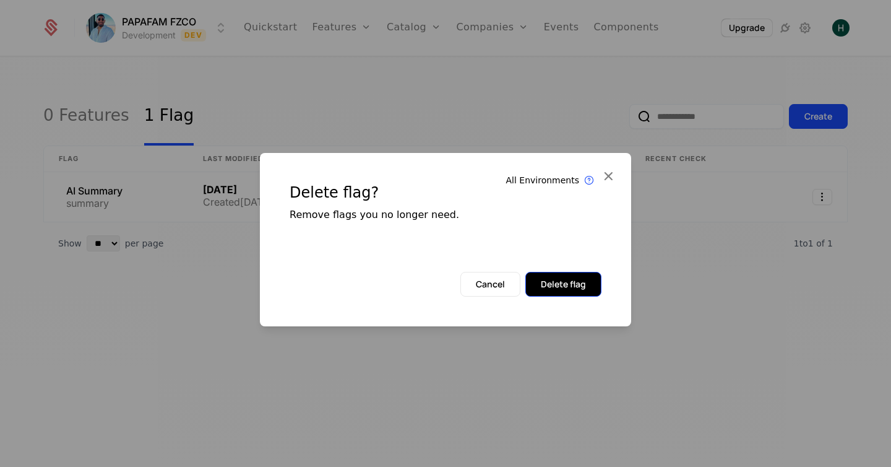
click at [573, 287] on button "Delete flag" at bounding box center [564, 284] width 76 height 25
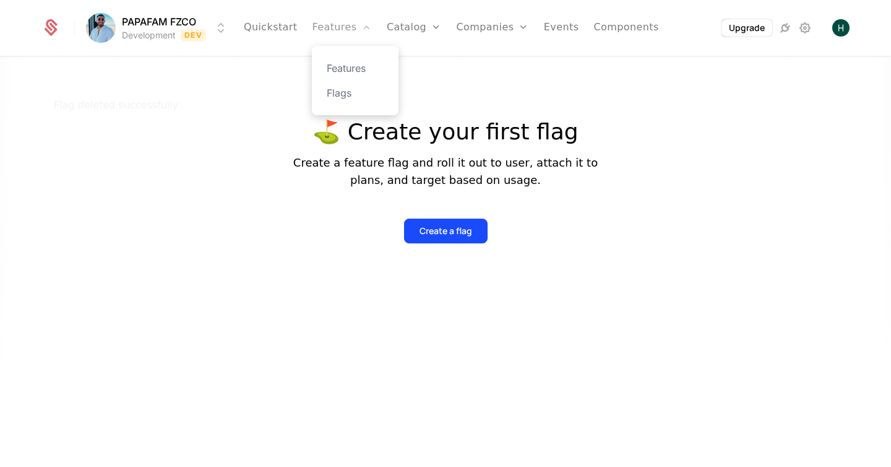
click at [344, 33] on link "Features" at bounding box center [341, 28] width 59 height 56
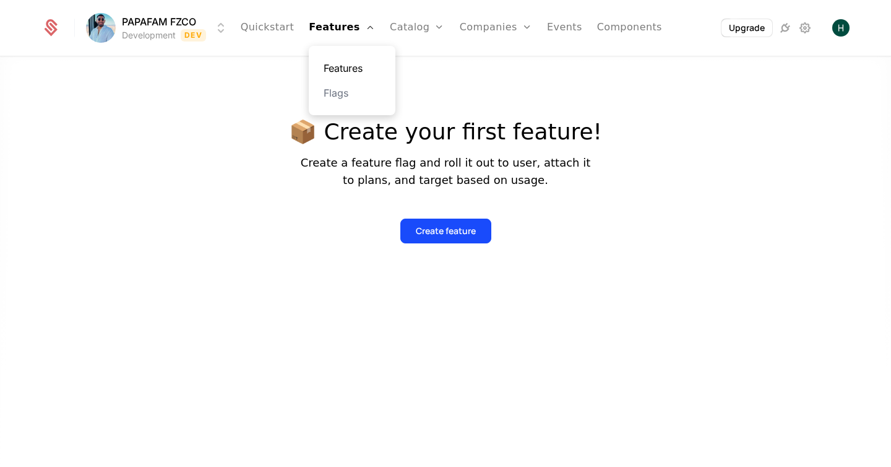
click at [341, 66] on link "Features" at bounding box center [352, 68] width 57 height 15
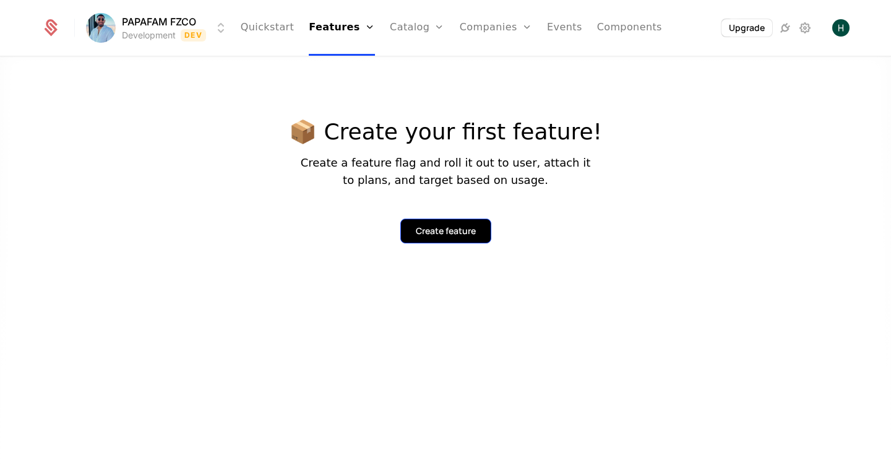
click at [435, 228] on div "Create feature" at bounding box center [446, 231] width 60 height 12
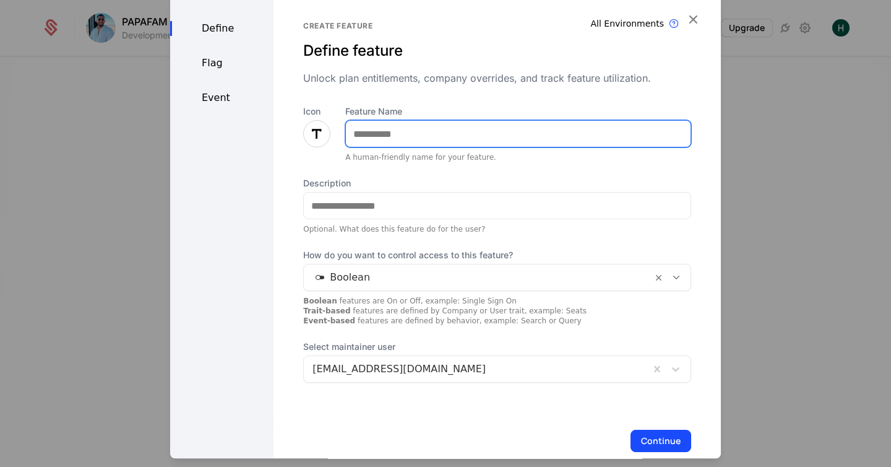
click at [379, 127] on input "Feature Name" at bounding box center [518, 134] width 345 height 26
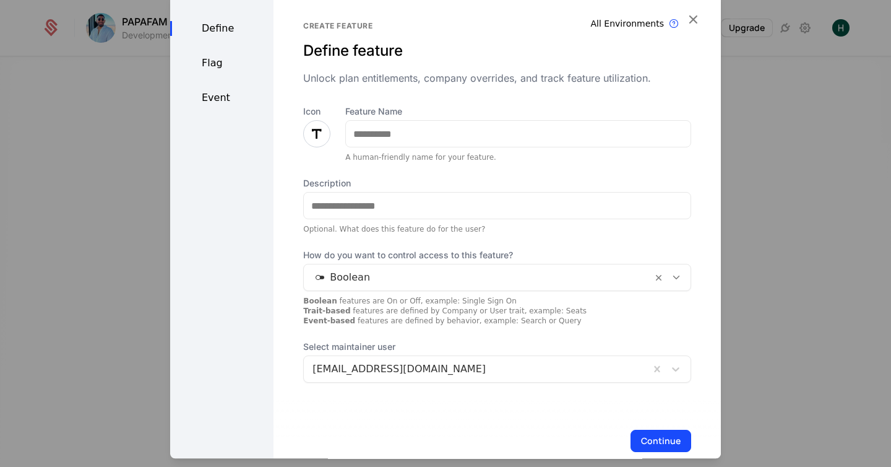
click at [317, 134] on icon at bounding box center [317, 133] width 15 height 15
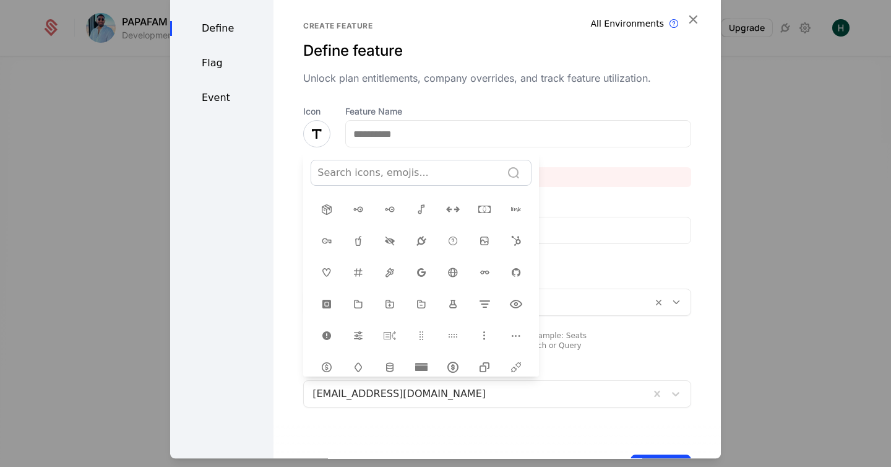
scroll to position [209, 0]
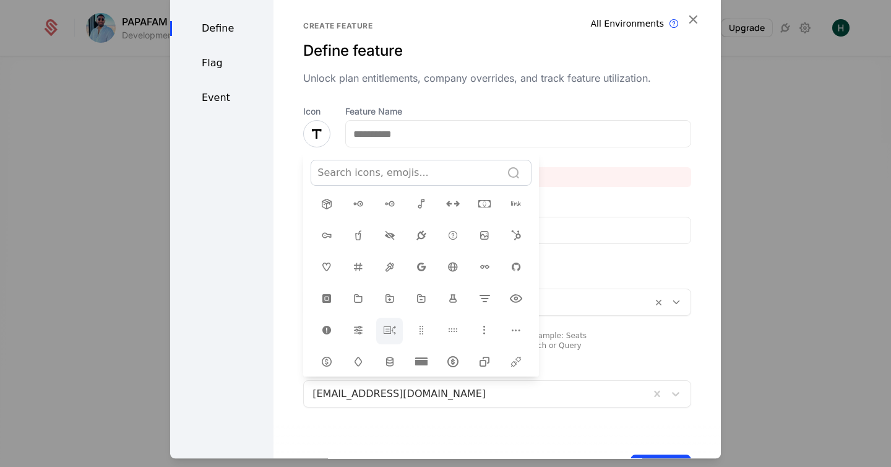
click at [389, 326] on icon at bounding box center [390, 330] width 15 height 15
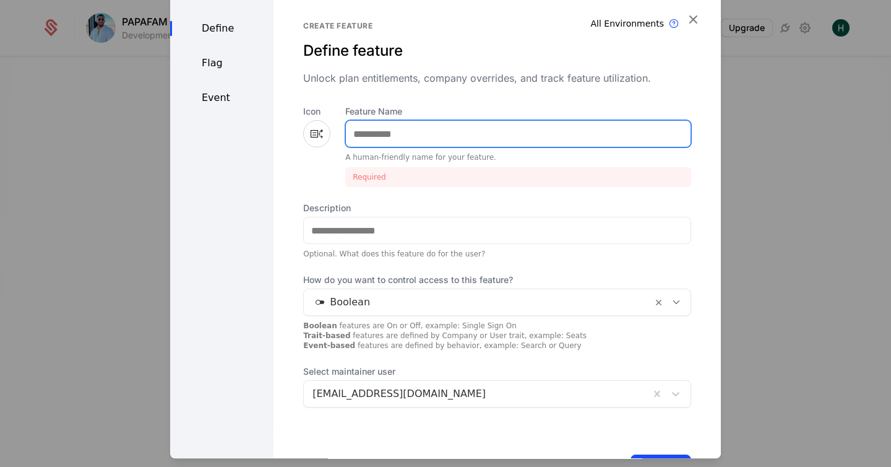
click at [377, 137] on input "Feature Name" at bounding box center [518, 134] width 345 height 26
click at [402, 126] on input "Feature Name" at bounding box center [518, 134] width 345 height 26
type input "*****"
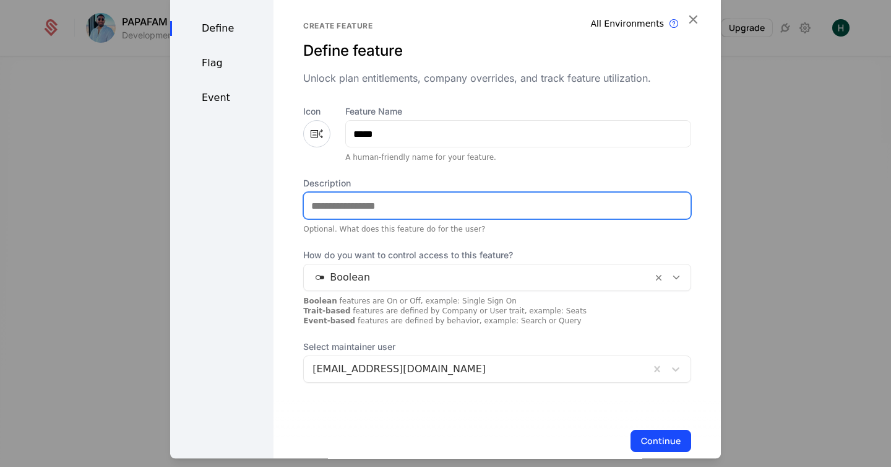
click at [344, 203] on input "Description" at bounding box center [497, 206] width 387 height 26
type input "**********"
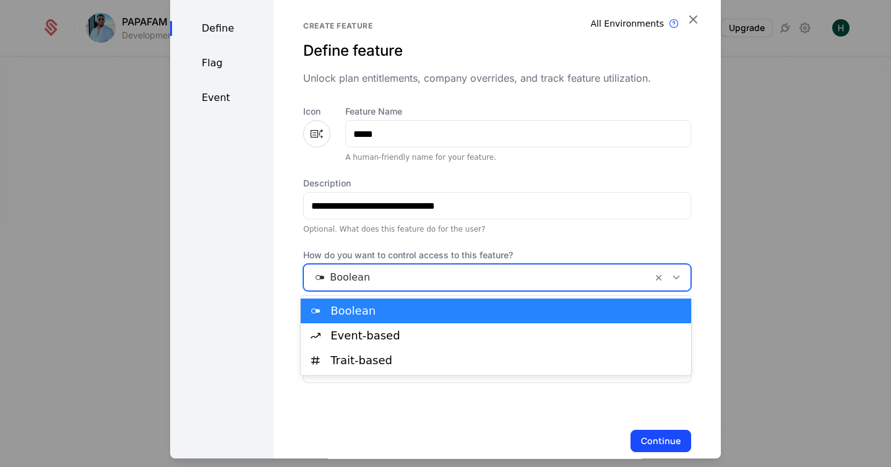
click at [361, 275] on div at bounding box center [478, 277] width 331 height 17
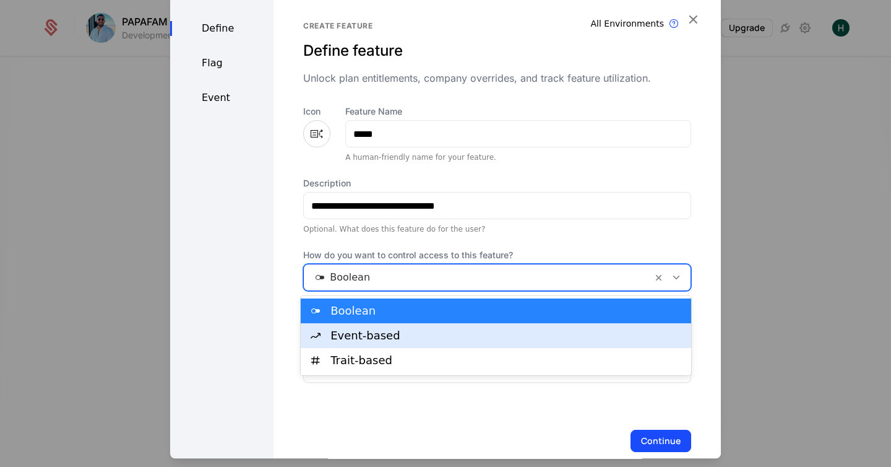
click at [355, 336] on div "Event-based" at bounding box center [507, 335] width 353 height 11
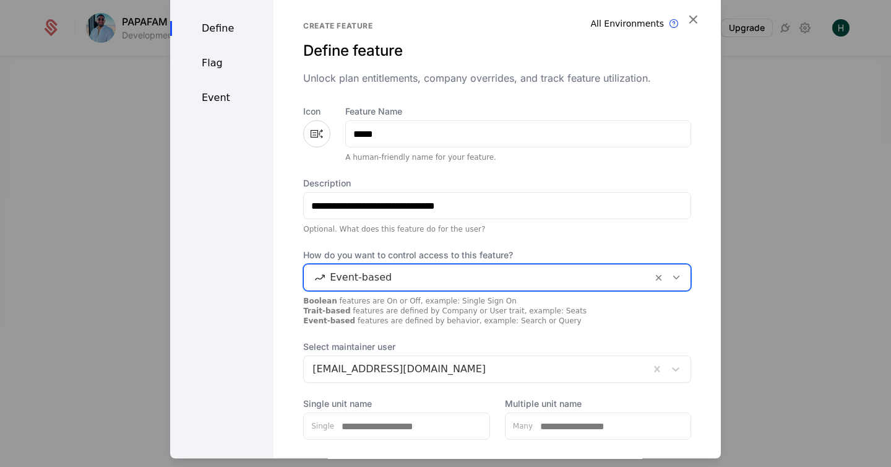
scroll to position [80, 0]
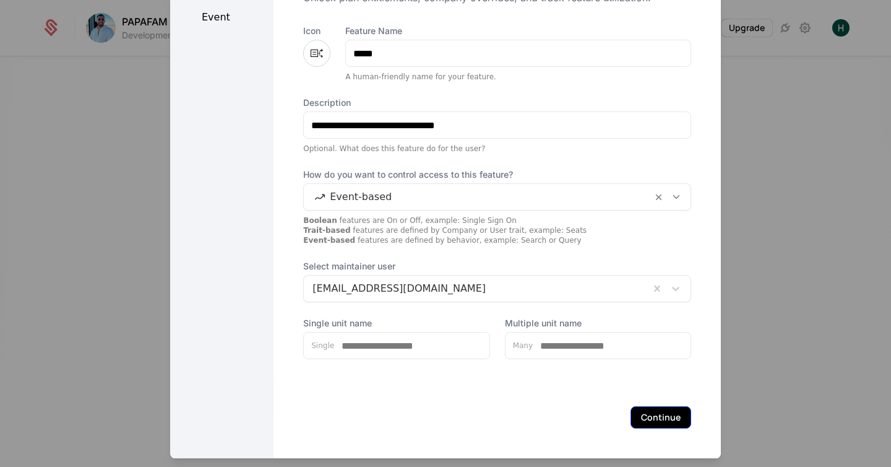
click at [655, 412] on button "Continue" at bounding box center [661, 417] width 61 height 22
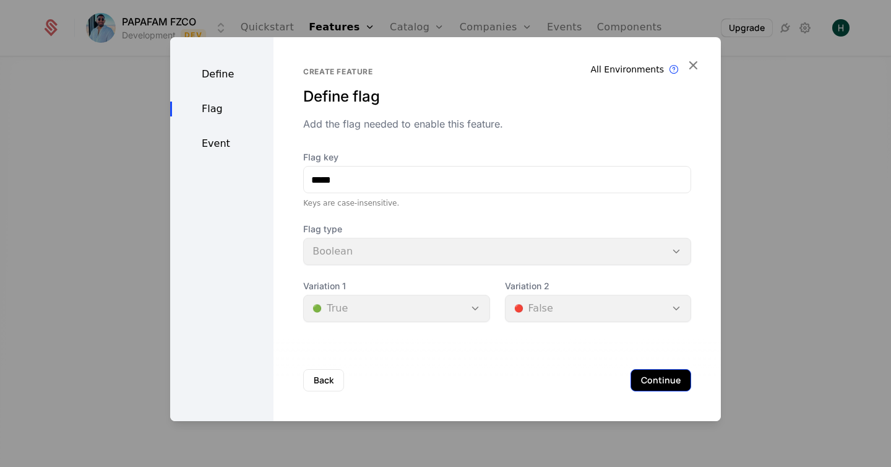
click at [656, 381] on button "Continue" at bounding box center [661, 380] width 61 height 22
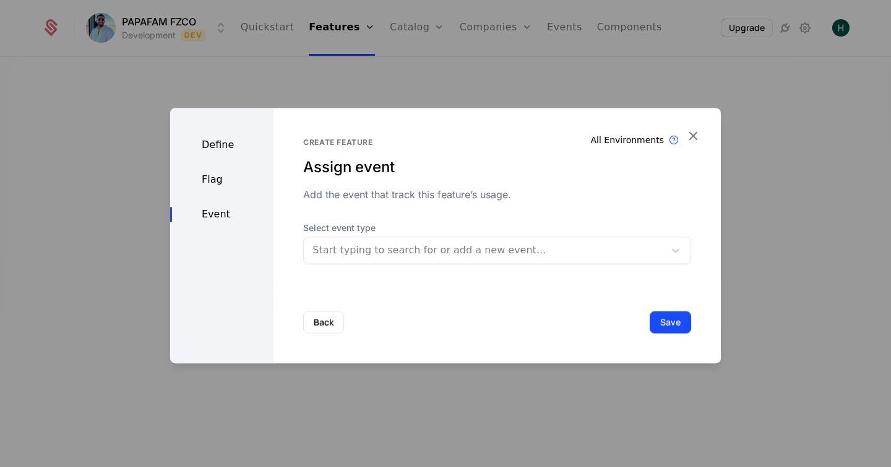
click at [402, 254] on div at bounding box center [485, 249] width 344 height 17
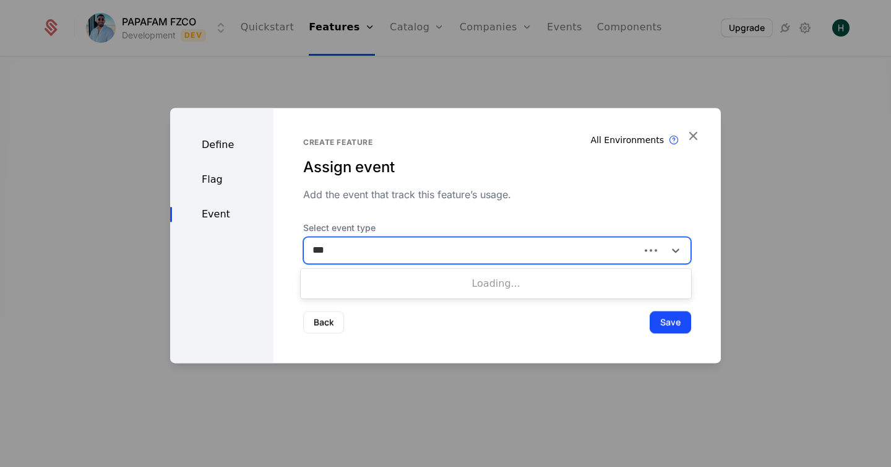
type input "****"
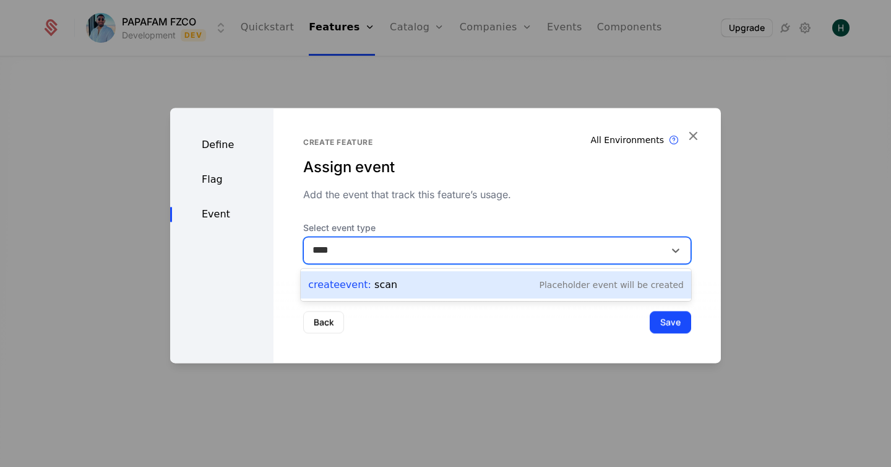
click at [345, 280] on span "Create Event :" at bounding box center [341, 285] width 66 height 12
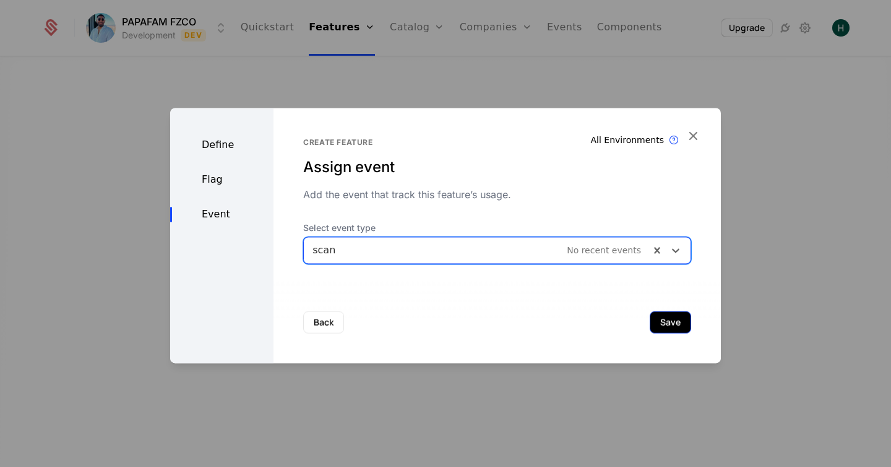
click at [669, 320] on button "Save" at bounding box center [670, 322] width 41 height 22
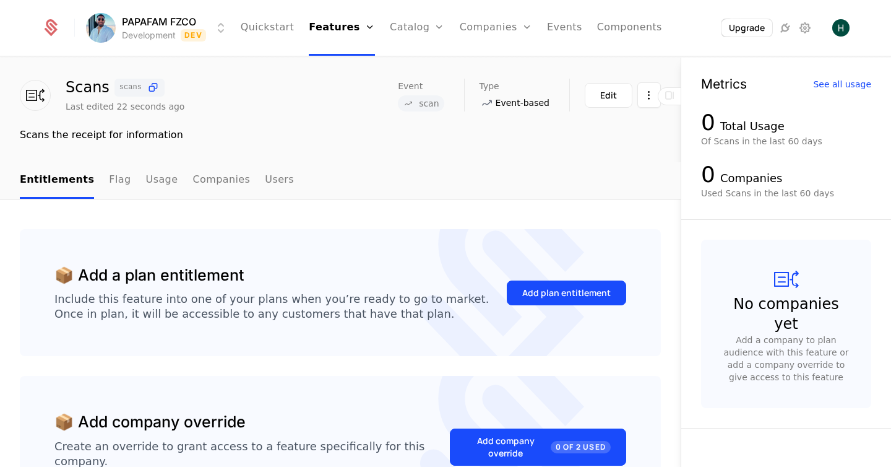
scroll to position [38, 0]
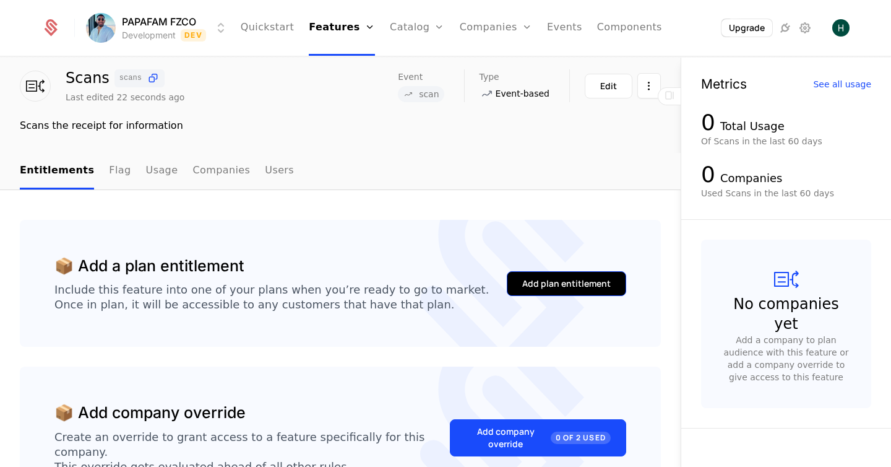
click at [529, 283] on div "Add plan entitlement" at bounding box center [566, 283] width 89 height 12
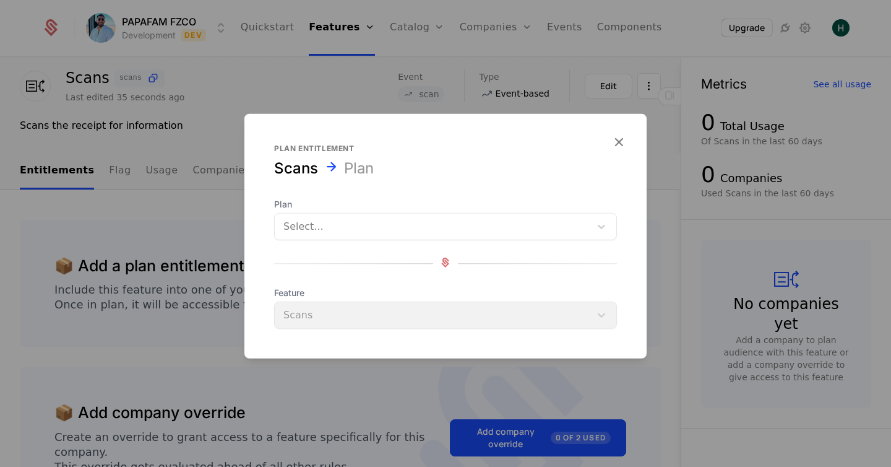
click at [389, 228] on div at bounding box center [433, 226] width 298 height 17
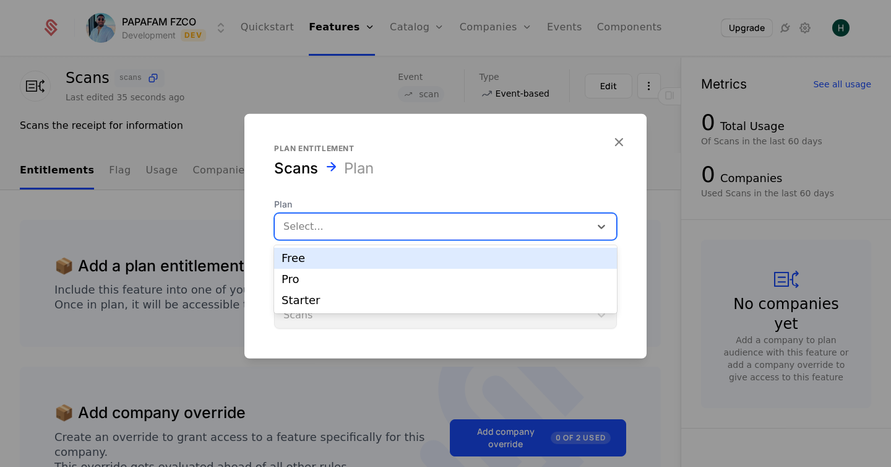
click at [358, 258] on div "Free" at bounding box center [446, 258] width 328 height 11
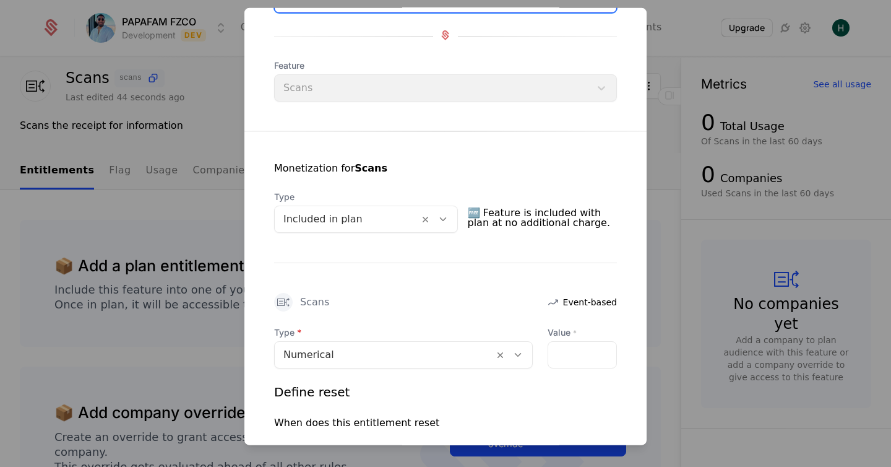
scroll to position [133, 0]
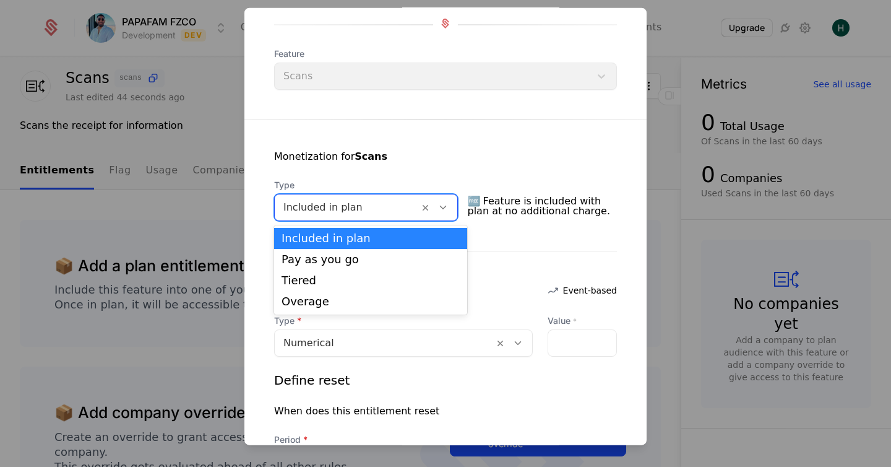
click at [311, 208] on div at bounding box center [347, 207] width 127 height 17
click at [294, 141] on div "Monetization for Scans Type Included in plan selected, 1 of 4. 4 results availa…" at bounding box center [446, 323] width 402 height 408
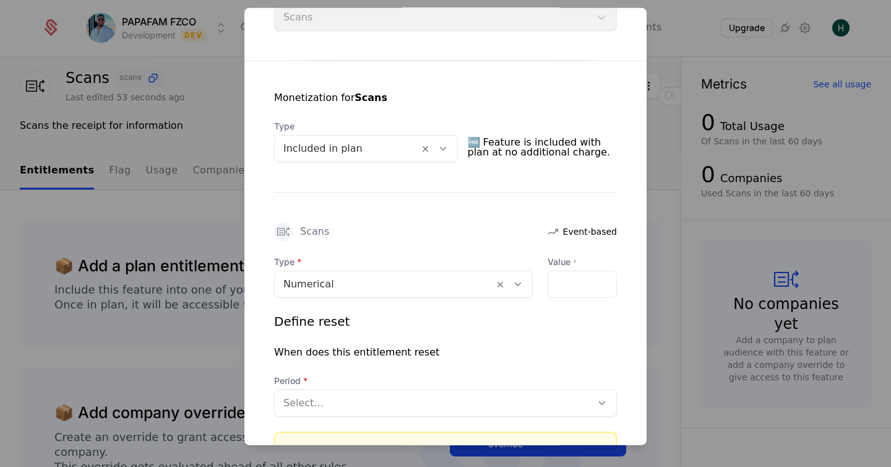
scroll to position [218, 0]
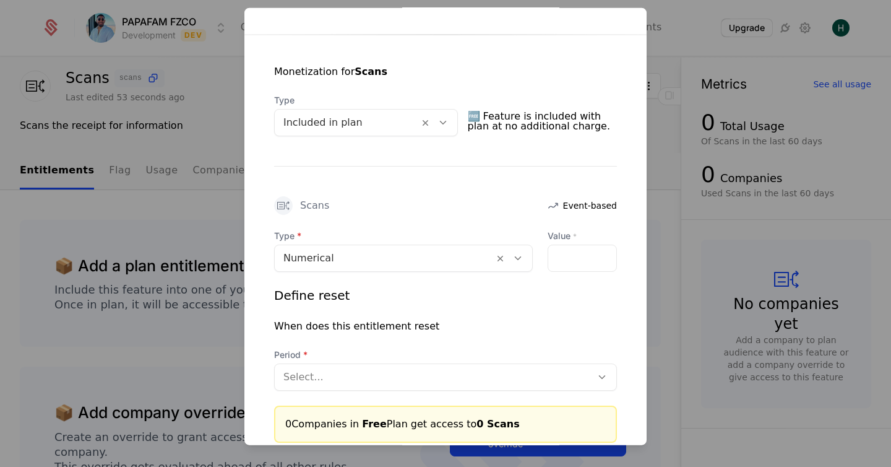
click at [365, 259] on div at bounding box center [385, 257] width 202 height 17
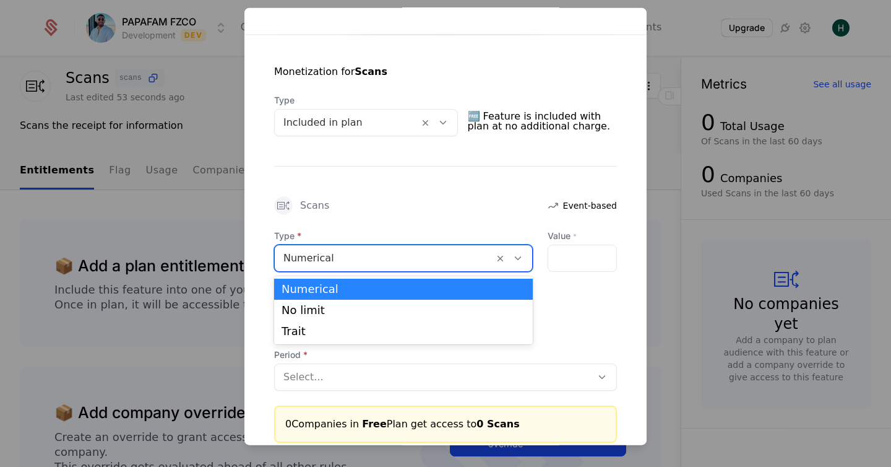
click at [365, 259] on div at bounding box center [385, 257] width 202 height 17
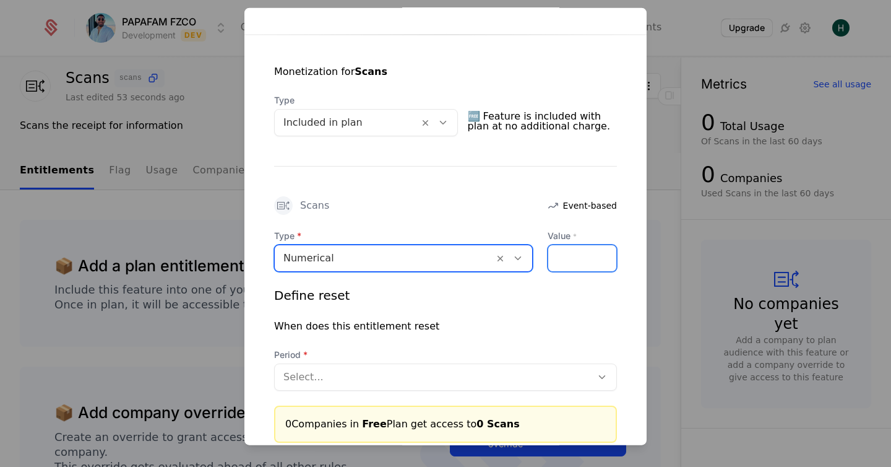
click at [575, 258] on input "Value *" at bounding box center [582, 258] width 68 height 26
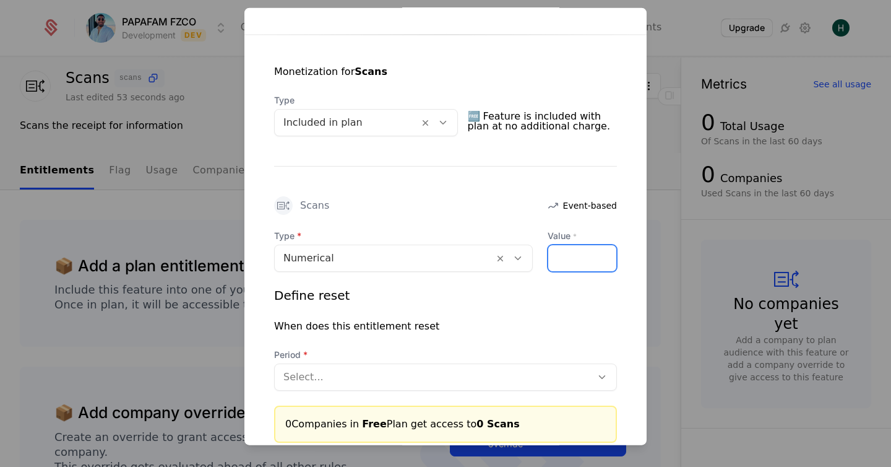
click at [608, 256] on input "Value *" at bounding box center [582, 258] width 68 height 26
click at [608, 256] on input "*" at bounding box center [582, 258] width 68 height 26
type input "*"
click at [608, 256] on input "*" at bounding box center [582, 258] width 68 height 26
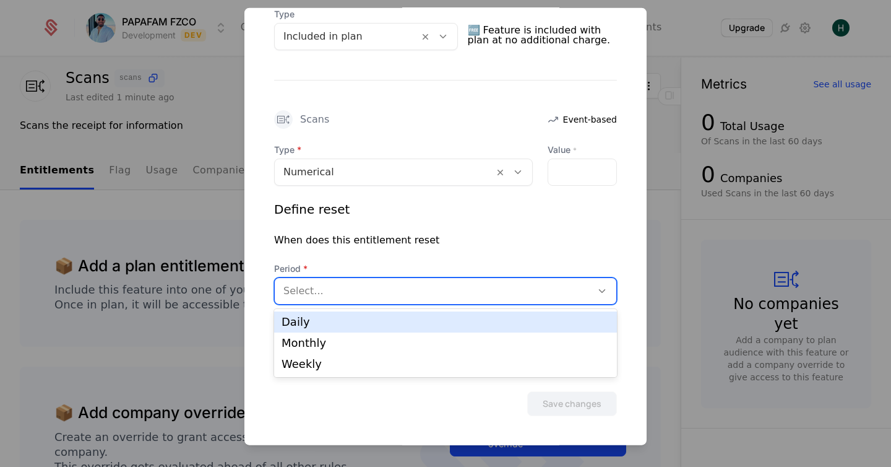
click at [314, 285] on div at bounding box center [434, 290] width 300 height 17
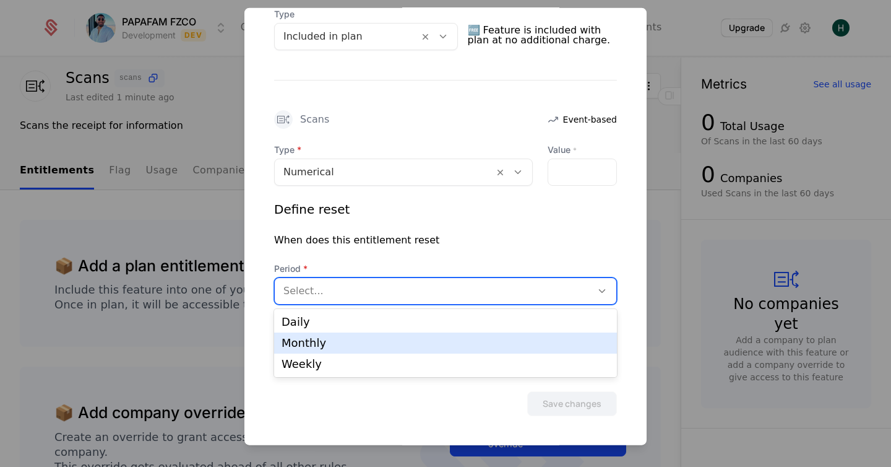
click at [300, 342] on div "Monthly" at bounding box center [446, 342] width 328 height 11
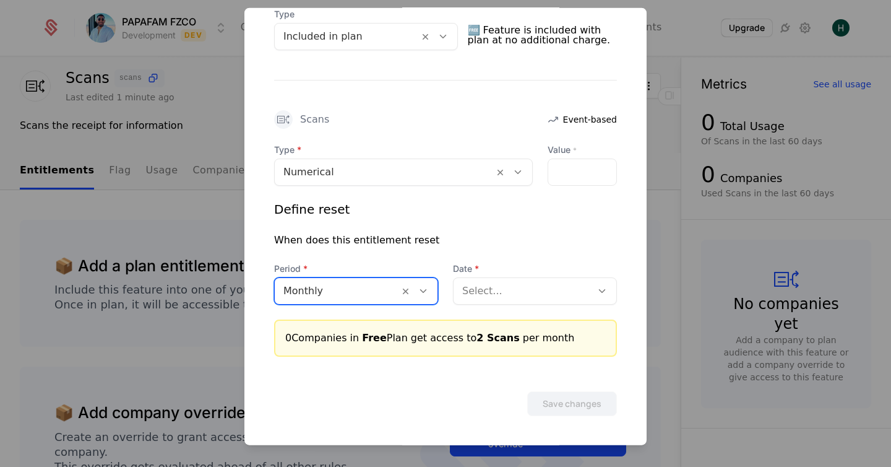
click at [514, 290] on div at bounding box center [522, 290] width 121 height 17
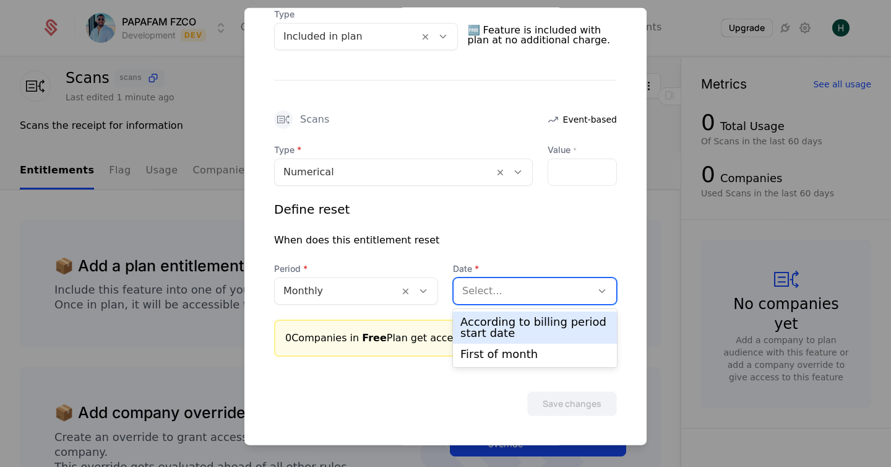
click at [502, 326] on div "According to billing period start date" at bounding box center [535, 327] width 149 height 22
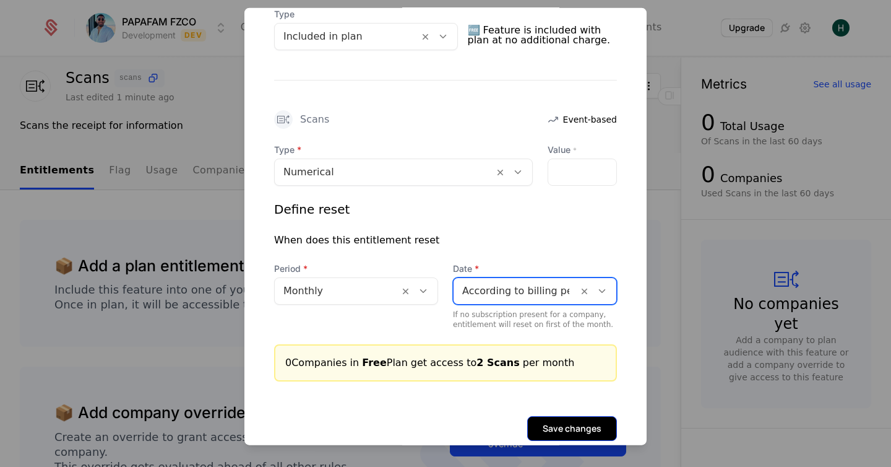
click at [553, 422] on button "Save changes" at bounding box center [572, 428] width 90 height 25
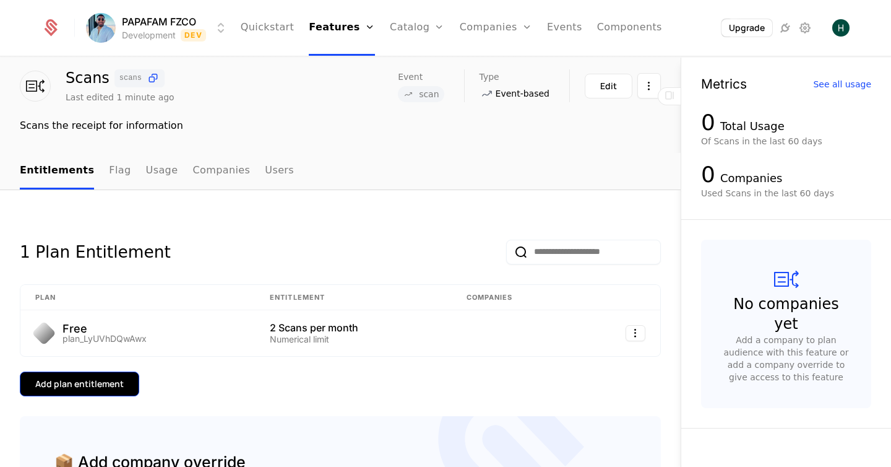
click at [85, 389] on div "Add plan entitlement" at bounding box center [79, 384] width 89 height 12
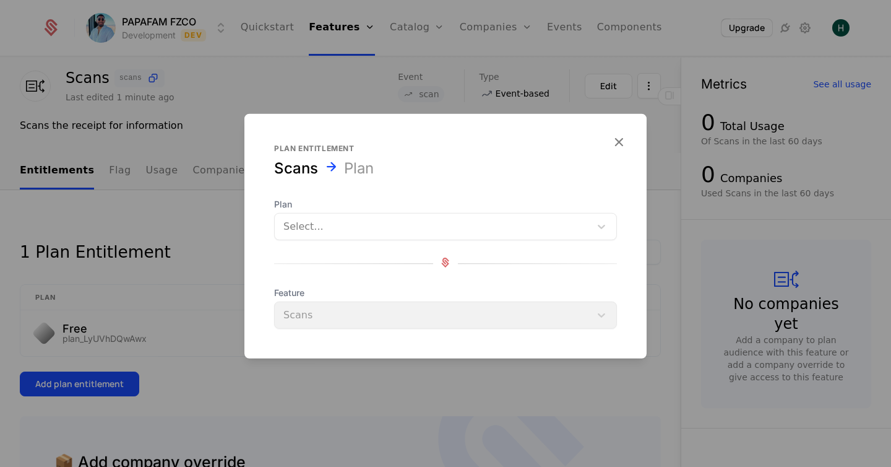
click at [311, 223] on div at bounding box center [433, 226] width 298 height 17
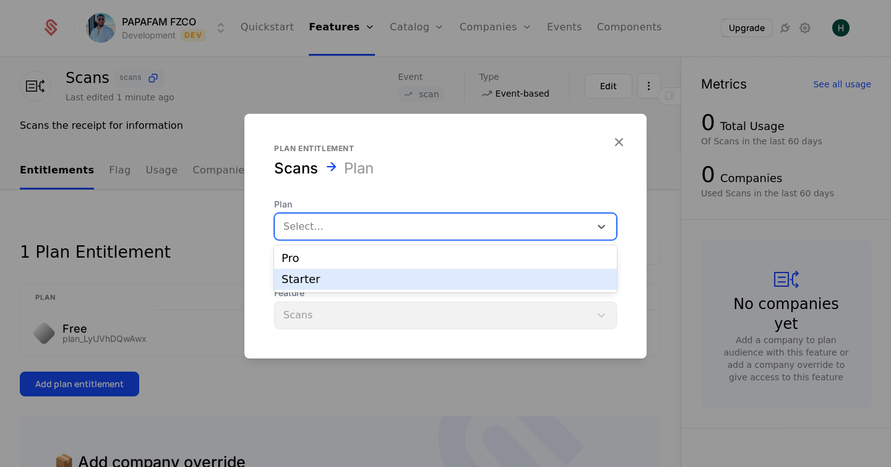
click at [301, 285] on div "Starter" at bounding box center [446, 279] width 328 height 11
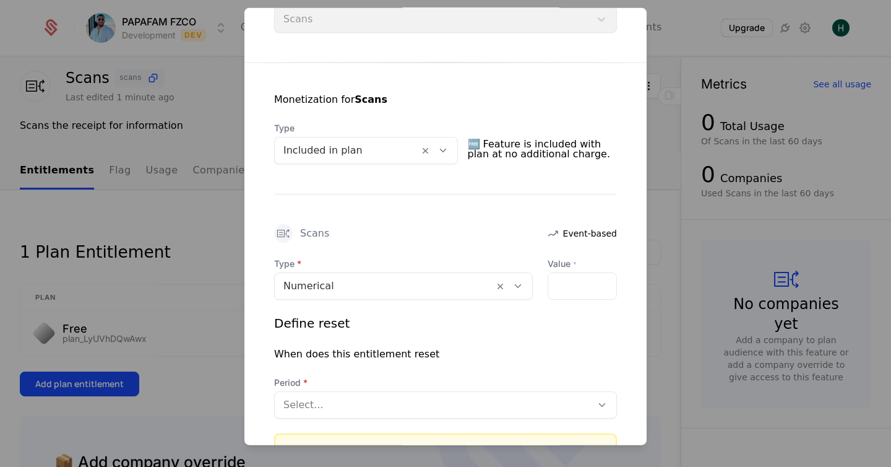
scroll to position [202, 0]
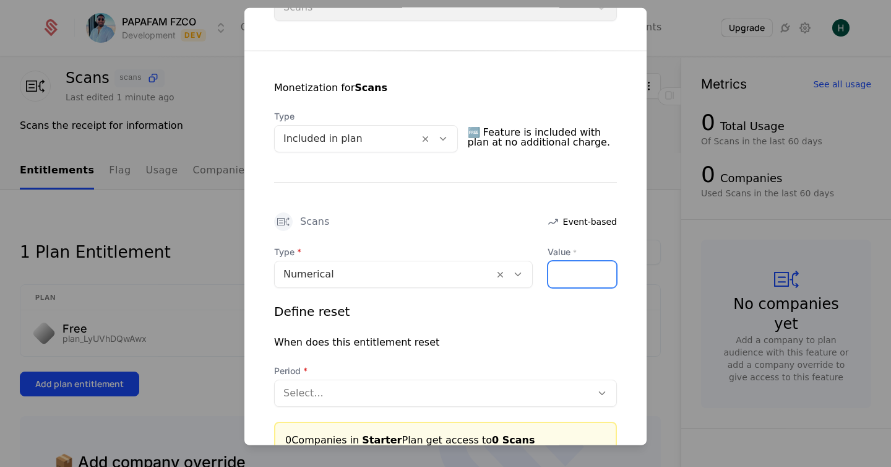
click at [581, 272] on input "Value *" at bounding box center [582, 274] width 68 height 26
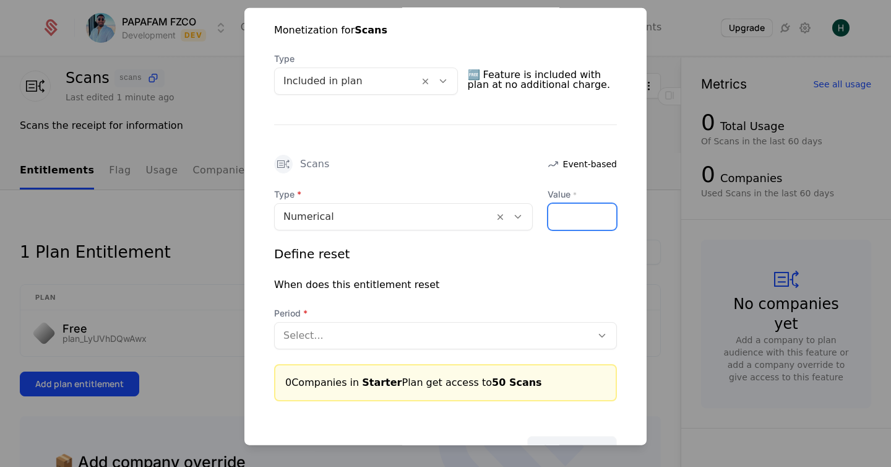
scroll to position [296, 0]
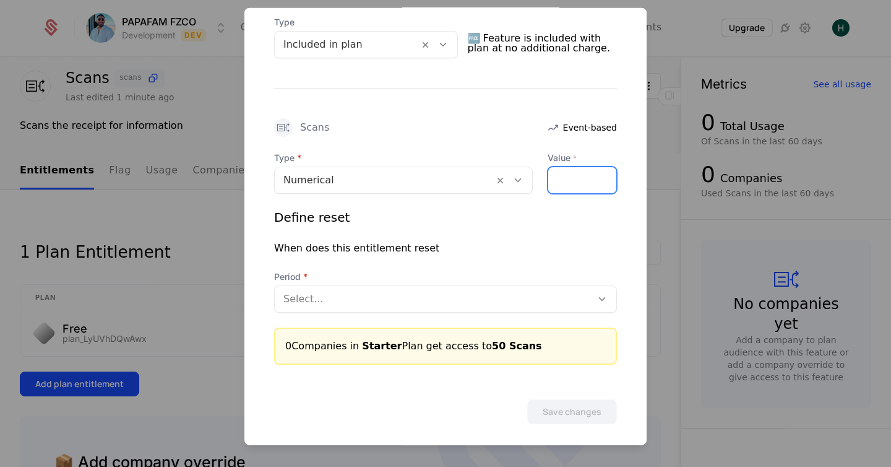
type input "**"
click at [448, 302] on div at bounding box center [434, 298] width 300 height 17
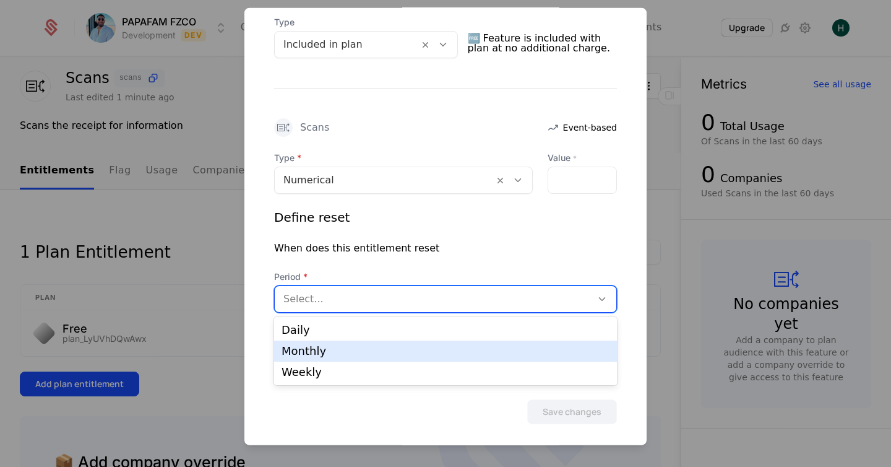
click at [391, 344] on div "Monthly" at bounding box center [445, 350] width 343 height 21
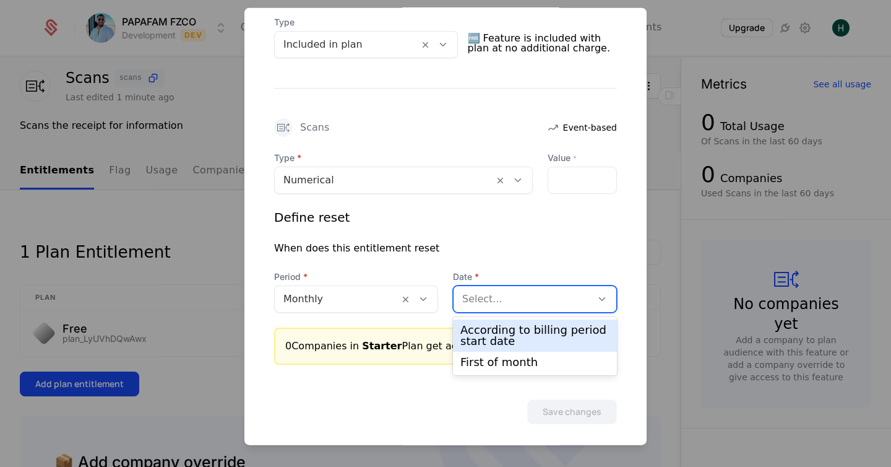
click at [488, 299] on div at bounding box center [522, 298] width 121 height 17
click at [480, 336] on div "According to billing period start date" at bounding box center [535, 335] width 149 height 22
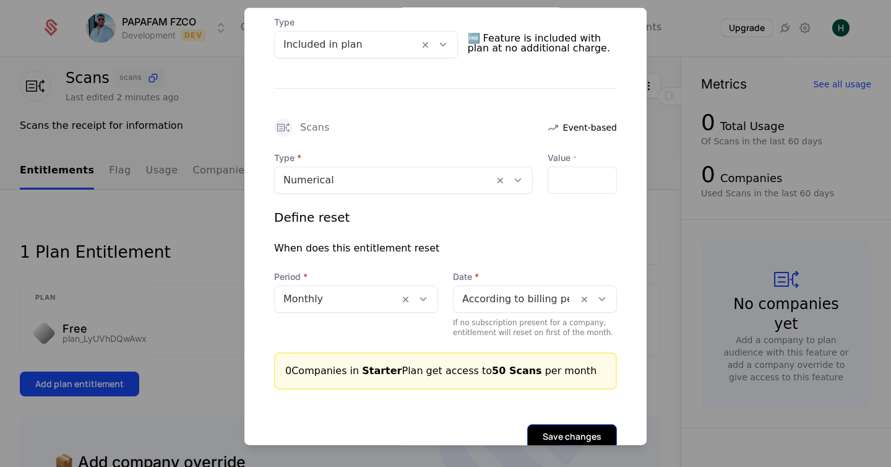
click at [563, 435] on button "Save changes" at bounding box center [572, 436] width 90 height 25
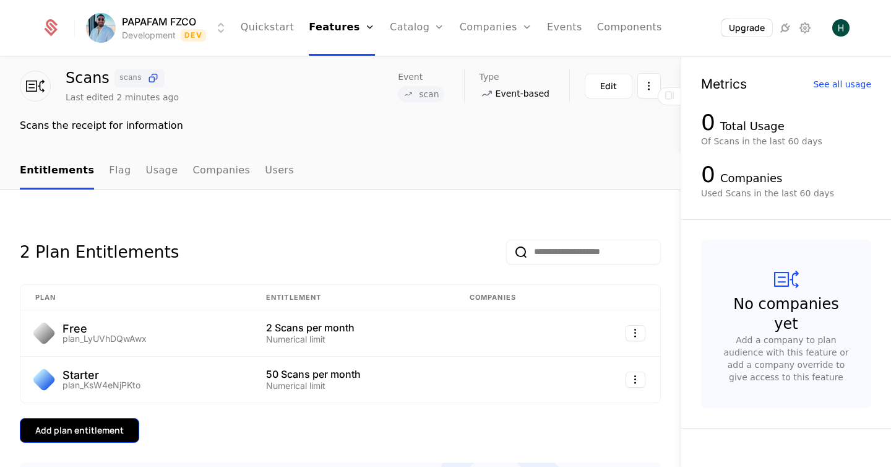
click at [103, 427] on div "Add plan entitlement" at bounding box center [79, 430] width 89 height 12
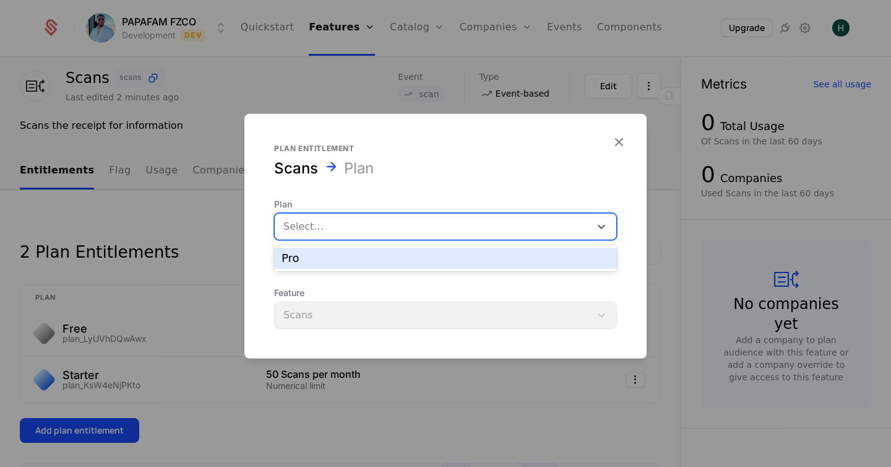
click at [316, 221] on div at bounding box center [433, 226] width 298 height 17
click at [304, 259] on div "Pro" at bounding box center [446, 258] width 328 height 11
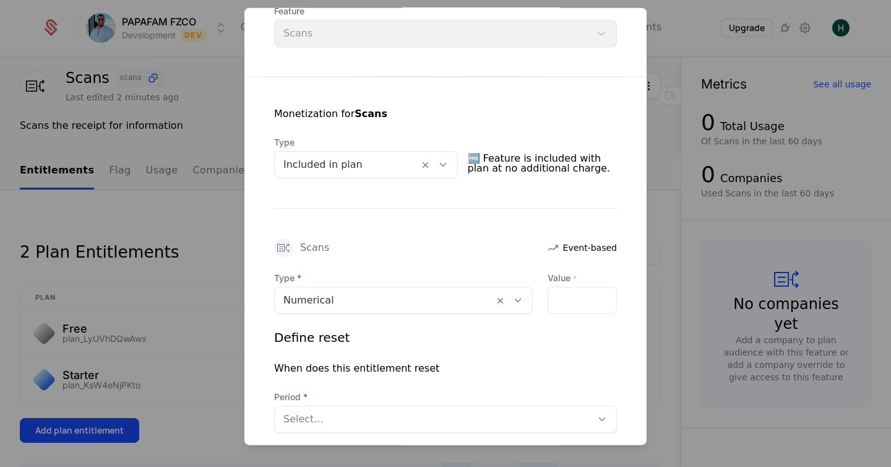
scroll to position [208, 0]
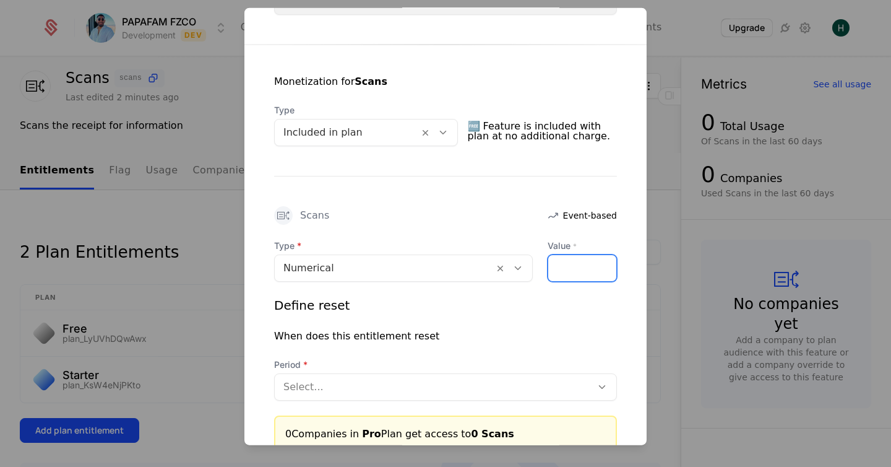
click at [563, 270] on input "Value *" at bounding box center [582, 268] width 68 height 26
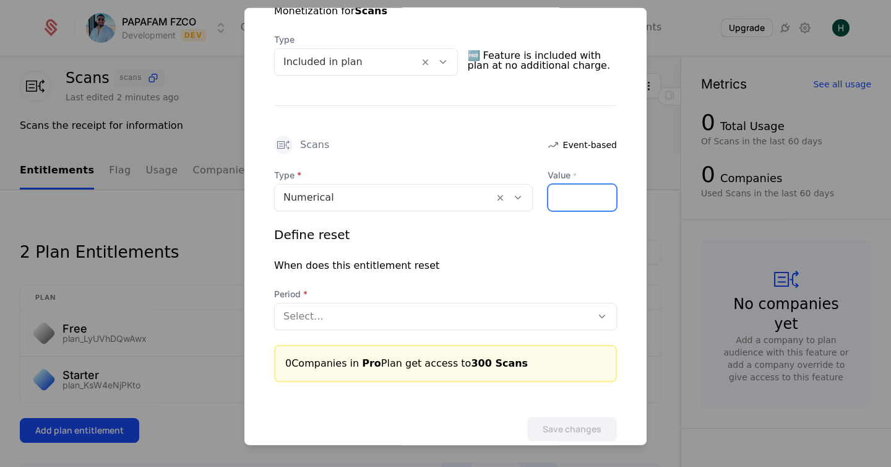
scroll to position [304, 0]
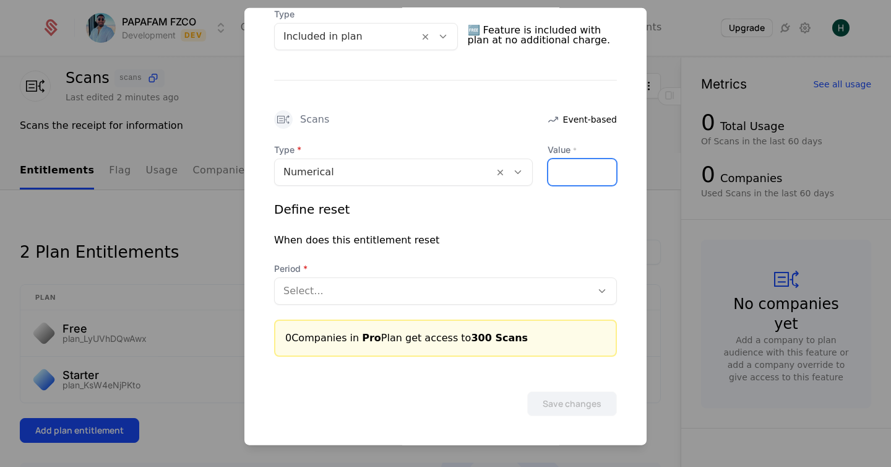
type input "***"
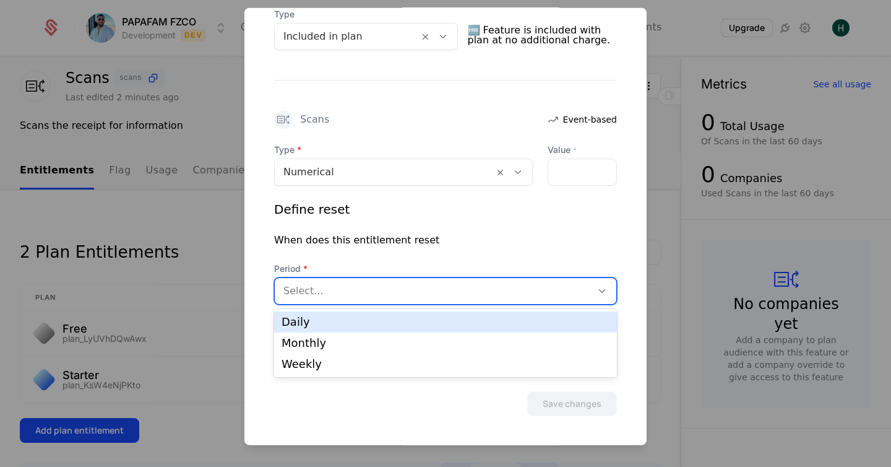
click at [319, 286] on div at bounding box center [434, 290] width 300 height 17
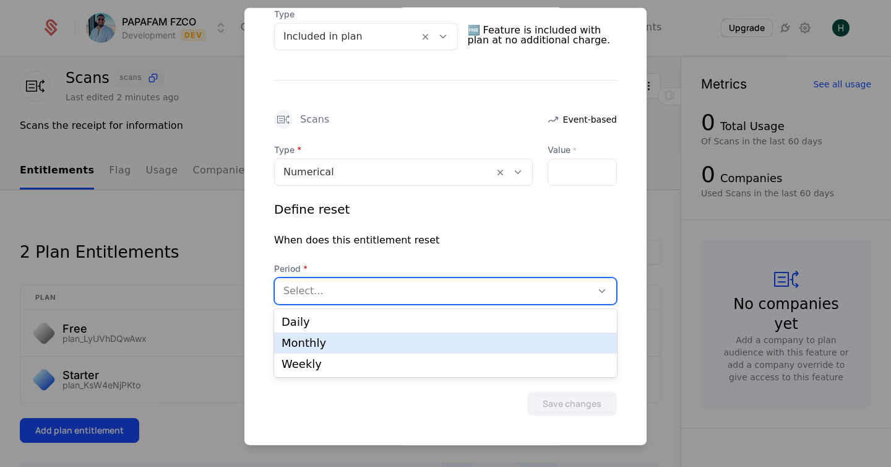
click at [300, 343] on div "Monthly" at bounding box center [446, 342] width 328 height 11
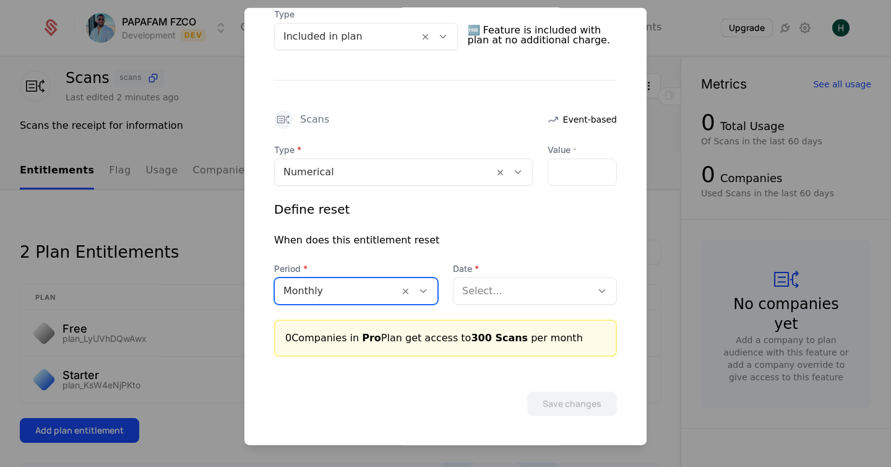
click at [496, 298] on div "Select..." at bounding box center [523, 291] width 138 height 22
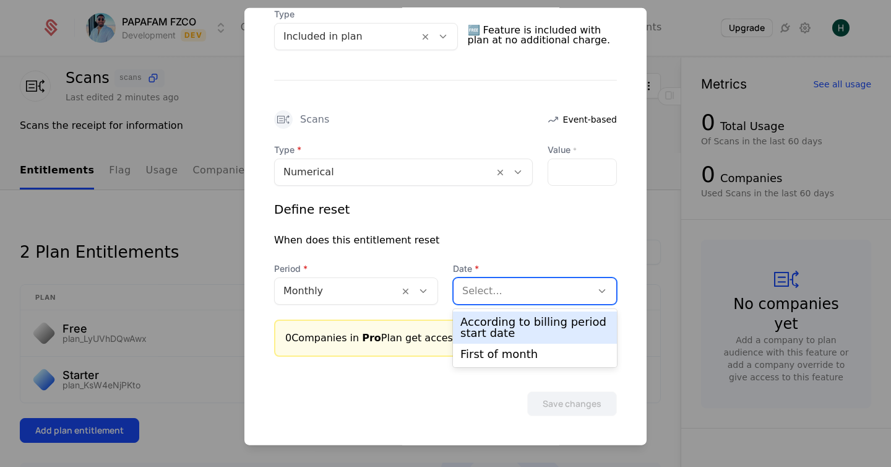
click at [483, 327] on div "According to billing period start date" at bounding box center [535, 327] width 149 height 22
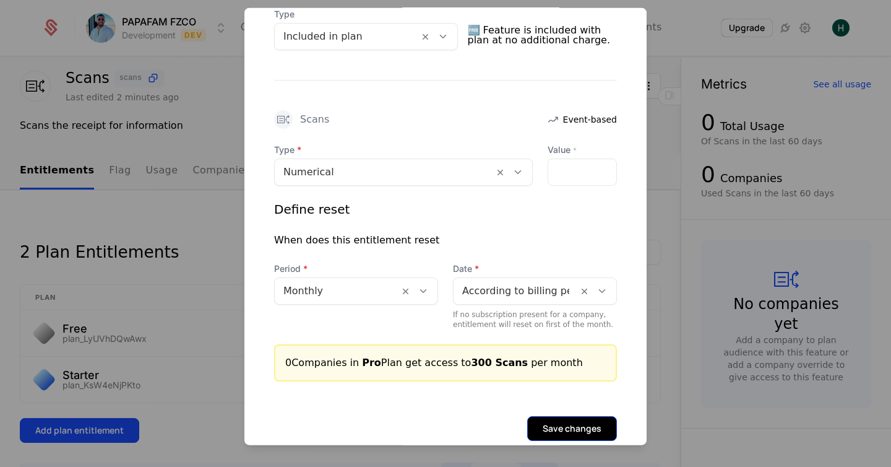
click at [555, 425] on button "Save changes" at bounding box center [572, 428] width 90 height 25
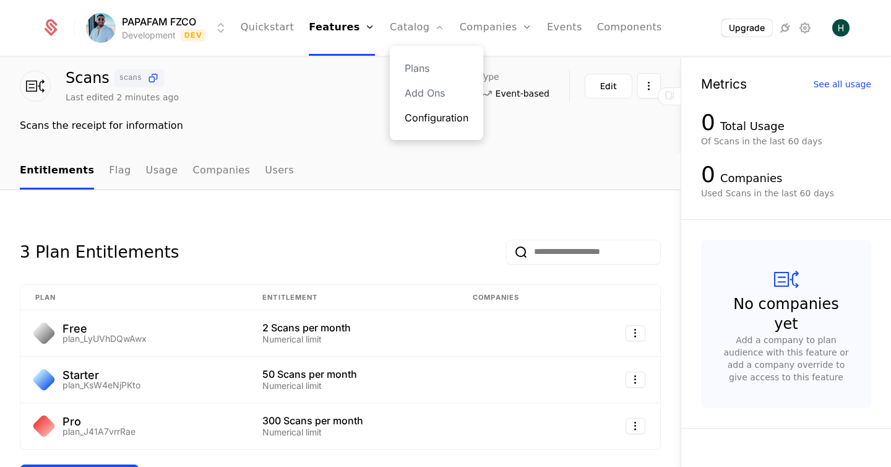
click at [417, 121] on link "Configuration" at bounding box center [437, 117] width 64 height 15
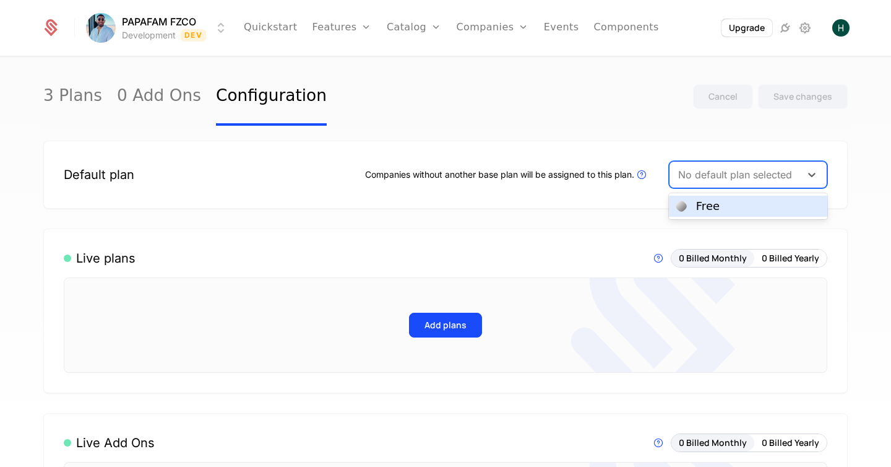
click at [693, 181] on div at bounding box center [735, 174] width 114 height 17
click at [694, 204] on div "Free" at bounding box center [749, 206] width 144 height 11
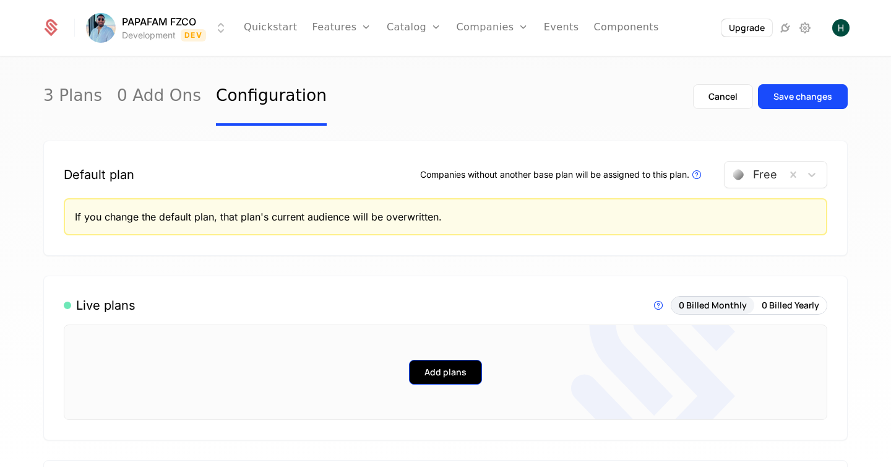
click at [444, 374] on button "Add plans" at bounding box center [445, 372] width 73 height 25
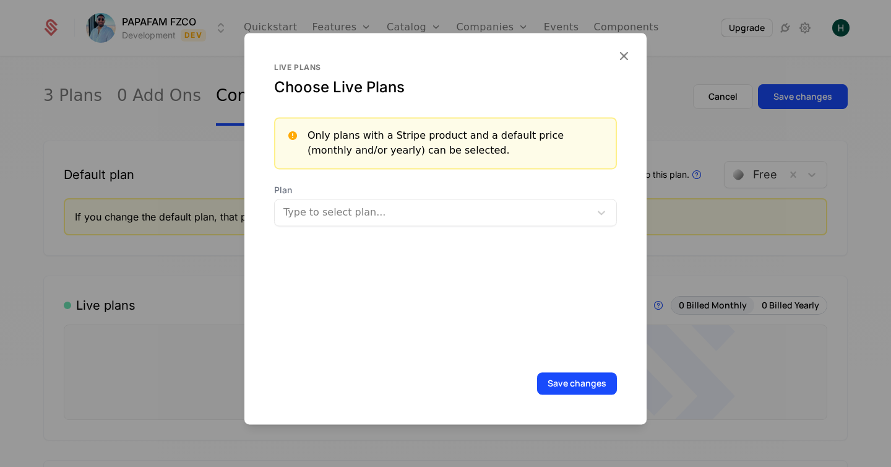
click at [337, 212] on div at bounding box center [434, 212] width 298 height 17
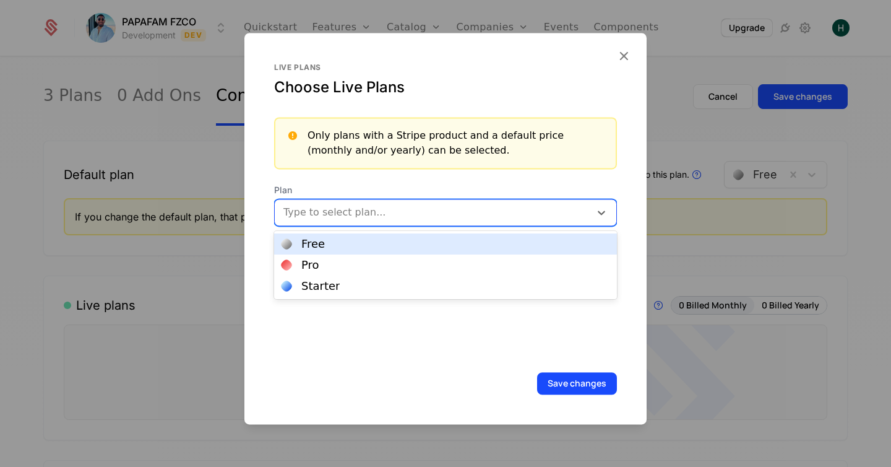
click at [323, 244] on div "Free" at bounding box center [446, 243] width 328 height 11
click at [389, 215] on div at bounding box center [460, 210] width 217 height 17
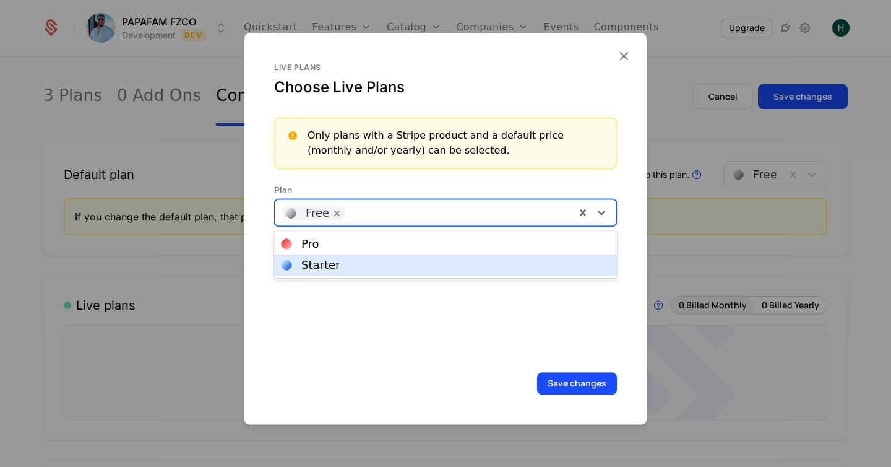
click at [355, 267] on div "Starter" at bounding box center [446, 264] width 328 height 11
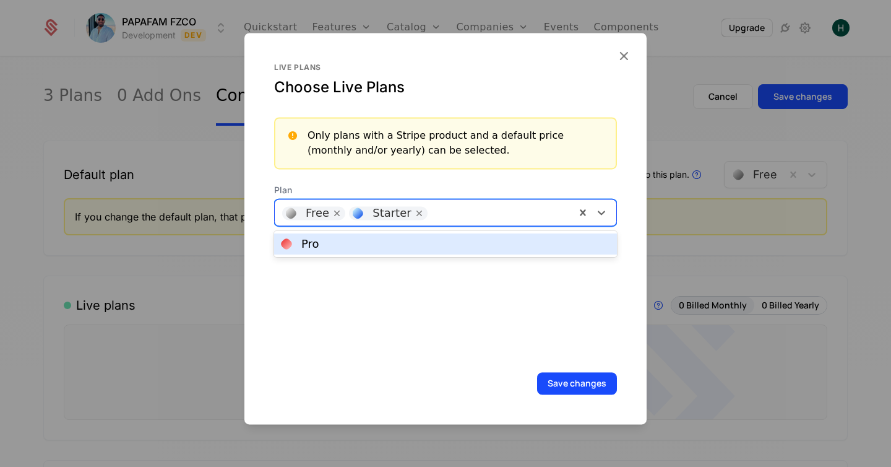
click at [443, 217] on div at bounding box center [501, 210] width 134 height 17
click at [404, 248] on div "Pro" at bounding box center [446, 243] width 328 height 11
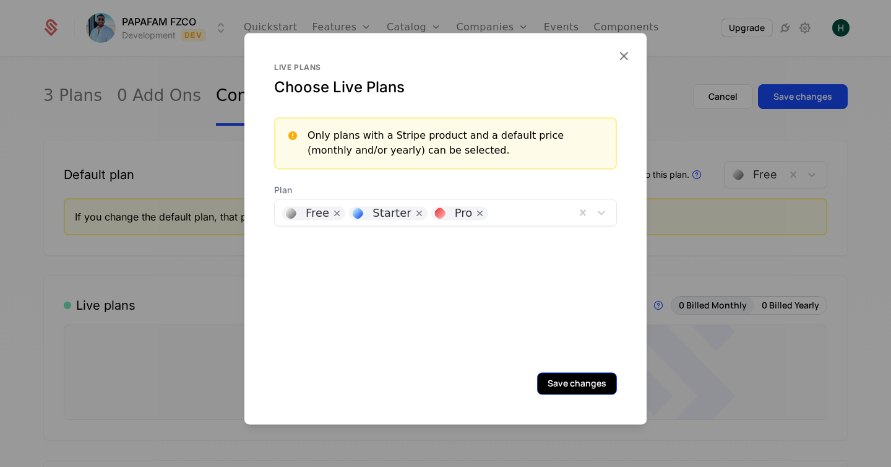
click at [569, 387] on button "Save changes" at bounding box center [577, 383] width 80 height 22
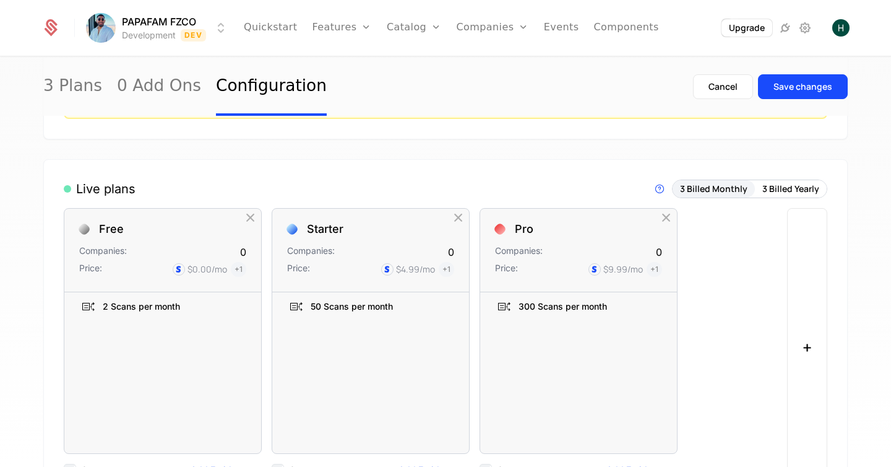
scroll to position [141, 0]
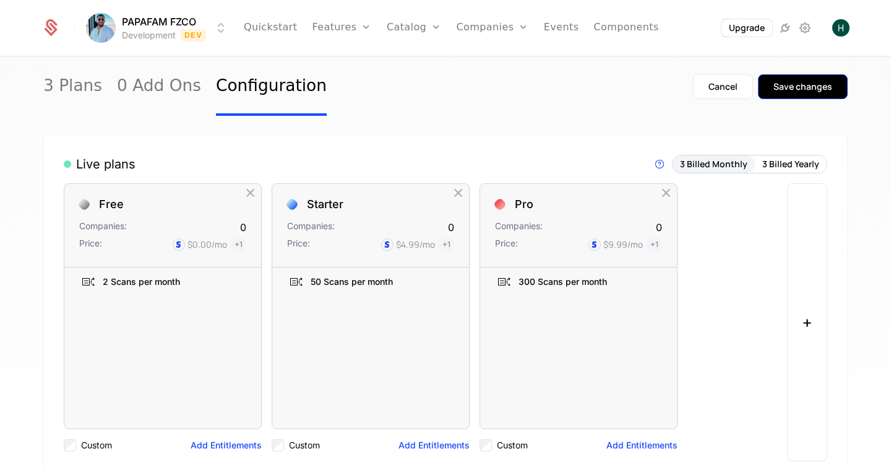
click at [795, 90] on div "Save changes" at bounding box center [803, 86] width 59 height 12
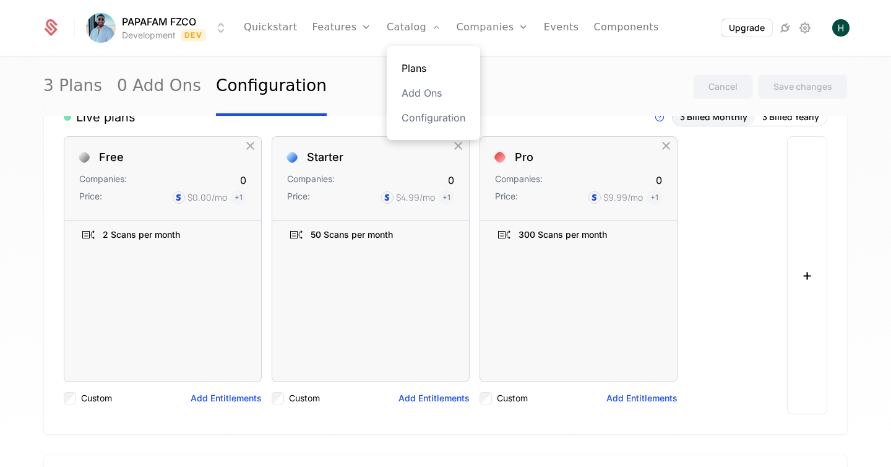
click at [412, 69] on link "Plans" at bounding box center [434, 68] width 64 height 15
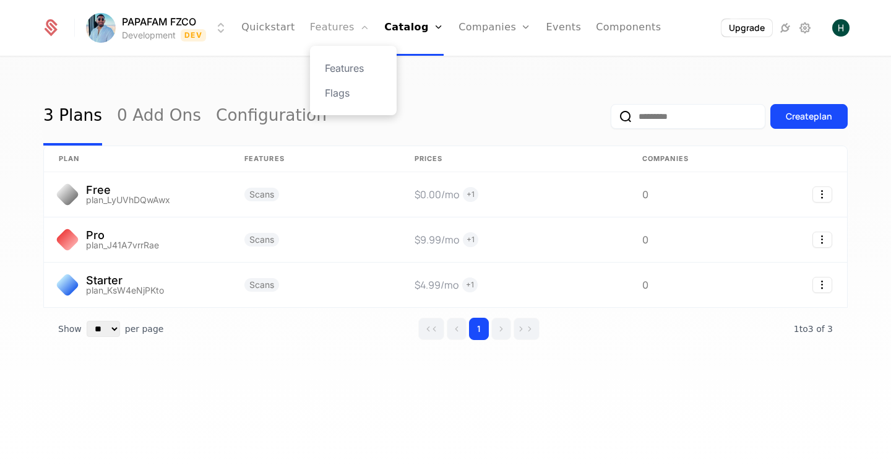
click at [347, 24] on link "Features" at bounding box center [339, 28] width 59 height 56
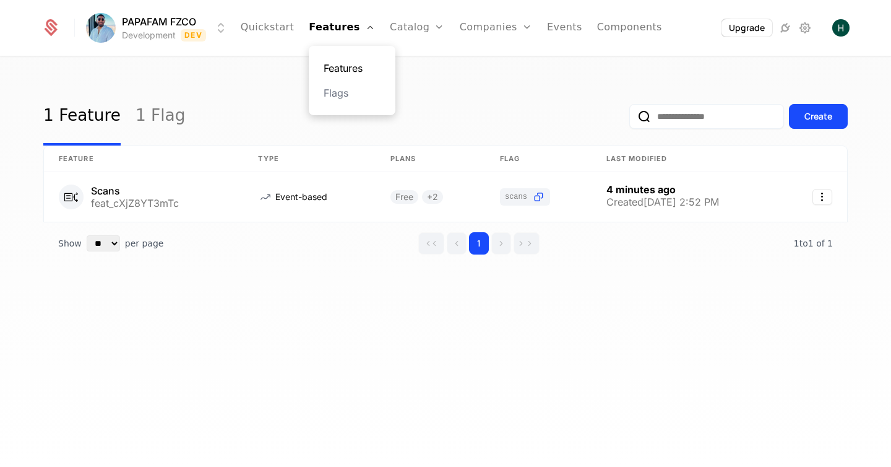
click at [344, 69] on link "Features" at bounding box center [352, 68] width 57 height 15
click at [254, 73] on div "1 Feature 1 Flag Create Feature Type Plans Flag Last Modified Scans feat_cXjZ8Y…" at bounding box center [445, 266] width 891 height 417
click at [835, 115] on button "Create" at bounding box center [818, 116] width 59 height 25
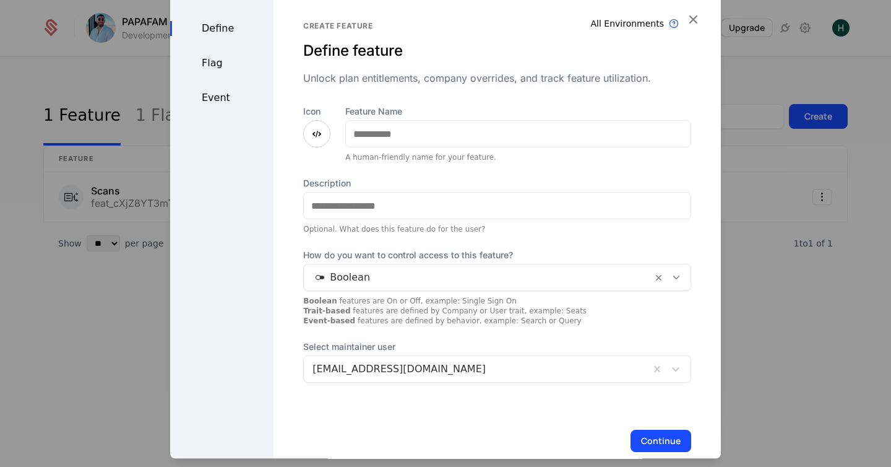
click at [314, 131] on icon at bounding box center [317, 133] width 15 height 15
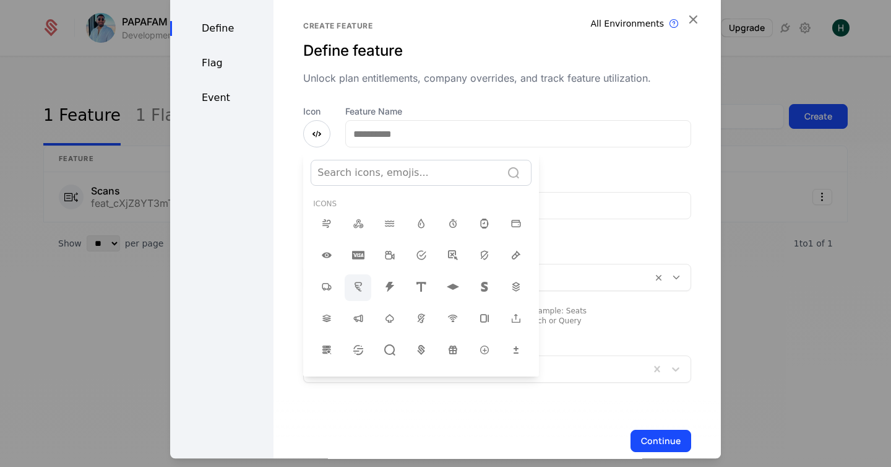
scroll to position [14, 0]
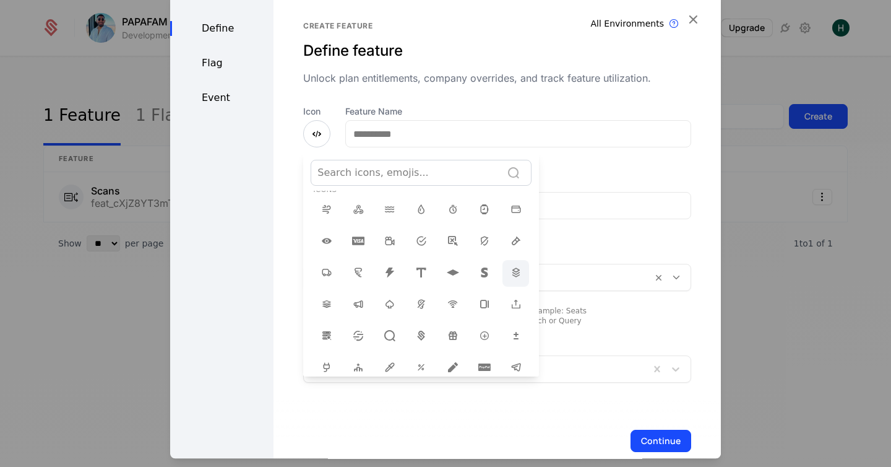
click at [510, 277] on icon at bounding box center [516, 272] width 15 height 15
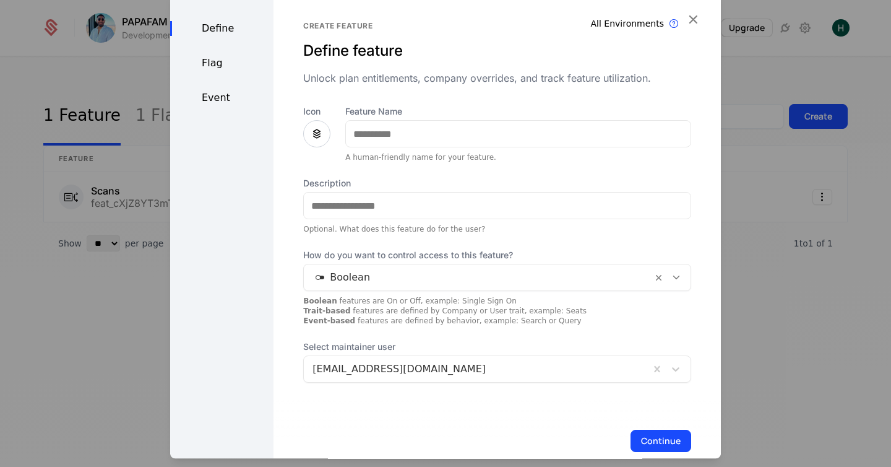
click at [318, 135] on icon at bounding box center [317, 133] width 15 height 15
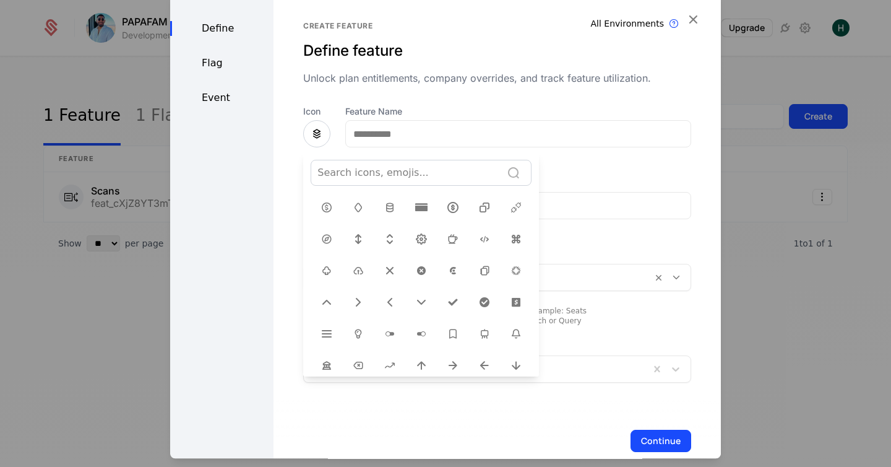
scroll to position [365, 0]
click at [360, 324] on icon at bounding box center [358, 331] width 15 height 15
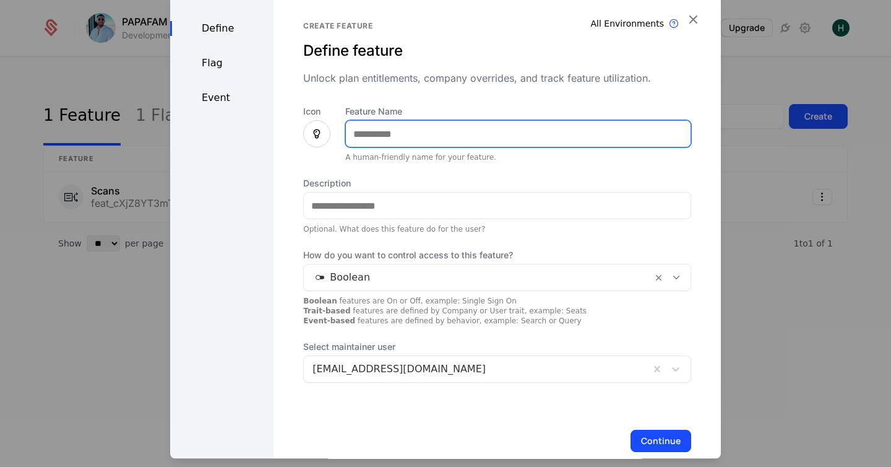
click at [391, 131] on input "Feature Name" at bounding box center [518, 134] width 345 height 26
type input "**********"
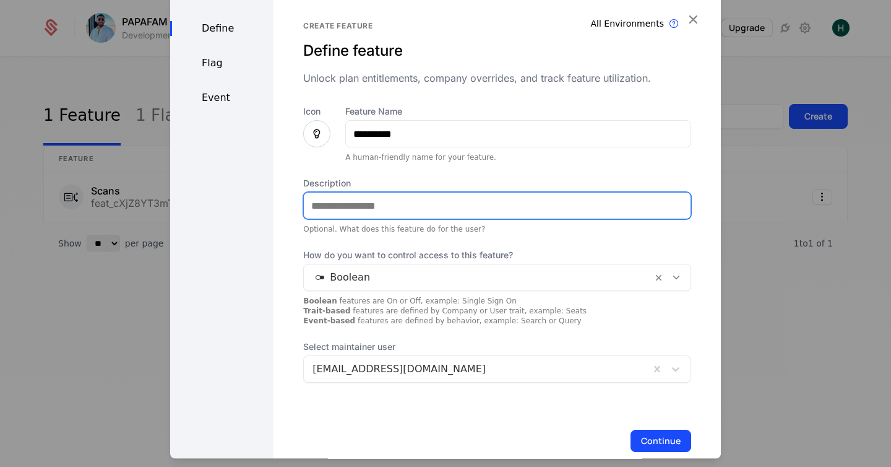
click at [347, 209] on input "Description" at bounding box center [497, 206] width 387 height 26
type input "**********"
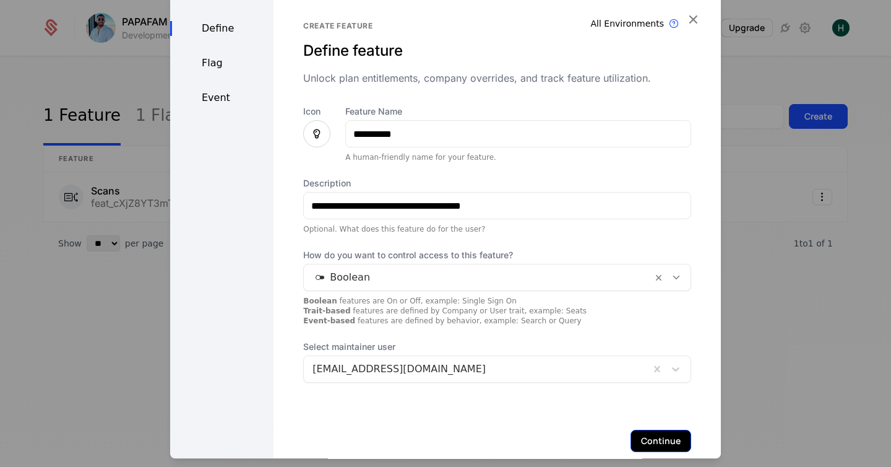
click at [649, 435] on button "Continue" at bounding box center [661, 441] width 61 height 22
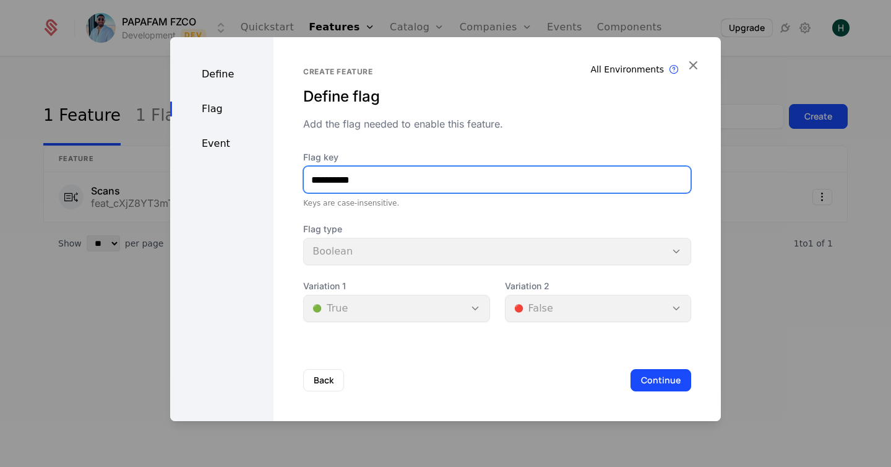
click at [321, 186] on input "**********" at bounding box center [497, 180] width 387 height 26
type input "*******"
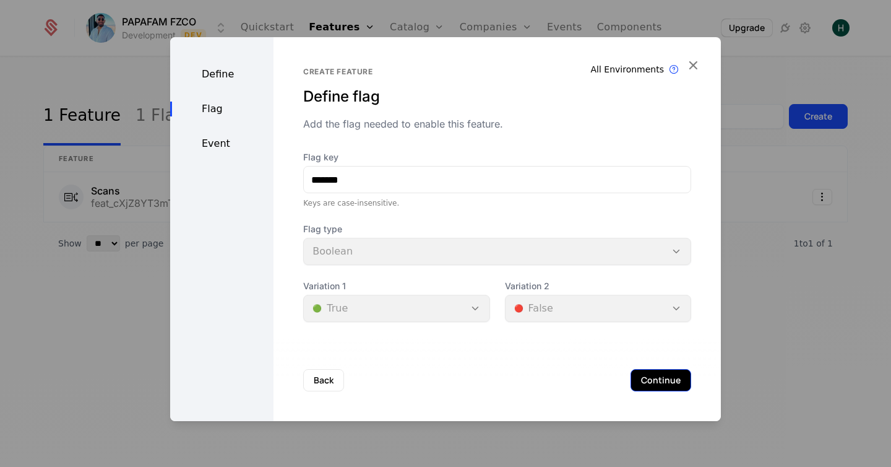
click at [650, 375] on button "Continue" at bounding box center [661, 380] width 61 height 22
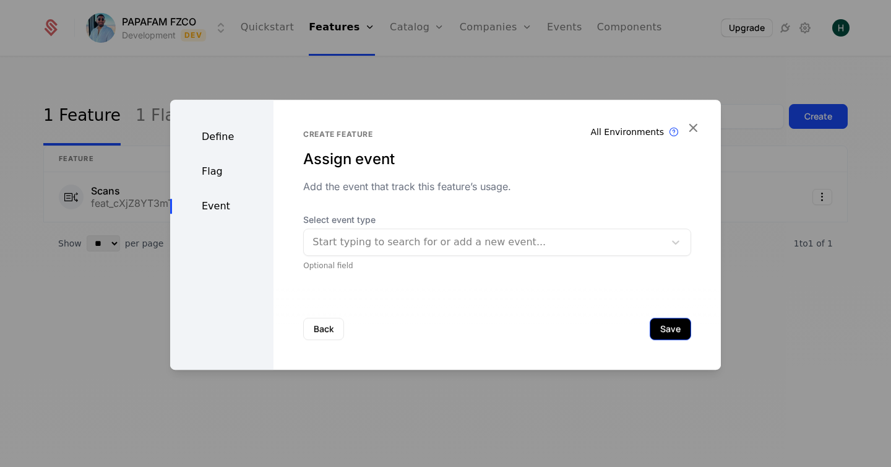
click at [665, 331] on button "Save" at bounding box center [670, 329] width 41 height 22
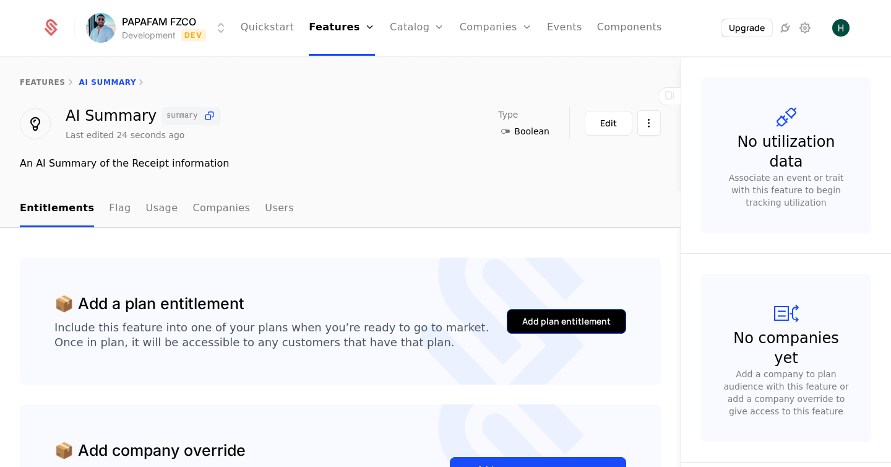
click at [527, 319] on div "Add plan entitlement" at bounding box center [566, 321] width 89 height 12
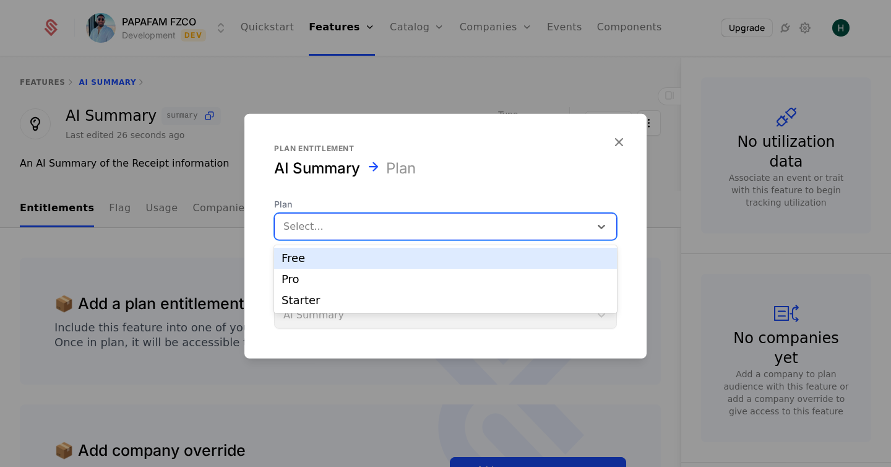
click at [397, 224] on div at bounding box center [433, 226] width 298 height 17
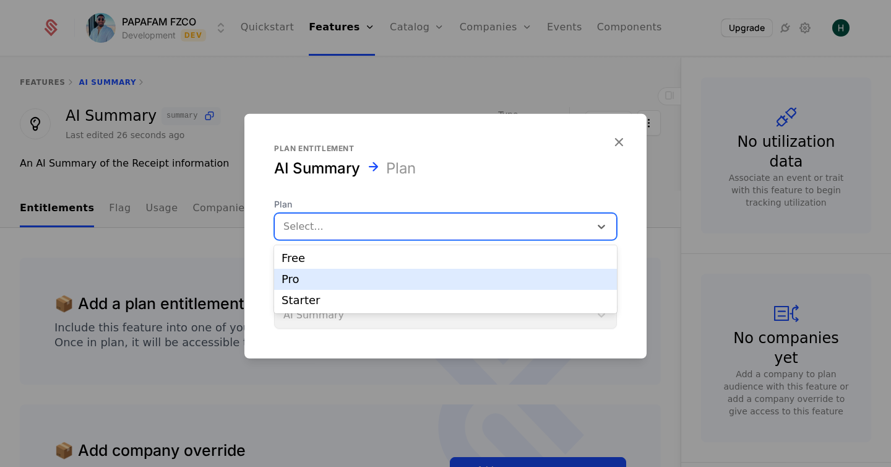
click at [340, 279] on div "Pro" at bounding box center [446, 279] width 328 height 11
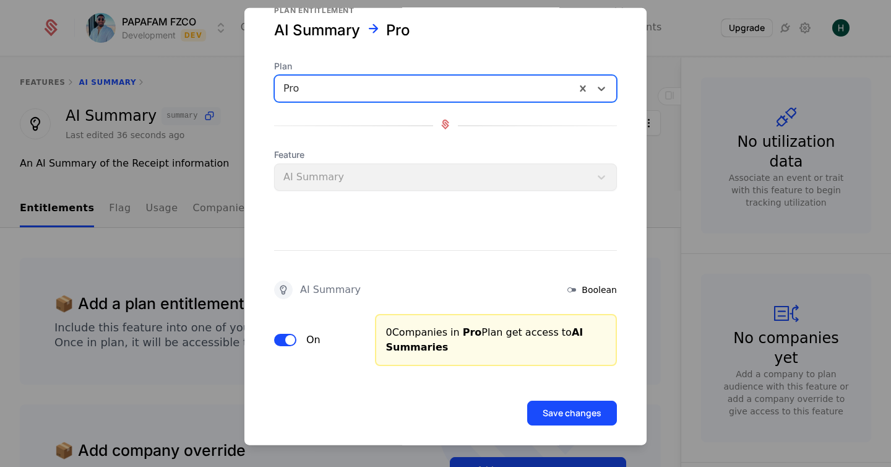
scroll to position [41, 0]
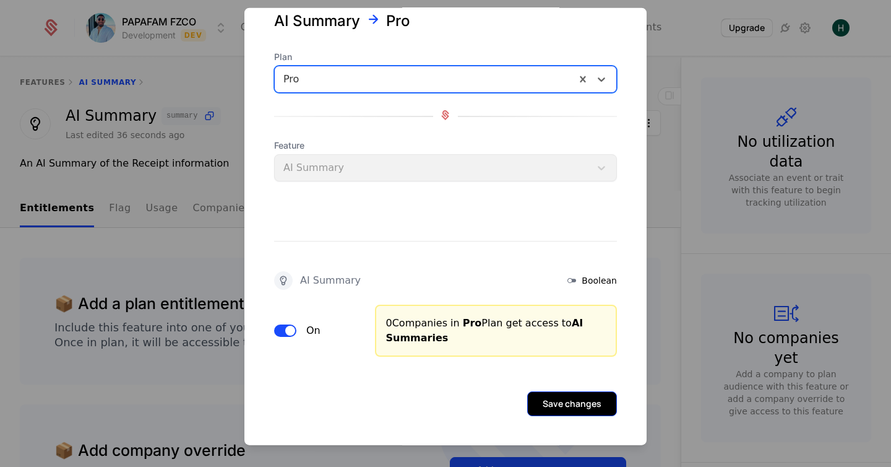
click at [565, 409] on button "Save changes" at bounding box center [572, 403] width 90 height 25
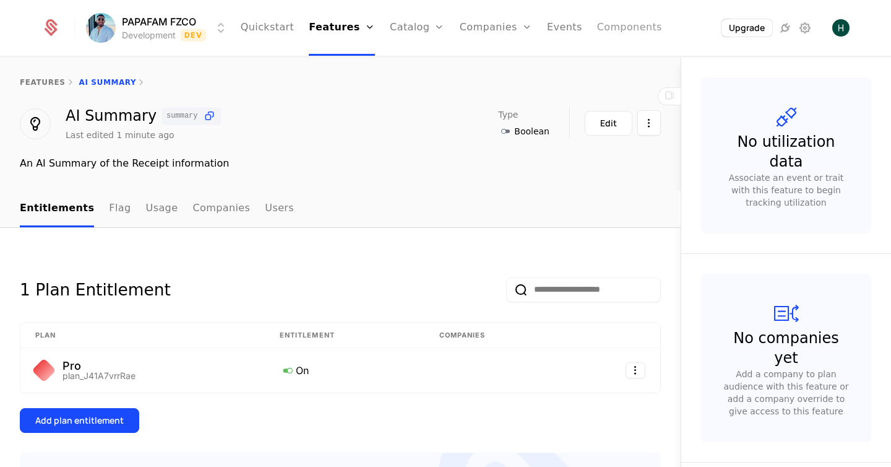
click at [612, 25] on link "Components" at bounding box center [629, 28] width 65 height 56
